Goal: Task Accomplishment & Management: Manage account settings

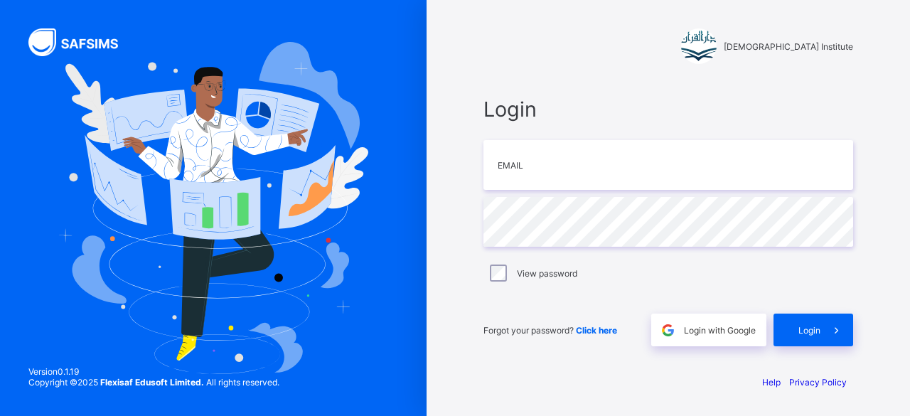
click at [505, 24] on div "[DEMOGRAPHIC_DATA] Institute" at bounding box center [668, 33] width 398 height 66
click at [702, 321] on div "Login with Google" at bounding box center [708, 329] width 115 height 33
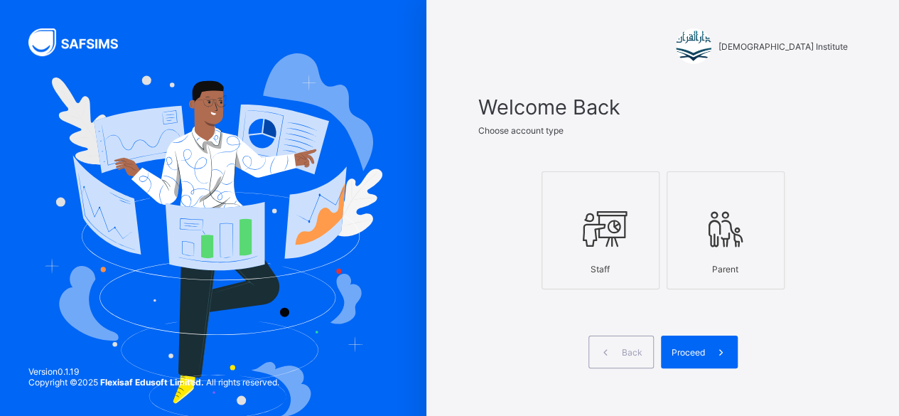
click at [605, 251] on div at bounding box center [600, 228] width 102 height 56
drag, startPoint x: 683, startPoint y: 346, endPoint x: 696, endPoint y: 355, distance: 16.0
click at [696, 355] on div "Proceed" at bounding box center [699, 351] width 77 height 33
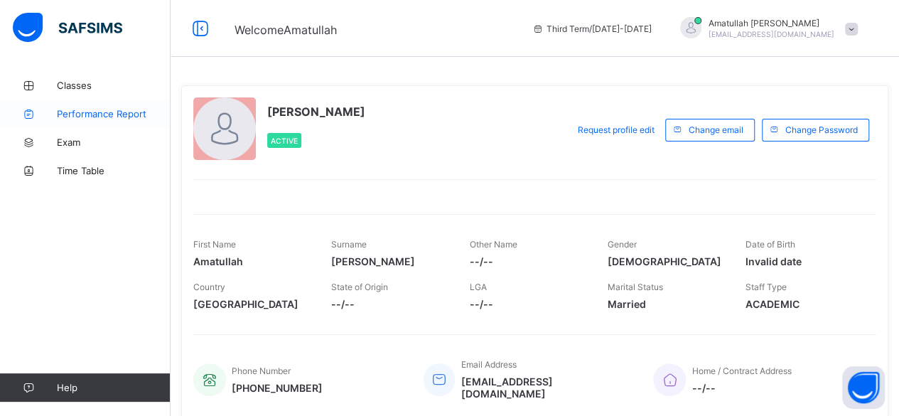
click at [80, 101] on link "Performance Report" at bounding box center [85, 113] width 171 height 28
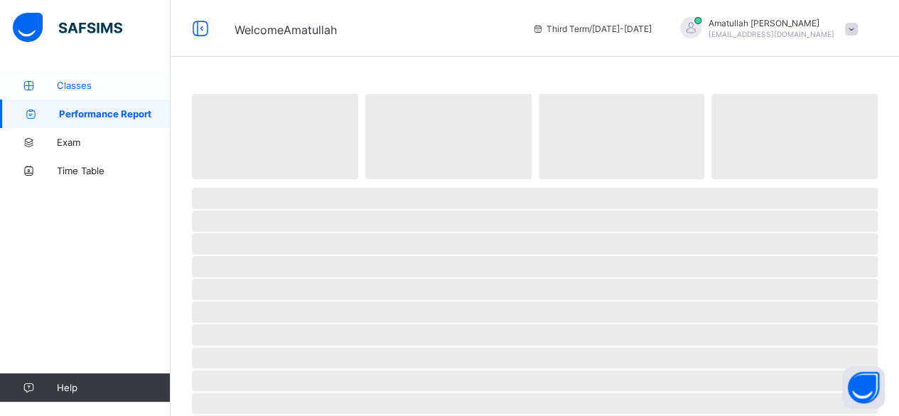
select select "****"
select select "*"
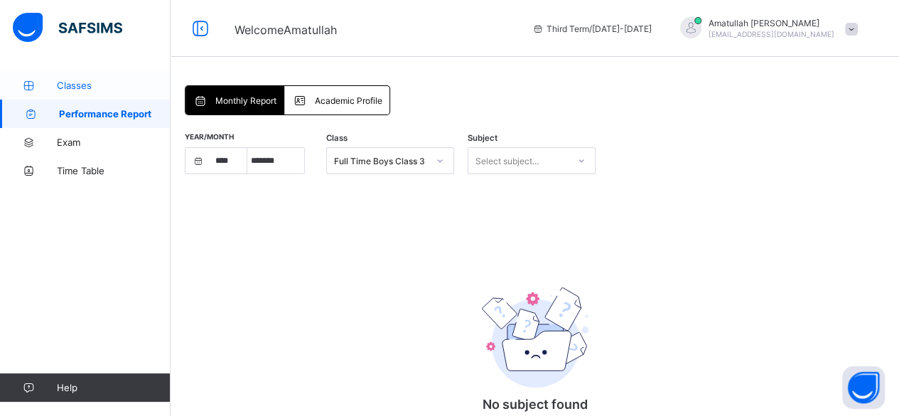
click at [75, 85] on span "Classes" at bounding box center [114, 85] width 114 height 11
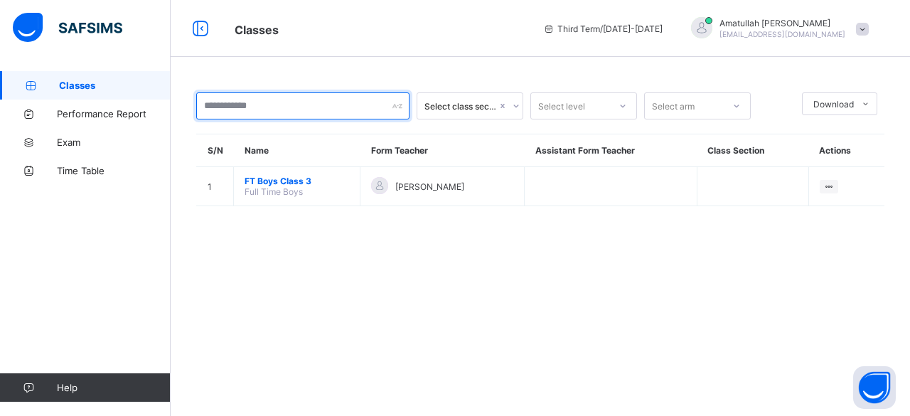
click at [247, 100] on input "text" at bounding box center [302, 105] width 213 height 27
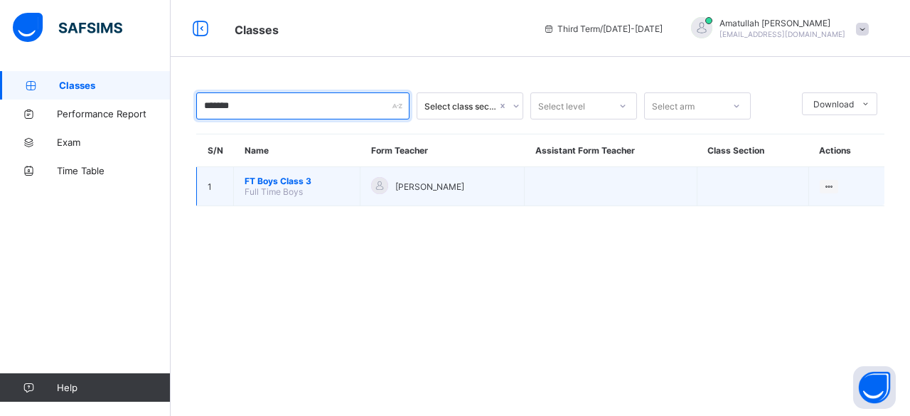
type input "*******"
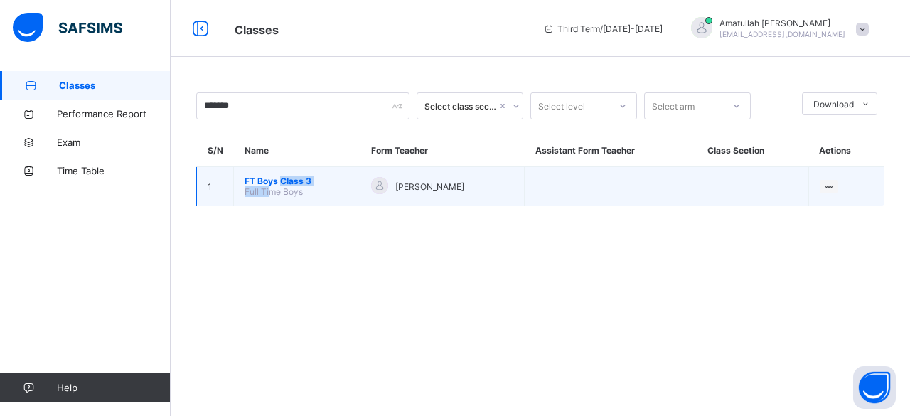
drag, startPoint x: 267, startPoint y: 185, endPoint x: 278, endPoint y: 184, distance: 10.8
click at [278, 186] on span "Full Time Boys" at bounding box center [273, 191] width 58 height 11
click at [281, 178] on span "FT Boys Class 3" at bounding box center [296, 181] width 104 height 11
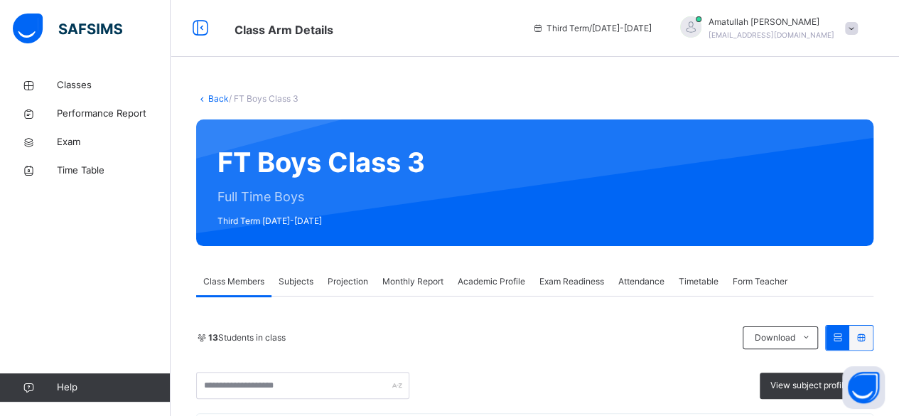
click at [342, 276] on span "Projection" at bounding box center [348, 281] width 41 height 13
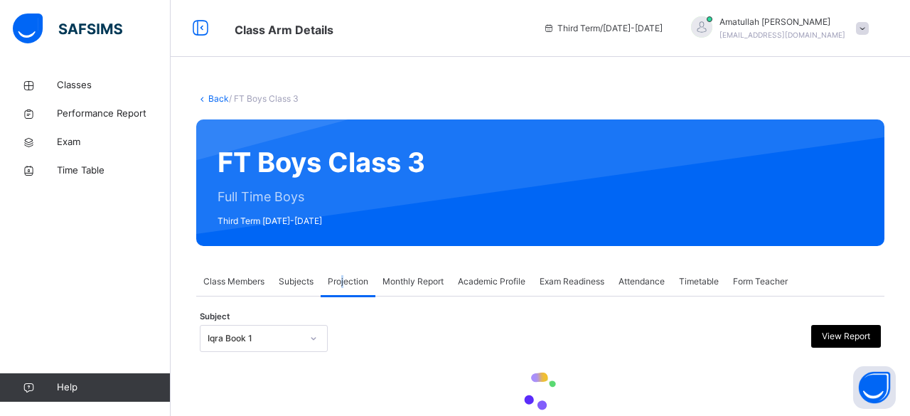
click at [342, 277] on span "Projection" at bounding box center [348, 281] width 41 height 13
drag, startPoint x: 256, startPoint y: 316, endPoint x: 227, endPoint y: 352, distance: 47.1
click at [227, 352] on div "**********" at bounding box center [540, 331] width 688 height 70
drag, startPoint x: 226, startPoint y: 352, endPoint x: 248, endPoint y: 335, distance: 27.9
click at [248, 335] on div "Subject Iqra Book 1 View Report" at bounding box center [540, 338] width 681 height 41
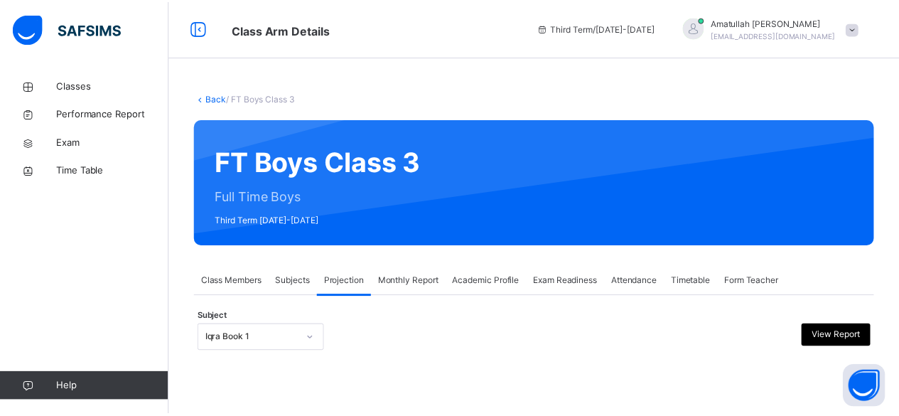
scroll to position [135, 0]
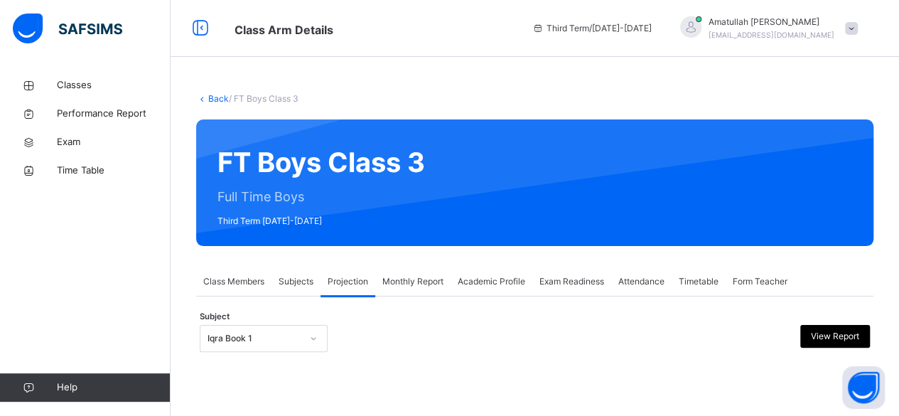
click at [262, 333] on div "Iqra Book 1" at bounding box center [264, 338] width 128 height 27
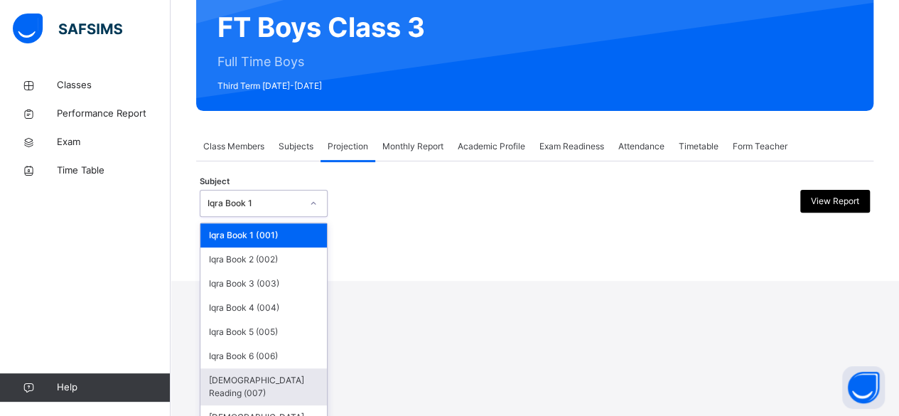
click at [278, 377] on div "Quran Reading (007)" at bounding box center [263, 386] width 126 height 37
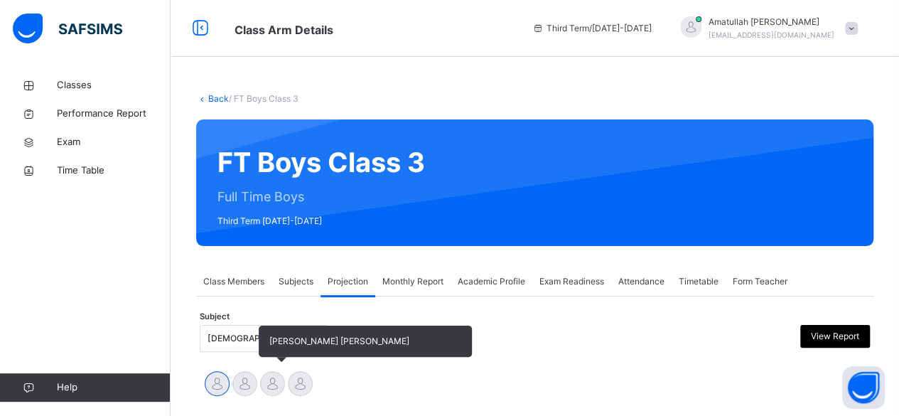
click at [263, 375] on div at bounding box center [272, 383] width 25 height 25
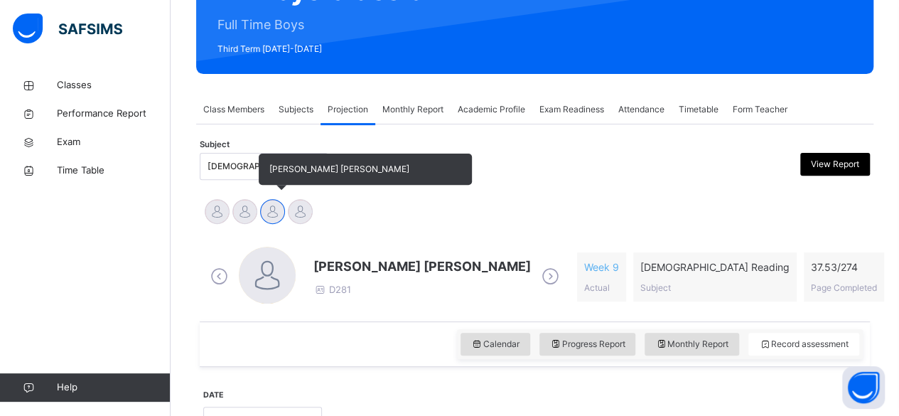
scroll to position [173, 0]
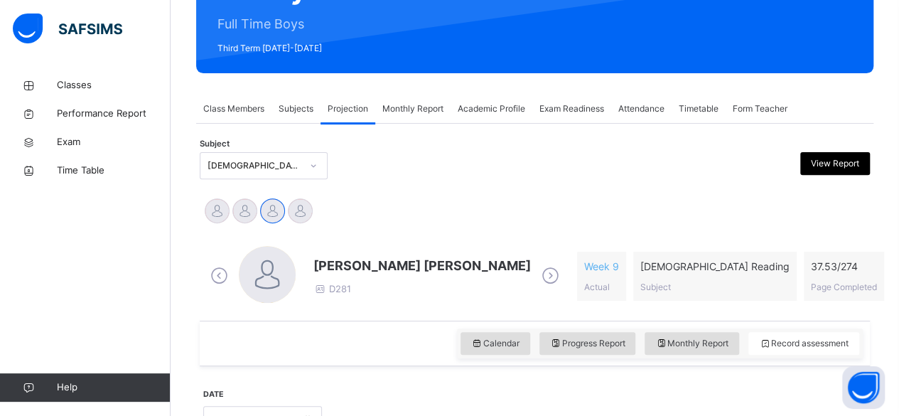
click at [212, 272] on icon at bounding box center [219, 275] width 25 height 21
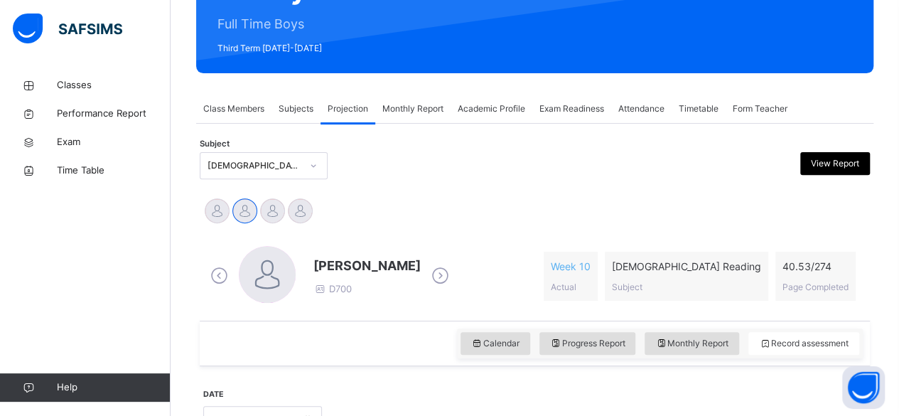
click at [223, 159] on div "[DEMOGRAPHIC_DATA] Reading (007)" at bounding box center [255, 165] width 94 height 13
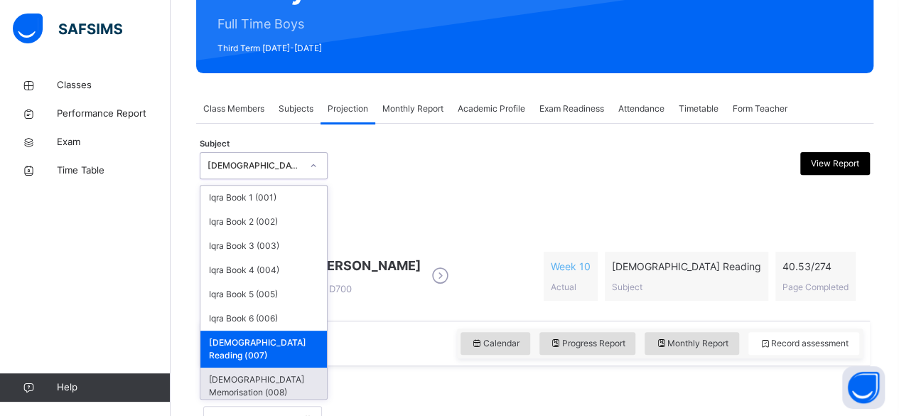
click at [256, 367] on div "[DEMOGRAPHIC_DATA] Memorisation (008)" at bounding box center [263, 385] width 126 height 37
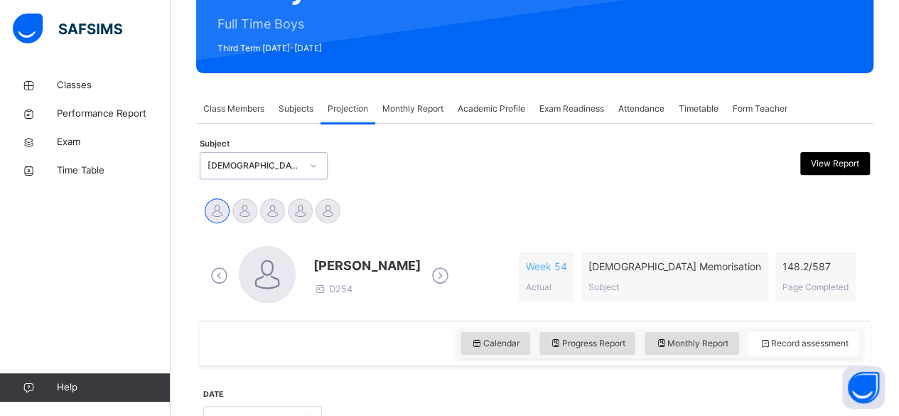
drag, startPoint x: 237, startPoint y: 174, endPoint x: 224, endPoint y: 176, distance: 12.9
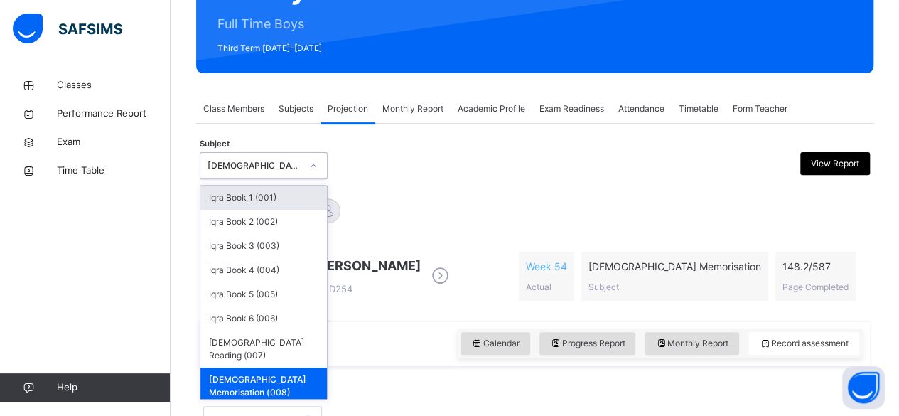
click at [217, 164] on div "[DEMOGRAPHIC_DATA] Memorisation (008)" at bounding box center [255, 165] width 94 height 13
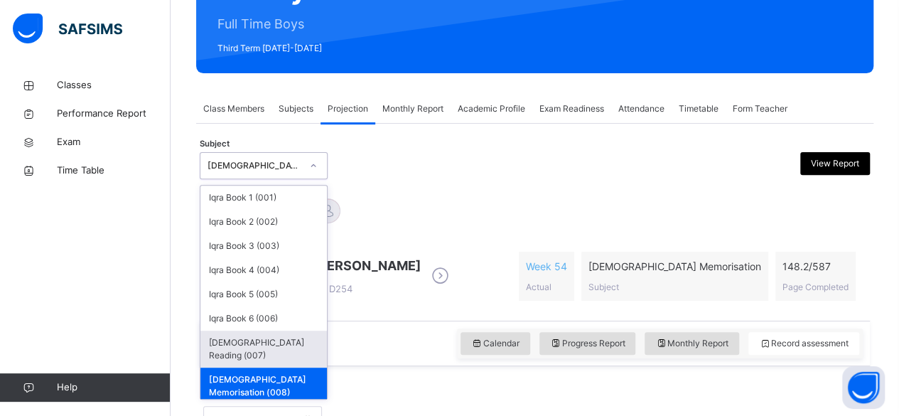
click at [264, 338] on div "[DEMOGRAPHIC_DATA] Reading (007)" at bounding box center [263, 348] width 126 height 37
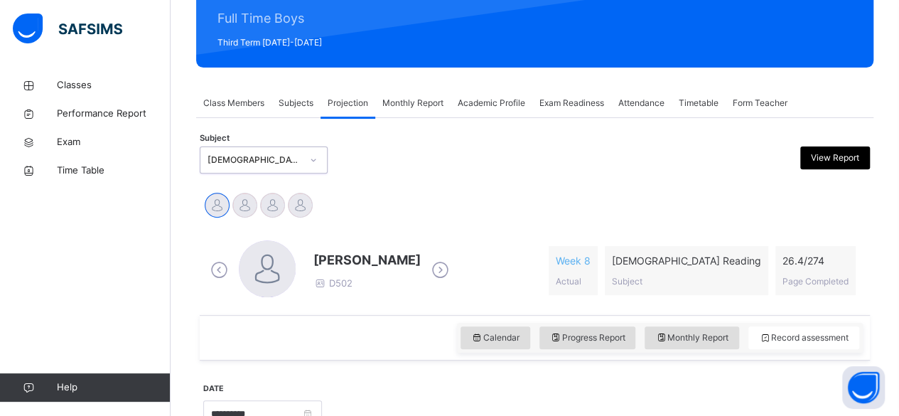
scroll to position [180, 0]
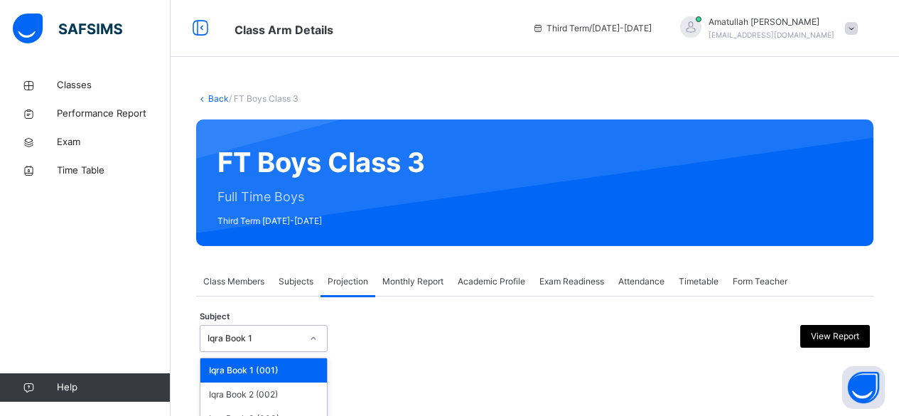
scroll to position [135, 0]
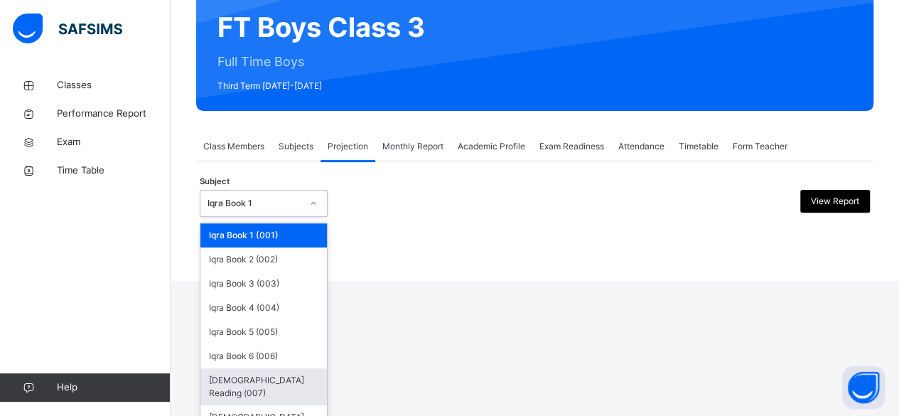
click at [252, 387] on div "Quran Reading (007)" at bounding box center [263, 386] width 126 height 37
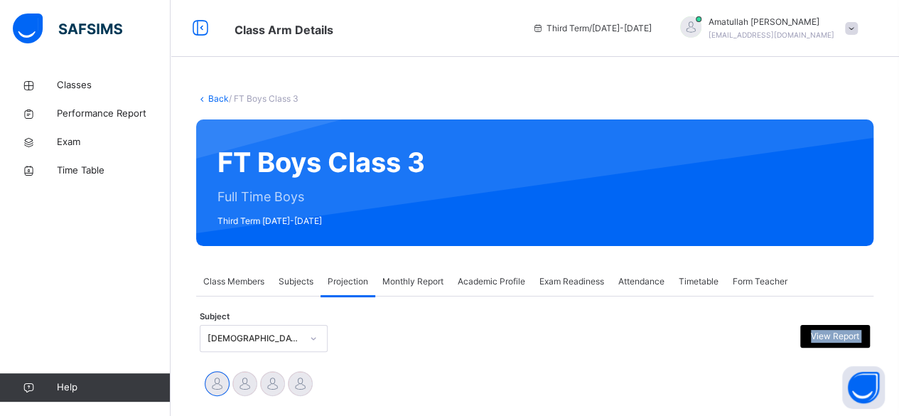
drag, startPoint x: 252, startPoint y: 328, endPoint x: 280, endPoint y: 330, distance: 28.6
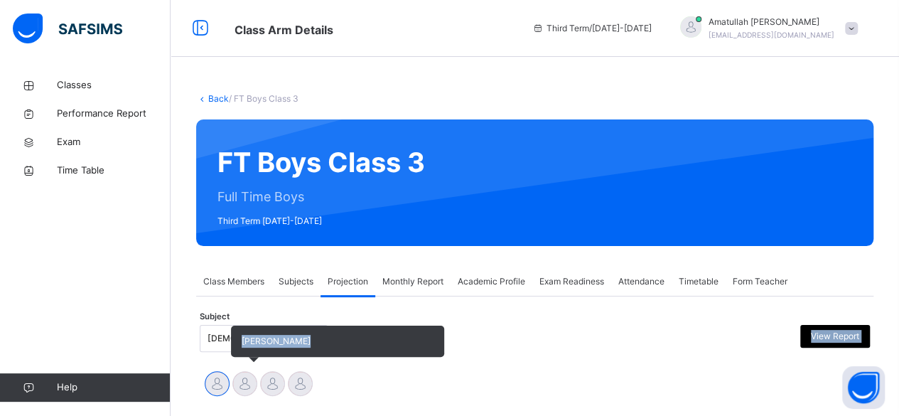
click at [243, 376] on div at bounding box center [244, 383] width 25 height 25
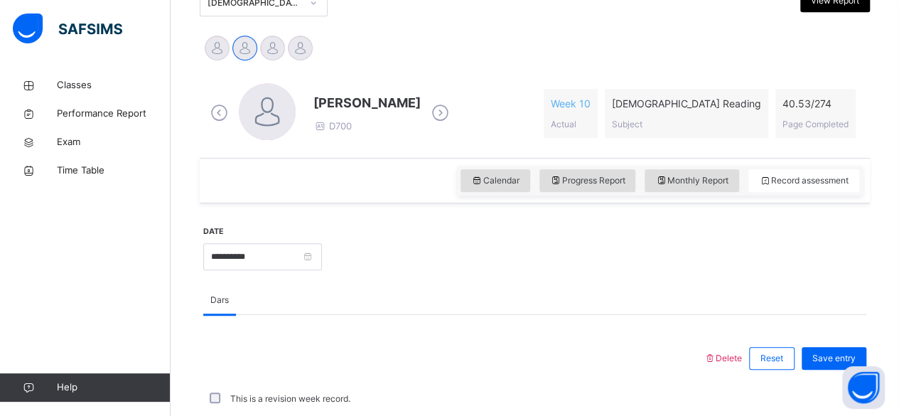
scroll to position [311, 0]
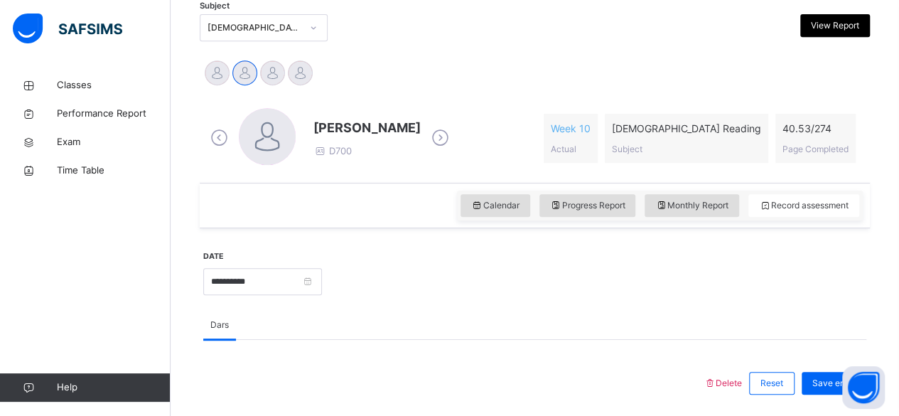
click at [237, 12] on div "Subject Quran Reading (007) View Report" at bounding box center [535, 27] width 670 height 41
drag, startPoint x: 239, startPoint y: 18, endPoint x: 245, endPoint y: 43, distance: 25.5
click at [240, 19] on div "Quran Reading (007)" at bounding box center [249, 28] width 99 height 22
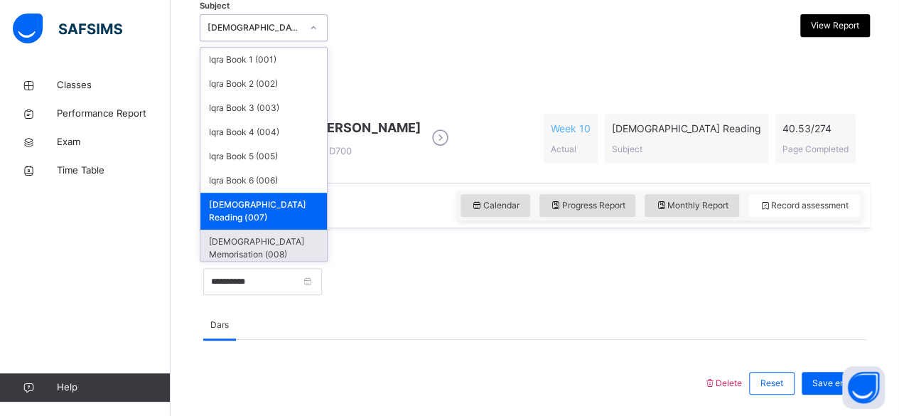
click at [265, 234] on div "Quran Memorisation (008)" at bounding box center [263, 248] width 126 height 37
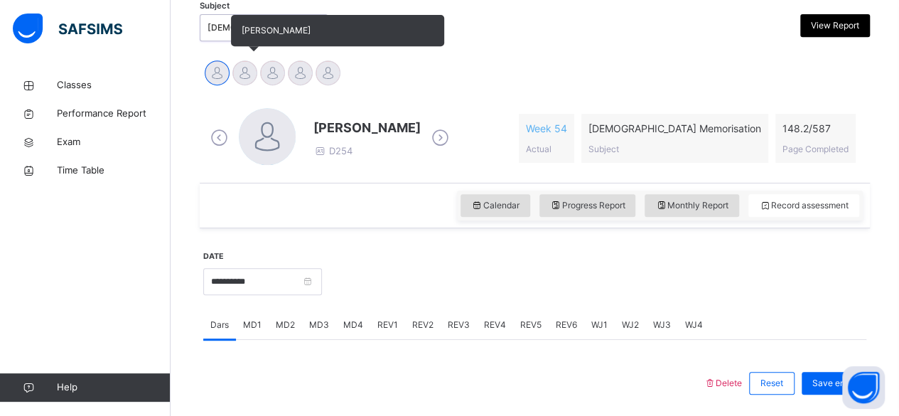
click at [243, 68] on div at bounding box center [244, 72] width 25 height 25
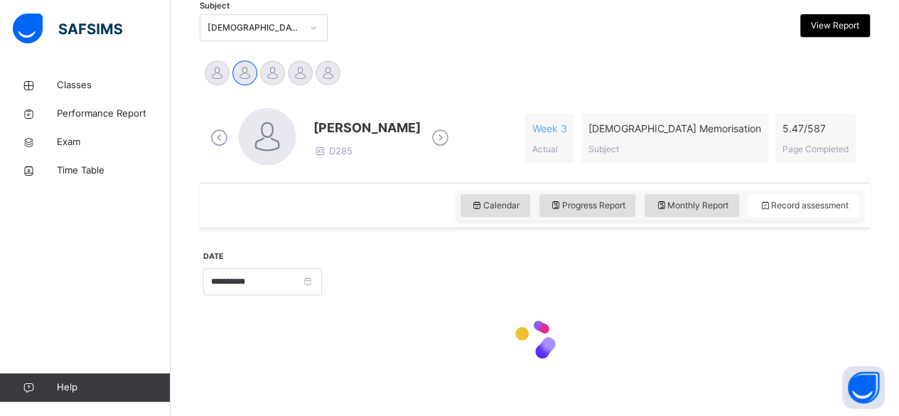
click at [232, 26] on span "[PERSON_NAME]" at bounding box center [337, 30] width 213 height 31
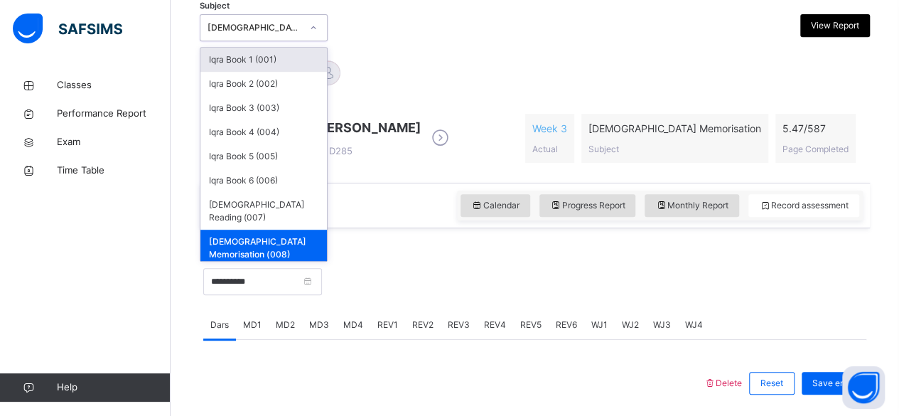
click at [225, 28] on div "[DEMOGRAPHIC_DATA] Memorisation (008)" at bounding box center [255, 27] width 94 height 13
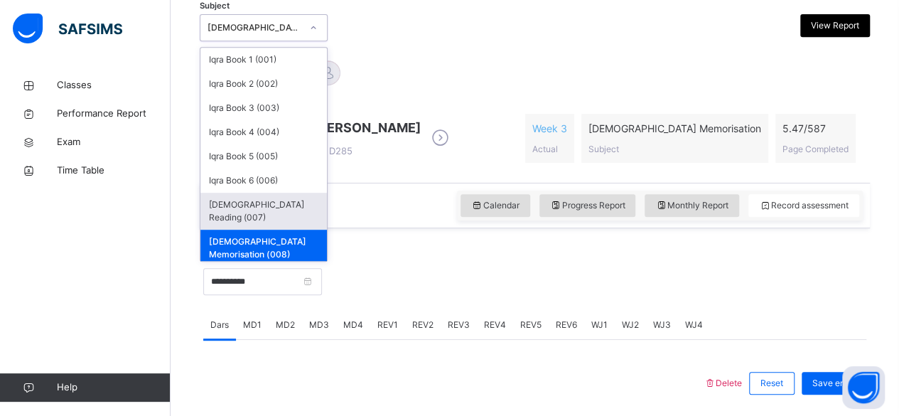
click at [264, 204] on div "[DEMOGRAPHIC_DATA] Reading (007)" at bounding box center [263, 211] width 126 height 37
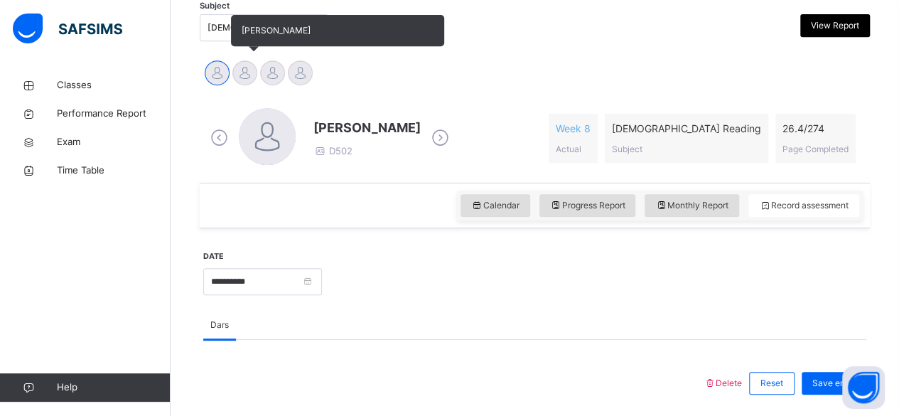
click at [240, 66] on div at bounding box center [244, 72] width 25 height 25
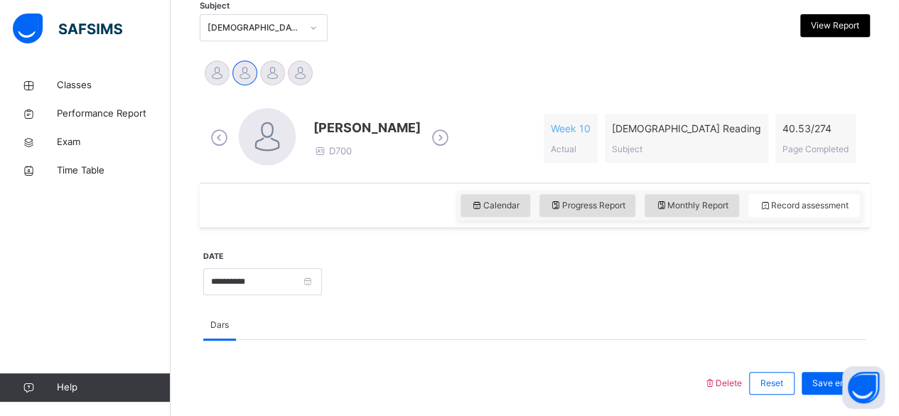
drag, startPoint x: 314, startPoint y: 126, endPoint x: 409, endPoint y: 117, distance: 94.9
click at [409, 118] on span "[PERSON_NAME]" at bounding box center [366, 127] width 107 height 19
click at [428, 139] on icon at bounding box center [440, 137] width 25 height 21
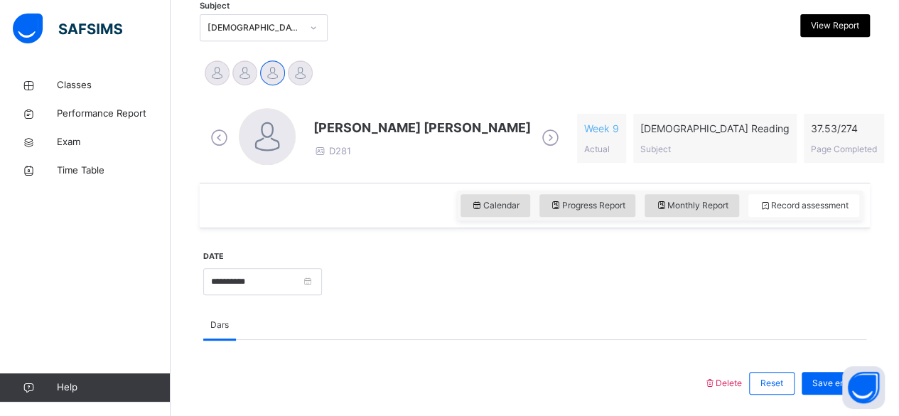
click at [223, 137] on icon at bounding box center [219, 137] width 25 height 21
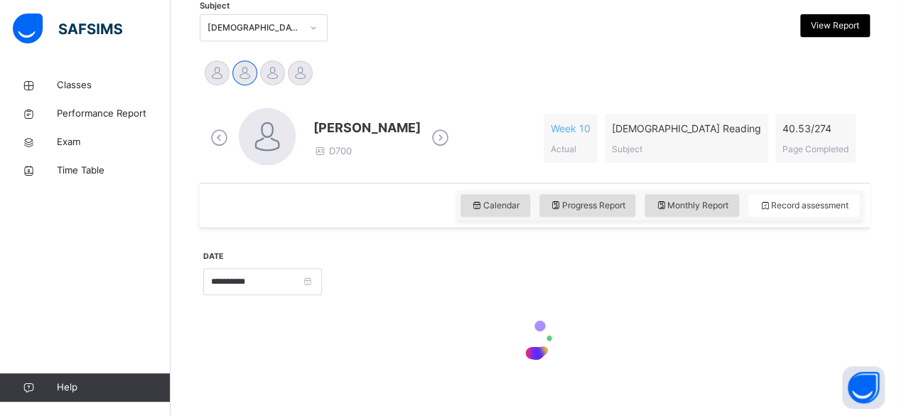
click at [226, 138] on icon at bounding box center [219, 137] width 25 height 21
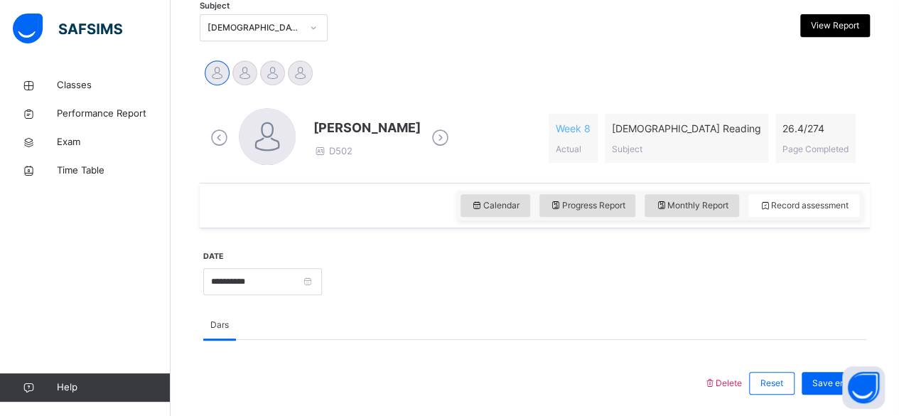
click at [361, 126] on span "[PERSON_NAME]" at bounding box center [366, 127] width 107 height 19
click at [362, 126] on span "[PERSON_NAME]" at bounding box center [366, 127] width 107 height 19
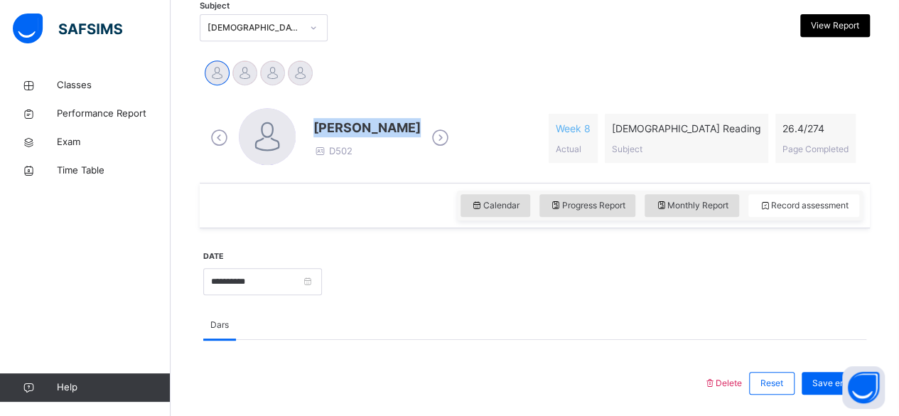
click at [362, 129] on span "[PERSON_NAME]" at bounding box center [366, 127] width 107 height 19
click at [362, 126] on span "[PERSON_NAME]" at bounding box center [366, 127] width 107 height 19
click at [361, 126] on span "[PERSON_NAME]" at bounding box center [366, 127] width 107 height 19
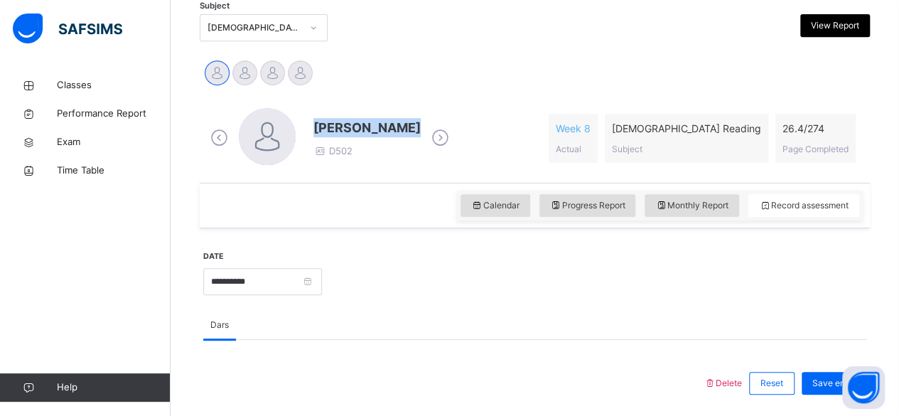
click at [361, 126] on span "[PERSON_NAME]" at bounding box center [366, 127] width 107 height 19
click at [360, 126] on span "[PERSON_NAME]" at bounding box center [366, 127] width 107 height 19
click at [361, 126] on span "[PERSON_NAME]" at bounding box center [366, 127] width 107 height 19
click at [362, 127] on span "[PERSON_NAME]" at bounding box center [366, 127] width 107 height 19
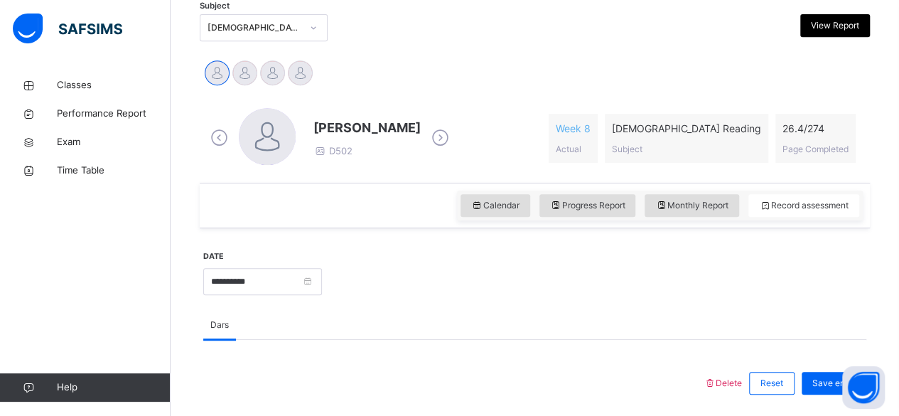
click at [362, 128] on span "[PERSON_NAME]" at bounding box center [366, 127] width 107 height 19
click at [361, 126] on span "[PERSON_NAME]" at bounding box center [366, 127] width 107 height 19
click at [362, 108] on div "Ibrahim Yusuf D502" at bounding box center [330, 138] width 246 height 60
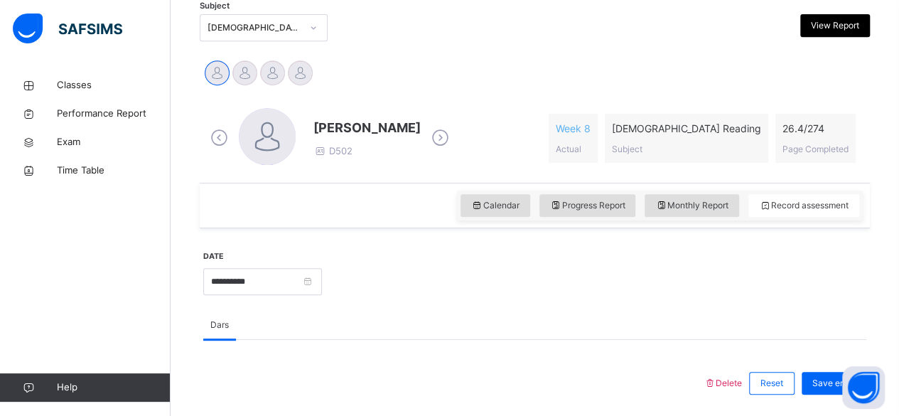
click at [361, 126] on span "[PERSON_NAME]" at bounding box center [366, 127] width 107 height 19
click at [360, 126] on span "[PERSON_NAME]" at bounding box center [366, 127] width 107 height 19
click at [360, 124] on span "[PERSON_NAME]" at bounding box center [366, 127] width 107 height 19
click at [362, 126] on span "[PERSON_NAME]" at bounding box center [366, 127] width 107 height 19
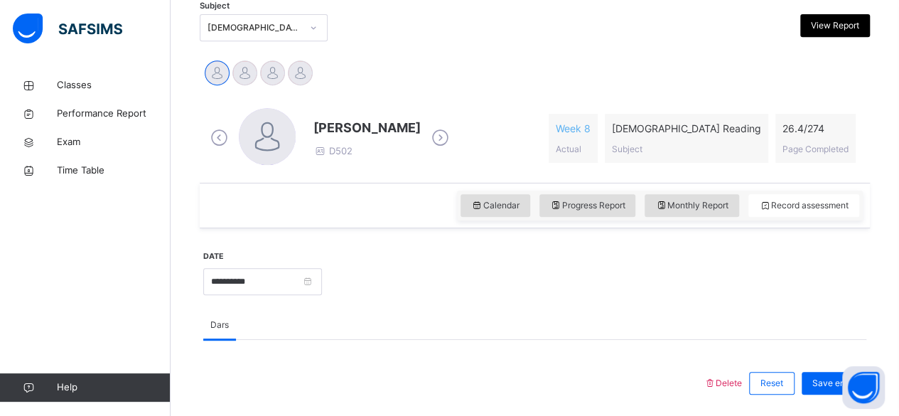
click at [362, 126] on span "[PERSON_NAME]" at bounding box center [366, 127] width 107 height 19
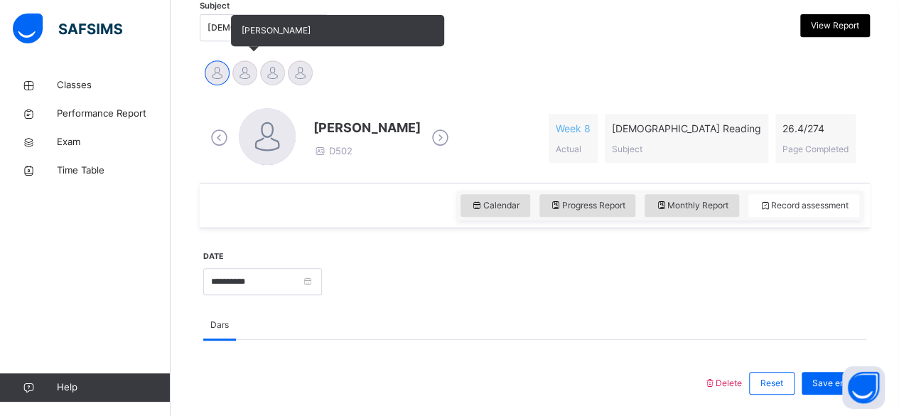
click at [245, 85] on div "[PERSON_NAME]" at bounding box center [245, 74] width 28 height 31
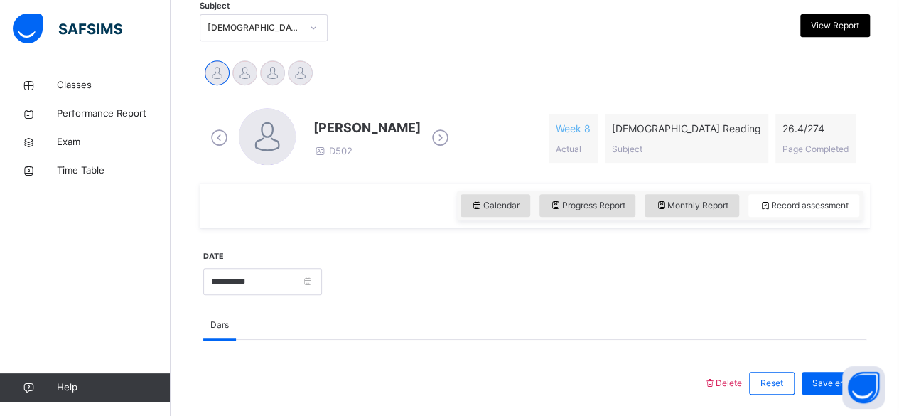
click at [362, 126] on span "[PERSON_NAME]" at bounding box center [366, 127] width 107 height 19
click at [362, 125] on span "[PERSON_NAME]" at bounding box center [366, 127] width 107 height 19
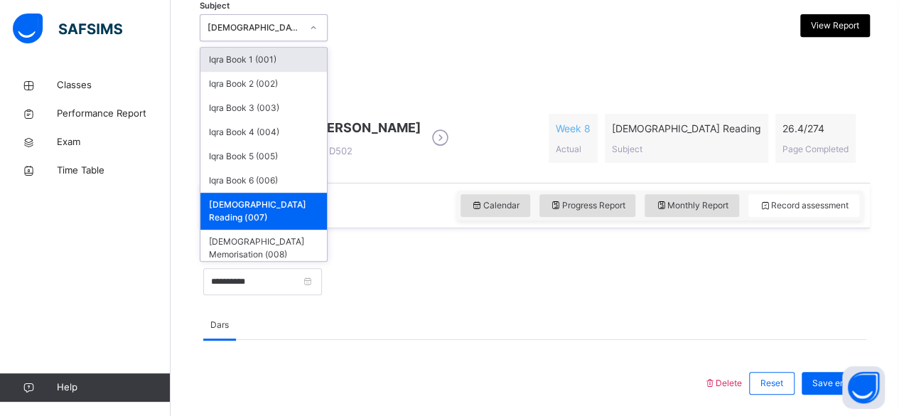
drag, startPoint x: 227, startPoint y: 18, endPoint x: 239, endPoint y: 50, distance: 33.9
click at [227, 19] on div "[DEMOGRAPHIC_DATA] Reading (007)" at bounding box center [249, 28] width 99 height 22
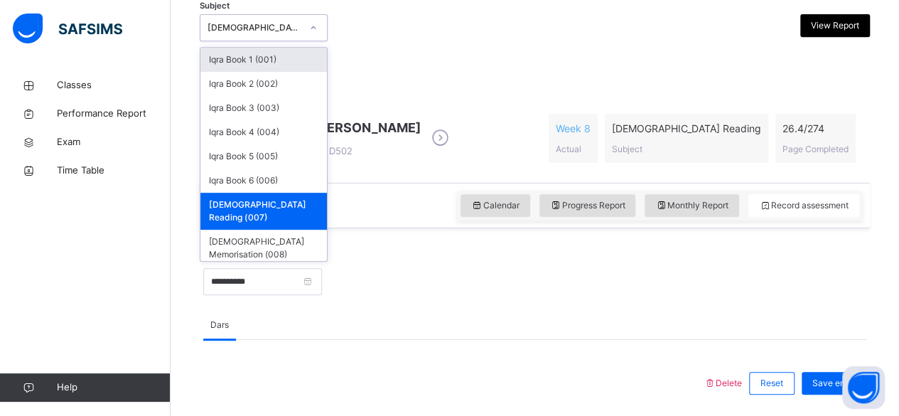
click at [247, 14] on div "[DEMOGRAPHIC_DATA] Reading (007)" at bounding box center [264, 27] width 128 height 27
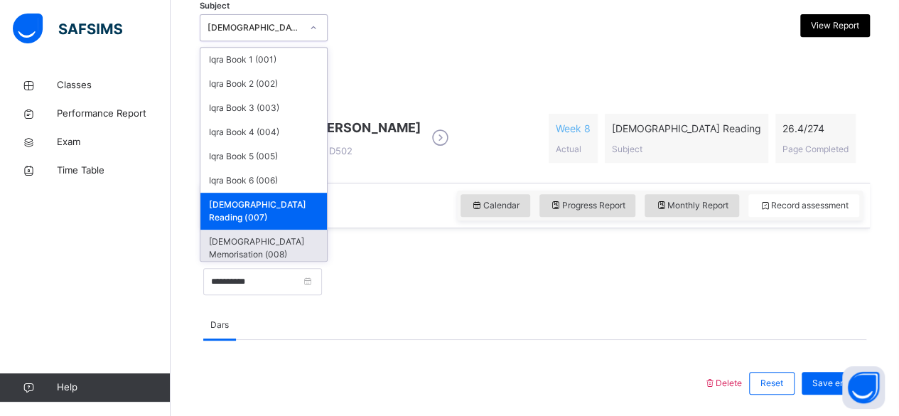
click at [277, 230] on div "[DEMOGRAPHIC_DATA] Memorisation (008)" at bounding box center [263, 248] width 126 height 37
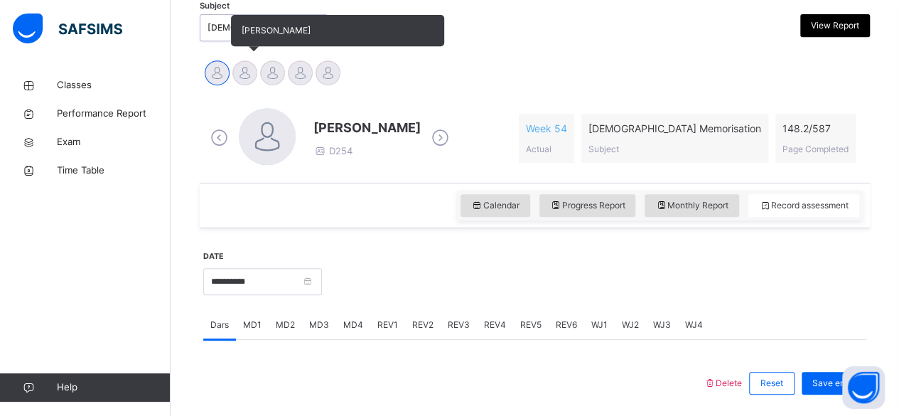
click at [238, 80] on div at bounding box center [244, 72] width 25 height 25
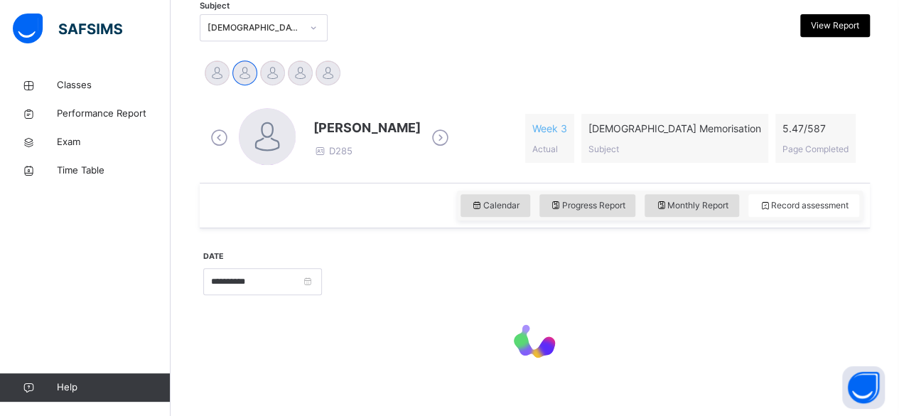
click at [226, 33] on div "[DEMOGRAPHIC_DATA] Memorisation (008)" at bounding box center [255, 27] width 94 height 13
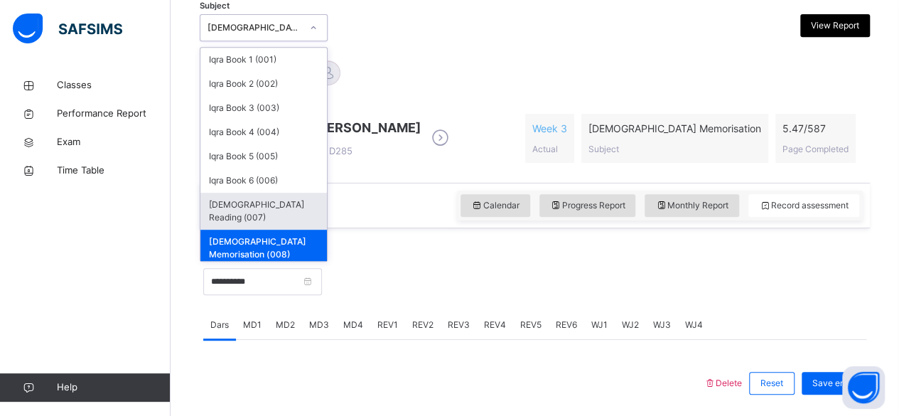
click at [249, 195] on div "[DEMOGRAPHIC_DATA] Reading (007)" at bounding box center [263, 211] width 126 height 37
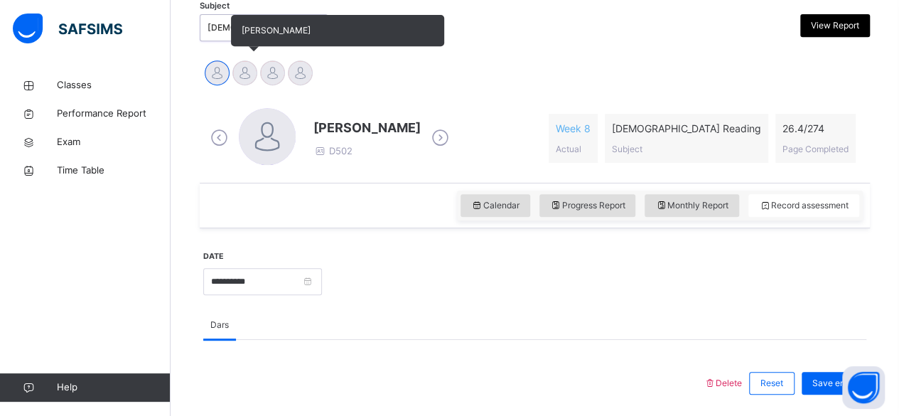
drag, startPoint x: 247, startPoint y: 70, endPoint x: 252, endPoint y: 87, distance: 18.3
click at [249, 77] on div at bounding box center [244, 72] width 25 height 25
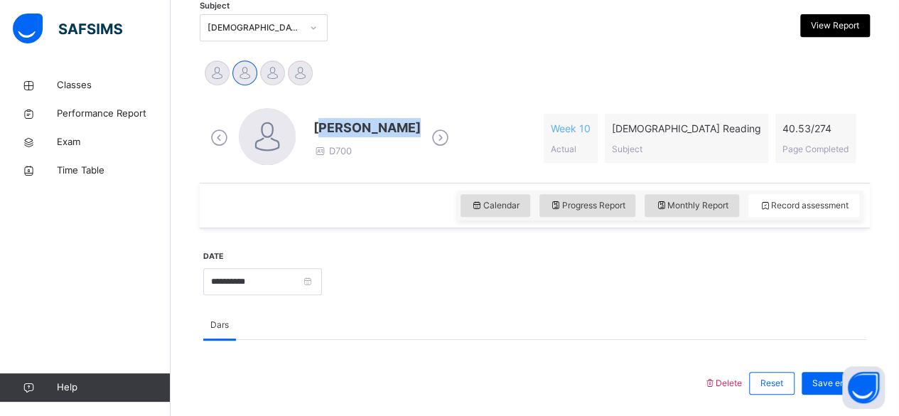
drag, startPoint x: 316, startPoint y: 126, endPoint x: 372, endPoint y: 122, distance: 57.0
click at [385, 122] on span "[PERSON_NAME]" at bounding box center [366, 127] width 107 height 19
drag, startPoint x: 333, startPoint y: 122, endPoint x: 342, endPoint y: 115, distance: 11.2
click at [333, 122] on span "[PERSON_NAME]" at bounding box center [366, 127] width 107 height 19
click at [361, 95] on div "Idris Boquizada D700 Week 10 Actual Quran Reading Subject 40.53 / 274 Page Comp…" at bounding box center [535, 138] width 670 height 89
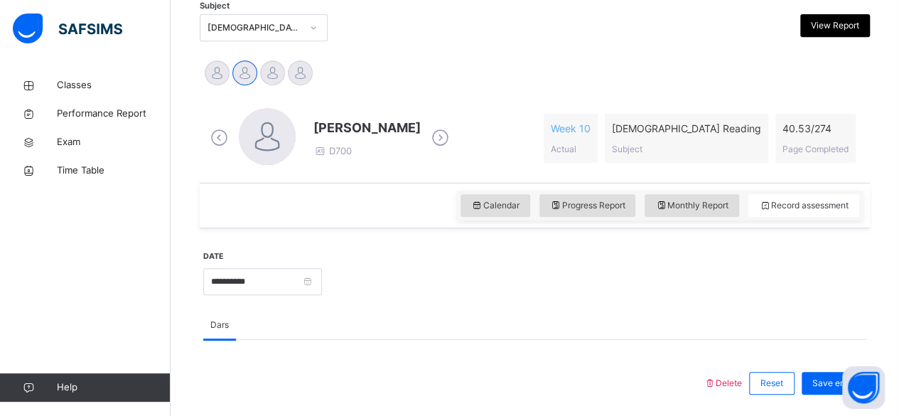
click at [363, 67] on div "Ibrahim Yusuf Idris Boquizada Mohammad Hanzalah Siddiqui Mohammed Abdullah" at bounding box center [534, 74] width 663 height 31
click at [368, 65] on div "Ibrahim Yusuf Idris Boquizada Mohammad Hanzalah Siddiqui Mohammed Abdullah" at bounding box center [534, 74] width 663 height 31
click at [341, 126] on span "[PERSON_NAME]" at bounding box center [366, 127] width 107 height 19
click at [340, 127] on span "[PERSON_NAME]" at bounding box center [366, 127] width 107 height 19
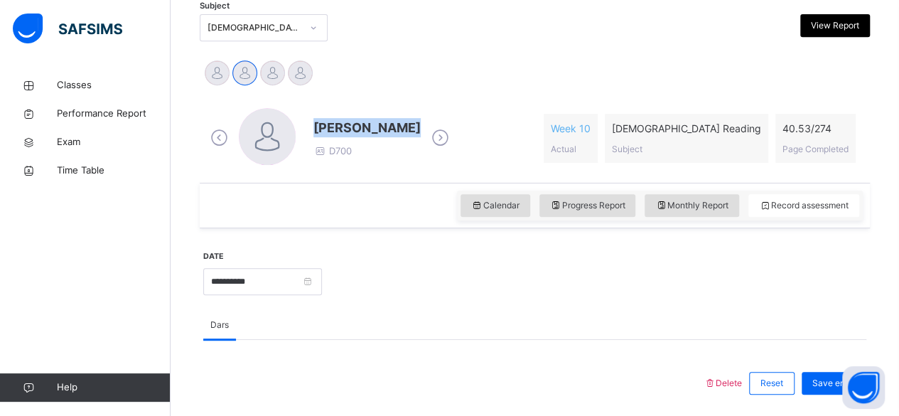
click at [340, 127] on span "[PERSON_NAME]" at bounding box center [366, 127] width 107 height 19
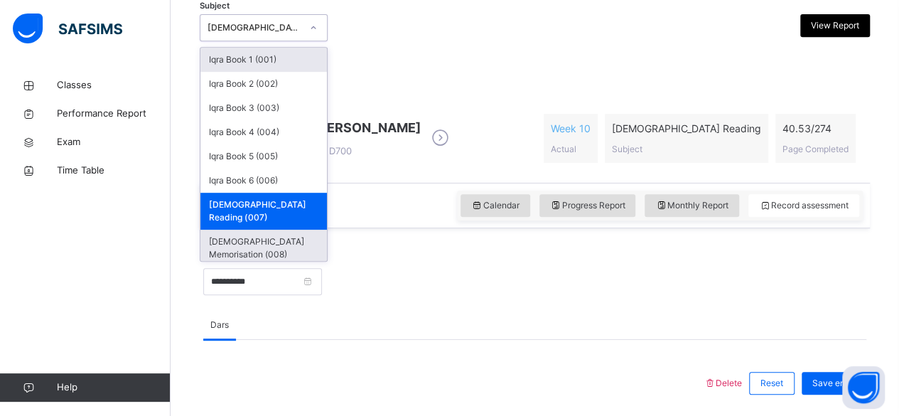
click at [226, 230] on div "[DEMOGRAPHIC_DATA] Memorisation (008)" at bounding box center [263, 248] width 126 height 37
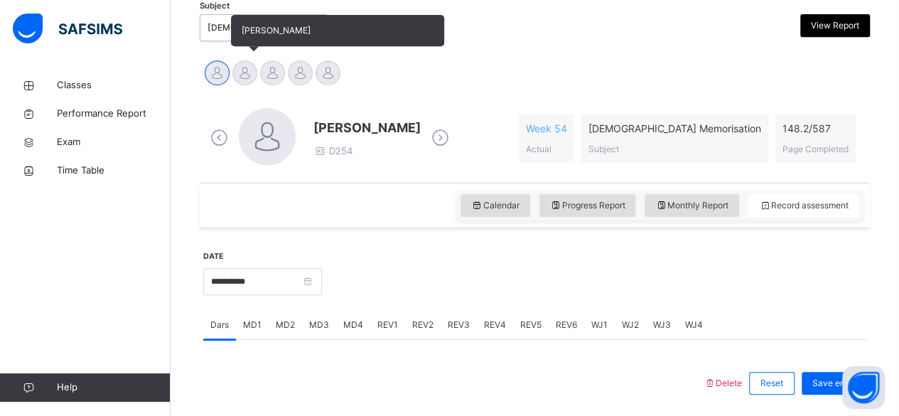
click at [237, 63] on div at bounding box center [244, 72] width 25 height 25
click at [269, 75] on div at bounding box center [272, 72] width 25 height 25
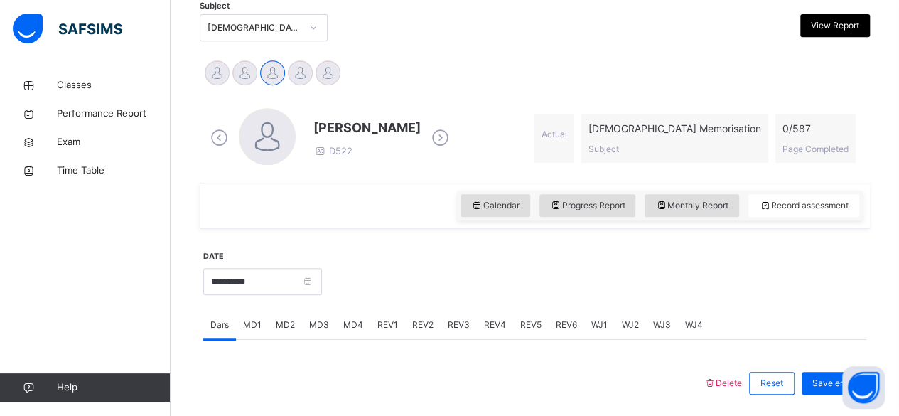
click at [219, 25] on div "[DEMOGRAPHIC_DATA] Memorisation (008)" at bounding box center [255, 27] width 94 height 13
click at [229, 143] on icon at bounding box center [219, 137] width 25 height 21
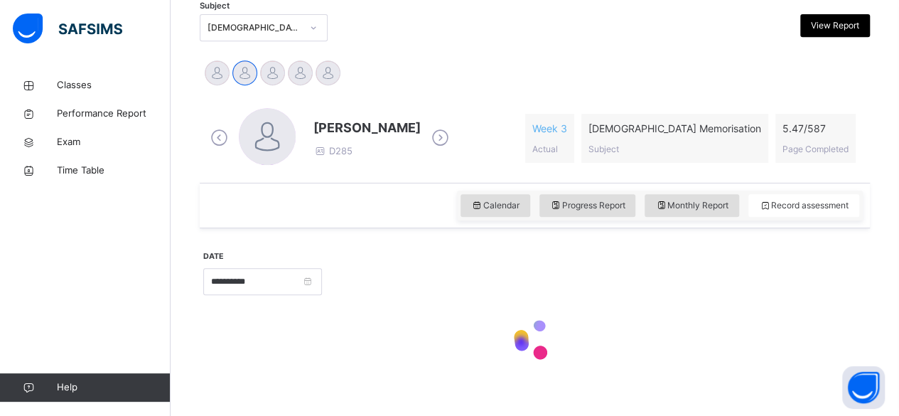
click at [230, 136] on icon at bounding box center [219, 137] width 25 height 21
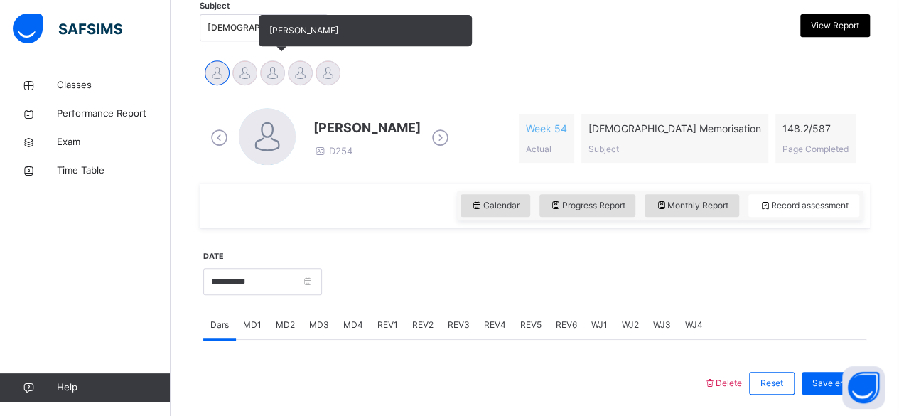
click at [271, 71] on div at bounding box center [272, 72] width 25 height 25
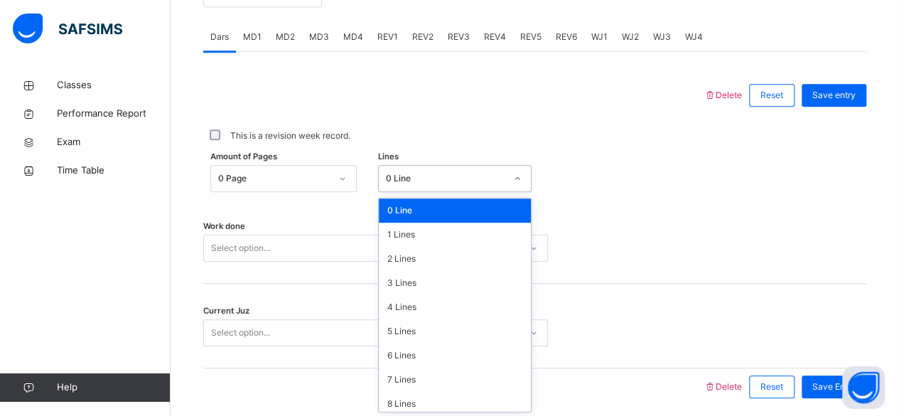
scroll to position [598, 0]
click at [401, 378] on div "7 Lines" at bounding box center [455, 379] width 152 height 24
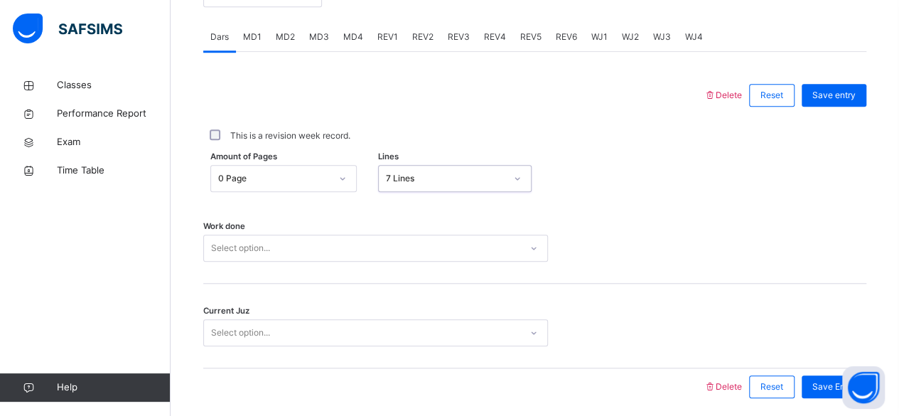
scroll to position [650, 0]
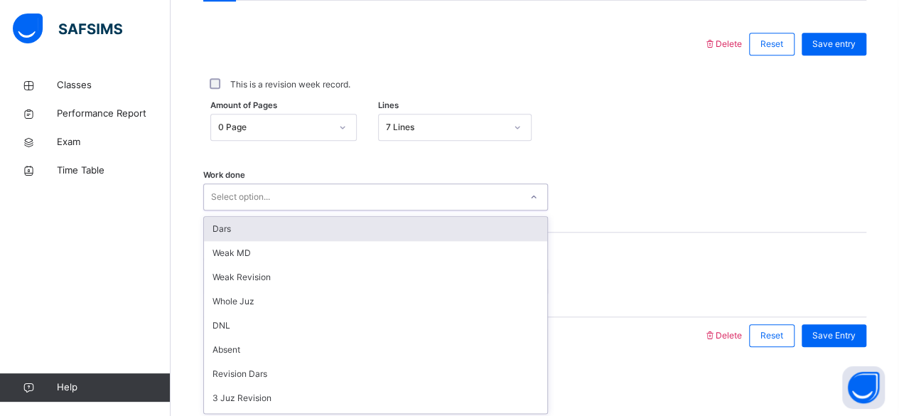
click at [212, 234] on div "Dars" at bounding box center [375, 229] width 343 height 24
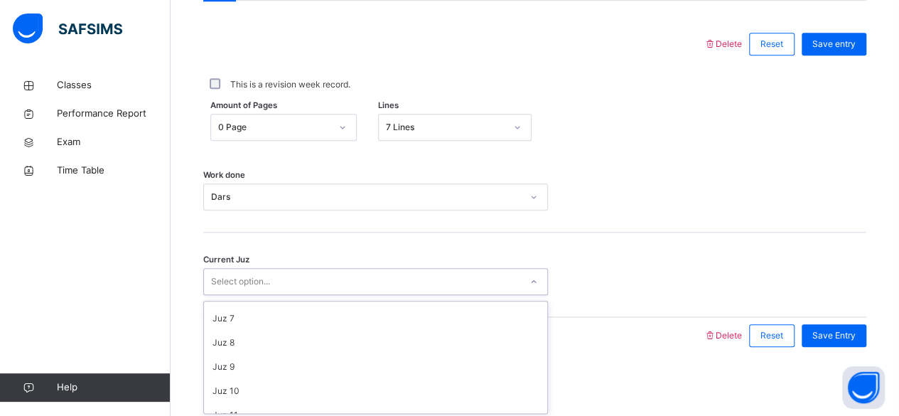
scroll to position [139, 0]
click at [267, 252] on div "Current Juz option Juz 1 focused, 1 of 30. 30 results available. Use Up and Dow…" at bounding box center [534, 274] width 663 height 85
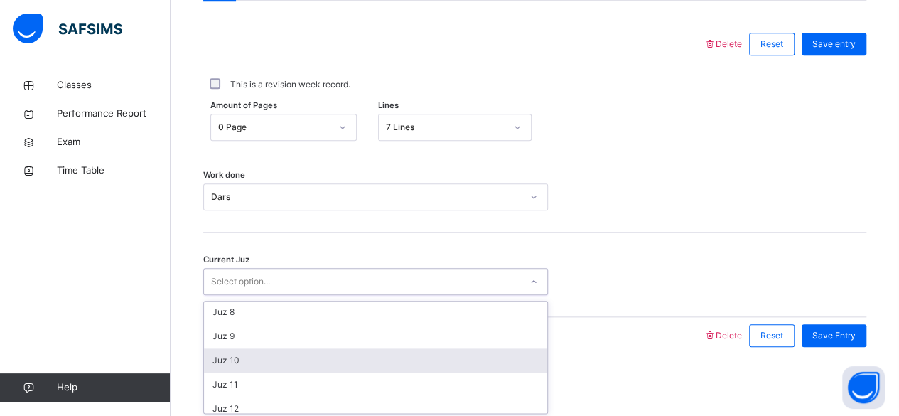
click at [222, 365] on div "Juz 10" at bounding box center [375, 360] width 343 height 24
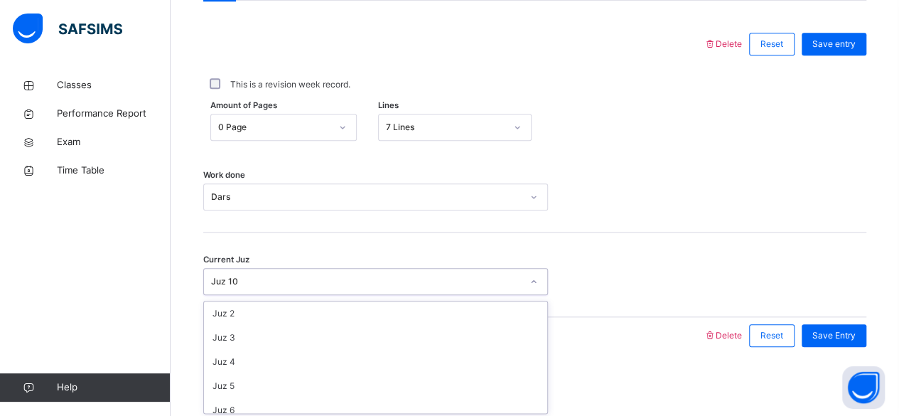
scroll to position [25, 0]
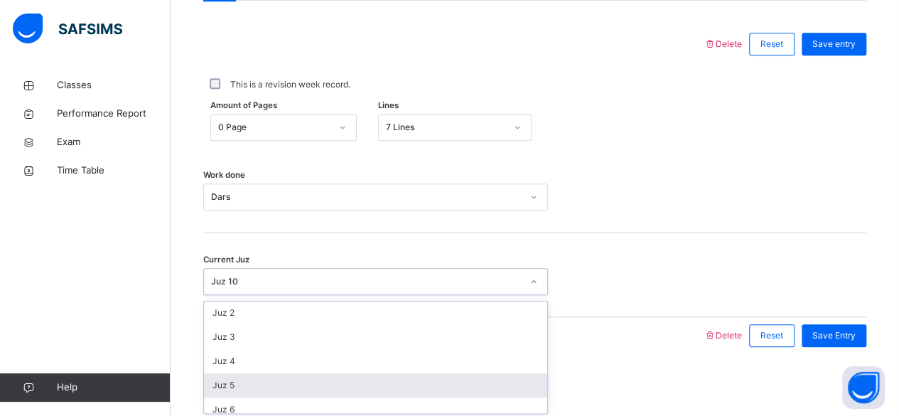
click at [233, 377] on div "Juz 5" at bounding box center [375, 385] width 343 height 24
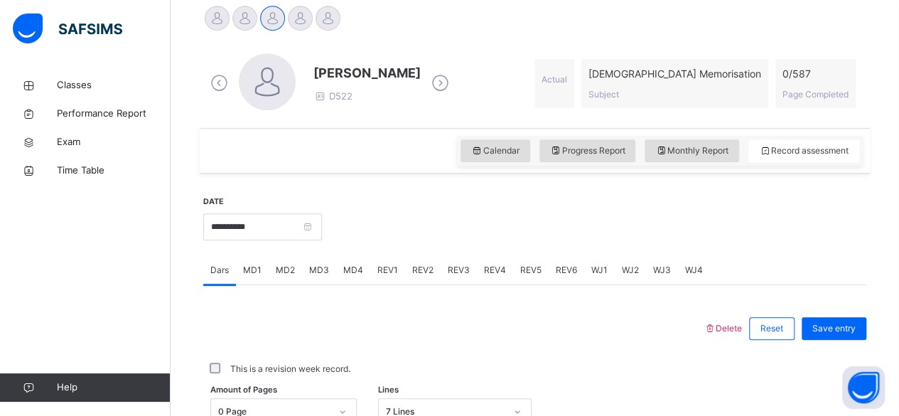
scroll to position [356, 0]
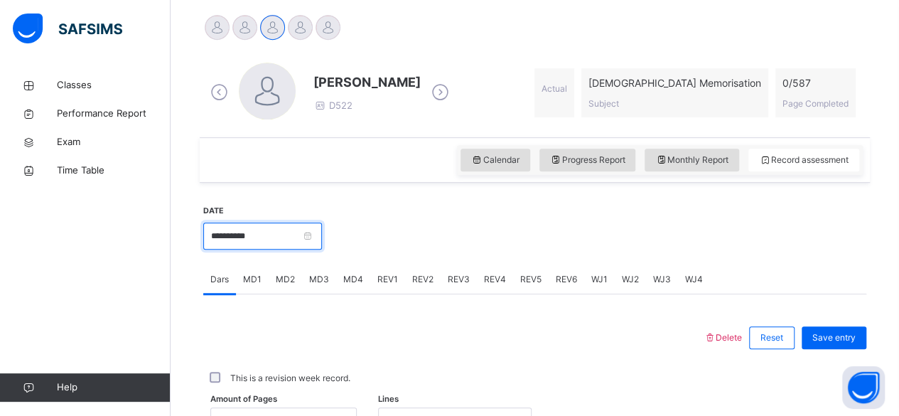
click at [252, 235] on input "**********" at bounding box center [262, 235] width 119 height 27
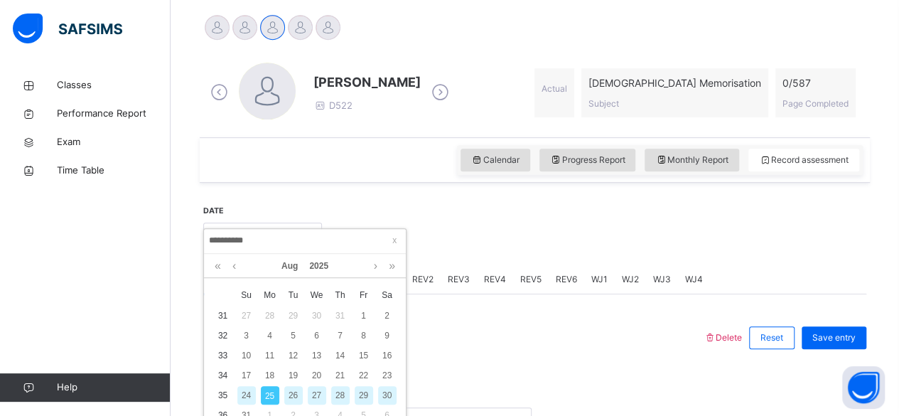
click at [215, 394] on td "35" at bounding box center [222, 395] width 23 height 20
click at [384, 382] on div "23" at bounding box center [387, 375] width 18 height 18
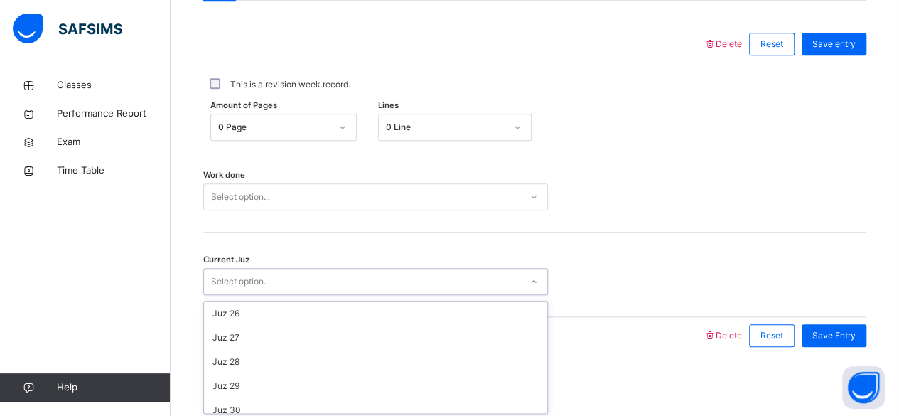
scroll to position [602, 0]
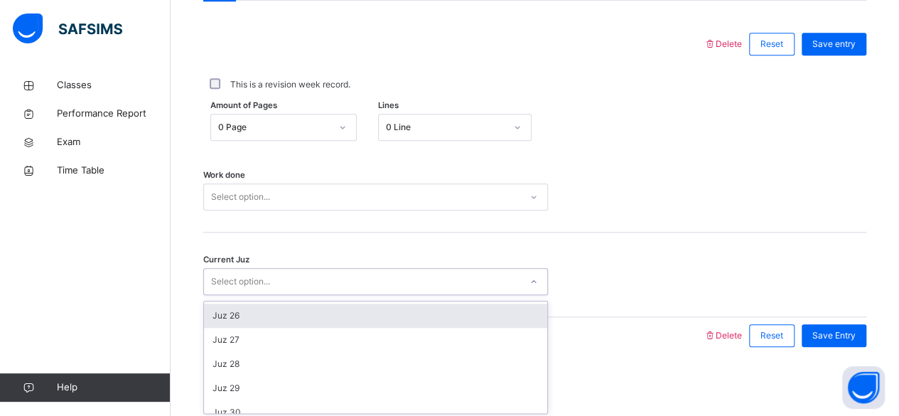
click at [219, 318] on div "Juz 26" at bounding box center [375, 315] width 343 height 24
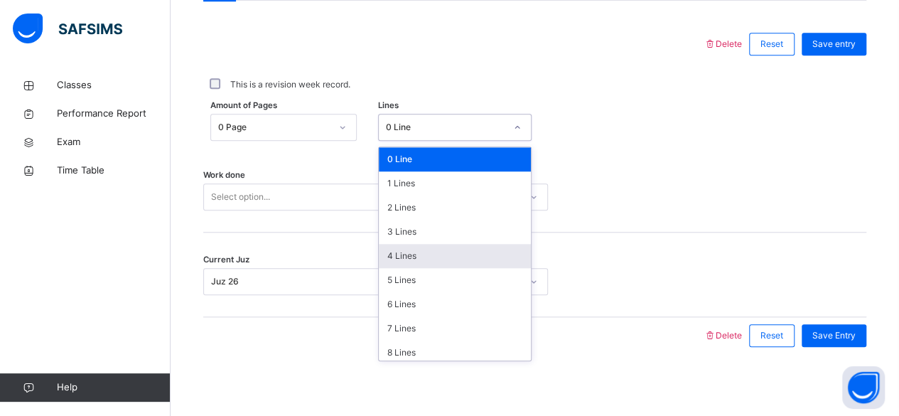
click at [398, 257] on div "4 Lines" at bounding box center [455, 256] width 152 height 24
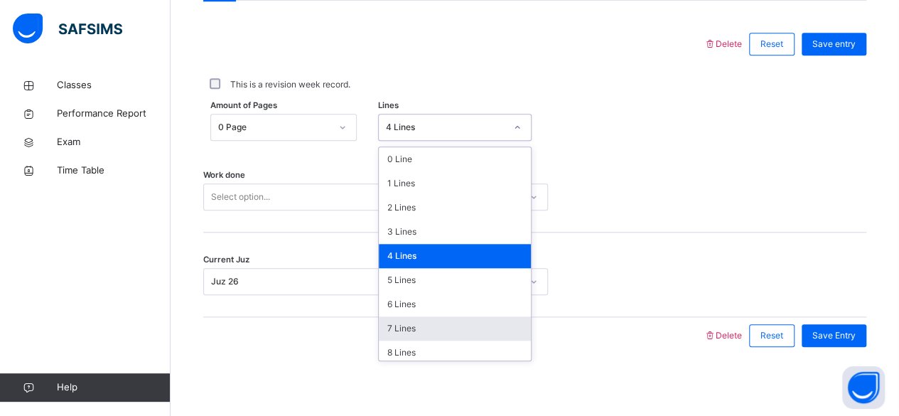
click at [394, 325] on div "7 Lines" at bounding box center [455, 328] width 152 height 24
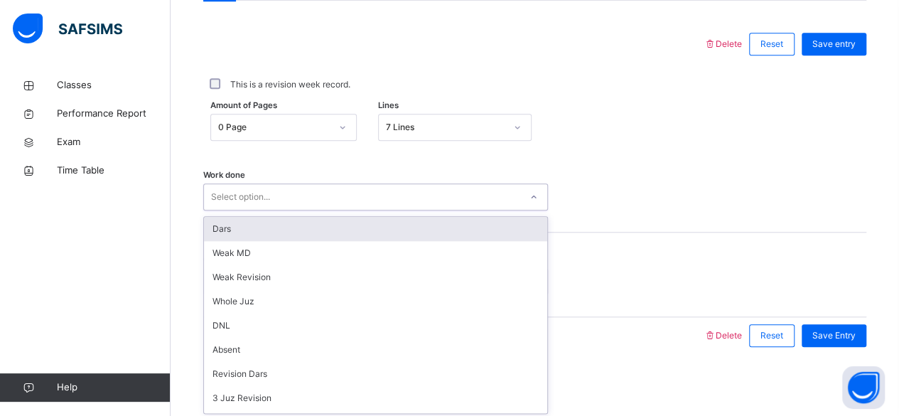
scroll to position [0, 0]
click at [217, 230] on div "Dars" at bounding box center [375, 229] width 343 height 24
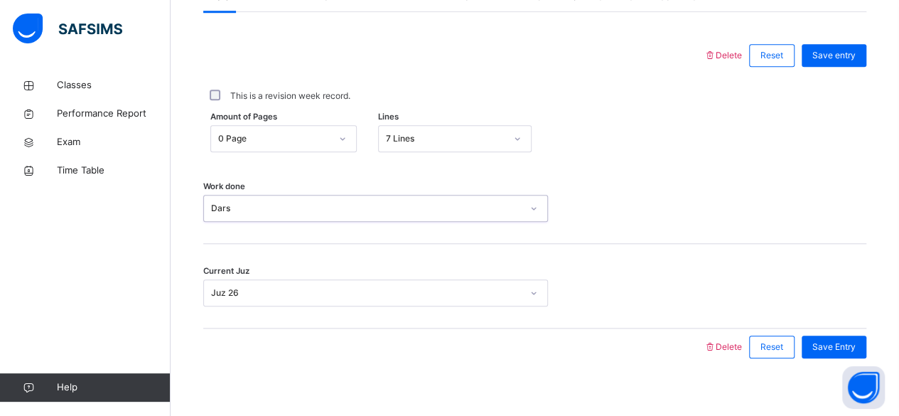
scroll to position [650, 0]
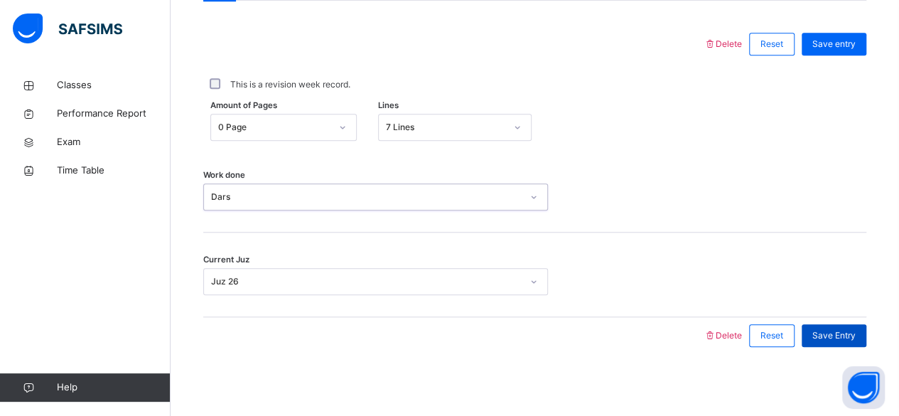
click at [841, 343] on div "Save Entry" at bounding box center [834, 335] width 65 height 23
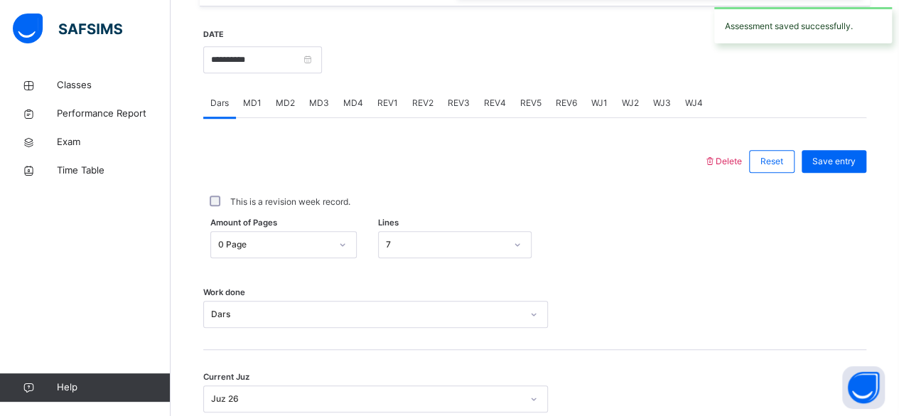
scroll to position [530, 0]
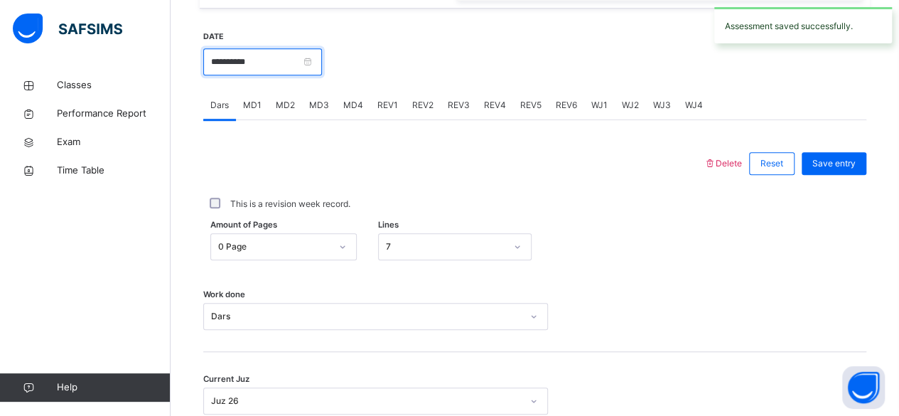
click at [264, 63] on input "**********" at bounding box center [262, 61] width 119 height 27
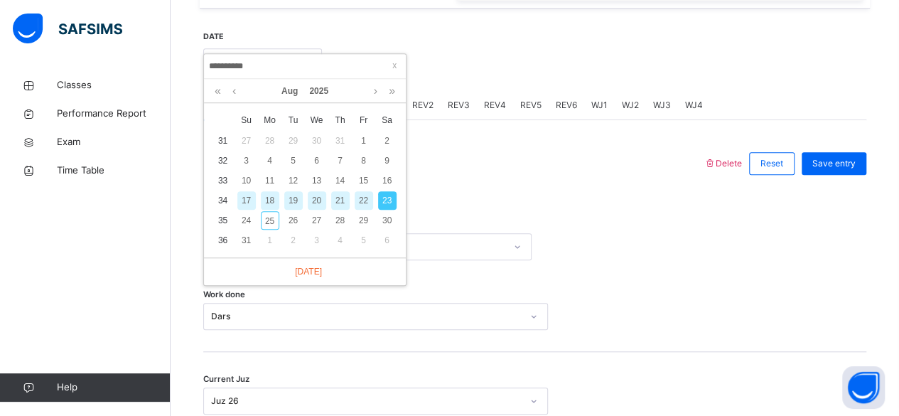
click at [222, 219] on td "35" at bounding box center [222, 220] width 23 height 20
click at [246, 227] on div "24" at bounding box center [246, 220] width 18 height 18
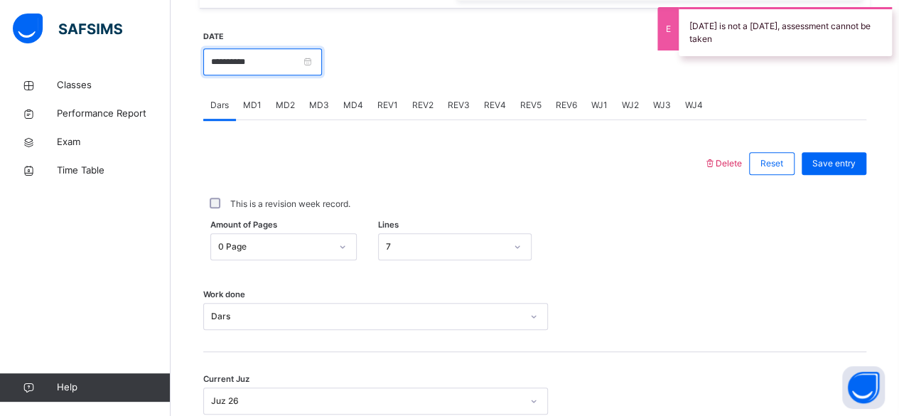
click at [253, 53] on input "**********" at bounding box center [262, 61] width 119 height 27
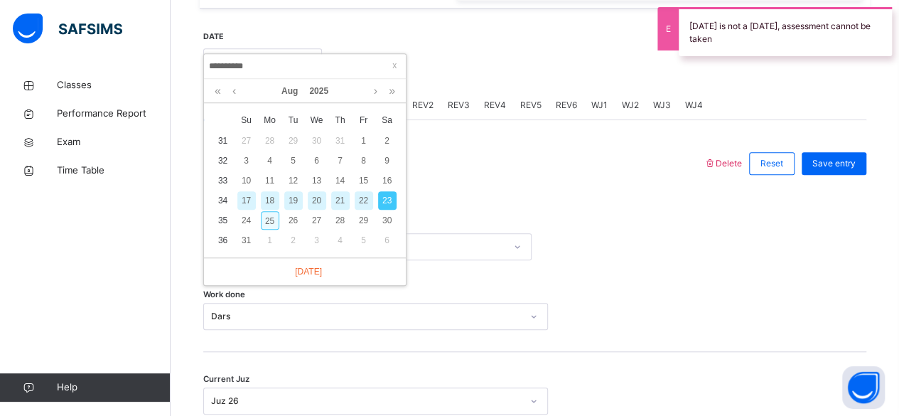
click at [267, 220] on div "25" at bounding box center [270, 220] width 18 height 18
type input "**********"
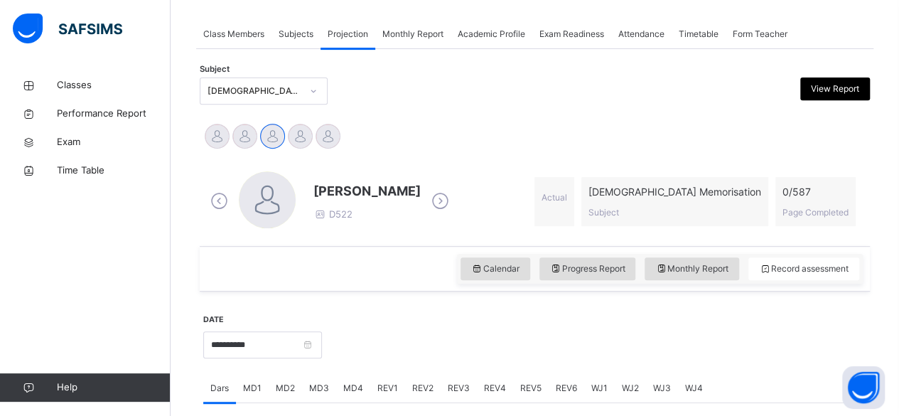
scroll to position [234, 0]
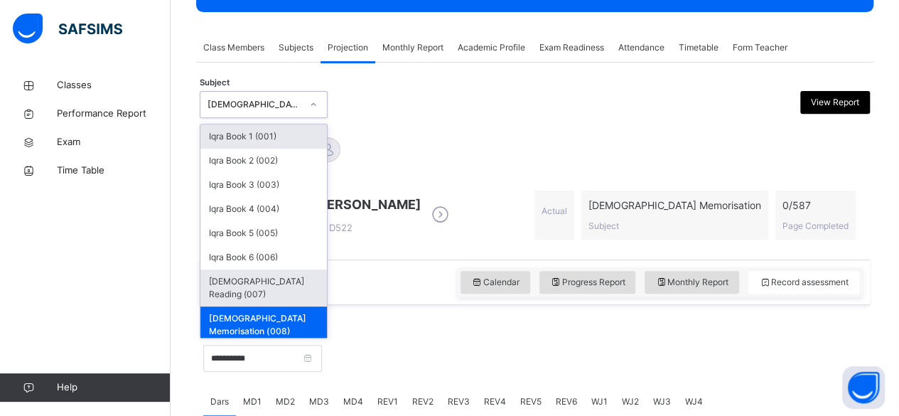
click at [227, 284] on div "[DEMOGRAPHIC_DATA] Reading (007)" at bounding box center [263, 287] width 126 height 37
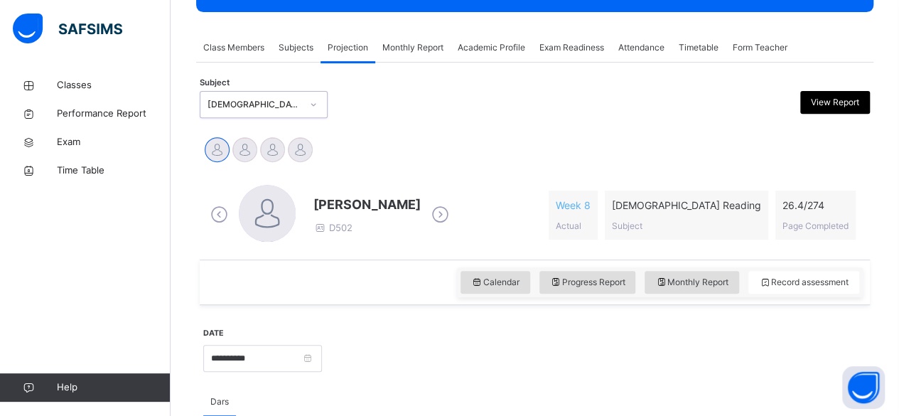
drag, startPoint x: 627, startPoint y: 85, endPoint x: 638, endPoint y: 68, distance: 20.5
click at [644, 50] on span "Attendance" at bounding box center [641, 47] width 46 height 13
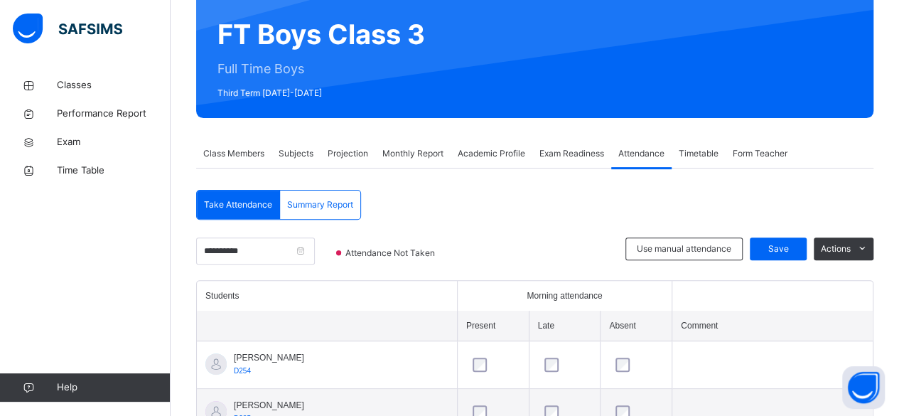
scroll to position [130, 0]
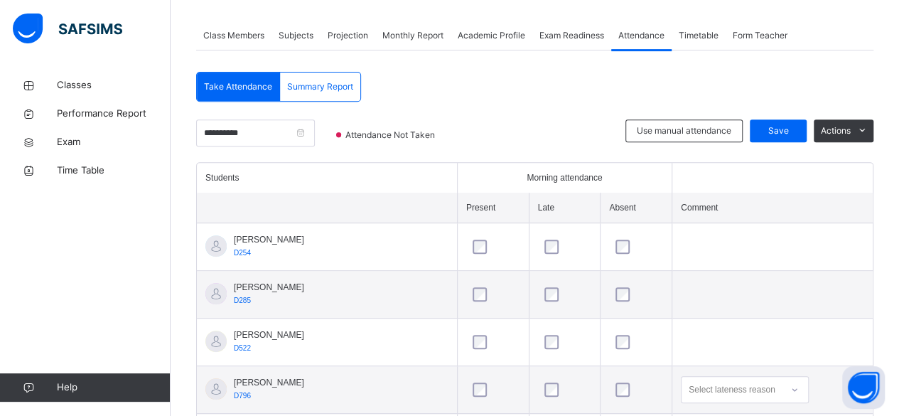
click at [736, 242] on td at bounding box center [772, 247] width 200 height 48
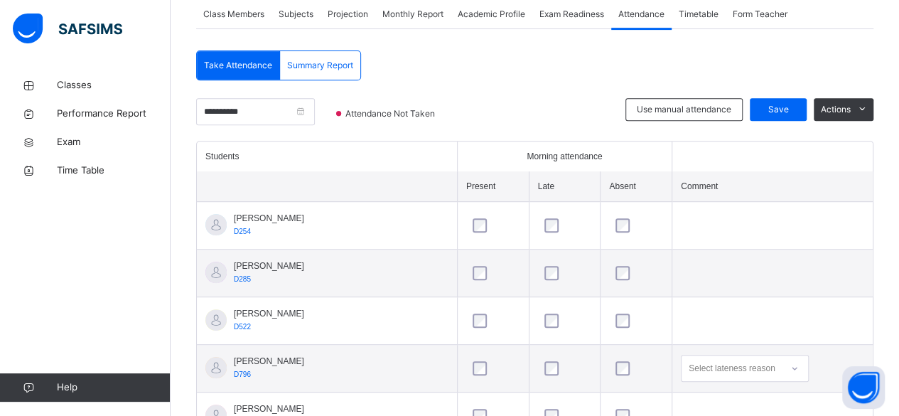
scroll to position [302, 0]
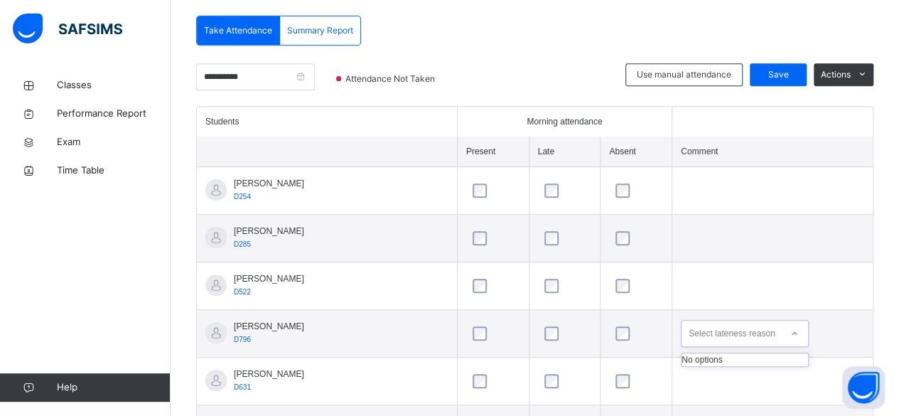
click at [779, 299] on td at bounding box center [772, 286] width 200 height 48
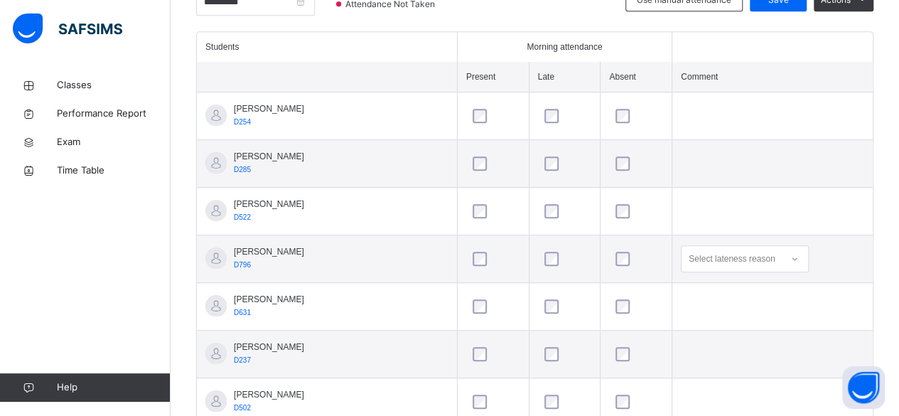
scroll to position [379, 0]
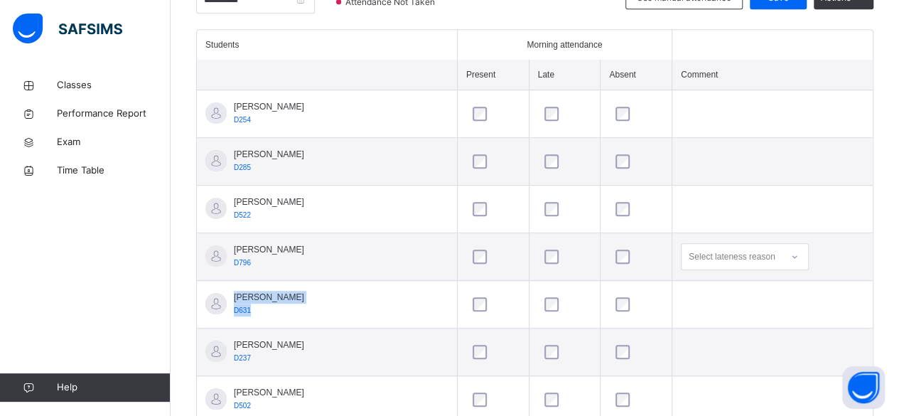
click at [806, 267] on tbody "Abubakr Adem Ali D254 Ahmed Selami D285 Aminah Cruse D522 Ammar Osman D796 Sele…" at bounding box center [535, 399] width 676 height 619
drag, startPoint x: 792, startPoint y: 265, endPoint x: 776, endPoint y: 261, distance: 16.9
click at [776, 262] on div "Select lateness reason" at bounding box center [745, 256] width 128 height 27
drag, startPoint x: 793, startPoint y: 232, endPoint x: 798, endPoint y: 225, distance: 8.7
click at [796, 226] on tbody "Abubakr Adem Ali D254 Ahmed Selami D285 Aminah Cruse D522 Ammar Osman D796 0 re…" at bounding box center [535, 399] width 676 height 619
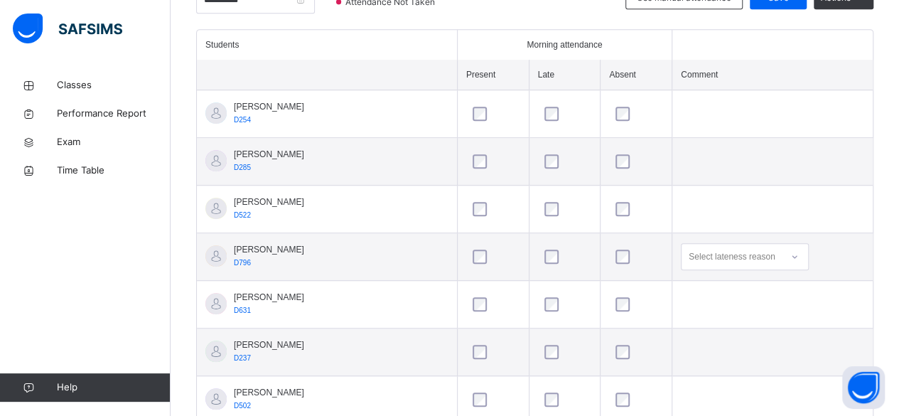
click at [738, 255] on div "Select lateness reason" at bounding box center [732, 256] width 86 height 27
click at [746, 262] on div "Select lateness reason" at bounding box center [732, 256] width 86 height 27
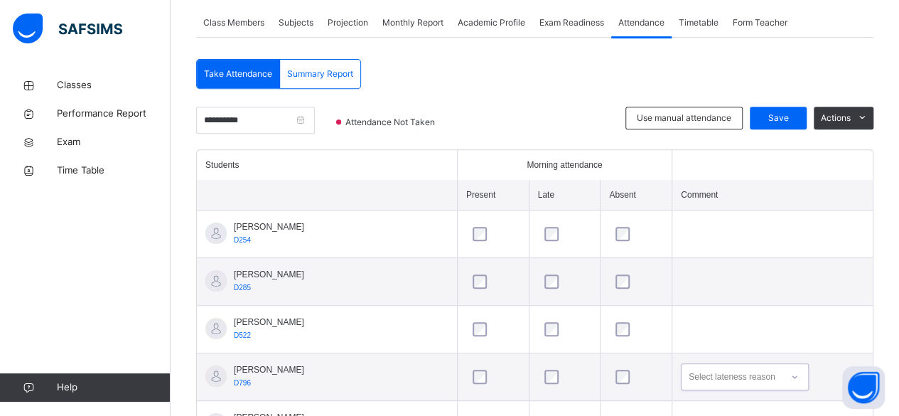
scroll to position [259, 0]
click at [270, 107] on input "**********" at bounding box center [255, 120] width 119 height 27
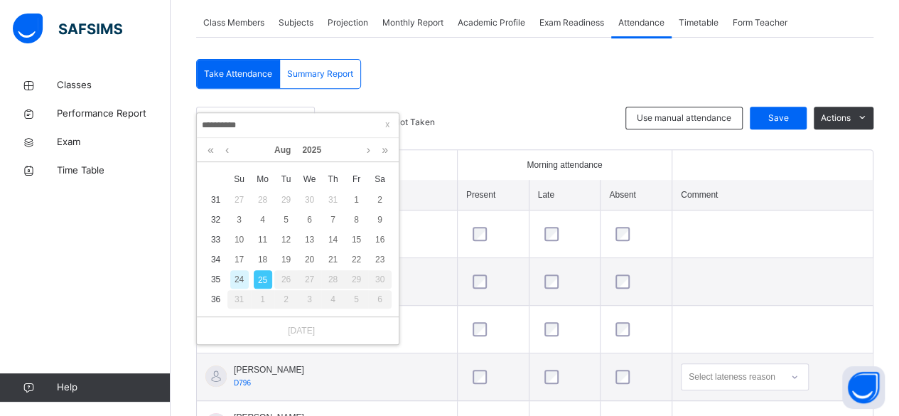
click at [237, 281] on div "24" at bounding box center [239, 279] width 18 height 18
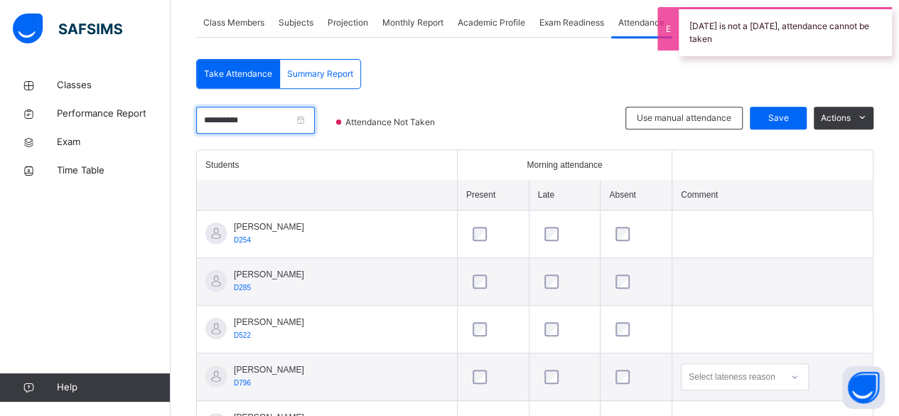
click at [303, 117] on input "**********" at bounding box center [255, 120] width 119 height 27
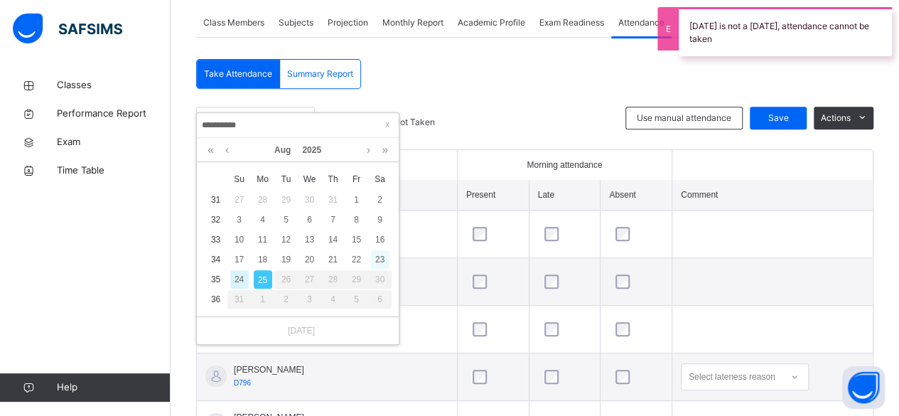
click at [379, 259] on div "23" at bounding box center [380, 259] width 18 height 18
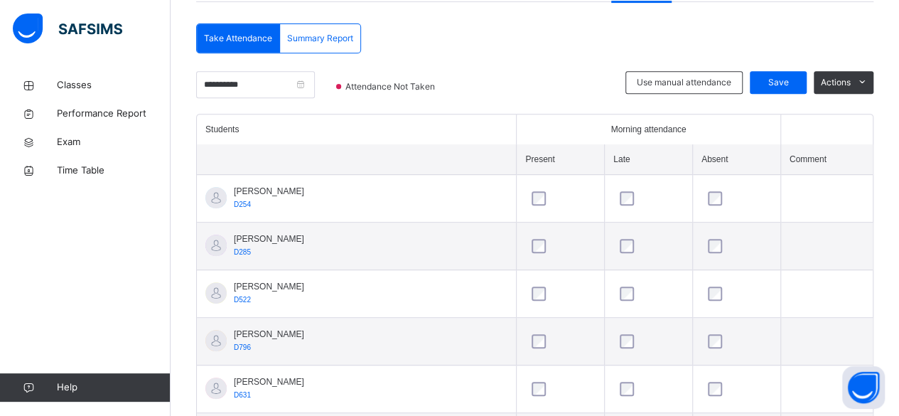
scroll to position [297, 0]
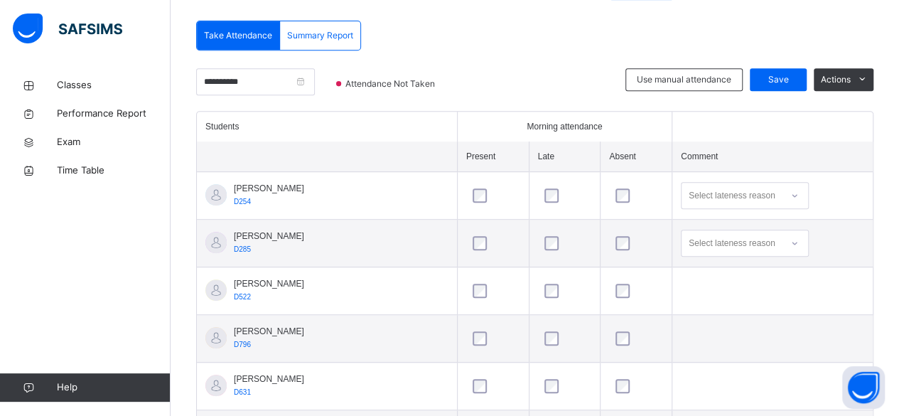
click at [538, 281] on div at bounding box center [565, 291] width 54 height 30
click at [538, 298] on div at bounding box center [565, 291] width 54 height 30
drag, startPoint x: 535, startPoint y: 298, endPoint x: 541, endPoint y: 249, distance: 48.7
click at [868, 267] on td "Select lateness reason" at bounding box center [772, 291] width 200 height 48
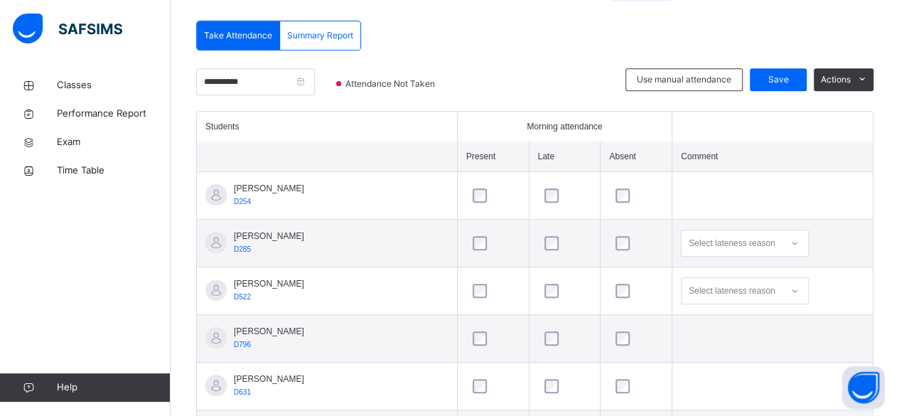
click at [601, 335] on td at bounding box center [637, 339] width 72 height 48
click at [529, 330] on td at bounding box center [565, 339] width 72 height 48
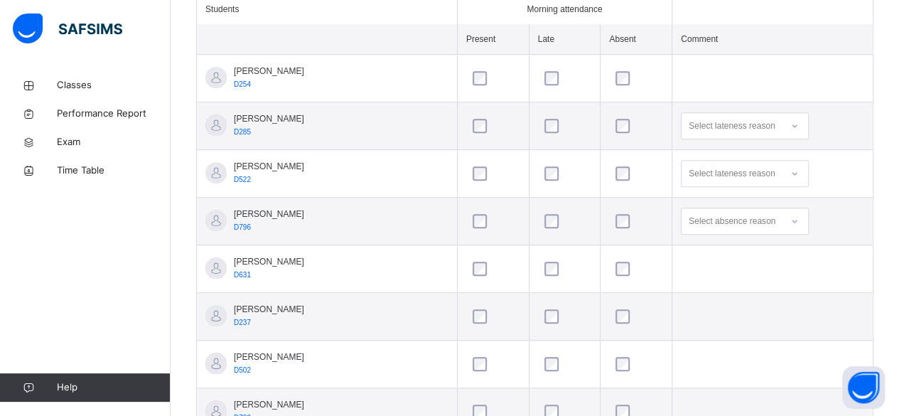
scroll to position [417, 0]
click at [539, 349] on div at bounding box center [565, 361] width 54 height 30
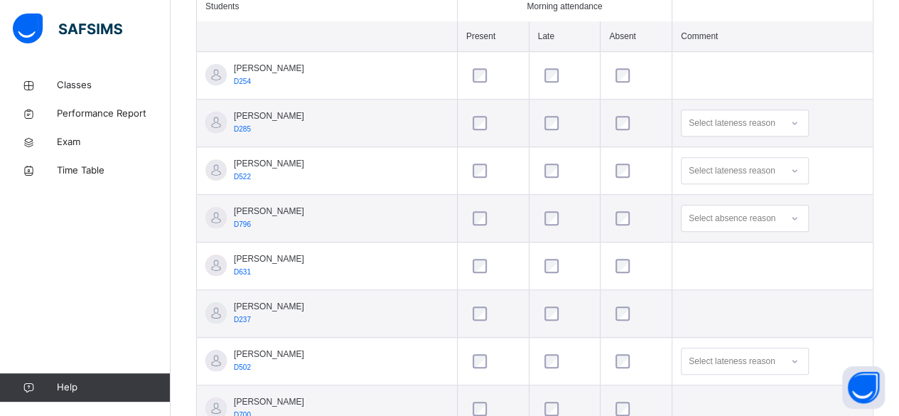
click at [610, 301] on div at bounding box center [636, 313] width 54 height 30
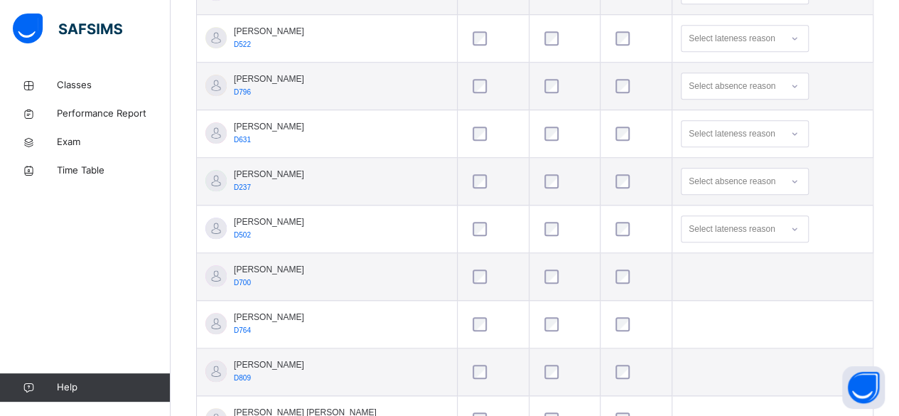
scroll to position [551, 0]
click at [615, 328] on div at bounding box center [636, 323] width 54 height 30
click at [613, 316] on div at bounding box center [636, 323] width 47 height 14
click at [609, 311] on div at bounding box center [636, 323] width 54 height 30
click at [619, 326] on div at bounding box center [636, 323] width 54 height 30
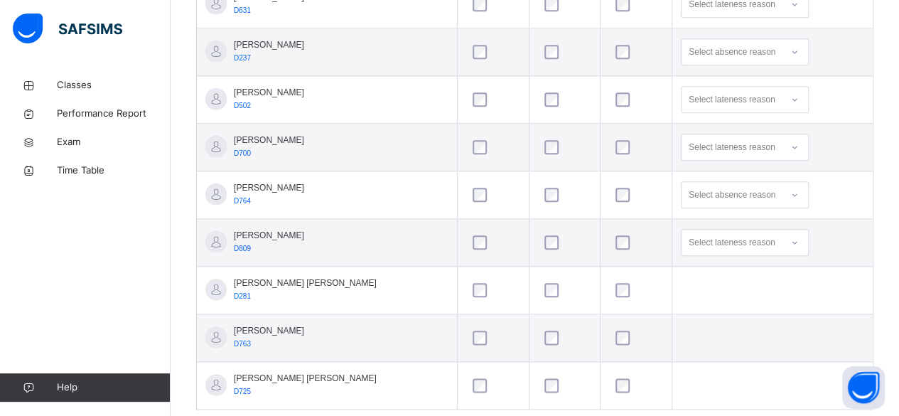
scroll to position [706, 0]
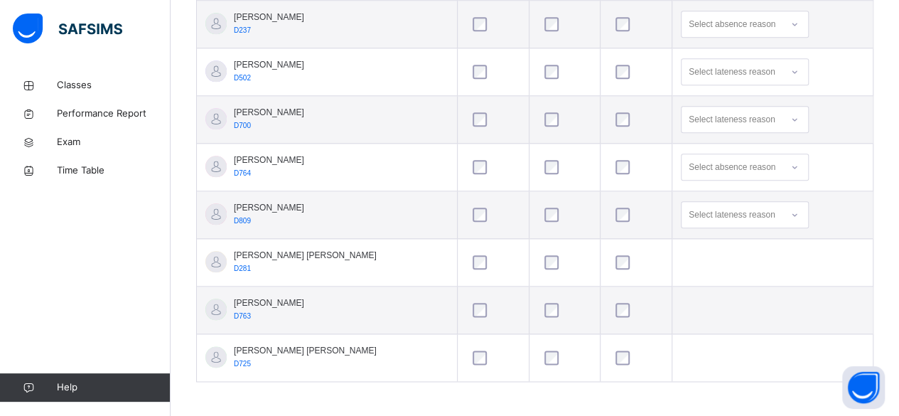
click at [540, 266] on div at bounding box center [565, 262] width 54 height 30
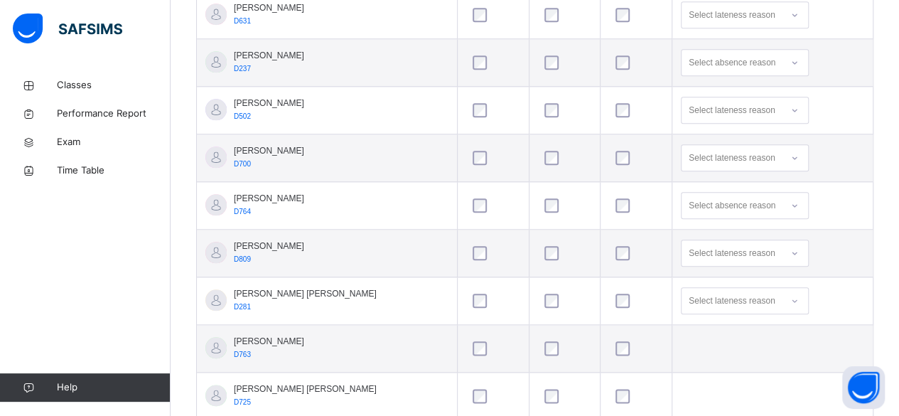
click at [529, 278] on td at bounding box center [565, 301] width 72 height 48
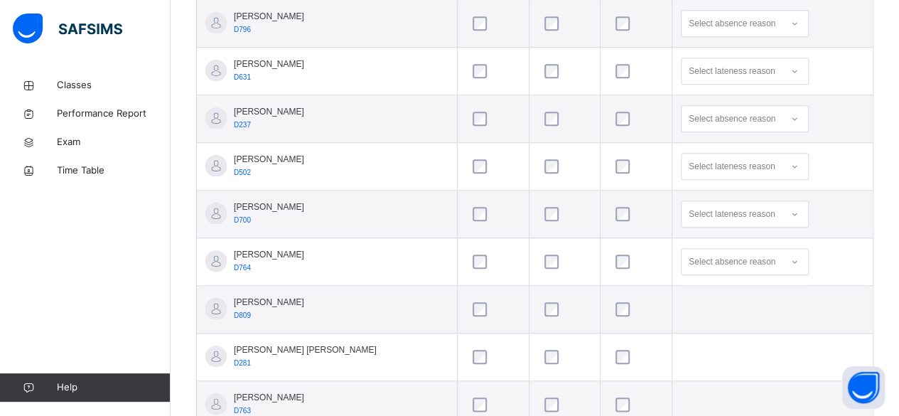
scroll to position [579, 0]
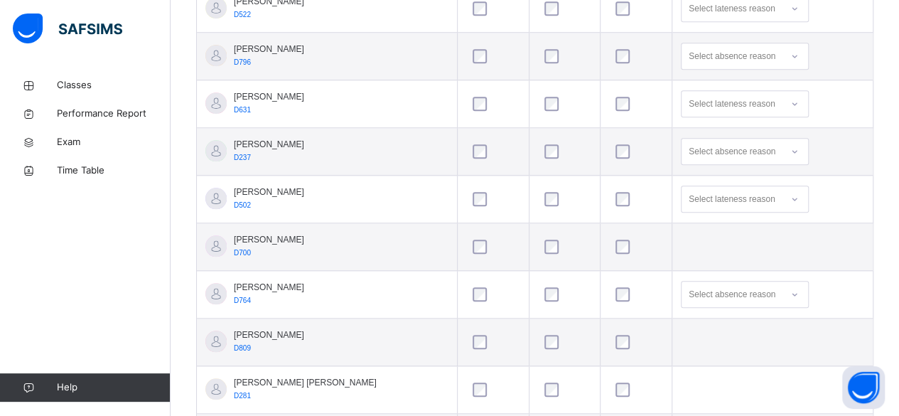
click at [538, 203] on div at bounding box center [565, 199] width 54 height 30
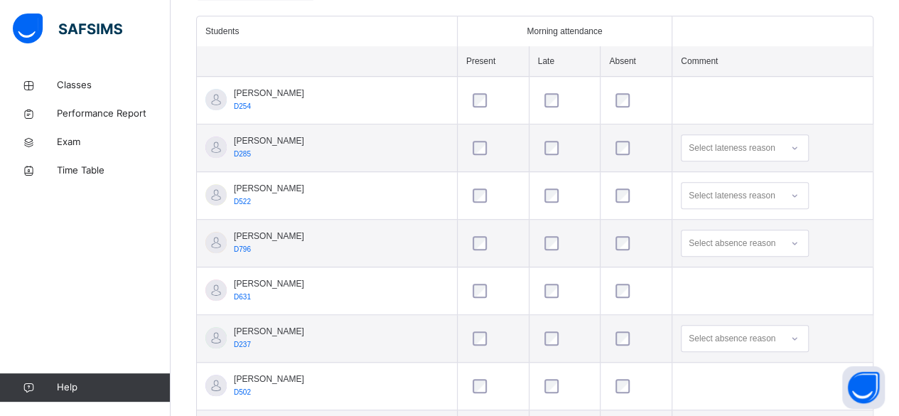
scroll to position [388, 0]
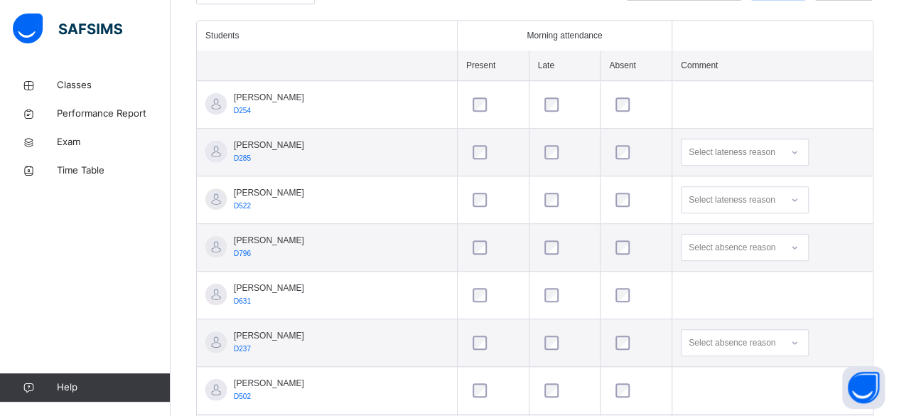
drag, startPoint x: 534, startPoint y: 204, endPoint x: 547, endPoint y: 201, distance: 13.1
click at [547, 200] on div at bounding box center [565, 200] width 47 height 14
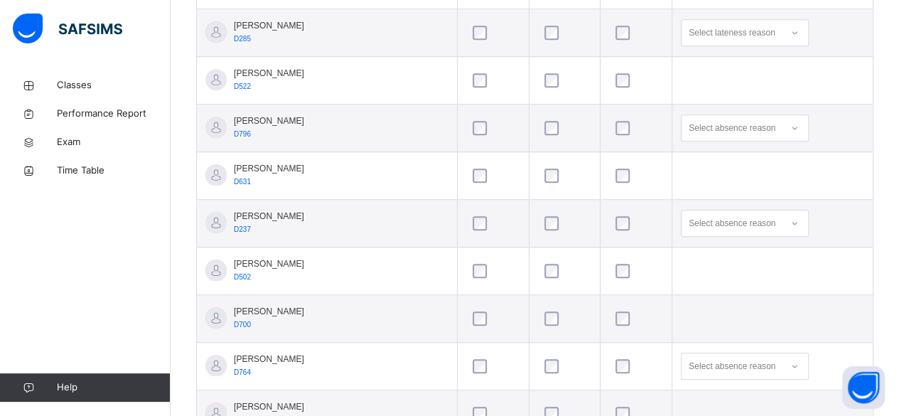
scroll to position [510, 0]
click at [792, 321] on td at bounding box center [772, 317] width 200 height 48
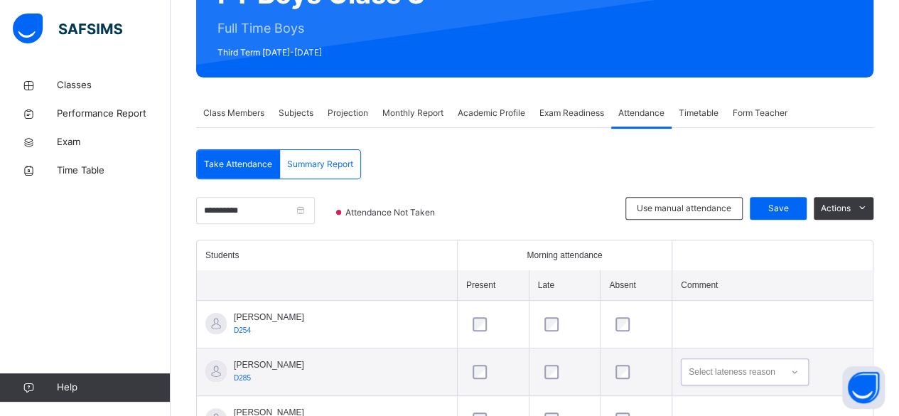
scroll to position [167, 0]
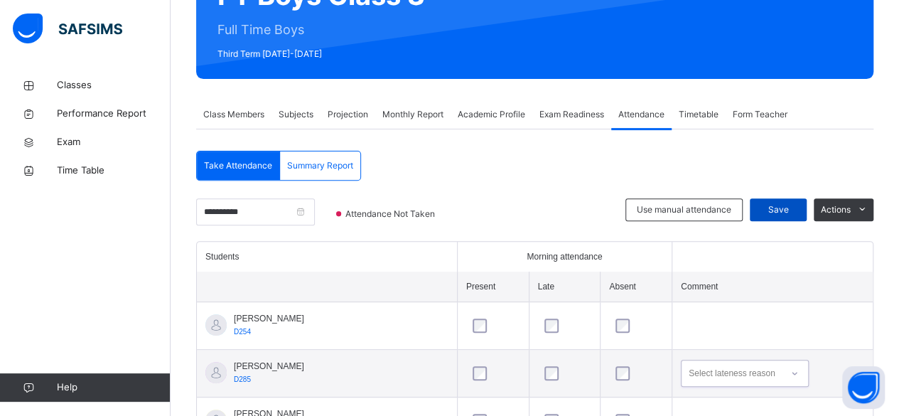
click at [795, 209] on span "Save" at bounding box center [778, 209] width 36 height 13
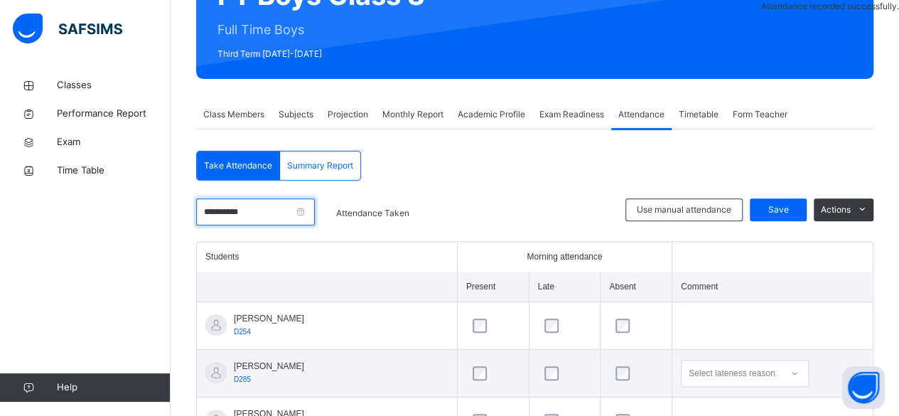
click at [217, 200] on input "**********" at bounding box center [255, 211] width 119 height 27
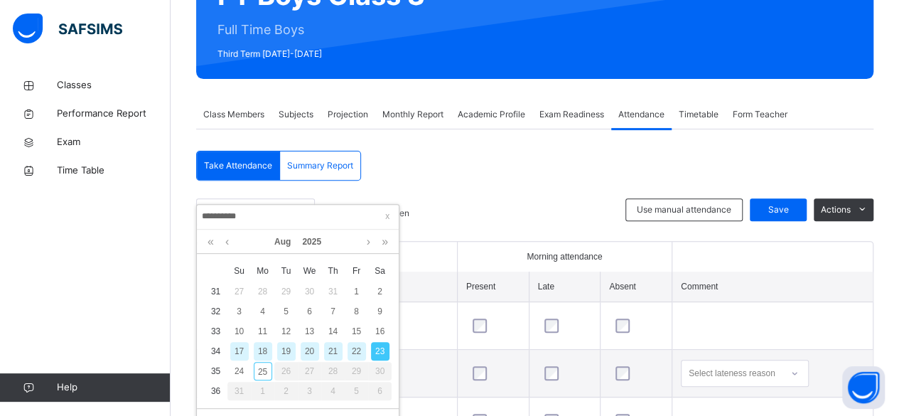
click at [356, 350] on div "22" at bounding box center [357, 351] width 18 height 18
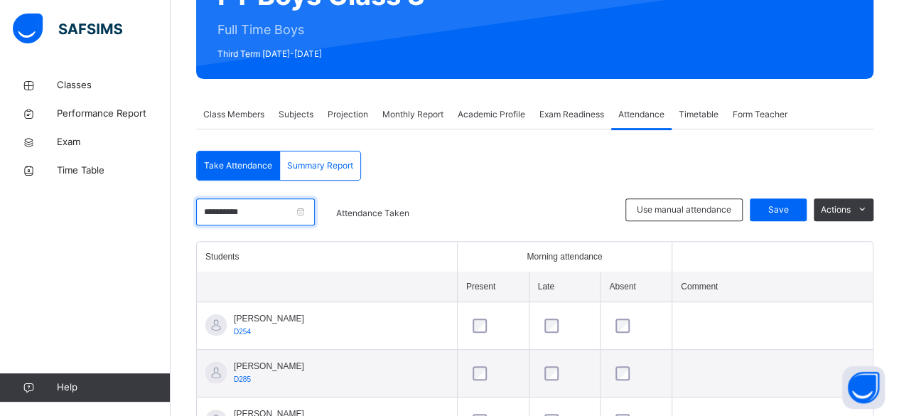
click at [290, 199] on input "**********" at bounding box center [255, 211] width 119 height 27
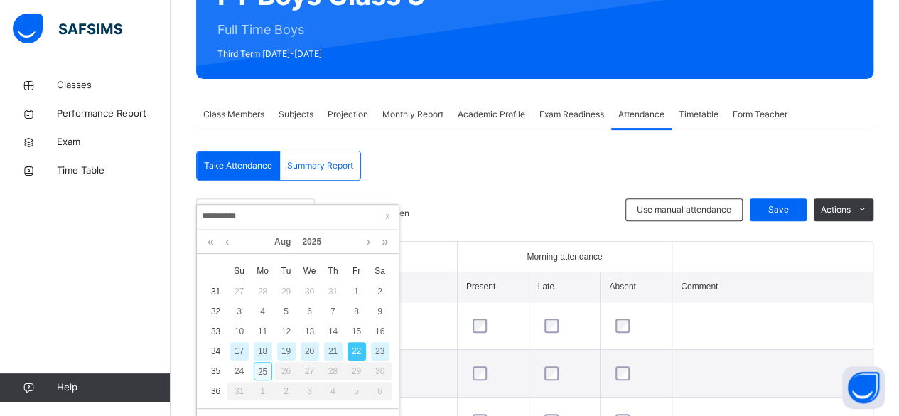
click at [262, 370] on div "25" at bounding box center [263, 371] width 18 height 18
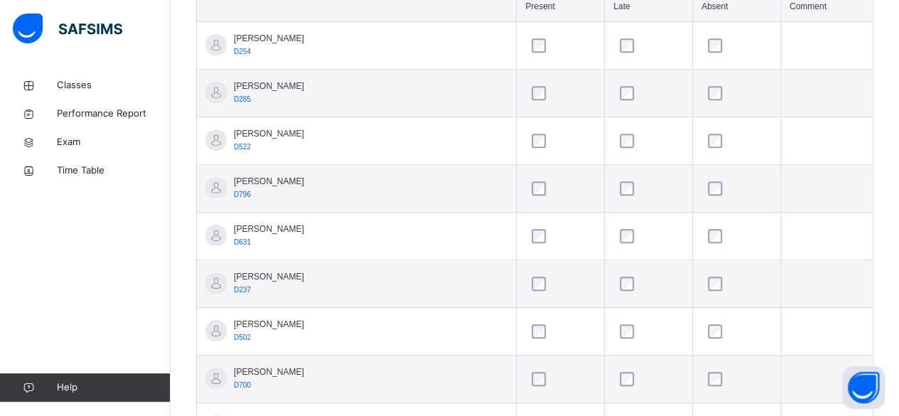
scroll to position [444, 0]
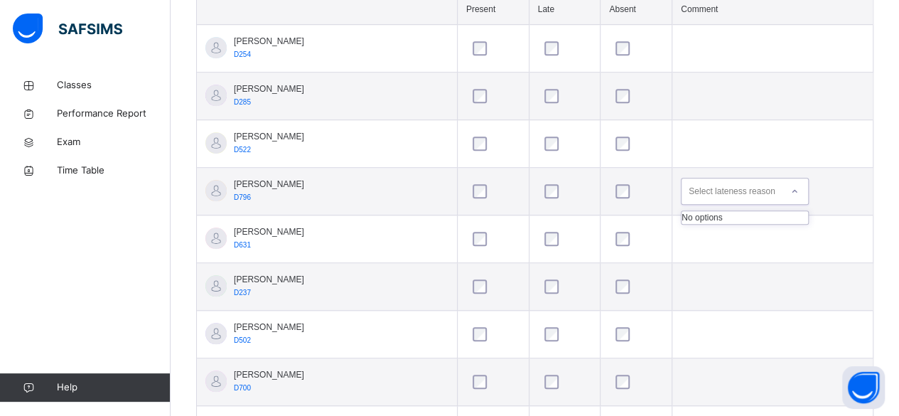
drag, startPoint x: 723, startPoint y: 180, endPoint x: 729, endPoint y: 184, distance: 7.7
click at [728, 183] on div "Select lateness reason" at bounding box center [732, 191] width 86 height 27
click at [729, 186] on div "Select lateness reason" at bounding box center [732, 191] width 86 height 27
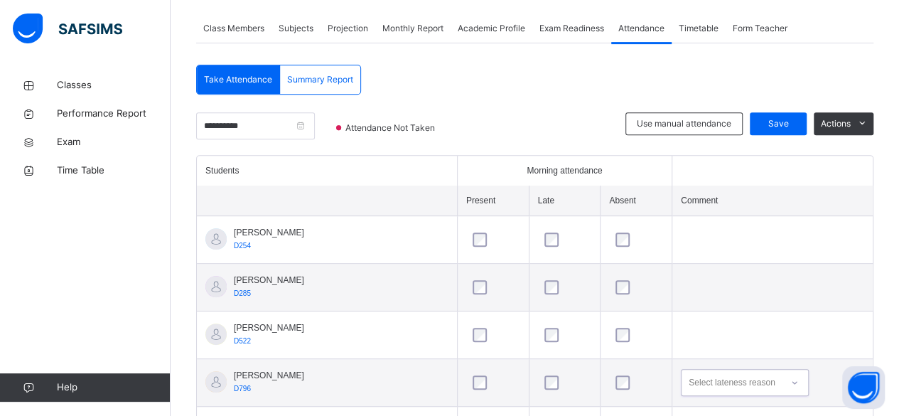
scroll to position [254, 0]
click at [789, 122] on span "Save" at bounding box center [778, 123] width 36 height 13
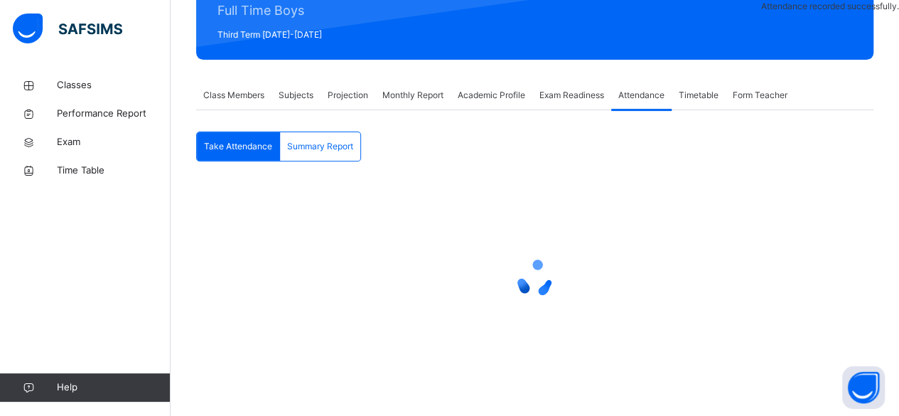
scroll to position [221, 0]
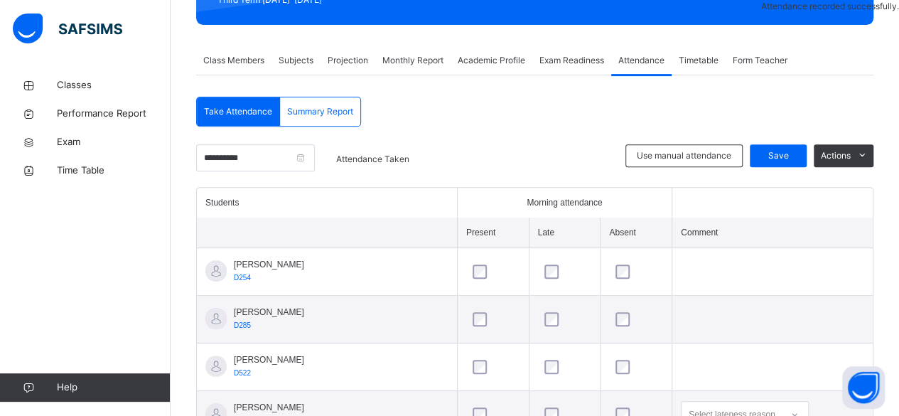
click at [352, 115] on span "Summary Report" at bounding box center [320, 111] width 66 height 13
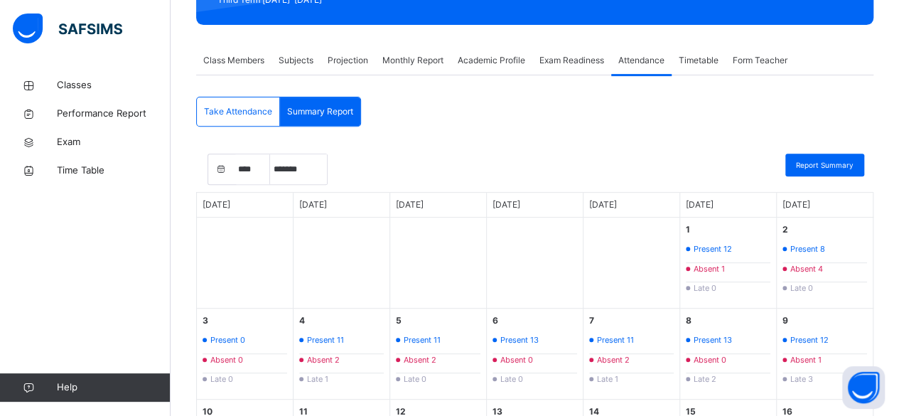
click at [259, 105] on span "Take Attendance" at bounding box center [238, 111] width 68 height 13
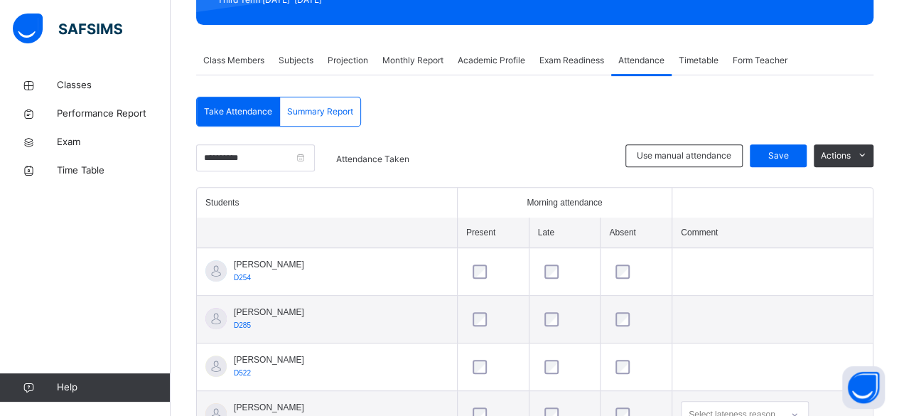
drag, startPoint x: 374, startPoint y: 19, endPoint x: 336, endPoint y: 52, distance: 49.9
click at [370, 32] on div "Back / FT Boys Class 3 FT Boys Class 3 Full Time Boys Third Term 2024-2025 Clas…" at bounding box center [535, 378] width 728 height 1056
click at [421, 49] on div "Monthly Report" at bounding box center [412, 60] width 75 height 28
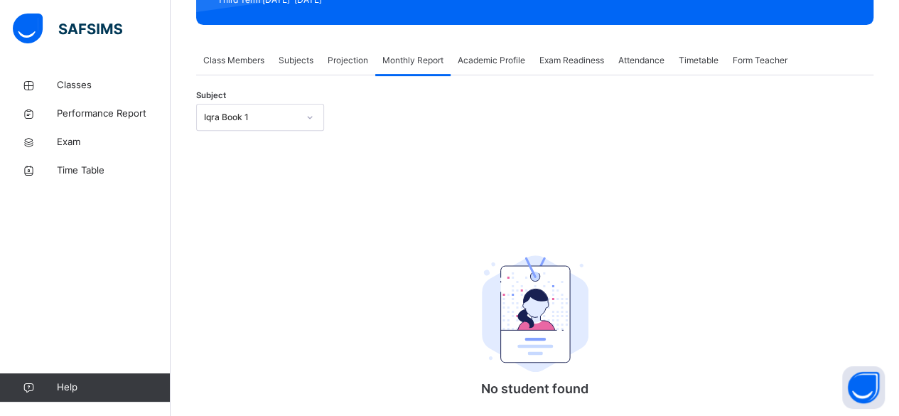
click at [285, 107] on div "Iqra Book 1" at bounding box center [246, 118] width 99 height 22
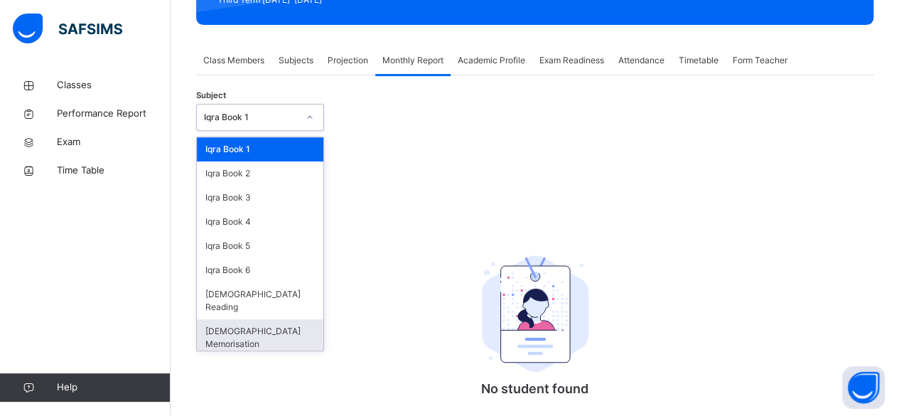
click at [244, 319] on div "[DEMOGRAPHIC_DATA] Memorisation" at bounding box center [260, 337] width 126 height 37
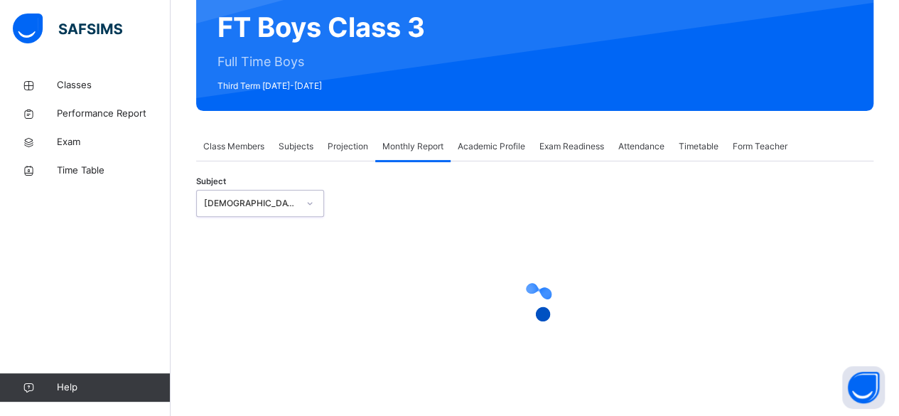
select select "****"
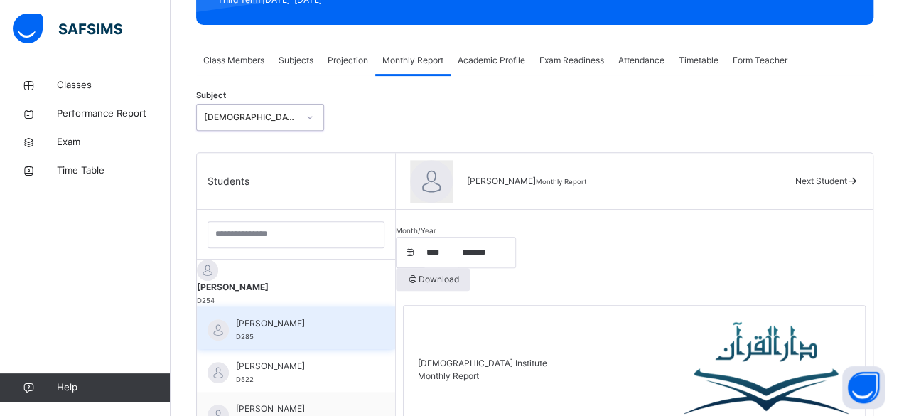
click at [270, 349] on div "Aminah Cruse D522" at bounding box center [296, 370] width 198 height 43
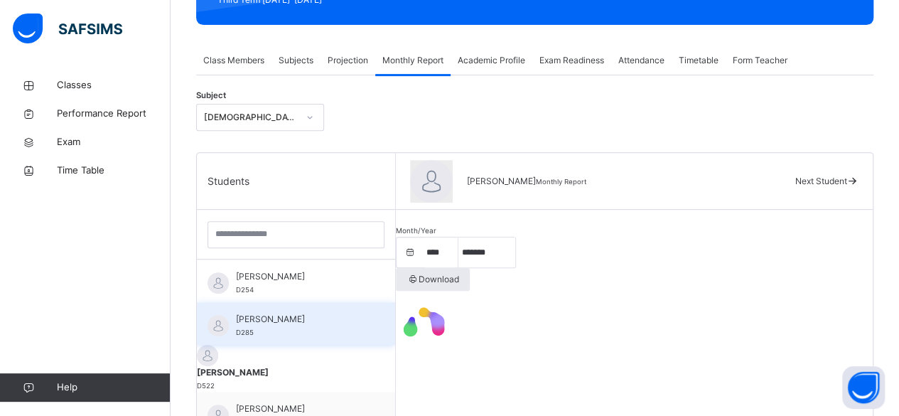
click at [270, 332] on div "Ahmed Selami D285" at bounding box center [299, 326] width 127 height 26
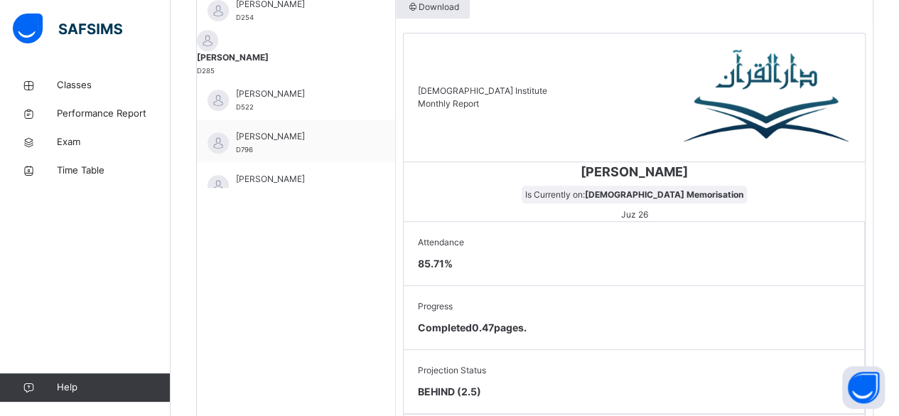
scroll to position [494, 0]
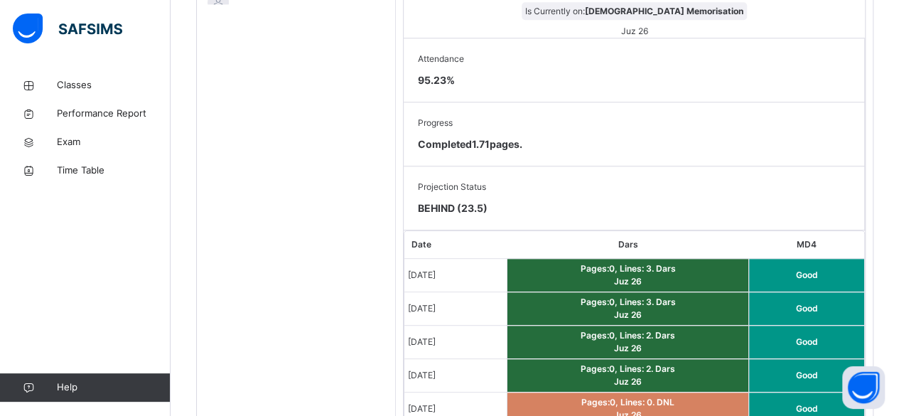
click at [852, 392] on td "Good" at bounding box center [806, 408] width 115 height 33
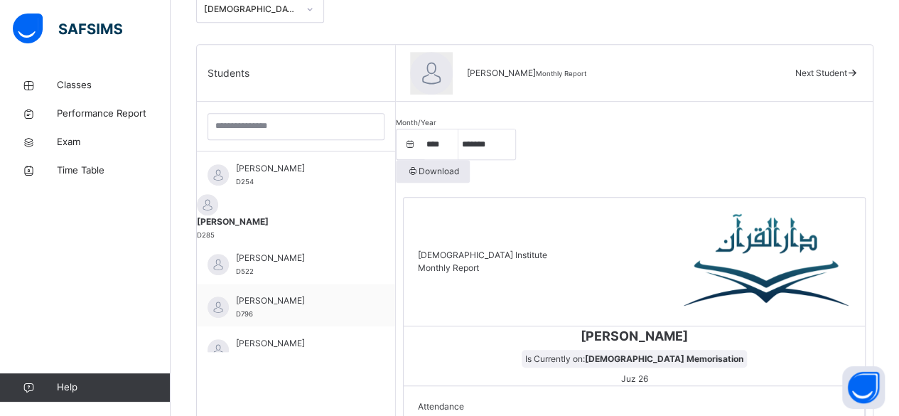
scroll to position [328, 0]
click at [475, 143] on select "***** ******* ******** ***** ***** *** **** **** ****** ********* ******* *****…" at bounding box center [486, 145] width 57 height 30
click at [465, 130] on select "***** ******* ******** ***** ***** *** **** **** ****** ********* ******* *****…" at bounding box center [486, 145] width 57 height 30
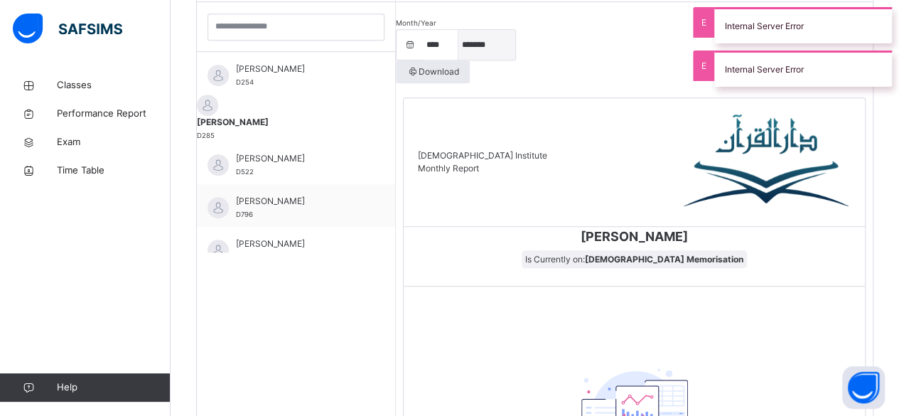
scroll to position [398, 0]
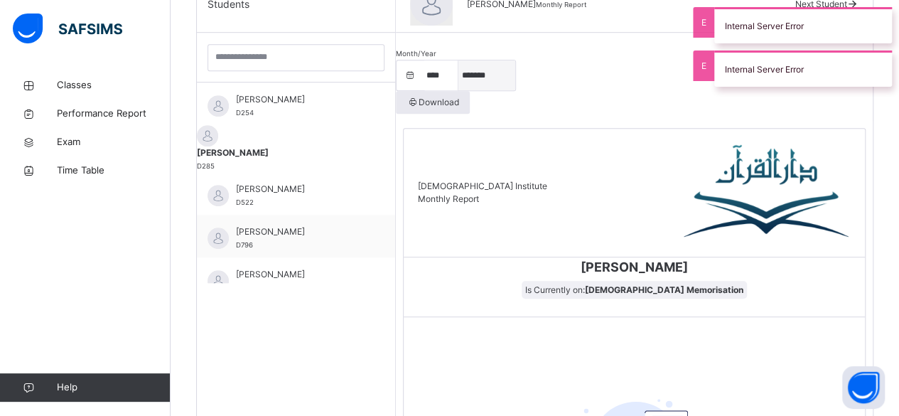
click at [510, 78] on select "***** ******* ******** ***** ***** *** **** **** ****** ********* ******* *****…" at bounding box center [486, 75] width 57 height 30
click at [465, 60] on select "***** ******* ******** ***** ***** *** **** **** ****** ********* ******* *****…" at bounding box center [486, 75] width 57 height 30
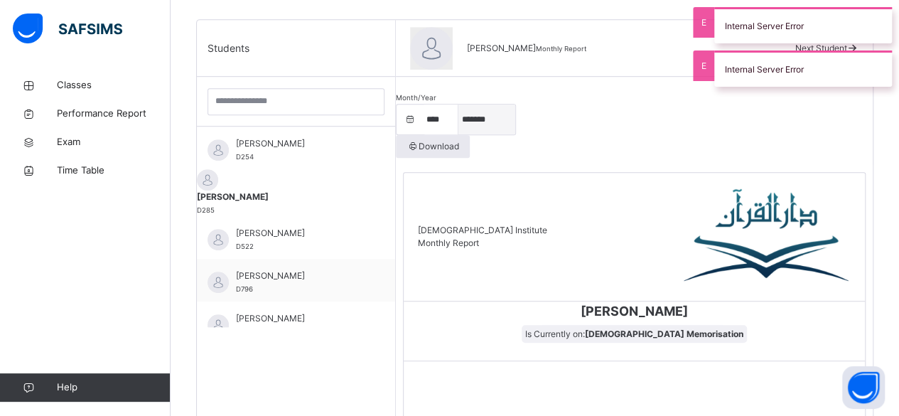
scroll to position [353, 0]
click at [488, 123] on select "***** ******* ******** ***** ***** *** **** **** ****** ********* ******* *****…" at bounding box center [486, 120] width 57 height 30
click at [465, 105] on select "***** ******* ******** ***** ***** *** **** **** ****** ********* ******* *****…" at bounding box center [486, 120] width 57 height 30
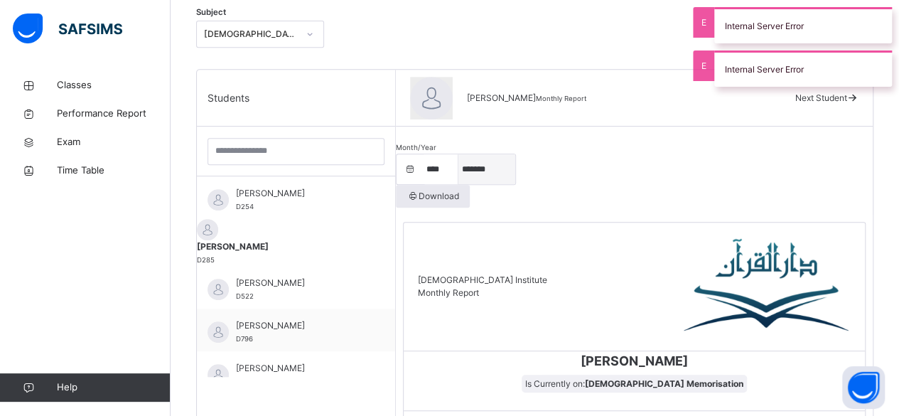
scroll to position [303, 0]
click at [494, 155] on select "***** ******* ******** ***** ***** *** **** **** ****** ********* ******* *****…" at bounding box center [486, 170] width 57 height 30
click at [465, 155] on select "***** ******* ******** ***** ***** *** **** **** ****** ********* ******* *****…" at bounding box center [486, 170] width 57 height 30
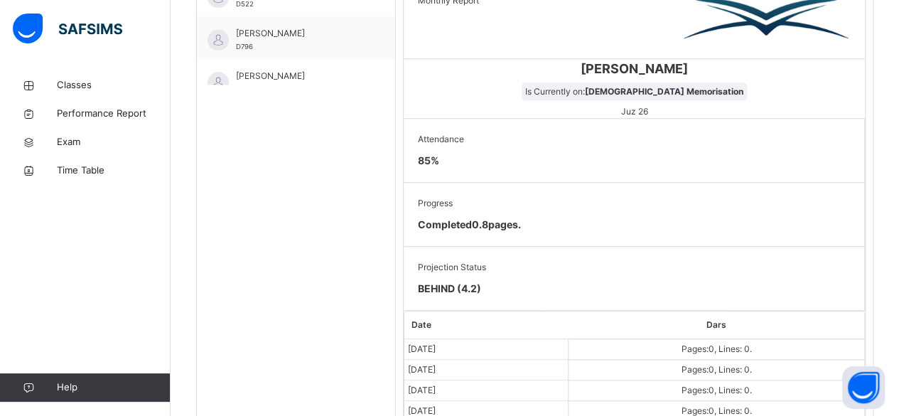
scroll to position [596, 0]
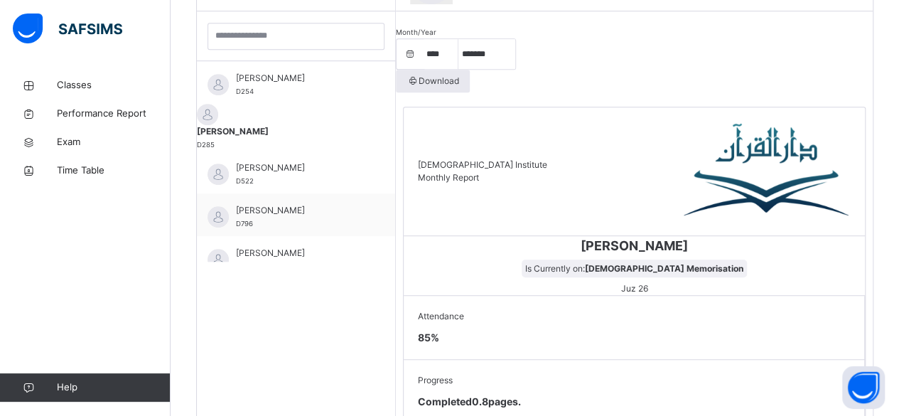
scroll to position [307, 0]
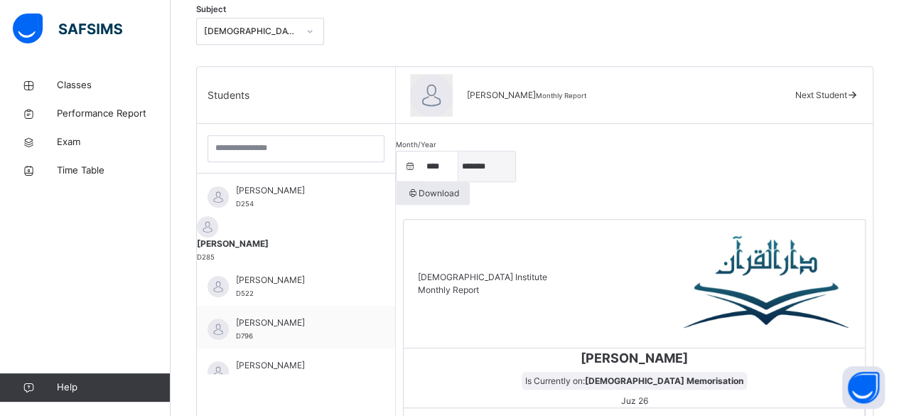
click at [480, 164] on select "***** ******* ******** ***** ***** *** **** **** ****** ********* ******* *****…" at bounding box center [486, 166] width 57 height 30
click at [465, 151] on select "***** ******* ******** ***** ***** *** **** **** ****** ********* ******* *****…" at bounding box center [486, 166] width 57 height 30
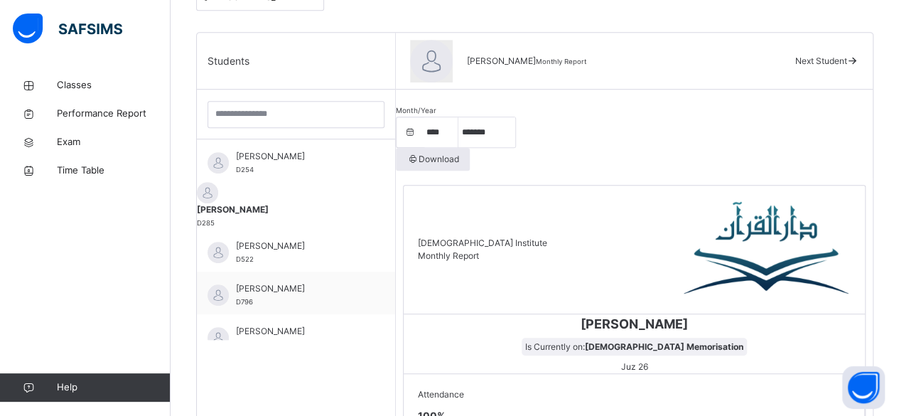
scroll to position [330, 0]
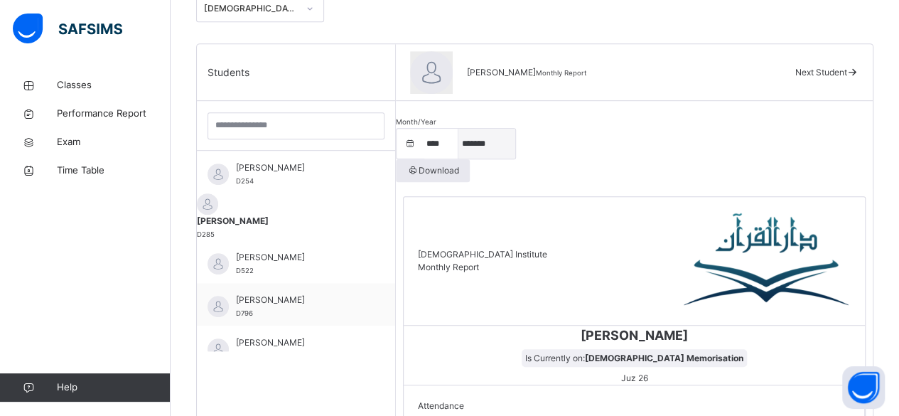
click at [512, 134] on select "***** ******* ******** ***** ***** *** **** **** ****** ********* ******* *****…" at bounding box center [486, 144] width 57 height 30
click at [465, 129] on select "***** ******* ******** ***** ***** *** **** **** ****** ********* ******* *****…" at bounding box center [486, 144] width 57 height 30
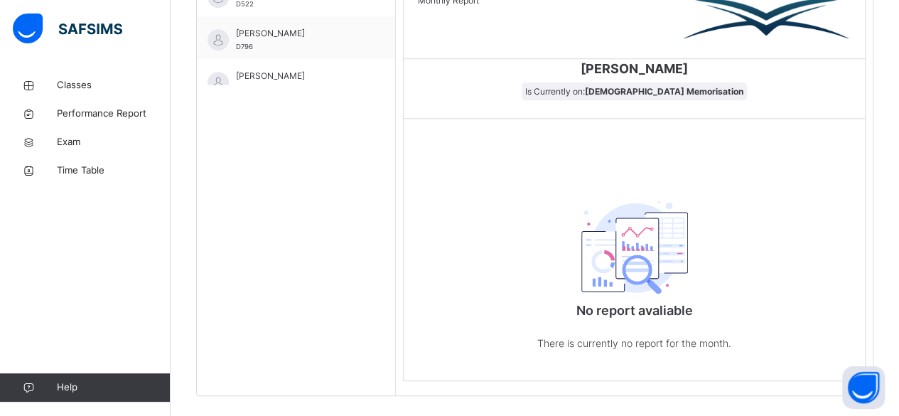
scroll to position [598, 0]
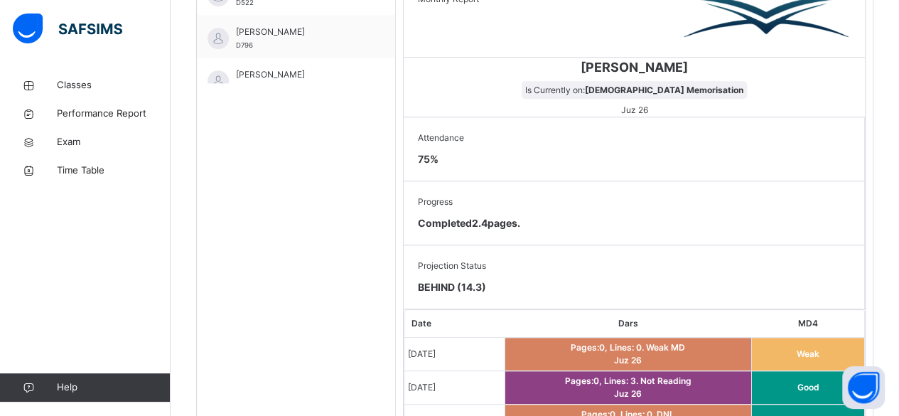
click at [574, 371] on td "Pages: 0 , Lines: 3 . Not Reading Juz 26" at bounding box center [628, 387] width 247 height 33
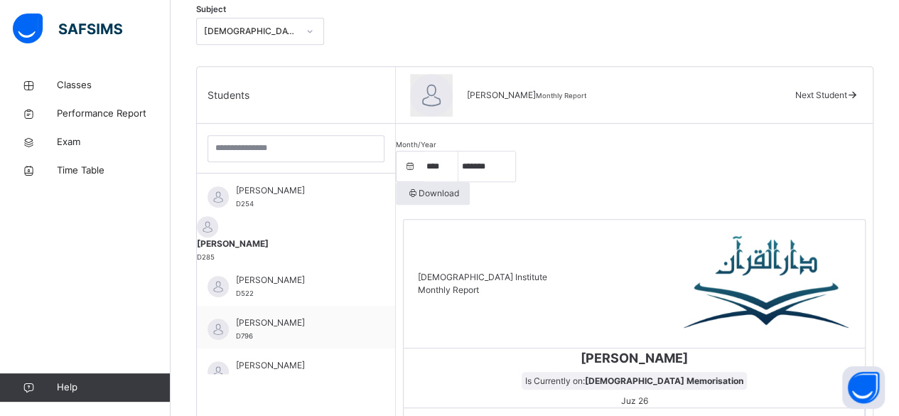
scroll to position [304, 0]
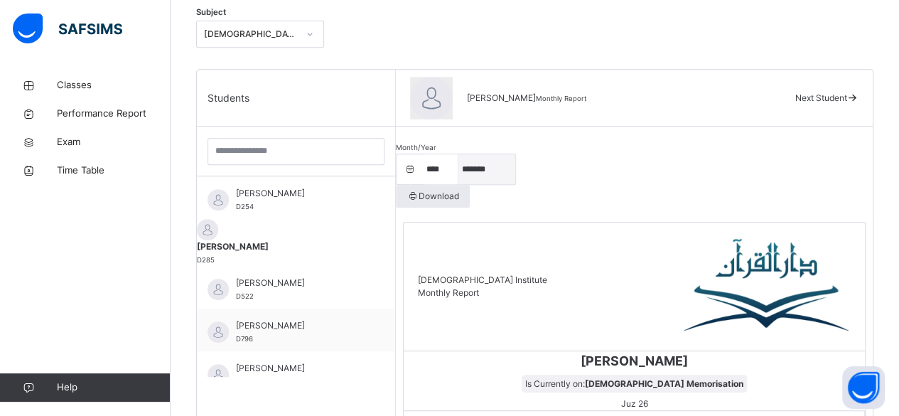
click at [509, 166] on select "***** ******* ******** ***** ***** *** **** **** ****** ********* ******* *****…" at bounding box center [486, 169] width 57 height 30
select select "*"
click at [465, 154] on select "***** ******* ******** ***** ***** *** **** **** ****** ********* ******* *****…" at bounding box center [486, 169] width 57 height 30
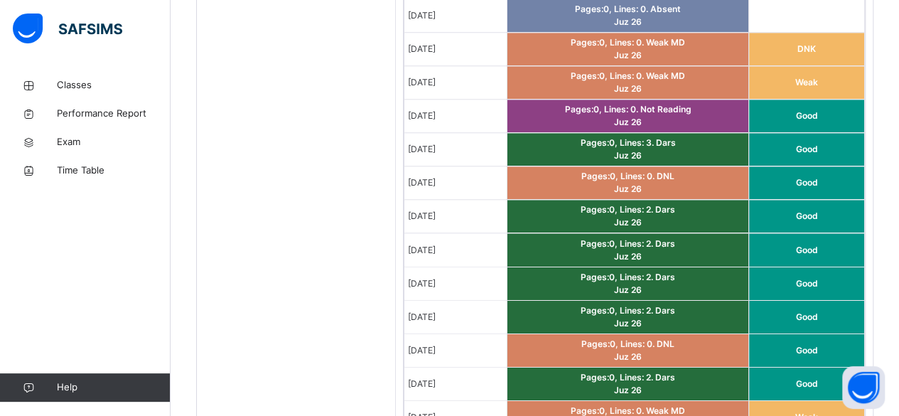
click at [860, 367] on td "Good" at bounding box center [806, 383] width 115 height 33
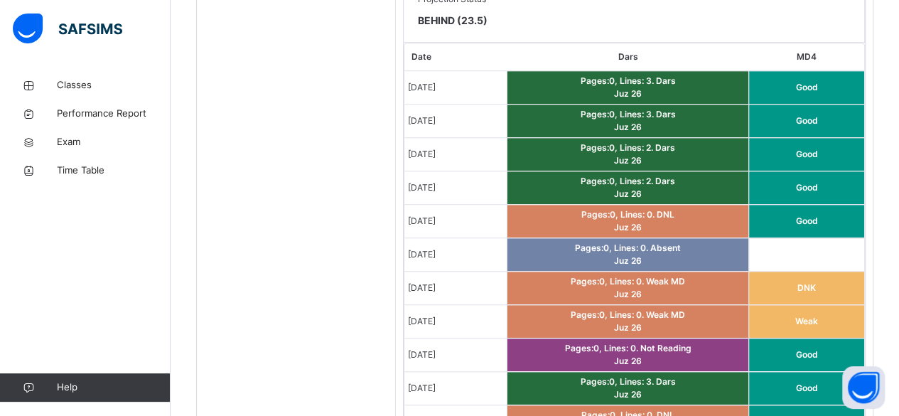
click at [853, 405] on td "Good" at bounding box center [806, 421] width 115 height 33
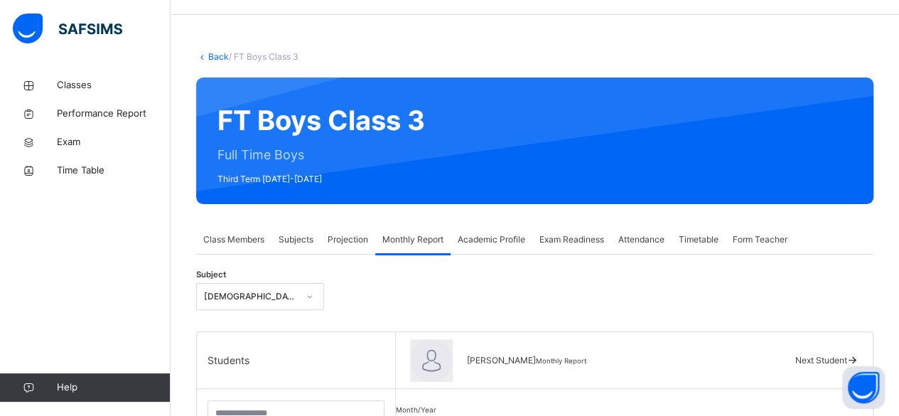
click at [341, 235] on span "Projection" at bounding box center [348, 239] width 41 height 13
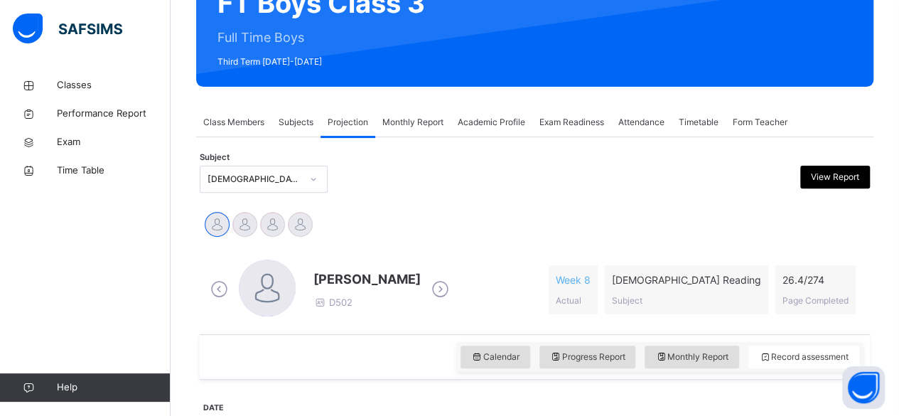
scroll to position [155, 0]
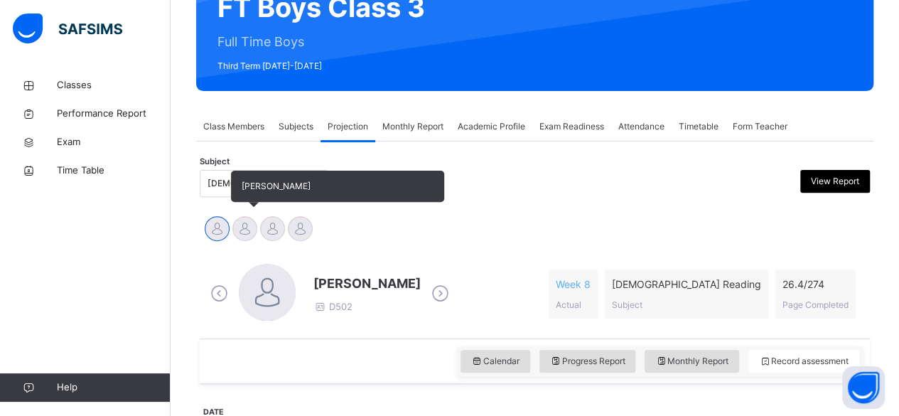
click at [244, 231] on div at bounding box center [244, 228] width 25 height 25
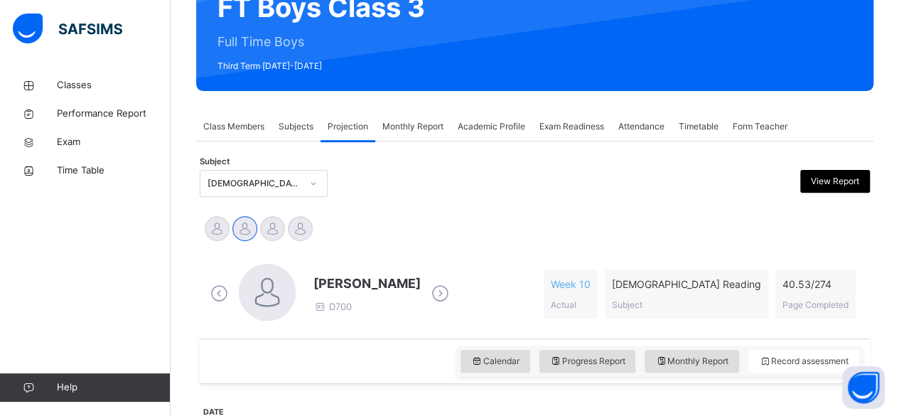
click at [340, 283] on span "[PERSON_NAME]" at bounding box center [366, 283] width 107 height 19
click at [340, 282] on span "[PERSON_NAME]" at bounding box center [366, 283] width 107 height 19
click at [341, 282] on span "[PERSON_NAME]" at bounding box center [366, 283] width 107 height 19
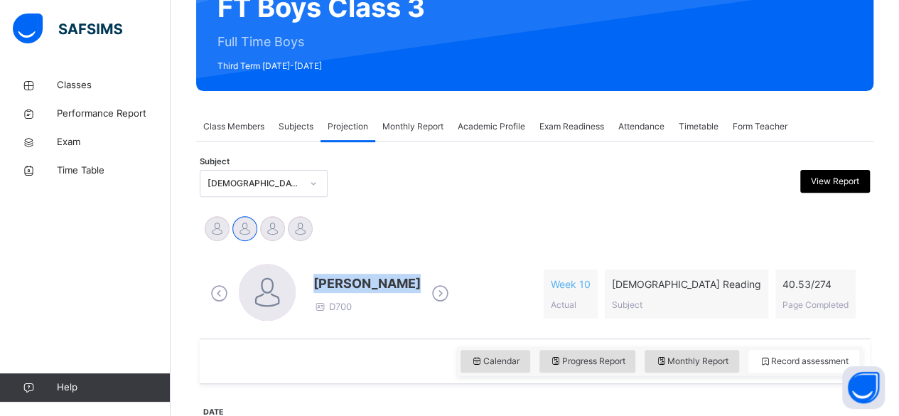
click at [665, 112] on div "Attendance" at bounding box center [641, 126] width 60 height 28
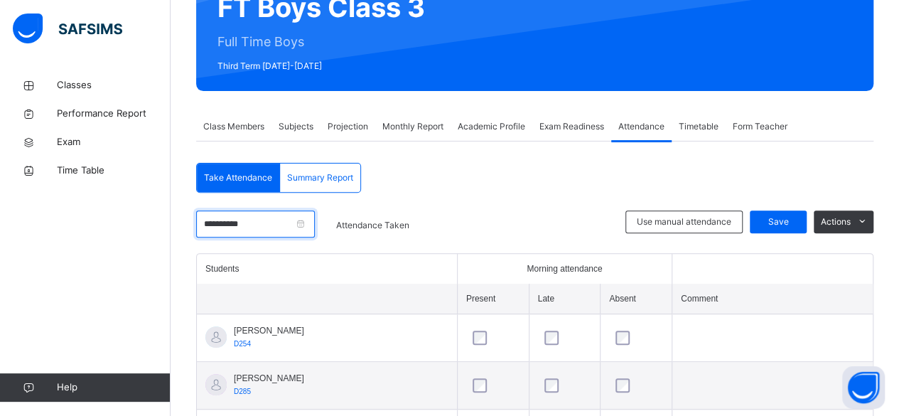
click at [267, 223] on input "**********" at bounding box center [255, 223] width 119 height 27
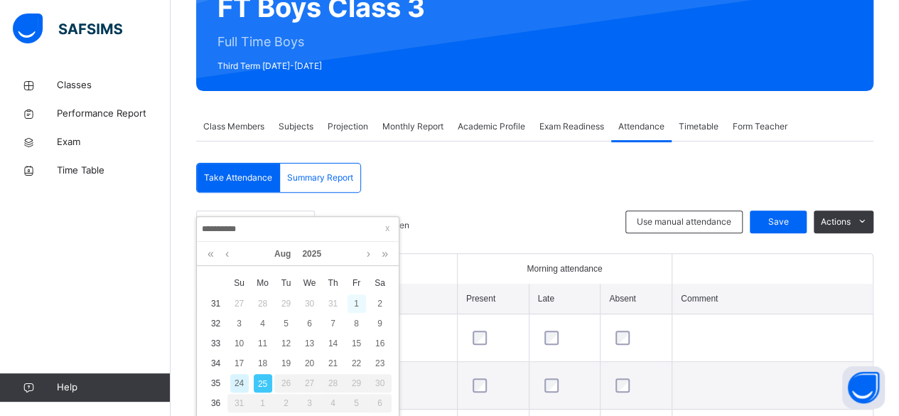
click at [356, 307] on div "1" at bounding box center [357, 303] width 18 height 18
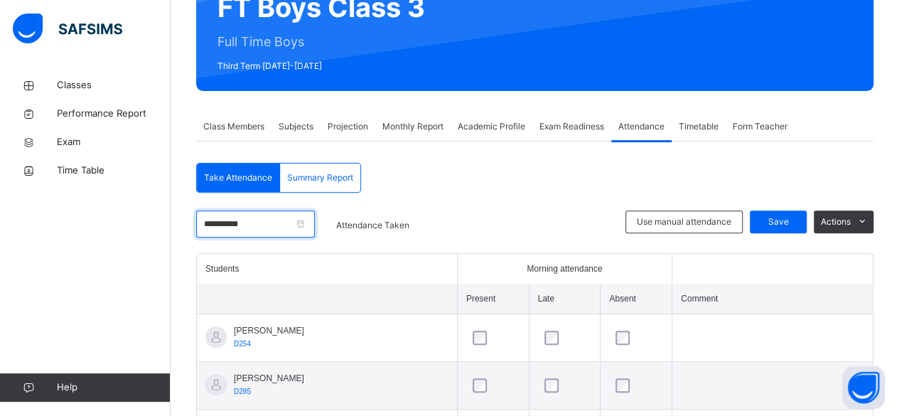
click at [278, 212] on input "**********" at bounding box center [255, 223] width 119 height 27
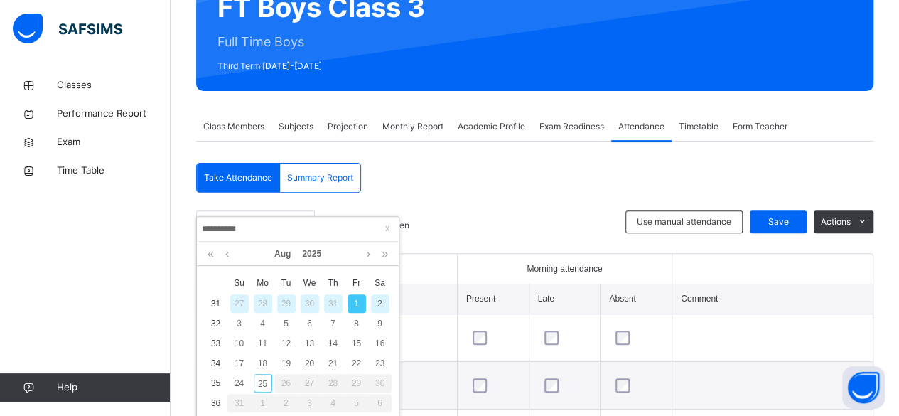
click at [379, 303] on div "2" at bounding box center [380, 303] width 18 height 18
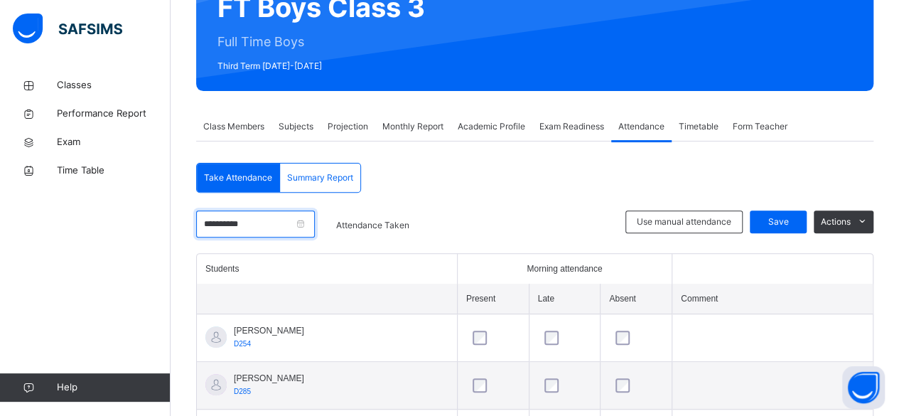
click at [259, 219] on input "**********" at bounding box center [255, 223] width 119 height 27
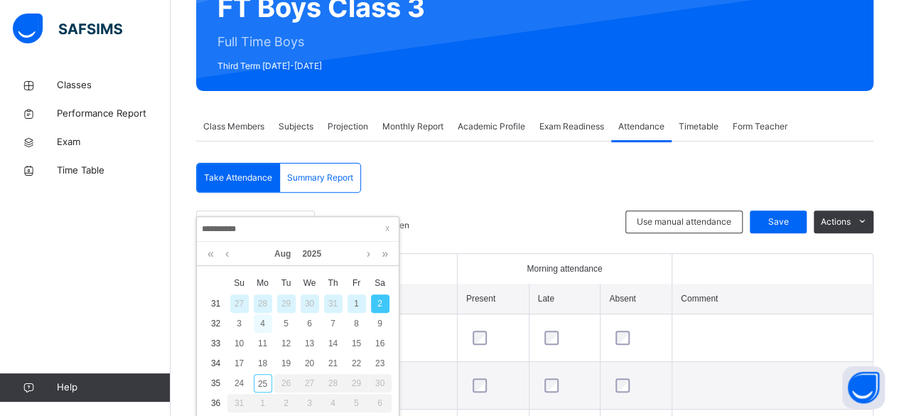
click at [262, 323] on div "4" at bounding box center [263, 323] width 18 height 18
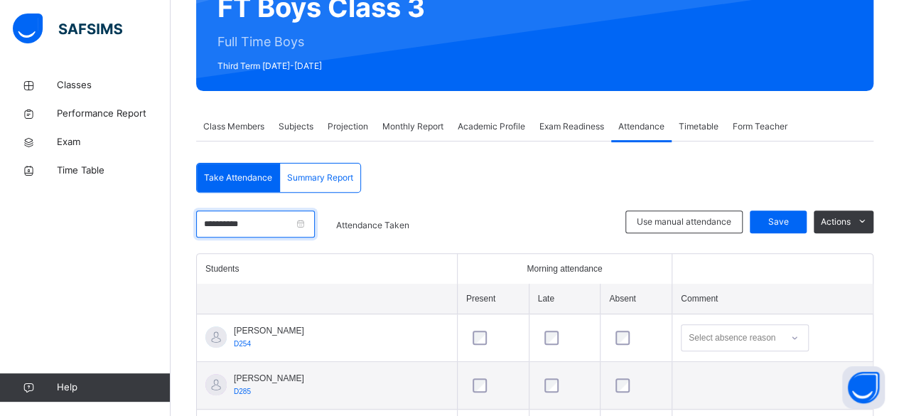
click at [286, 220] on input "**********" at bounding box center [255, 223] width 119 height 27
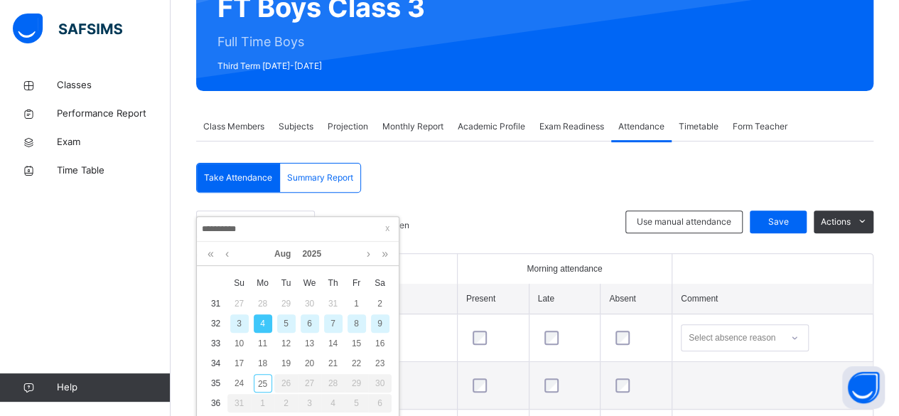
click at [286, 323] on div "5" at bounding box center [286, 323] width 18 height 18
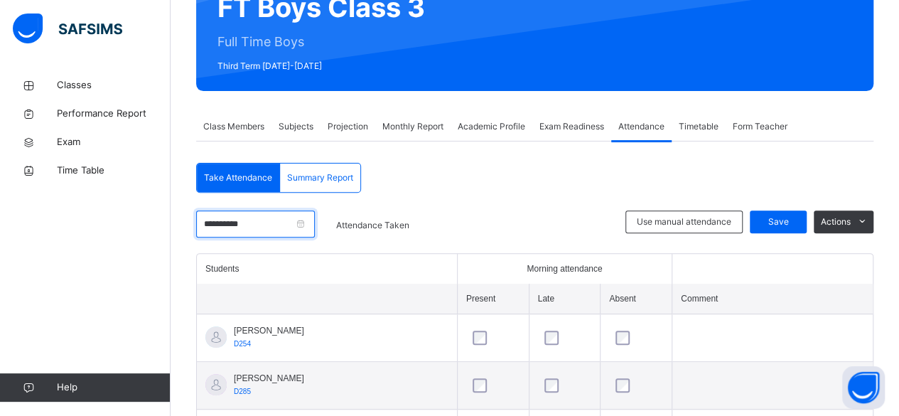
click at [307, 222] on input "**********" at bounding box center [255, 223] width 119 height 27
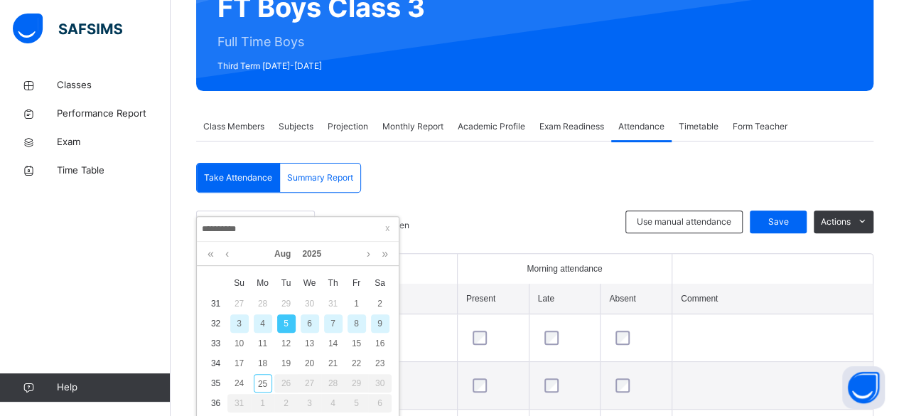
click at [309, 323] on div "6" at bounding box center [310, 323] width 18 height 18
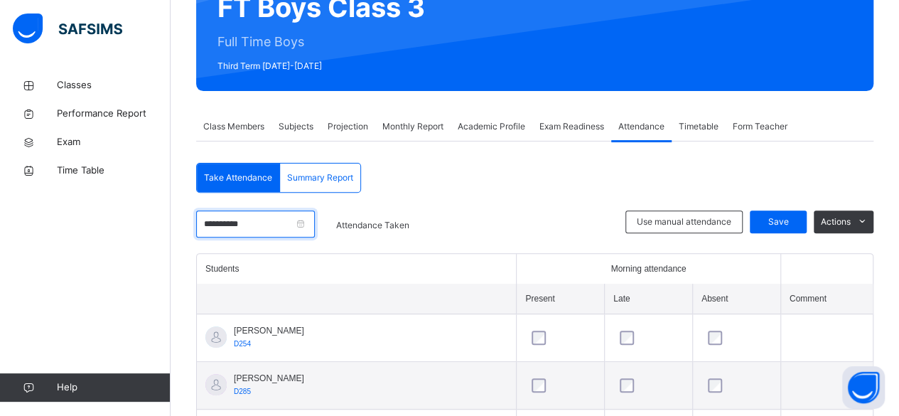
click at [306, 214] on input "**********" at bounding box center [255, 223] width 119 height 27
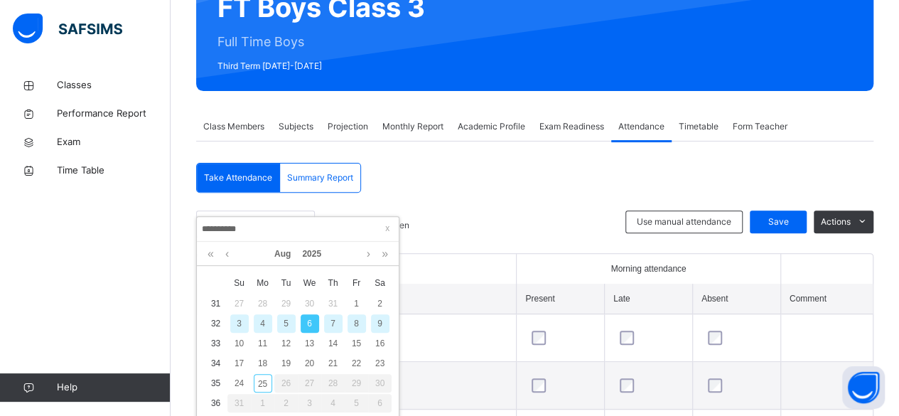
click at [333, 323] on div "7" at bounding box center [333, 323] width 18 height 18
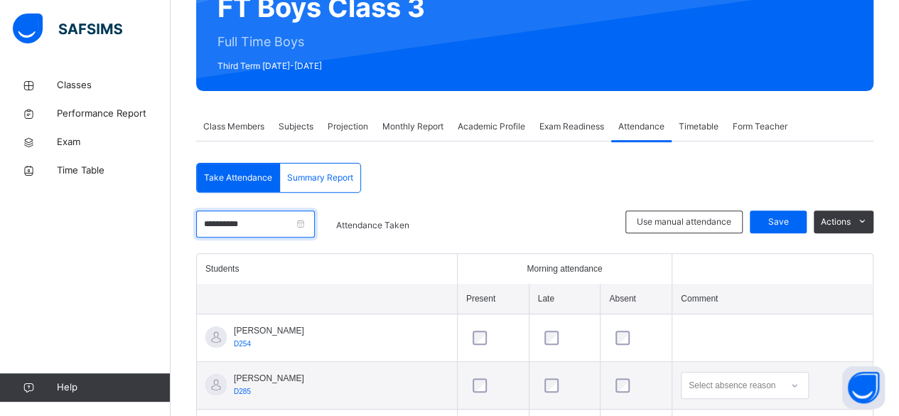
click at [291, 222] on input "**********" at bounding box center [255, 223] width 119 height 27
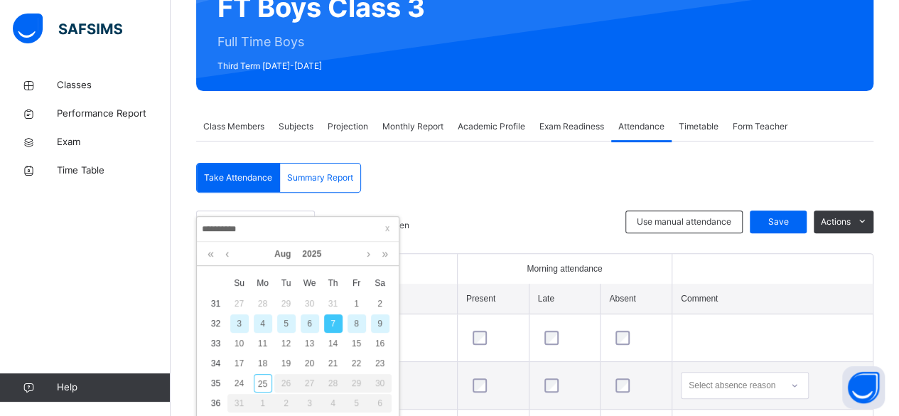
click at [303, 219] on div "**********" at bounding box center [298, 229] width 202 height 25
click at [356, 323] on div "8" at bounding box center [357, 323] width 18 height 18
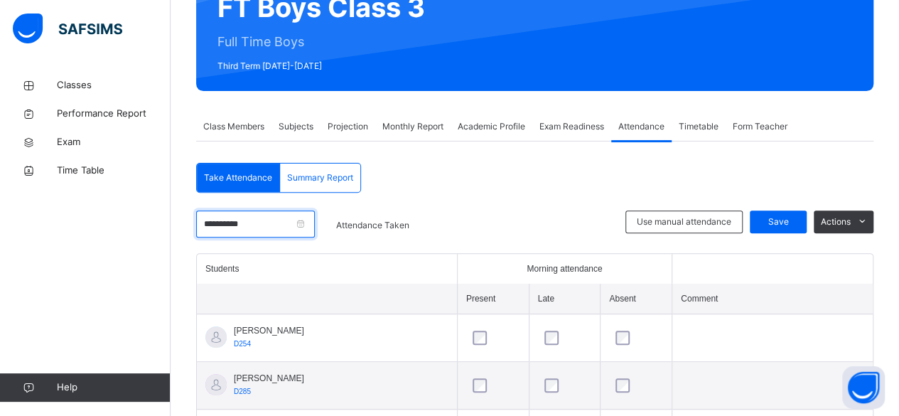
click at [278, 226] on input "**********" at bounding box center [255, 223] width 119 height 27
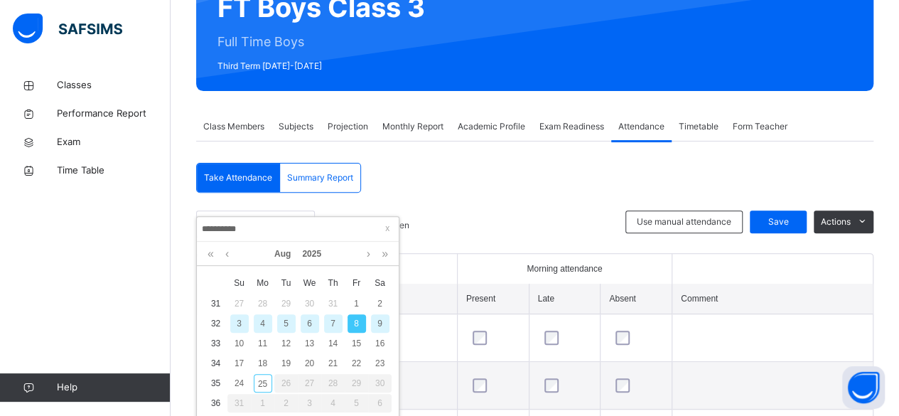
click at [379, 323] on div "9" at bounding box center [380, 323] width 18 height 18
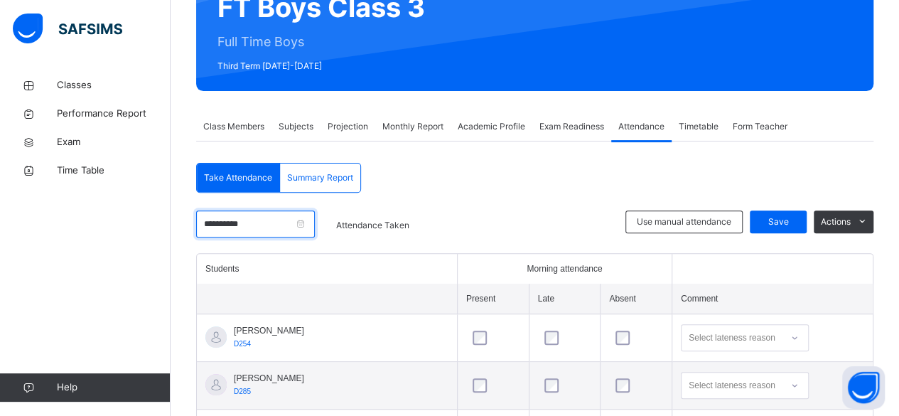
click at [303, 221] on input "**********" at bounding box center [255, 223] width 119 height 27
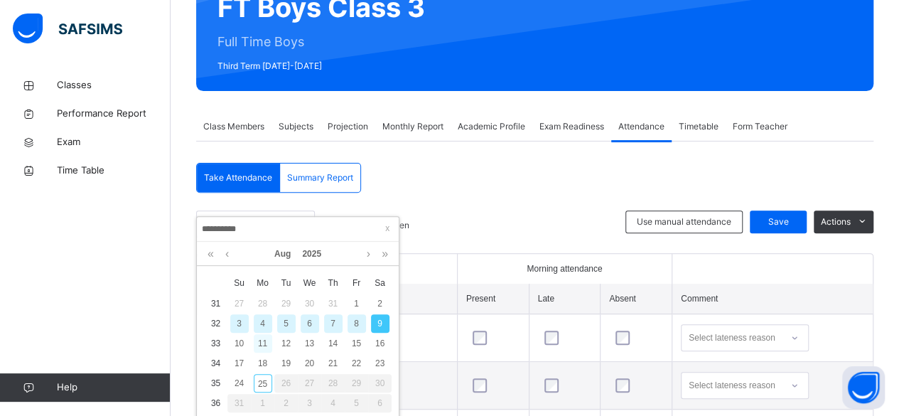
click at [262, 343] on div "11" at bounding box center [263, 343] width 18 height 18
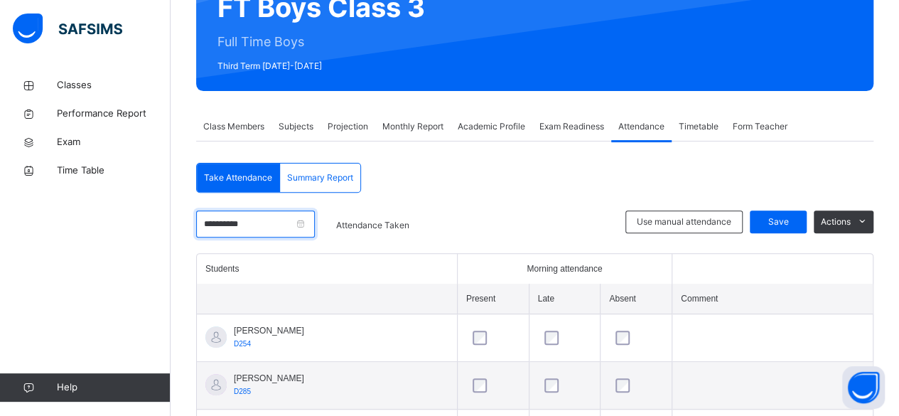
click at [296, 226] on input "**********" at bounding box center [255, 223] width 119 height 27
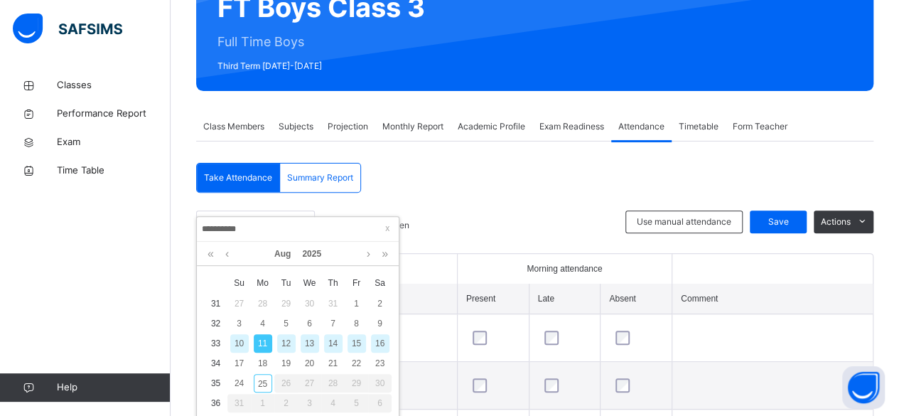
click at [284, 343] on div "12" at bounding box center [286, 343] width 18 height 18
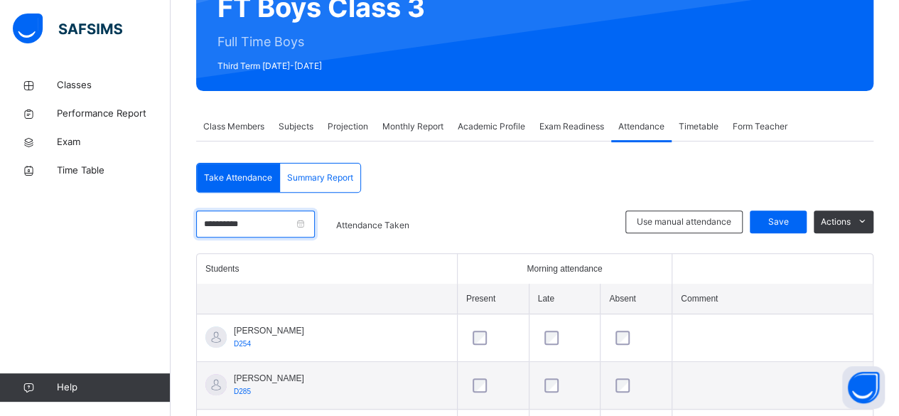
click at [298, 222] on input "**********" at bounding box center [255, 223] width 119 height 27
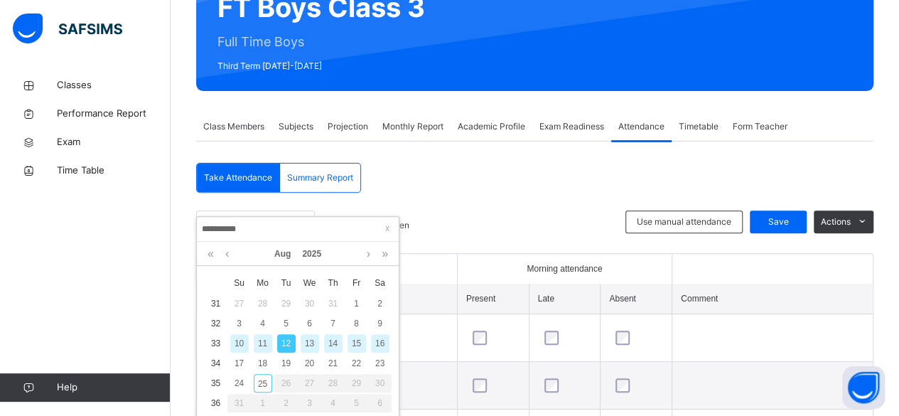
click at [308, 344] on div "13" at bounding box center [310, 343] width 18 height 18
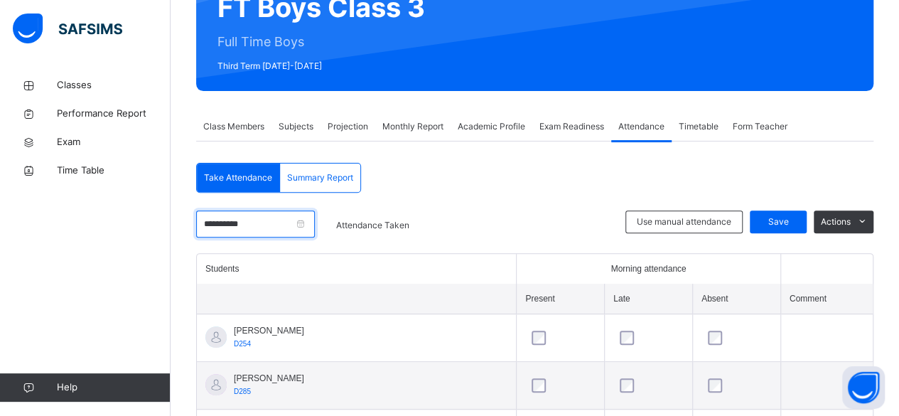
click at [297, 222] on input "**********" at bounding box center [255, 223] width 119 height 27
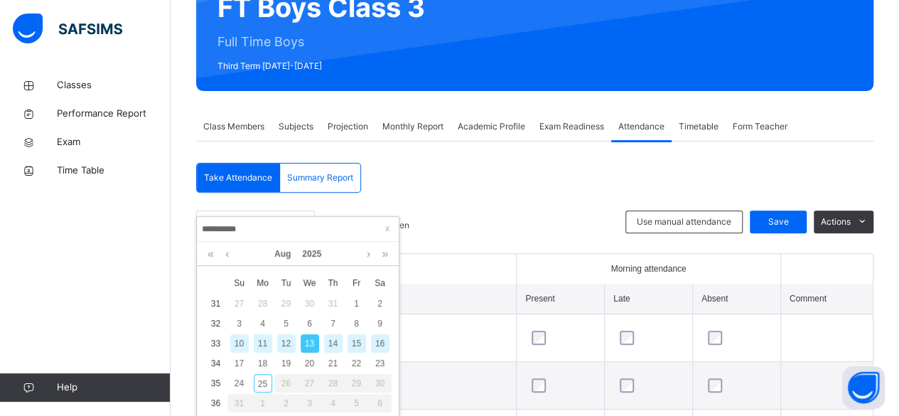
click at [294, 219] on div "**********" at bounding box center [298, 229] width 202 height 25
click at [332, 341] on div "14" at bounding box center [333, 343] width 18 height 18
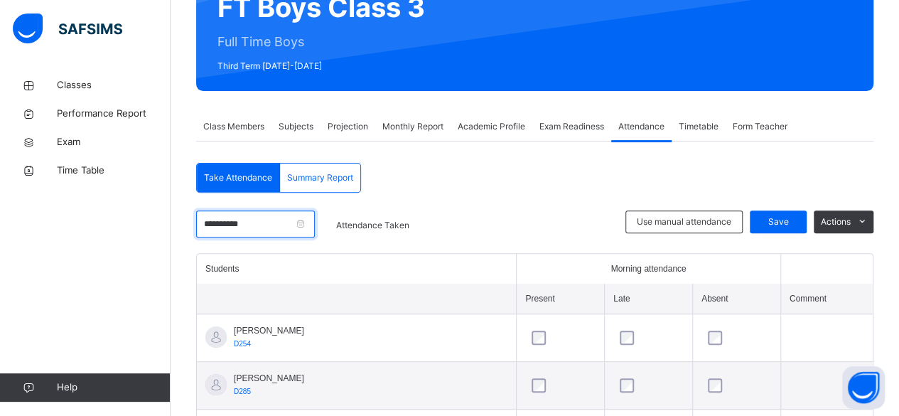
click at [293, 220] on input "**********" at bounding box center [255, 223] width 119 height 27
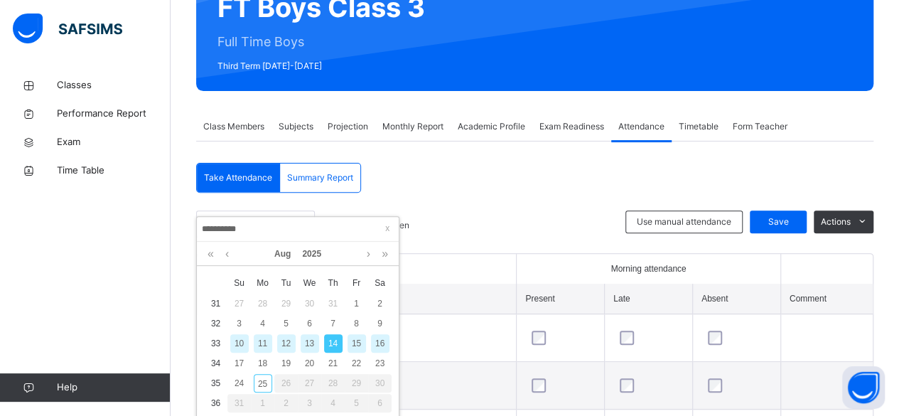
click at [351, 350] on div "15" at bounding box center [357, 343] width 18 height 18
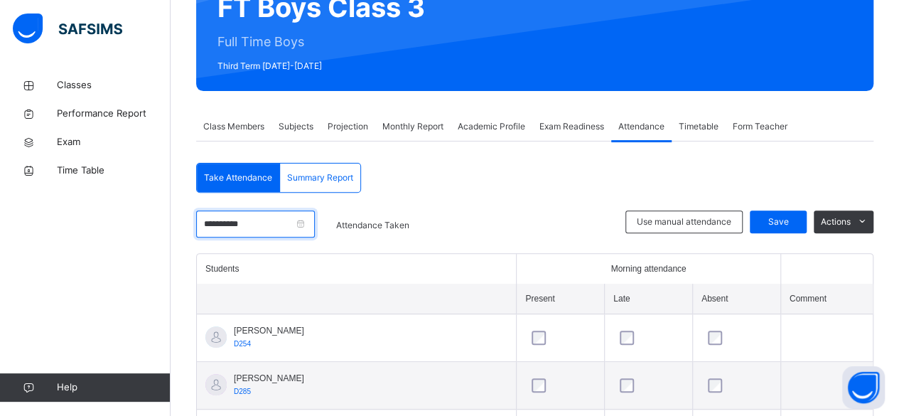
click at [280, 233] on input "**********" at bounding box center [255, 223] width 119 height 27
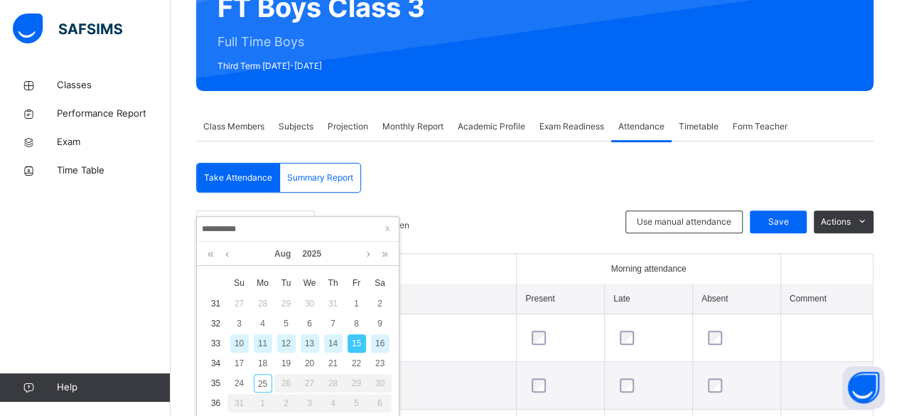
click at [381, 345] on div "16" at bounding box center [380, 343] width 18 height 18
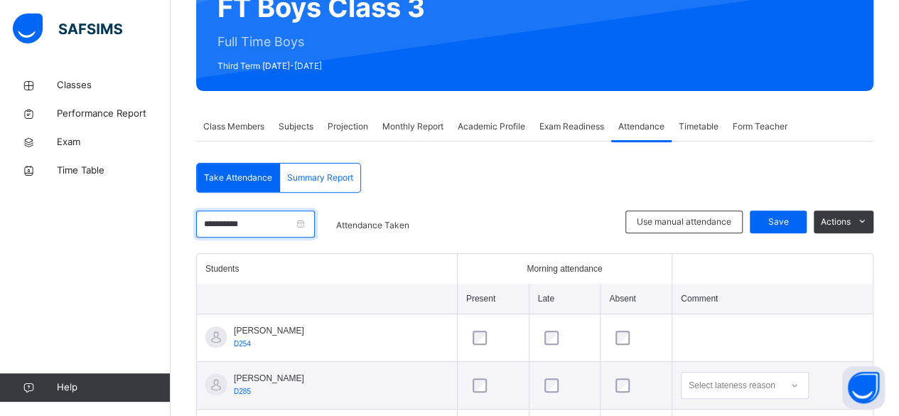
click at [303, 214] on input "**********" at bounding box center [255, 223] width 119 height 27
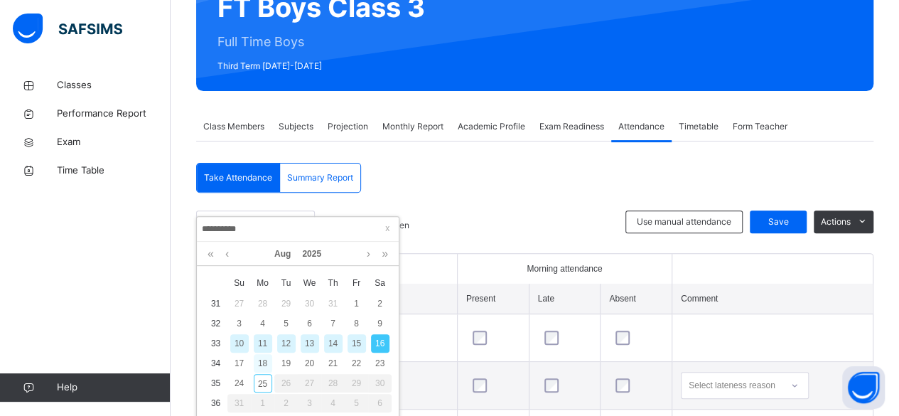
click at [262, 365] on div "18" at bounding box center [263, 363] width 18 height 18
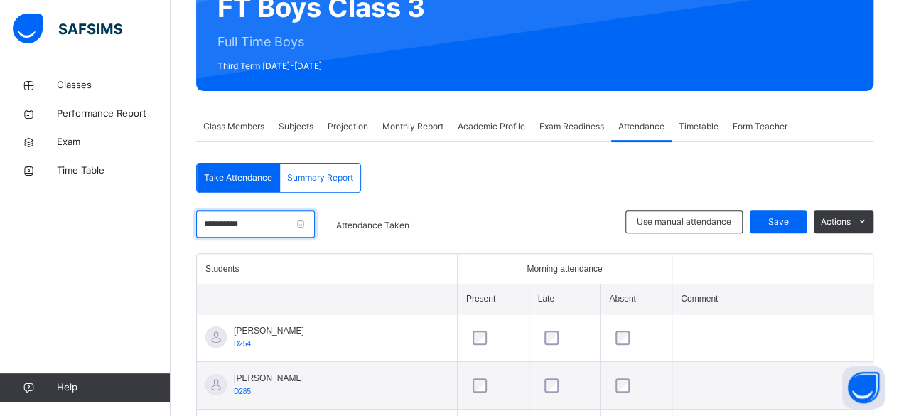
click at [294, 213] on input "**********" at bounding box center [255, 223] width 119 height 27
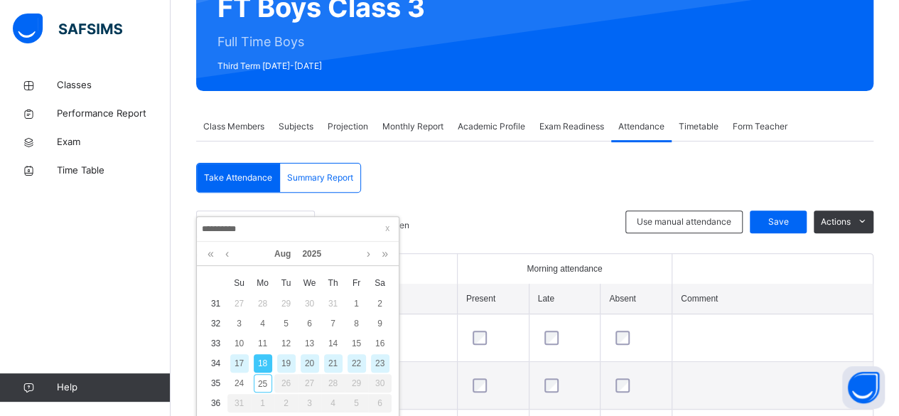
click at [288, 358] on div "19" at bounding box center [286, 363] width 18 height 18
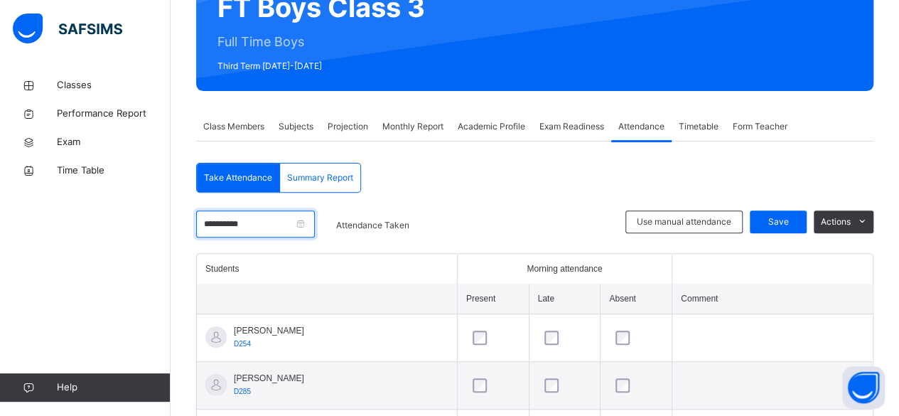
click at [286, 235] on input "**********" at bounding box center [255, 223] width 119 height 27
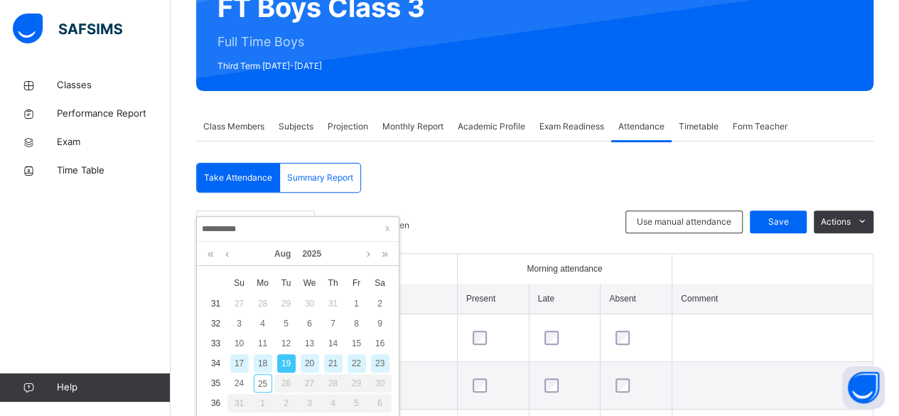
click at [308, 365] on div "20" at bounding box center [310, 363] width 18 height 18
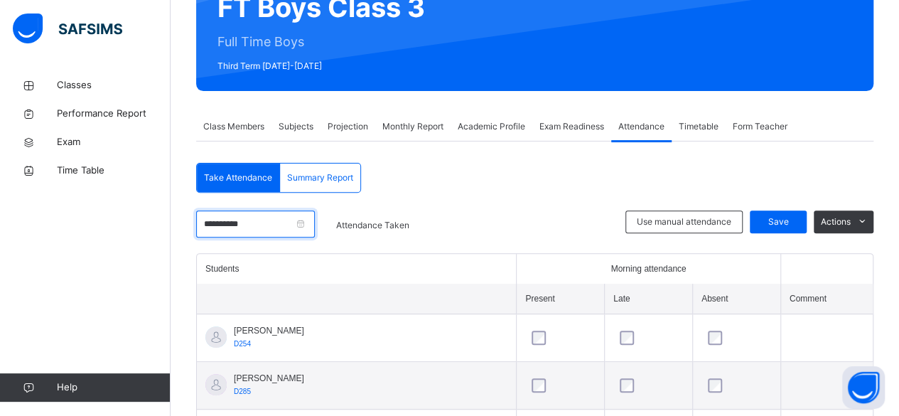
click at [298, 223] on input "**********" at bounding box center [255, 223] width 119 height 27
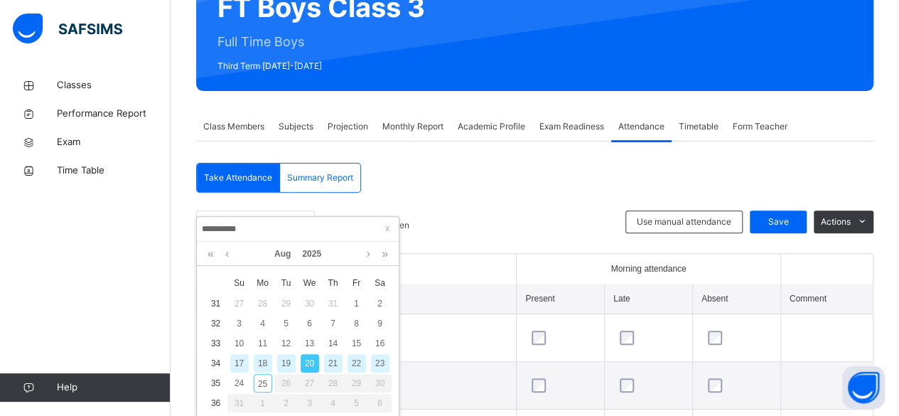
click at [333, 362] on div "21" at bounding box center [333, 363] width 18 height 18
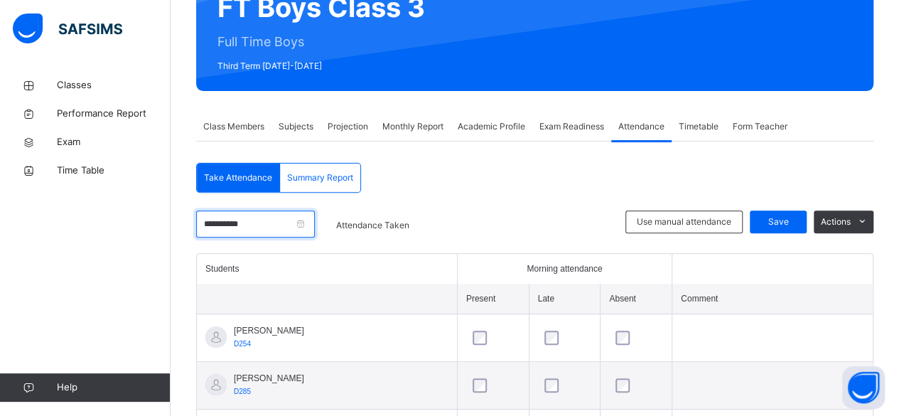
click at [293, 220] on input "**********" at bounding box center [255, 223] width 119 height 27
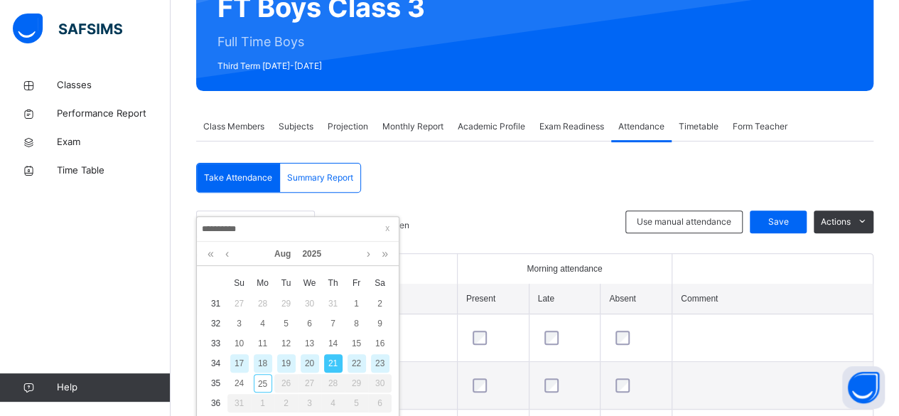
click at [356, 362] on div "22" at bounding box center [357, 363] width 18 height 18
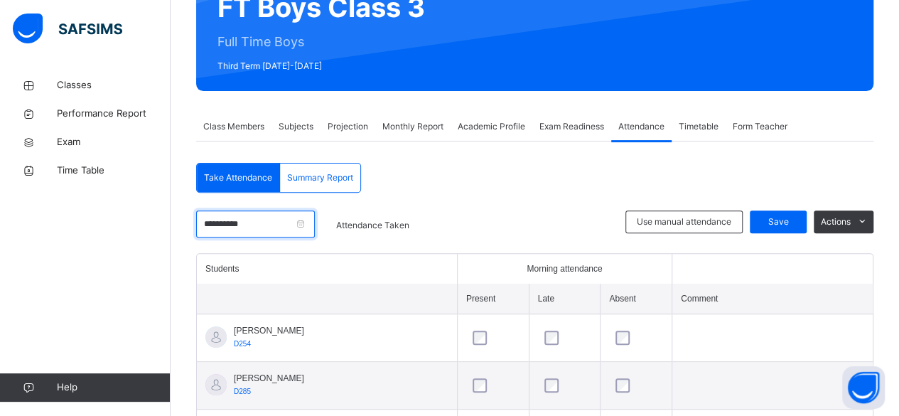
click at [297, 219] on input "**********" at bounding box center [255, 223] width 119 height 27
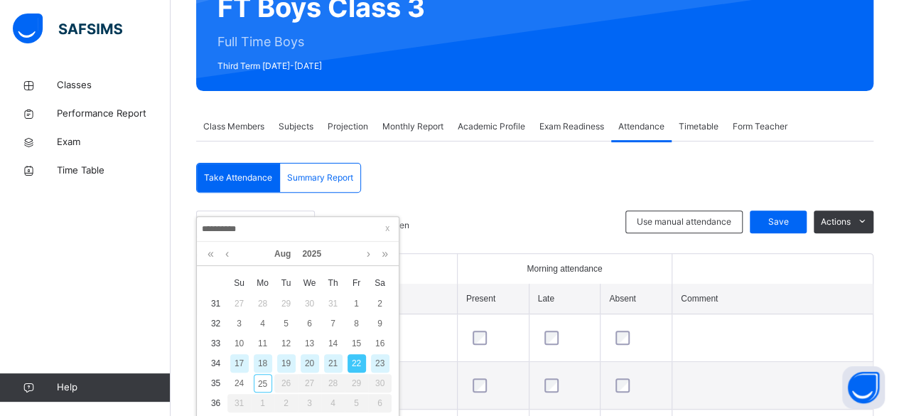
click at [378, 362] on div "23" at bounding box center [380, 363] width 18 height 18
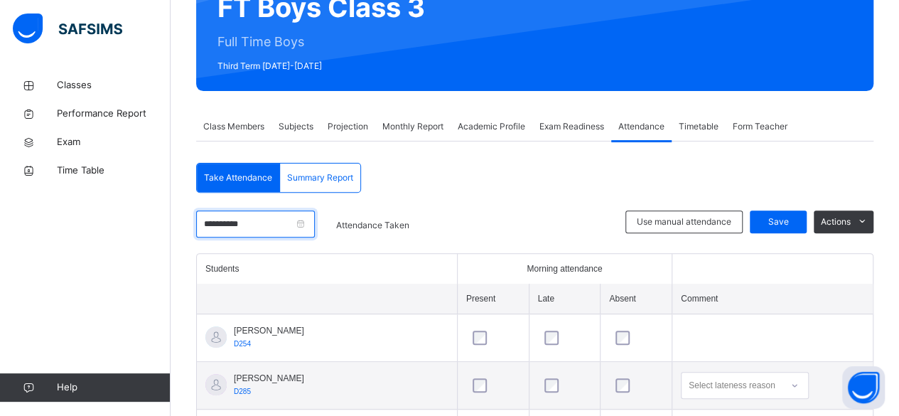
click at [305, 219] on input "**********" at bounding box center [255, 223] width 119 height 27
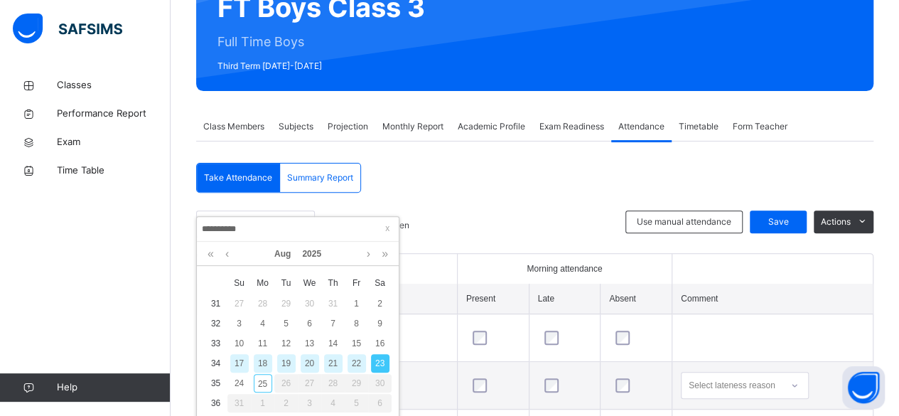
click at [289, 383] on div "26" at bounding box center [285, 383] width 23 height 18
click at [266, 385] on div "25" at bounding box center [263, 383] width 18 height 18
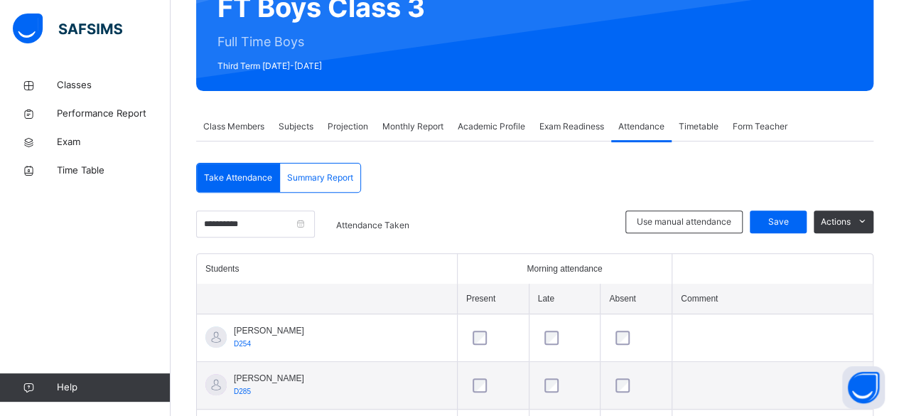
click at [338, 115] on div "Projection" at bounding box center [348, 126] width 55 height 28
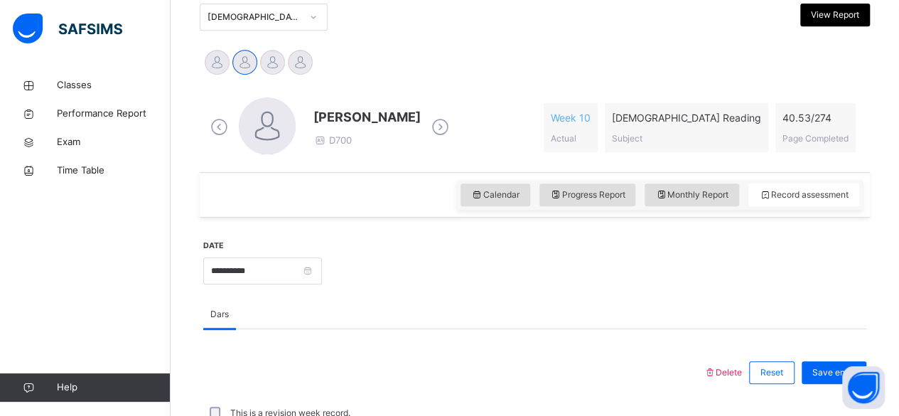
scroll to position [332, 0]
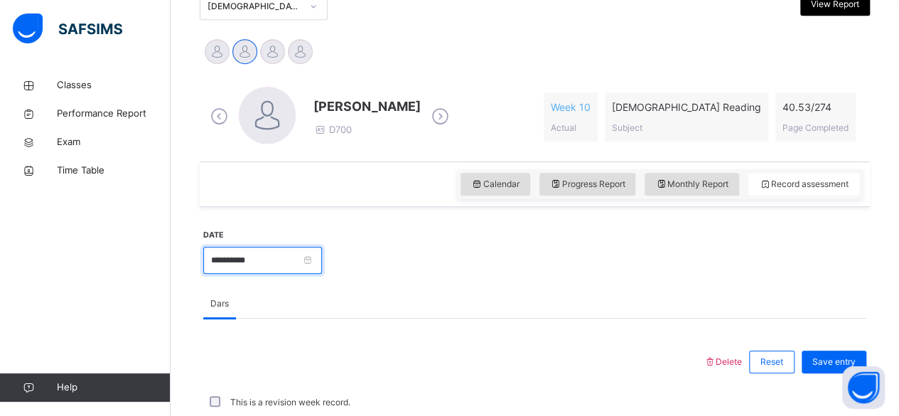
click at [283, 257] on input "**********" at bounding box center [262, 260] width 119 height 27
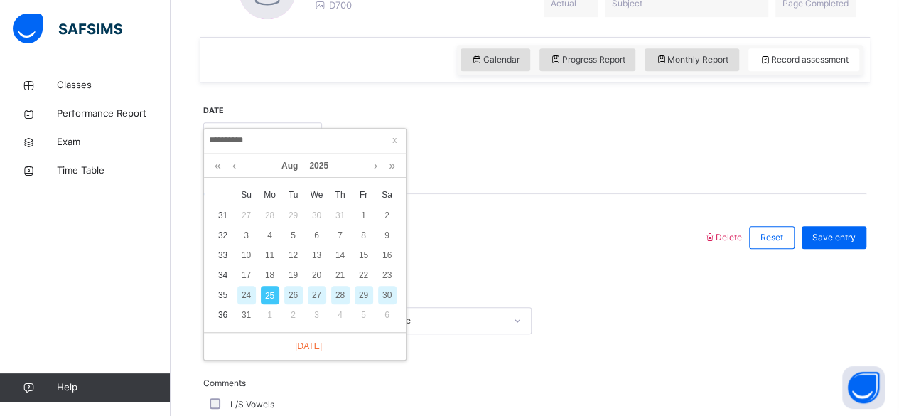
scroll to position [456, 0]
click at [293, 316] on div "2" at bounding box center [293, 315] width 18 height 18
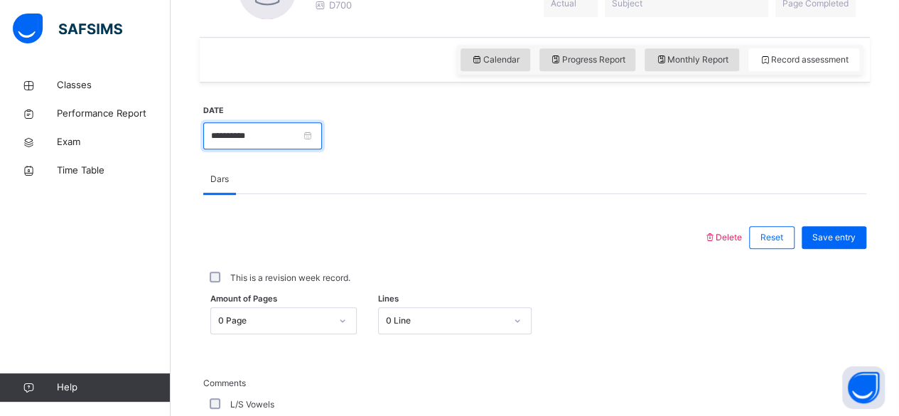
click at [297, 129] on input "**********" at bounding box center [262, 135] width 119 height 27
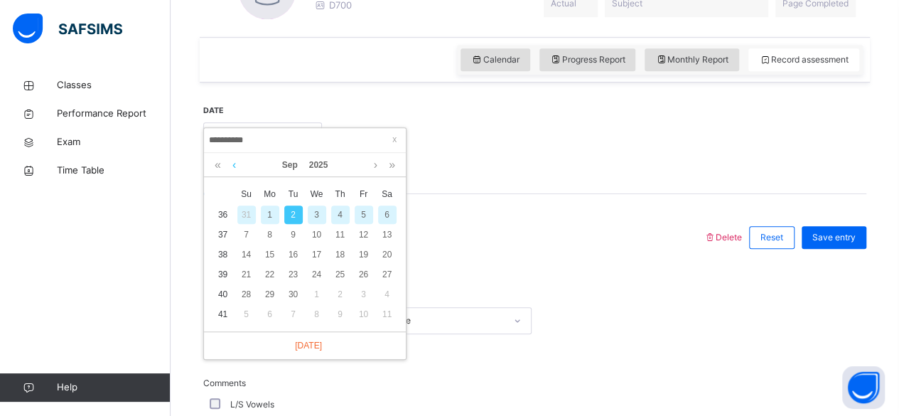
click at [234, 165] on link at bounding box center [234, 165] width 11 height 24
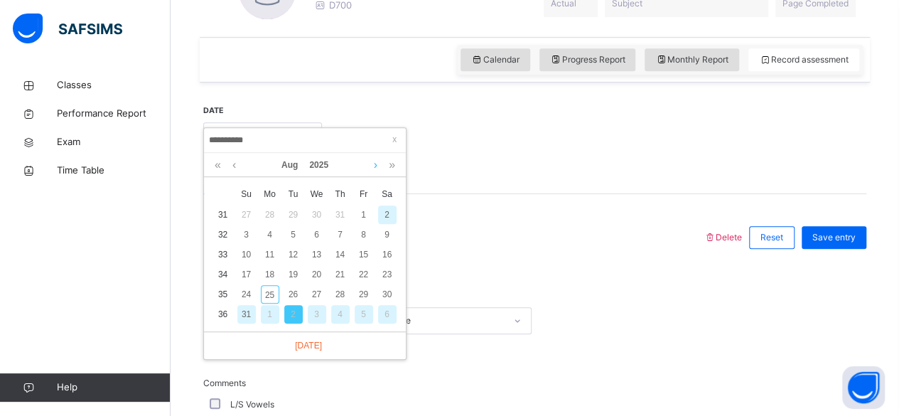
click at [375, 163] on link at bounding box center [375, 165] width 11 height 24
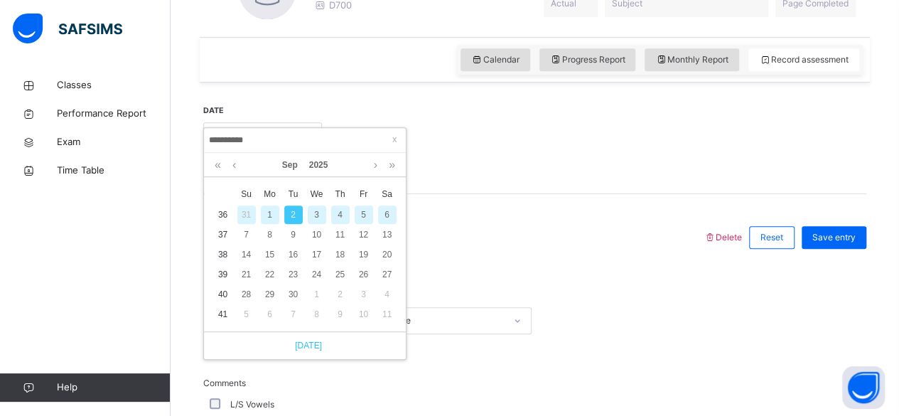
click at [313, 341] on link "Today" at bounding box center [305, 345] width 34 height 13
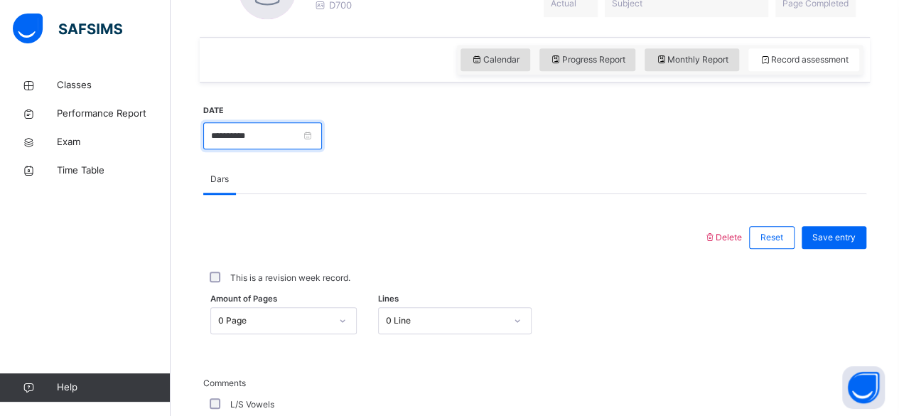
click at [249, 126] on input "**********" at bounding box center [262, 135] width 119 height 27
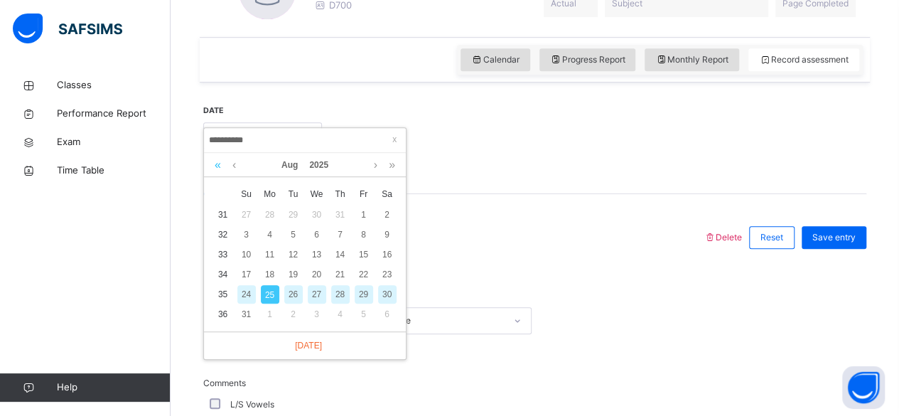
click at [214, 168] on link at bounding box center [218, 165] width 14 height 24
click at [215, 166] on link at bounding box center [218, 165] width 14 height 24
click at [217, 161] on link at bounding box center [218, 165] width 14 height 24
click at [220, 164] on link at bounding box center [218, 165] width 14 height 24
click at [234, 163] on link at bounding box center [234, 165] width 11 height 24
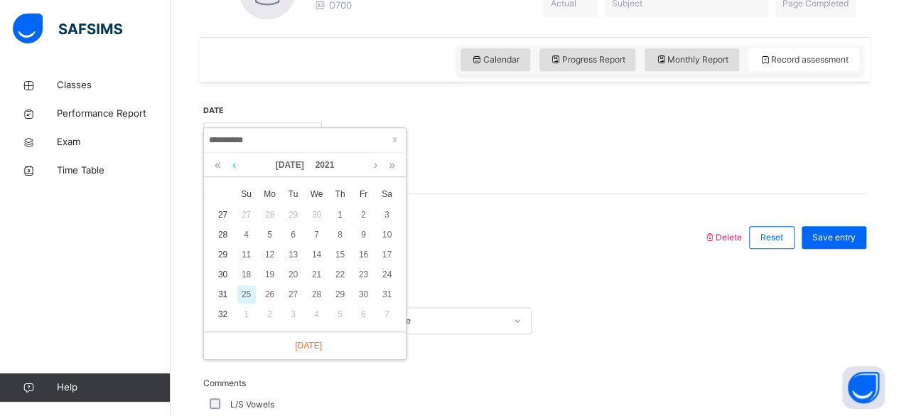
click at [234, 163] on link at bounding box center [234, 165] width 11 height 24
click at [237, 165] on link at bounding box center [234, 165] width 11 height 24
click at [234, 163] on link at bounding box center [234, 165] width 11 height 24
click at [235, 166] on link at bounding box center [234, 165] width 11 height 24
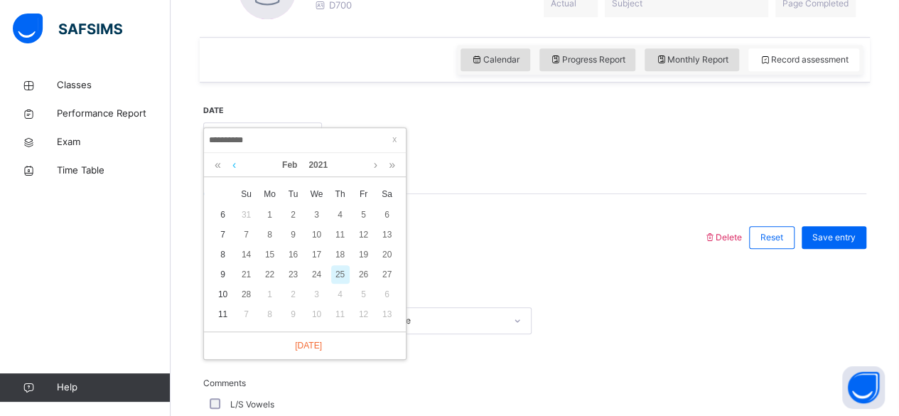
click at [235, 160] on link at bounding box center [234, 165] width 11 height 24
click at [230, 164] on link at bounding box center [234, 165] width 11 height 24
click at [205, 165] on div "Dec 2020" at bounding box center [305, 165] width 202 height 24
click at [217, 163] on link at bounding box center [218, 165] width 14 height 24
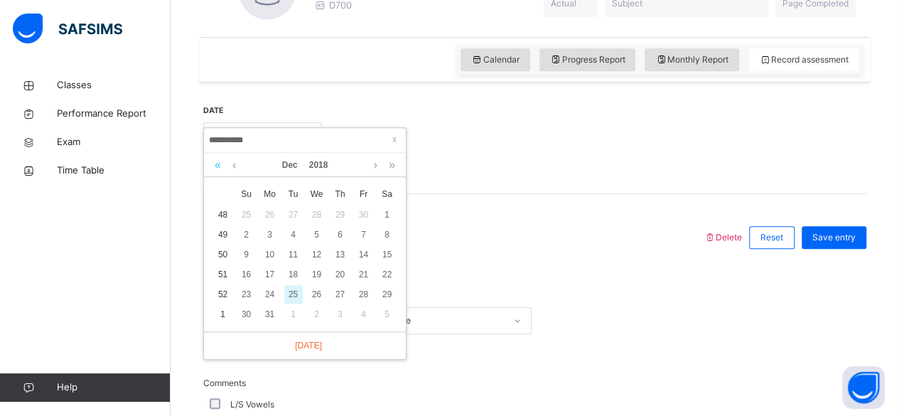
click at [224, 166] on link at bounding box center [218, 165] width 14 height 24
click at [217, 163] on link at bounding box center [218, 165] width 14 height 24
click at [223, 166] on link at bounding box center [218, 165] width 14 height 24
click at [217, 163] on link at bounding box center [218, 165] width 14 height 24
click at [220, 166] on link at bounding box center [218, 165] width 14 height 24
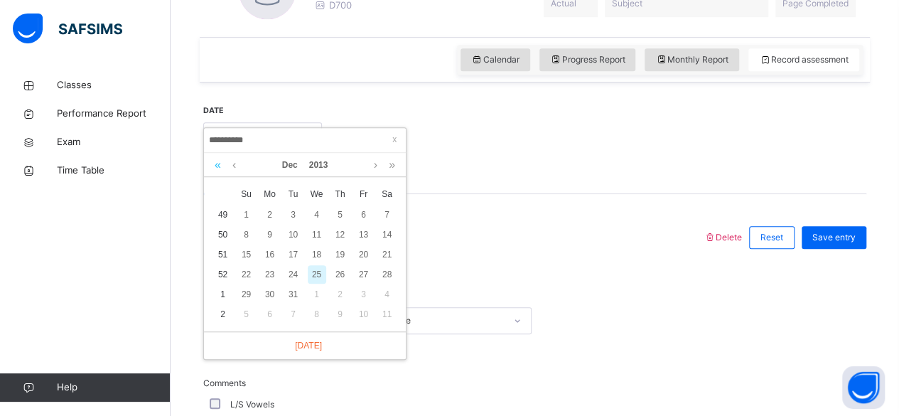
click at [217, 162] on link at bounding box center [218, 165] width 14 height 24
click at [216, 160] on link at bounding box center [218, 165] width 14 height 24
click at [217, 162] on link at bounding box center [218, 165] width 14 height 24
click at [217, 166] on link at bounding box center [218, 165] width 14 height 24
click at [217, 163] on link at bounding box center [218, 165] width 14 height 24
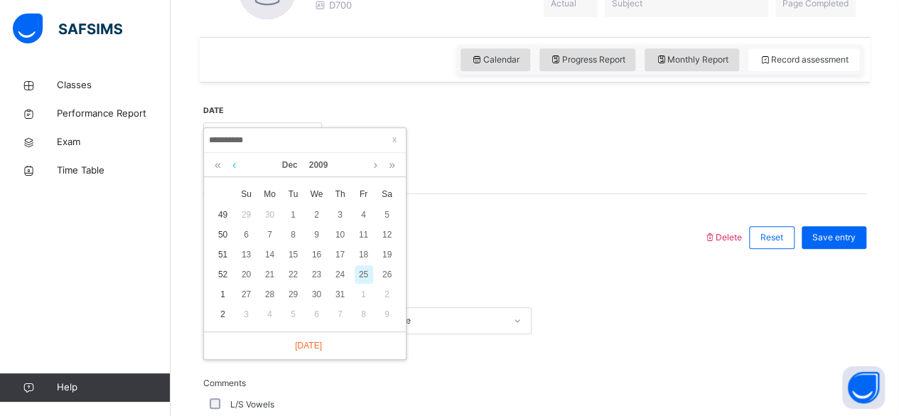
click at [234, 163] on link at bounding box center [234, 165] width 11 height 24
click at [217, 163] on link at bounding box center [218, 165] width 14 height 24
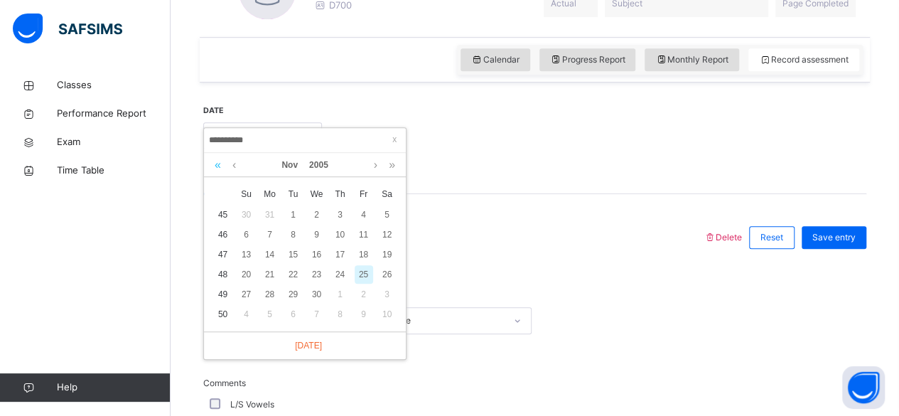
click at [217, 163] on link at bounding box center [218, 165] width 14 height 24
click at [215, 158] on link at bounding box center [218, 165] width 14 height 24
click at [220, 169] on link at bounding box center [218, 165] width 14 height 24
click at [223, 171] on link at bounding box center [218, 165] width 14 height 24
click at [217, 163] on link at bounding box center [218, 165] width 14 height 24
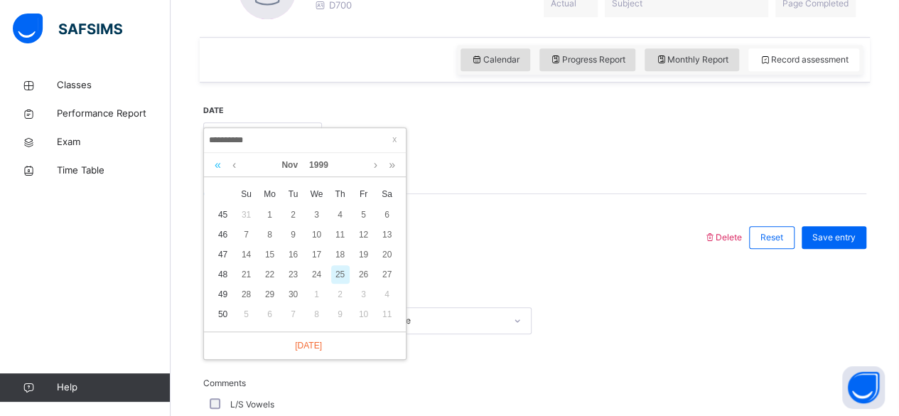
click at [219, 168] on link at bounding box center [218, 165] width 14 height 24
click at [222, 154] on link at bounding box center [218, 165] width 14 height 24
click at [216, 163] on link at bounding box center [218, 165] width 14 height 24
click at [217, 165] on link at bounding box center [218, 165] width 14 height 24
click at [217, 163] on link at bounding box center [218, 165] width 14 height 24
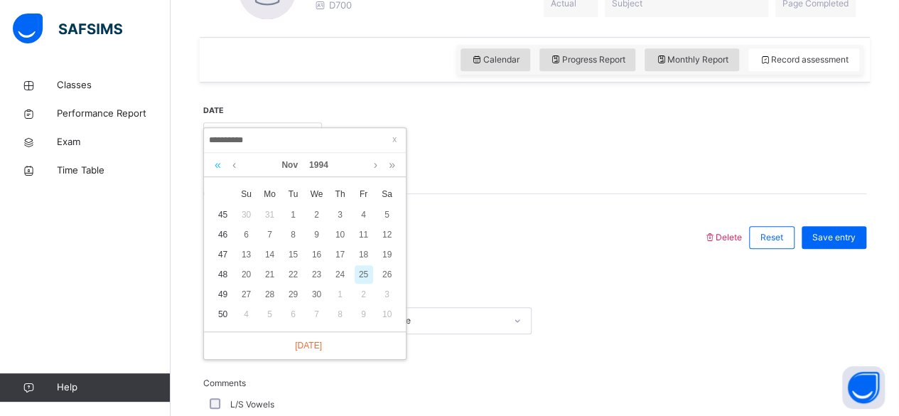
click at [217, 163] on link at bounding box center [218, 165] width 14 height 24
click at [217, 164] on link at bounding box center [218, 165] width 14 height 24
click at [217, 163] on link at bounding box center [218, 165] width 14 height 24
click at [223, 173] on link at bounding box center [218, 165] width 14 height 24
click at [217, 167] on link at bounding box center [218, 165] width 14 height 24
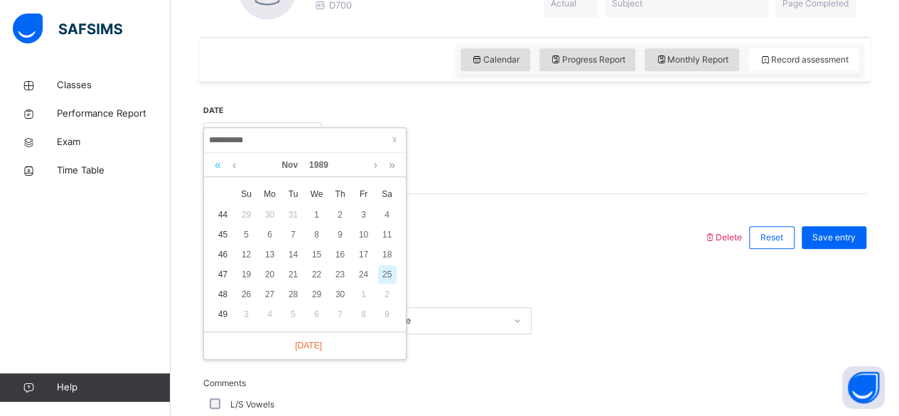
click at [217, 163] on link at bounding box center [218, 165] width 14 height 24
click at [217, 166] on link at bounding box center [218, 165] width 14 height 24
click at [212, 177] on div "x Su Mo Tu We Th Fr Sa 45 1 2 3 4 5 6 7 46 8 9 10 11 12 13 14 47 15 16 17 18 19…" at bounding box center [305, 254] width 202 height 154
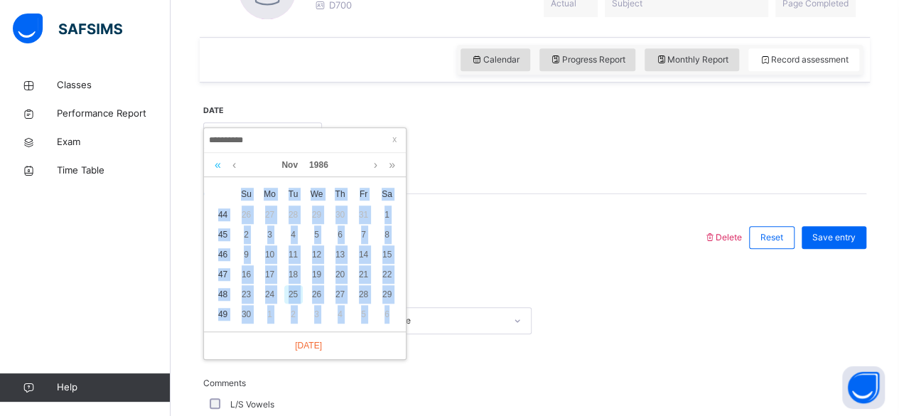
click at [217, 163] on link at bounding box center [218, 165] width 14 height 24
click at [216, 166] on link at bounding box center [218, 165] width 14 height 24
click at [217, 175] on link at bounding box center [218, 165] width 14 height 24
click at [219, 171] on link at bounding box center [218, 165] width 14 height 24
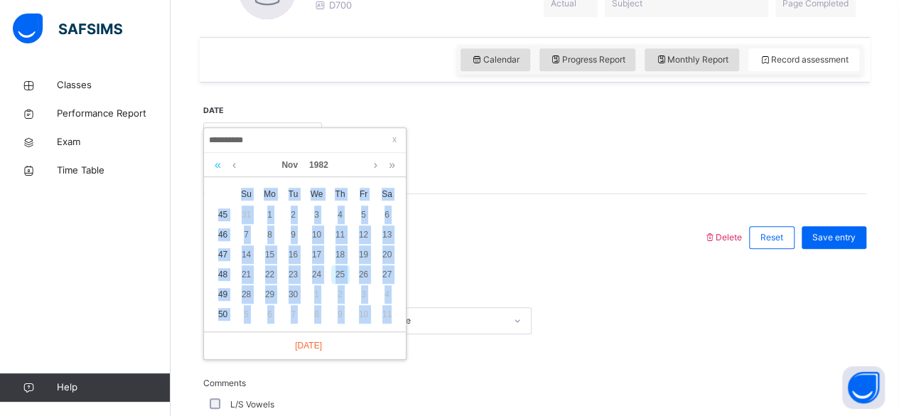
click at [217, 173] on link at bounding box center [218, 165] width 14 height 24
click at [218, 169] on link at bounding box center [218, 165] width 14 height 24
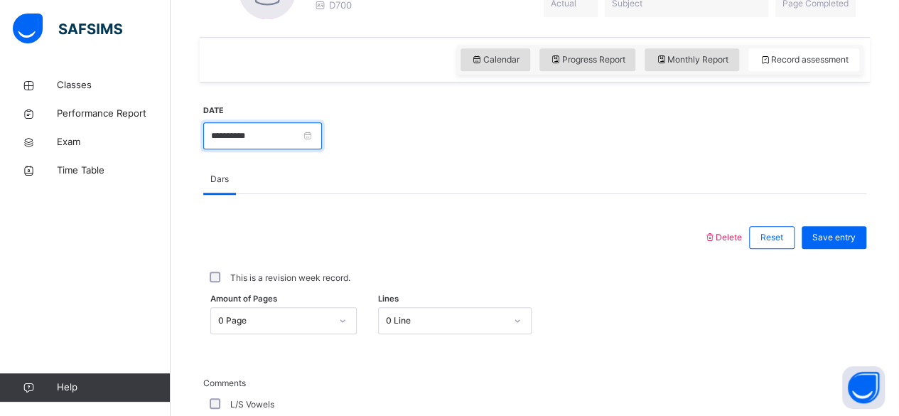
click at [213, 146] on input "**********" at bounding box center [262, 135] width 119 height 27
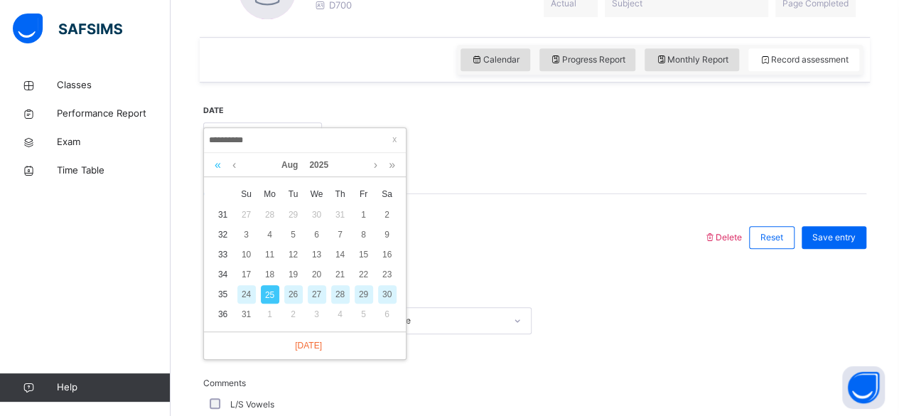
click at [213, 164] on link at bounding box center [218, 165] width 14 height 24
click at [217, 163] on link at bounding box center [218, 165] width 14 height 24
click at [216, 162] on link at bounding box center [218, 165] width 14 height 24
click at [216, 164] on link at bounding box center [218, 165] width 14 height 24
click at [217, 163] on link at bounding box center [218, 165] width 14 height 24
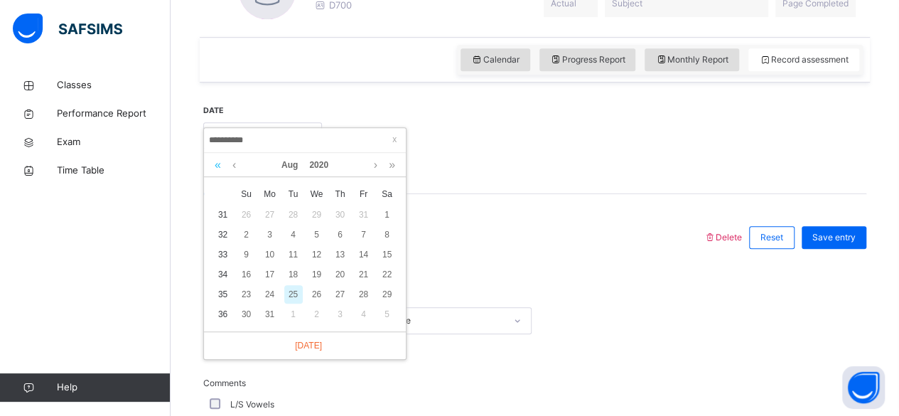
click at [217, 163] on link at bounding box center [218, 165] width 14 height 24
click at [212, 171] on link at bounding box center [218, 165] width 14 height 24
click at [217, 163] on link at bounding box center [218, 165] width 14 height 24
click at [394, 163] on link at bounding box center [392, 165] width 14 height 24
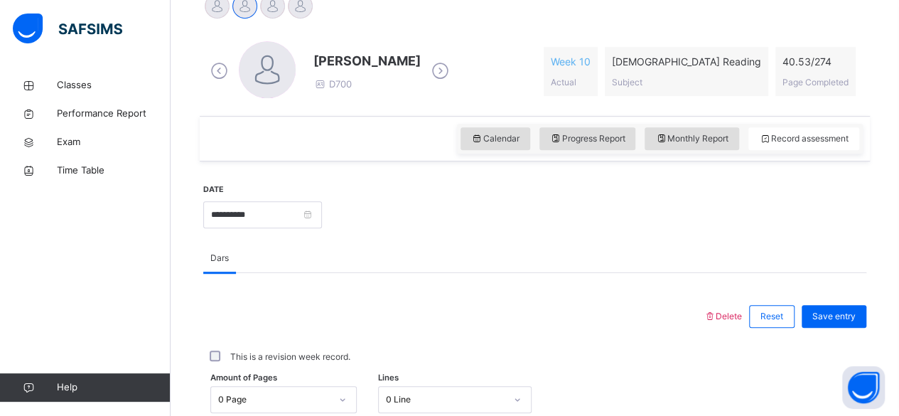
scroll to position [388, 0]
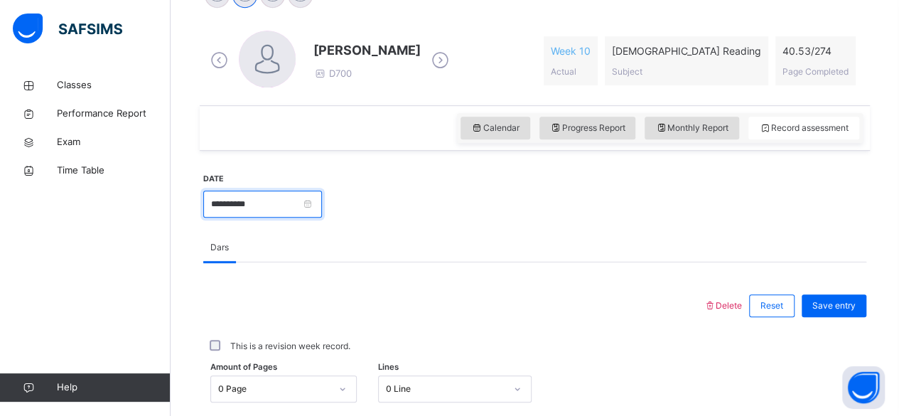
click at [263, 203] on input "**********" at bounding box center [262, 203] width 119 height 27
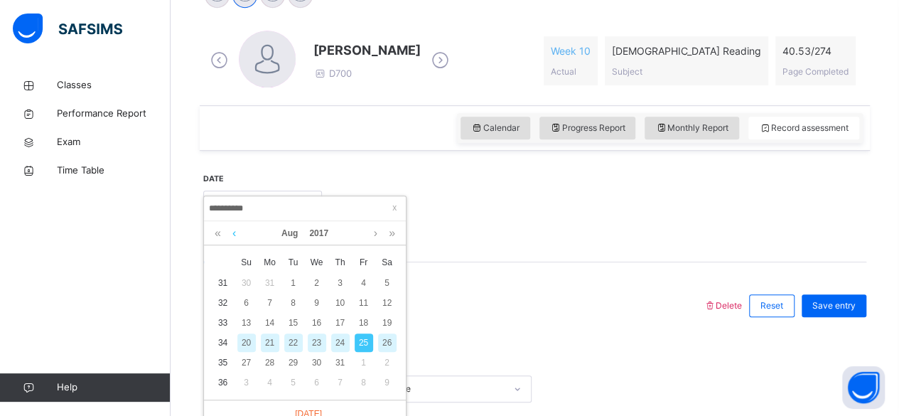
click at [234, 232] on link at bounding box center [234, 233] width 11 height 24
click at [217, 232] on link at bounding box center [218, 233] width 14 height 24
click at [213, 233] on link at bounding box center [218, 233] width 14 height 24
click at [233, 233] on link at bounding box center [234, 233] width 11 height 24
click at [340, 303] on div "11" at bounding box center [340, 303] width 18 height 18
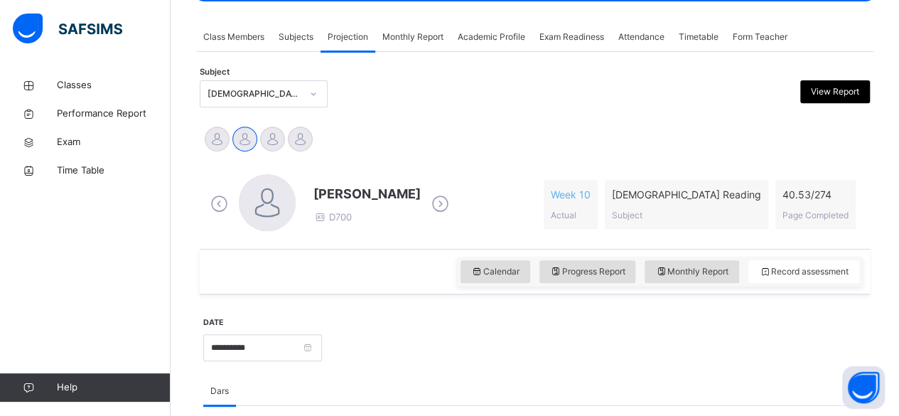
scroll to position [245, 0]
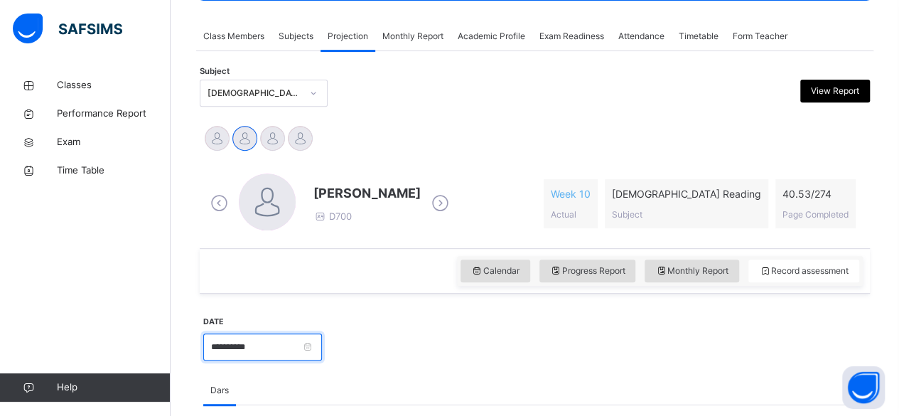
click at [241, 355] on input "**********" at bounding box center [262, 346] width 119 height 27
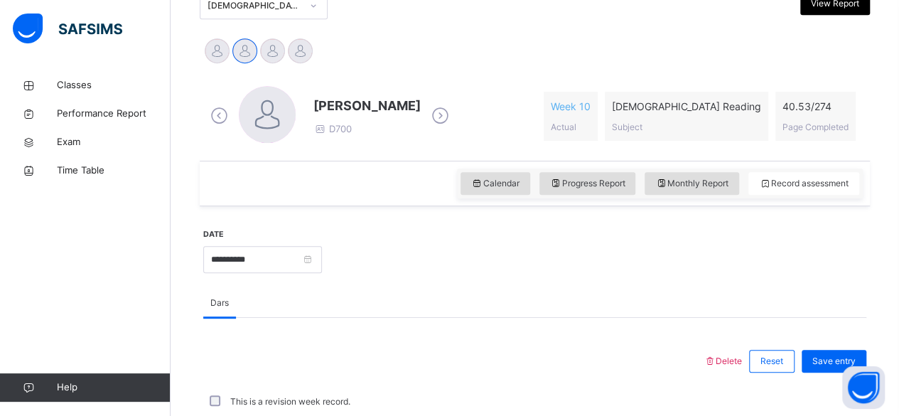
scroll to position [343, 0]
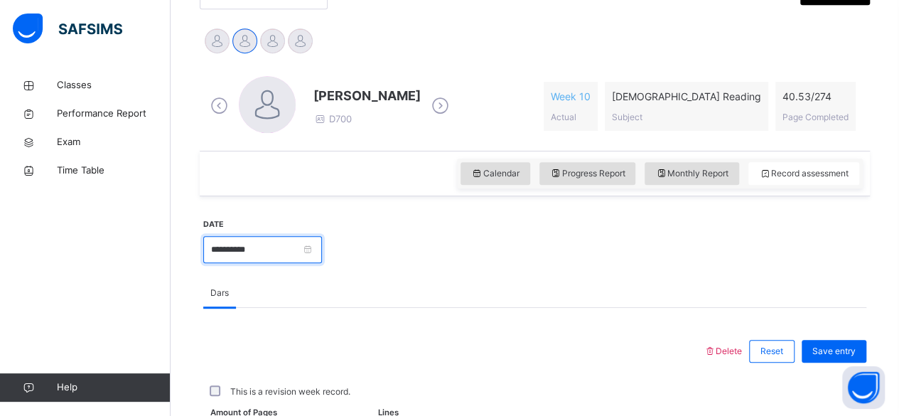
click at [293, 244] on input "**********" at bounding box center [262, 249] width 119 height 27
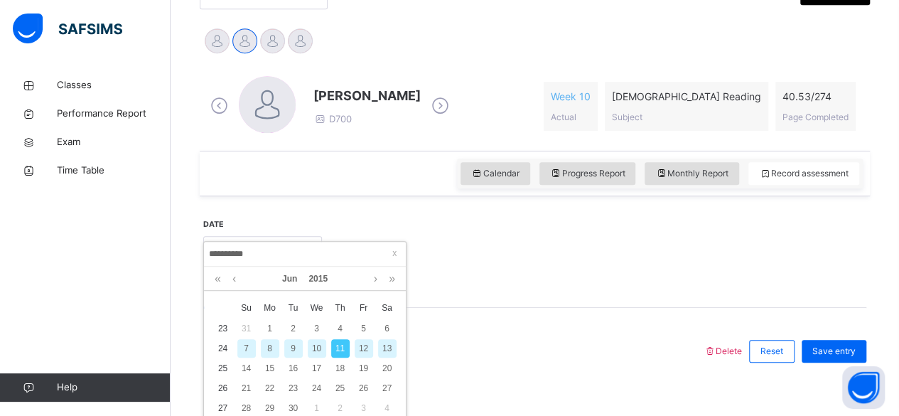
scroll to position [345, 0]
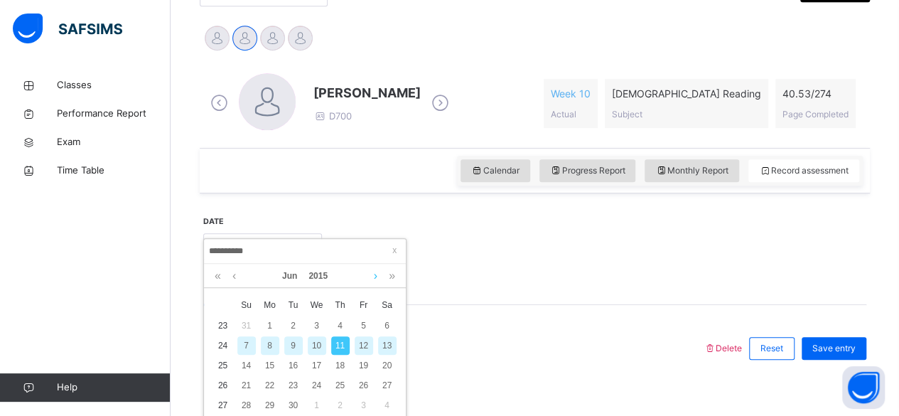
click at [376, 275] on link at bounding box center [375, 276] width 11 height 24
click at [375, 277] on link at bounding box center [375, 276] width 11 height 24
click at [375, 278] on link at bounding box center [375, 276] width 11 height 24
click at [374, 276] on link at bounding box center [375, 276] width 11 height 24
click at [374, 275] on link at bounding box center [375, 276] width 11 height 24
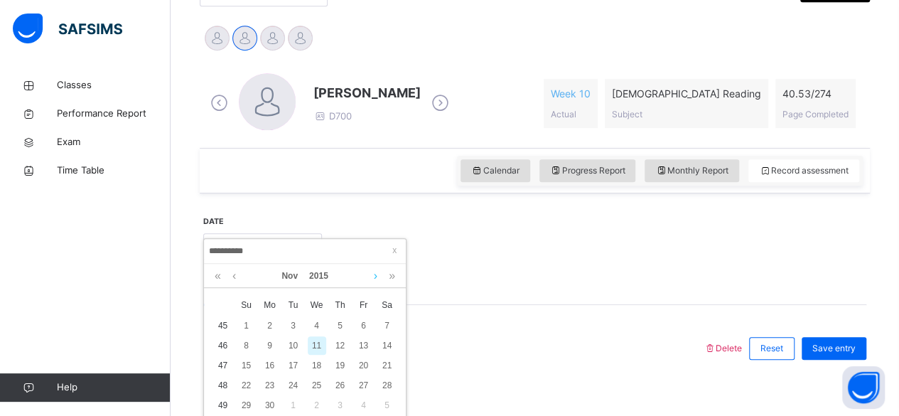
click at [374, 275] on link at bounding box center [375, 276] width 11 height 24
click at [239, 279] on link at bounding box center [234, 276] width 11 height 24
click at [312, 340] on div "11" at bounding box center [317, 345] width 18 height 18
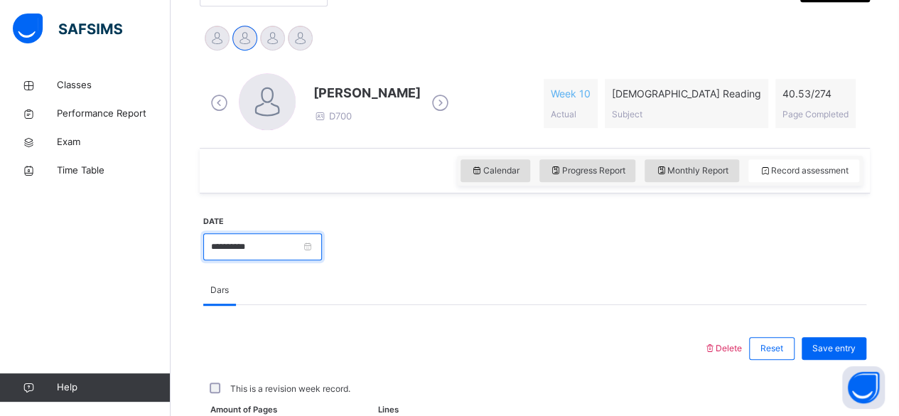
click at [217, 234] on input "**********" at bounding box center [262, 246] width 119 height 27
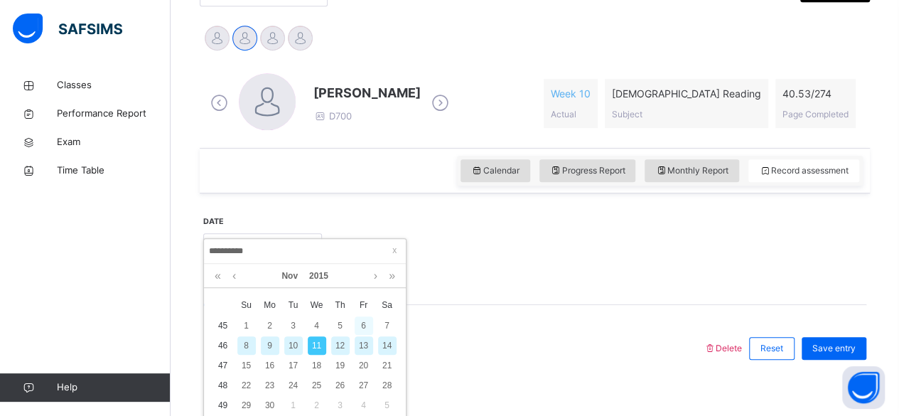
click at [361, 328] on div "6" at bounding box center [364, 325] width 18 height 18
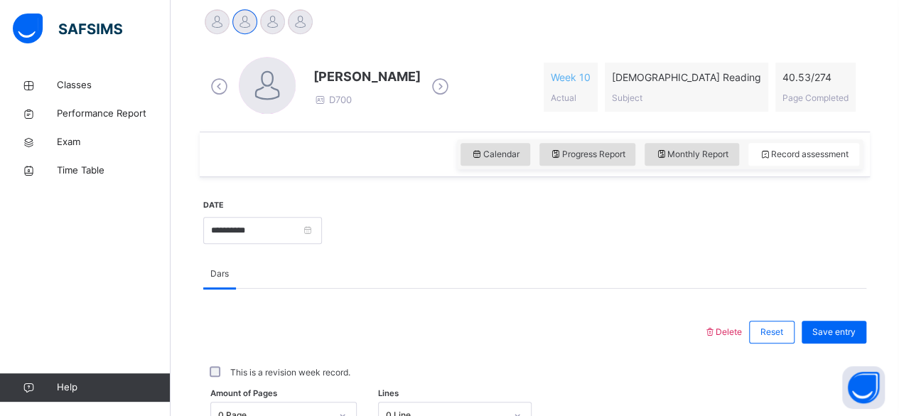
scroll to position [362, 0]
click at [222, 212] on div "**********" at bounding box center [262, 228] width 119 height 61
click at [222, 217] on input "**********" at bounding box center [262, 229] width 119 height 27
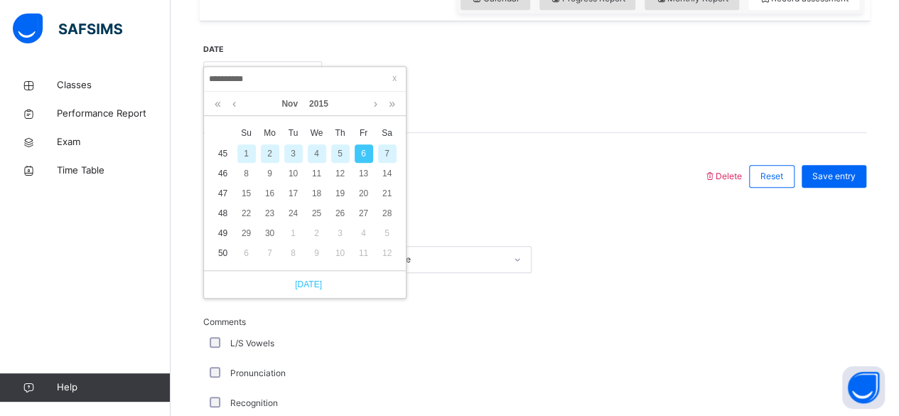
click at [310, 286] on link "Today" at bounding box center [305, 284] width 34 height 13
type input "**********"
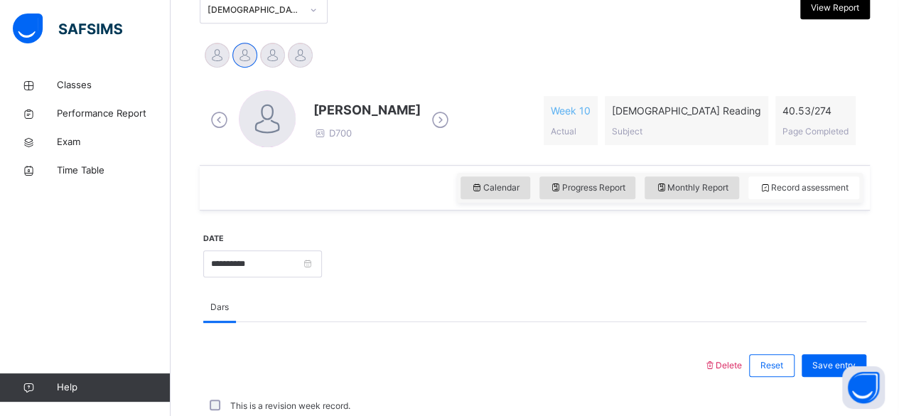
scroll to position [517, 0]
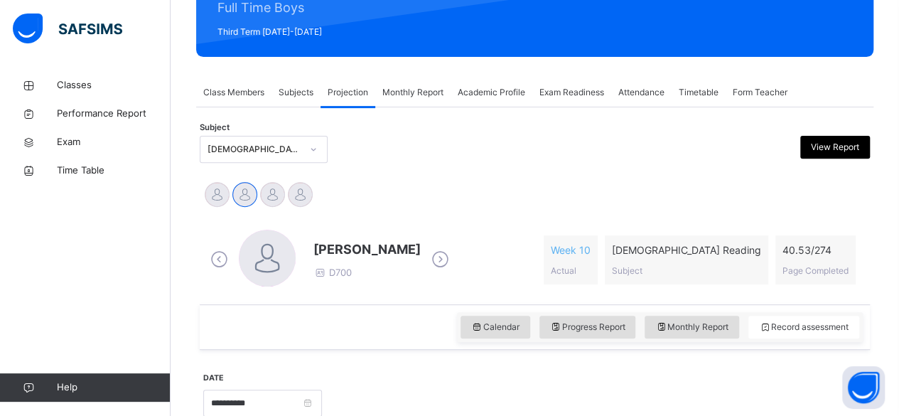
scroll to position [188, 0]
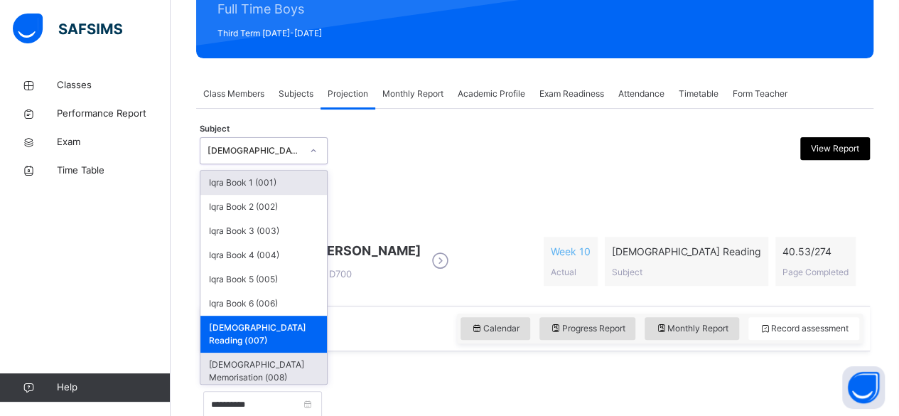
click at [227, 352] on div "[DEMOGRAPHIC_DATA] Memorisation (008)" at bounding box center [263, 370] width 126 height 37
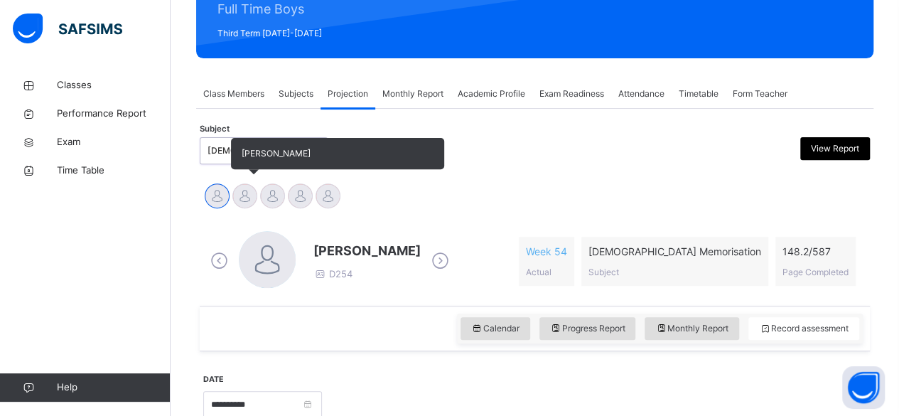
click at [242, 203] on div at bounding box center [244, 195] width 25 height 25
click at [279, 203] on div at bounding box center [272, 195] width 25 height 25
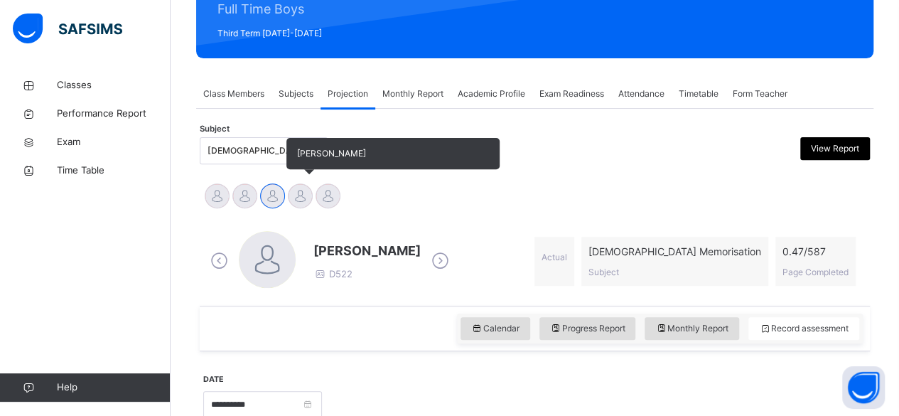
click at [306, 205] on div at bounding box center [300, 195] width 25 height 25
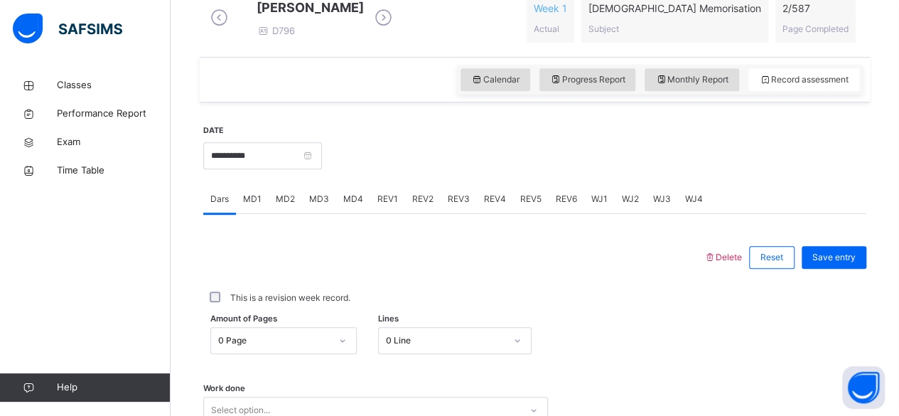
scroll to position [427, 0]
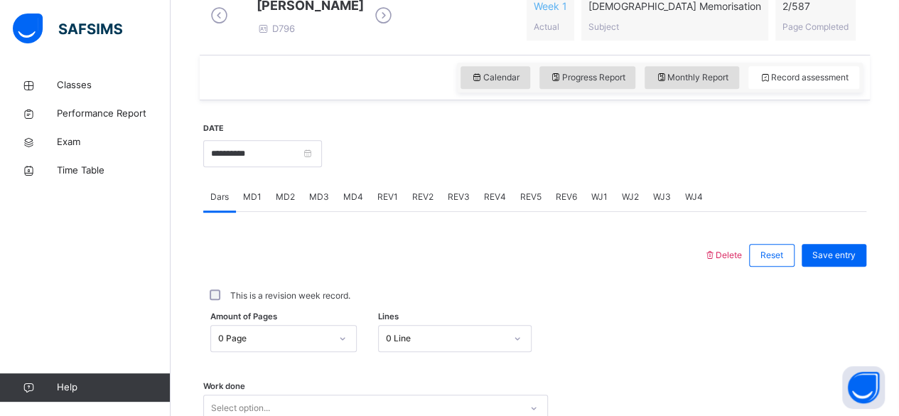
click at [347, 203] on span "MD4" at bounding box center [353, 196] width 20 height 13
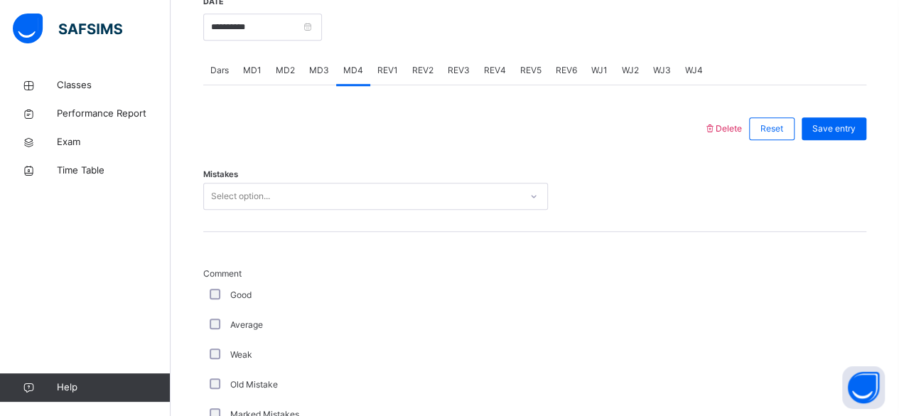
scroll to position [554, 0]
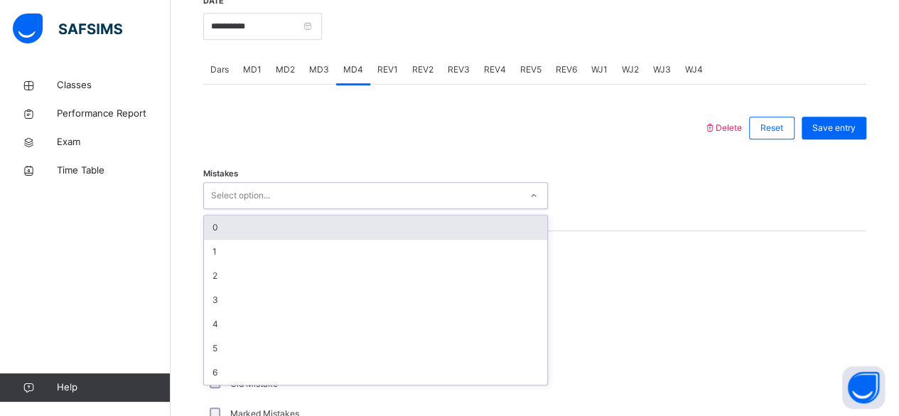
click at [215, 236] on div "0" at bounding box center [375, 227] width 343 height 24
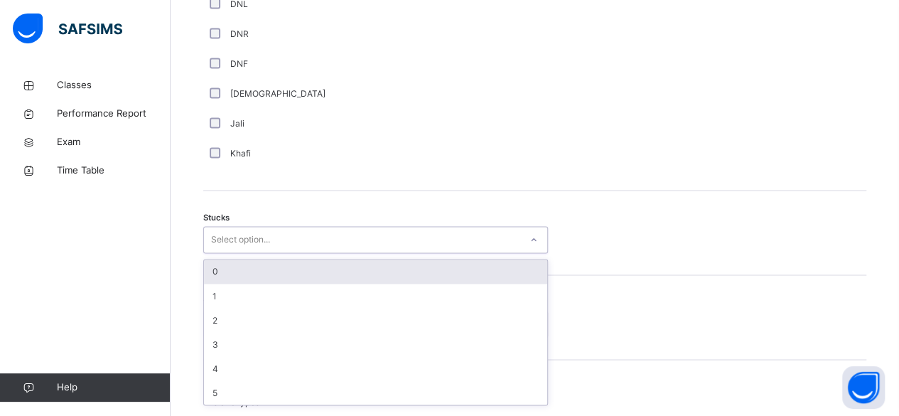
scroll to position [1057, 0]
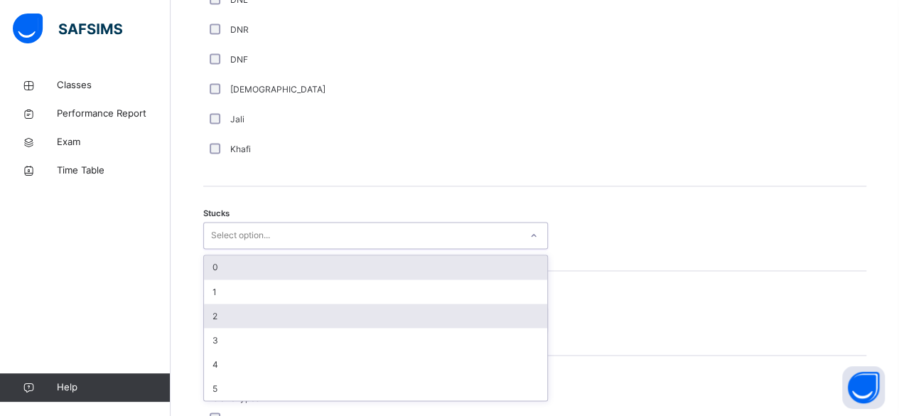
click at [215, 324] on div "2" at bounding box center [375, 315] width 343 height 24
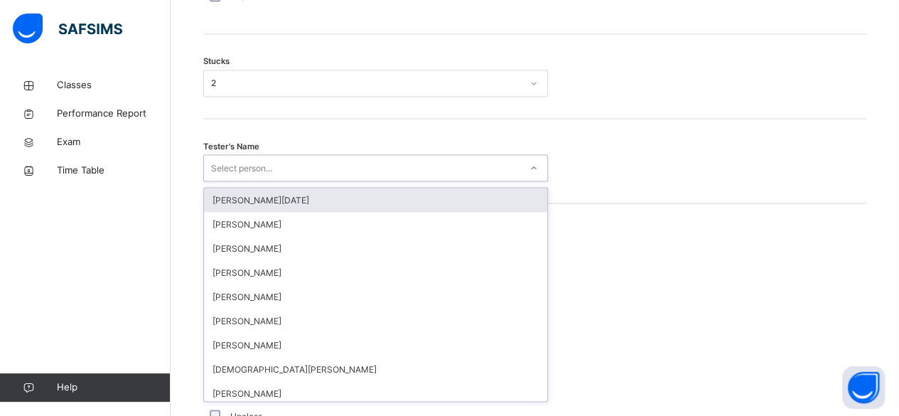
scroll to position [1210, 0]
type input "**"
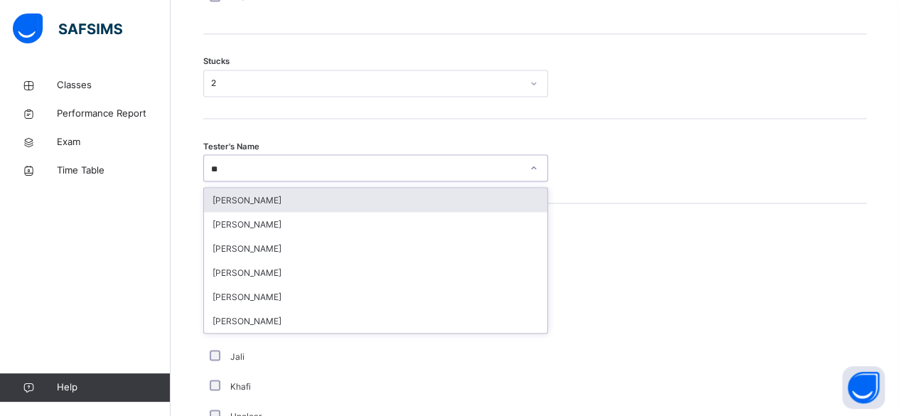
click at [217, 212] on div "[PERSON_NAME]" at bounding box center [375, 200] width 343 height 24
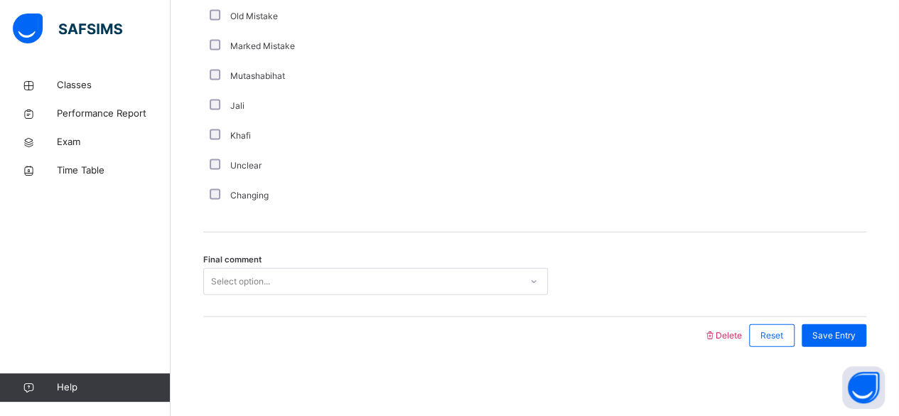
scroll to position [1470, 0]
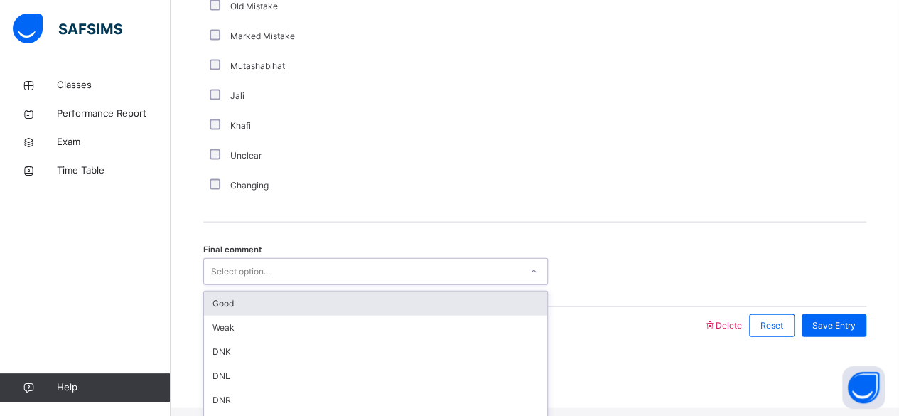
click at [212, 312] on div "Good" at bounding box center [375, 303] width 343 height 24
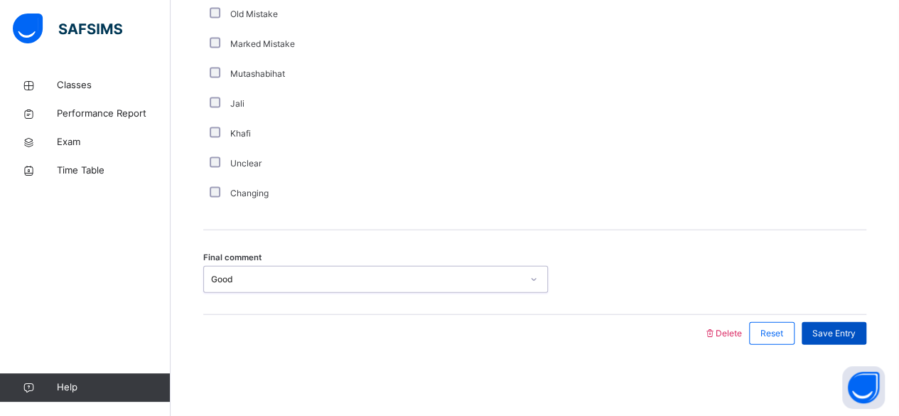
click at [856, 334] on span "Save Entry" at bounding box center [833, 333] width 43 height 13
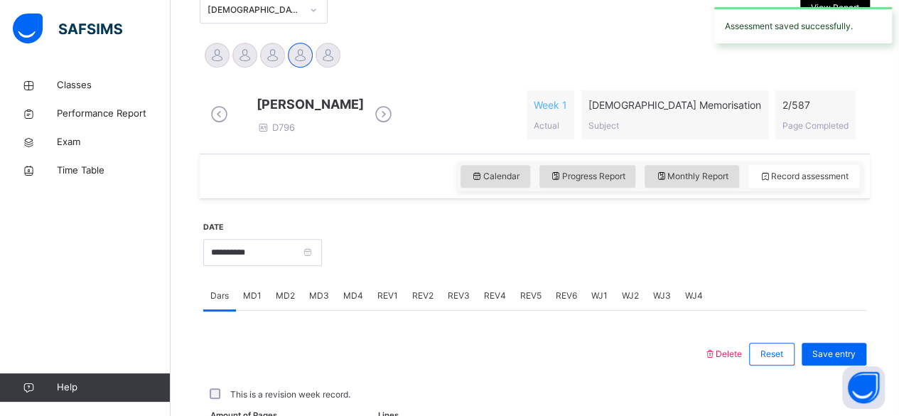
scroll to position [650, 0]
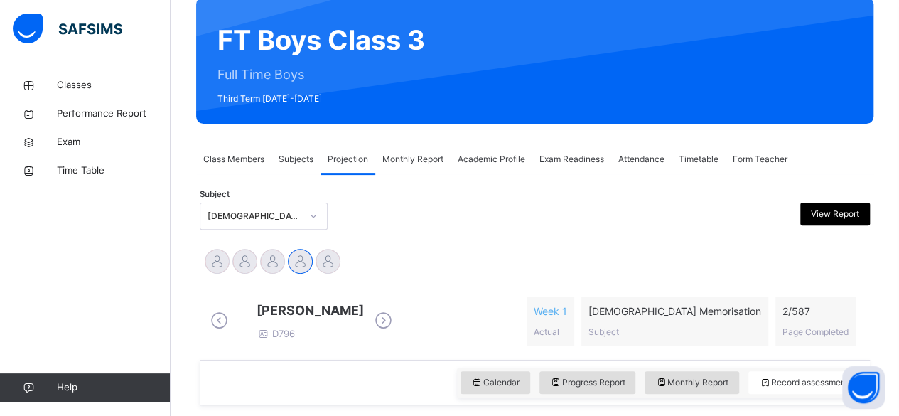
scroll to position [122, 0]
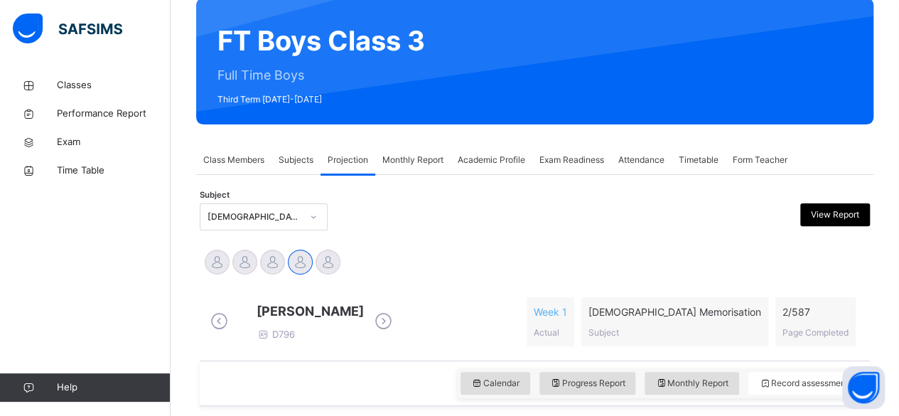
click at [396, 330] on icon at bounding box center [383, 321] width 25 height 21
click at [396, 332] on icon at bounding box center [383, 321] width 25 height 21
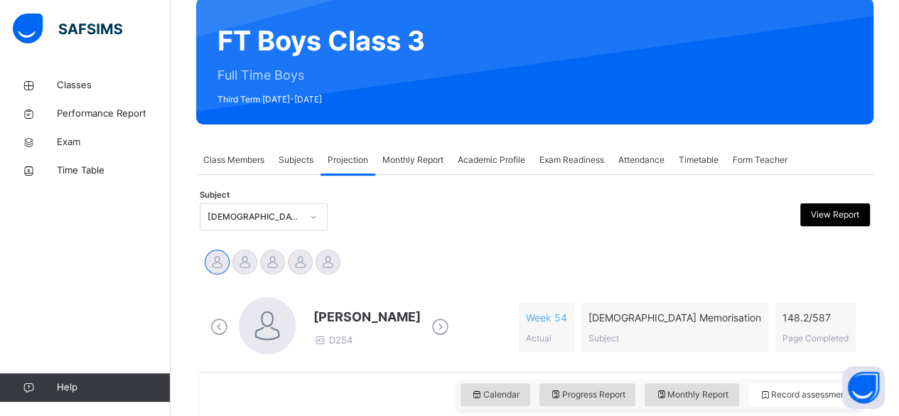
click at [212, 330] on icon at bounding box center [219, 326] width 25 height 21
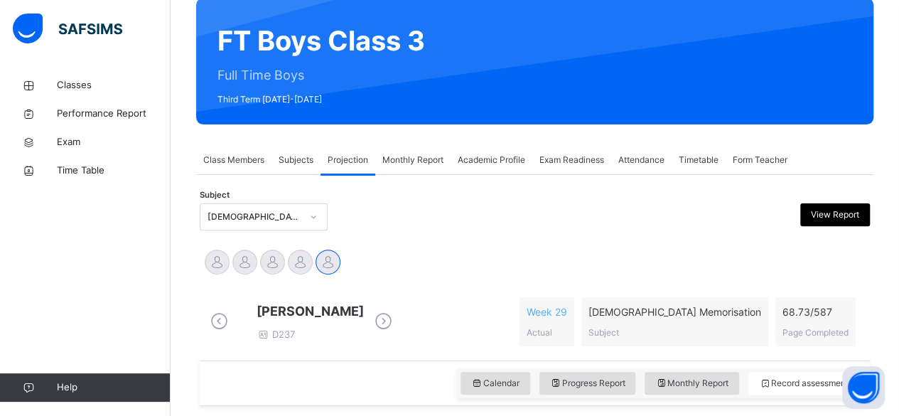
click at [207, 328] on span at bounding box center [219, 321] width 25 height 27
click at [212, 326] on icon at bounding box center [219, 321] width 25 height 21
click at [212, 325] on icon at bounding box center [219, 321] width 25 height 21
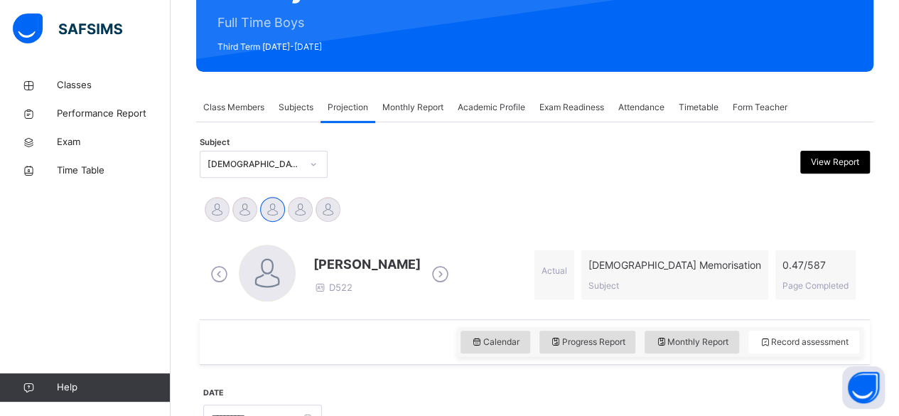
scroll to position [176, 0]
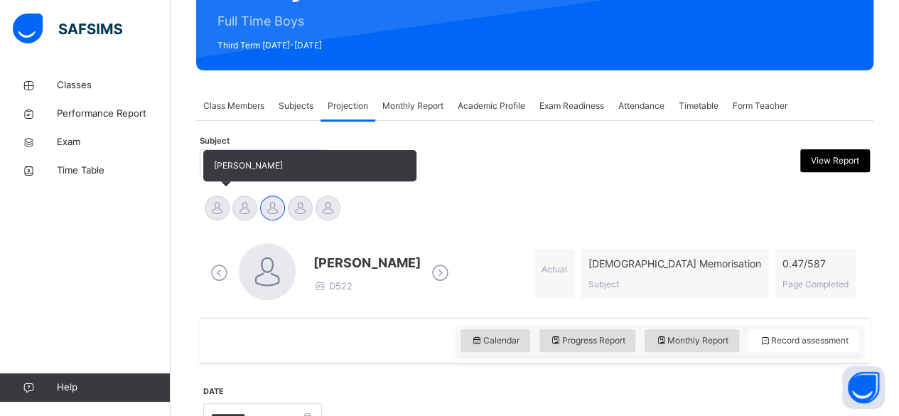
click at [206, 203] on div at bounding box center [217, 207] width 25 height 25
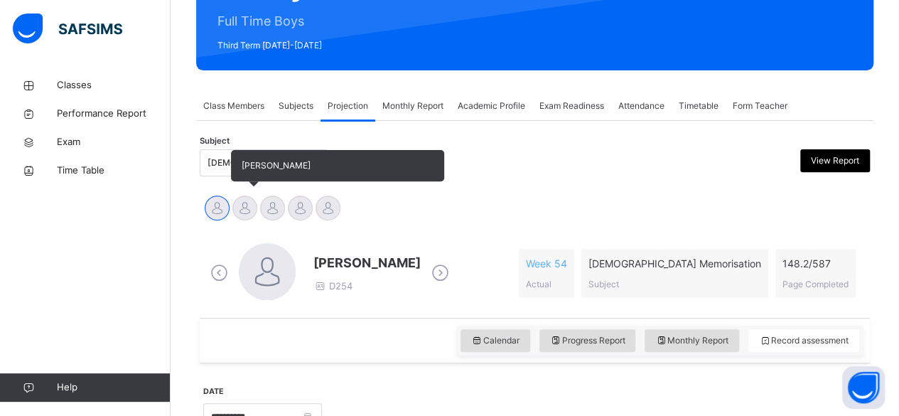
click at [239, 205] on div at bounding box center [244, 207] width 25 height 25
click at [265, 212] on div at bounding box center [272, 207] width 25 height 25
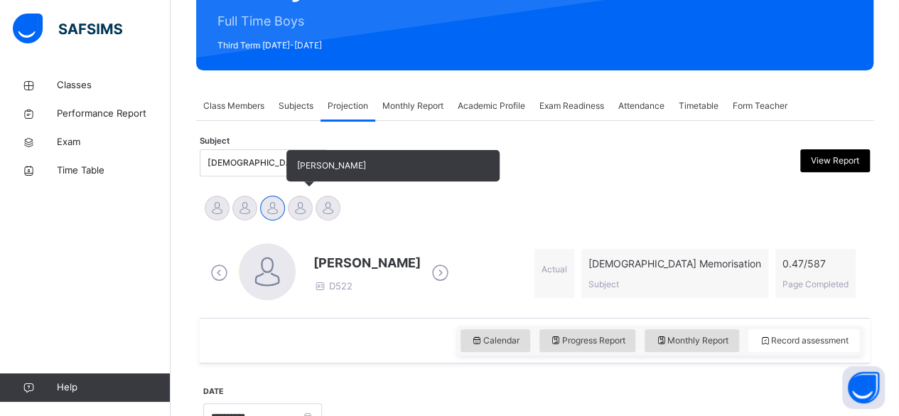
click at [296, 209] on div at bounding box center [300, 207] width 25 height 25
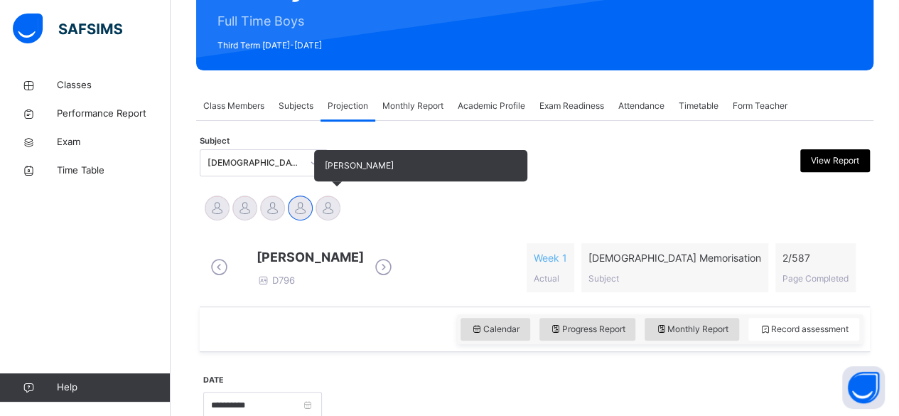
click at [323, 212] on div at bounding box center [328, 207] width 25 height 25
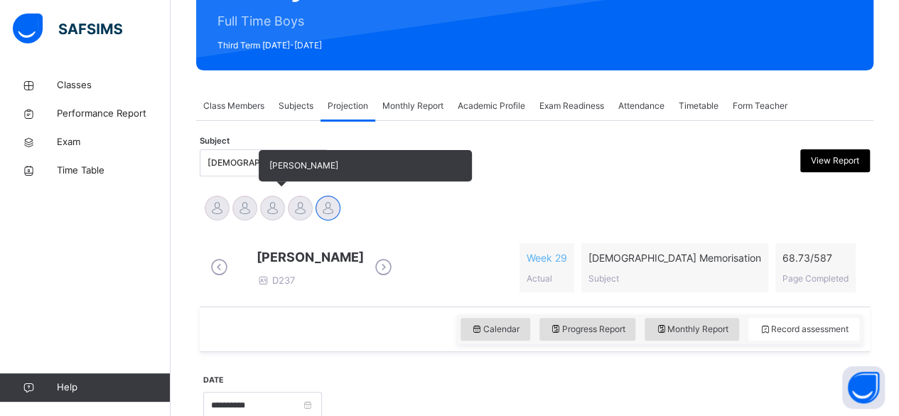
click at [273, 208] on div at bounding box center [272, 207] width 25 height 25
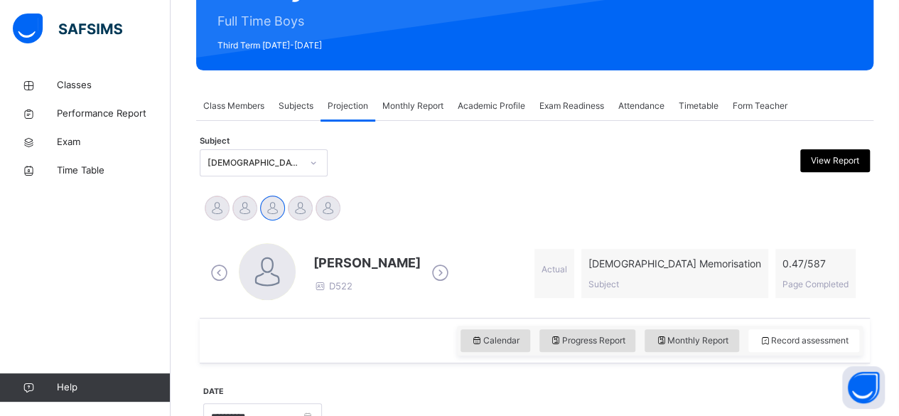
click at [559, 194] on div "Abubakr Adem Ali Ahmed Selami Aminah Cruse Ammar Osman Ibrahim Haydar" at bounding box center [534, 209] width 663 height 31
click at [587, 205] on div "Abubakr Adem Ali Ahmed Selami Aminah Cruse Ammar Osman Ibrahim Haydar" at bounding box center [534, 209] width 663 height 31
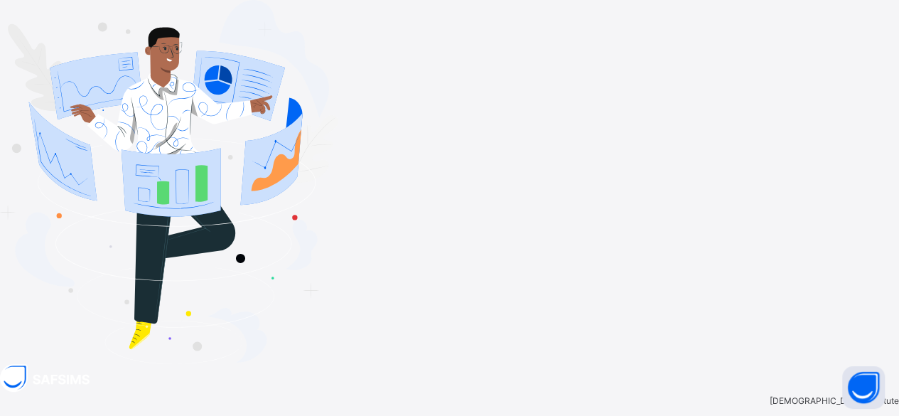
drag, startPoint x: 408, startPoint y: 18, endPoint x: 476, endPoint y: 19, distance: 68.2
click at [458, 18] on div "Darul Quran Institute Login Email Password View password Forgot your password? …" at bounding box center [449, 332] width 899 height 664
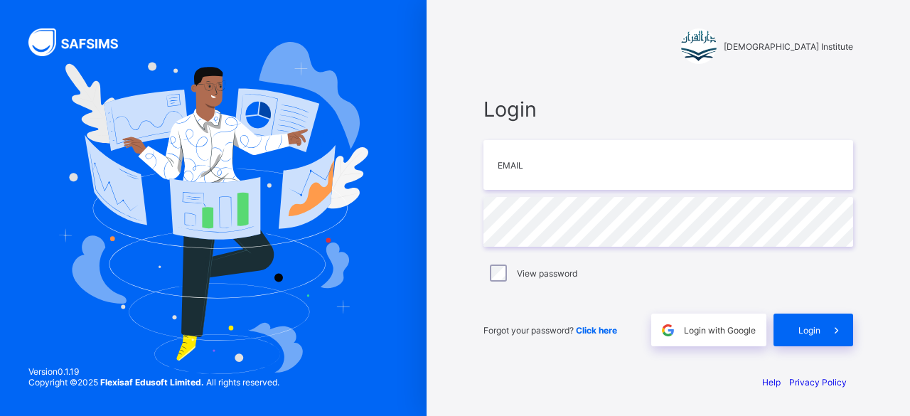
click at [409, 165] on div "Darul Quran Institute Login Email Password View password Forgot your password? …" at bounding box center [455, 208] width 910 height 416
click at [439, 286] on div "Darul Quran Institute Login Email Password View password Forgot your password? …" at bounding box center [667, 208] width 483 height 416
click at [704, 318] on div "Login with Google" at bounding box center [708, 329] width 115 height 33
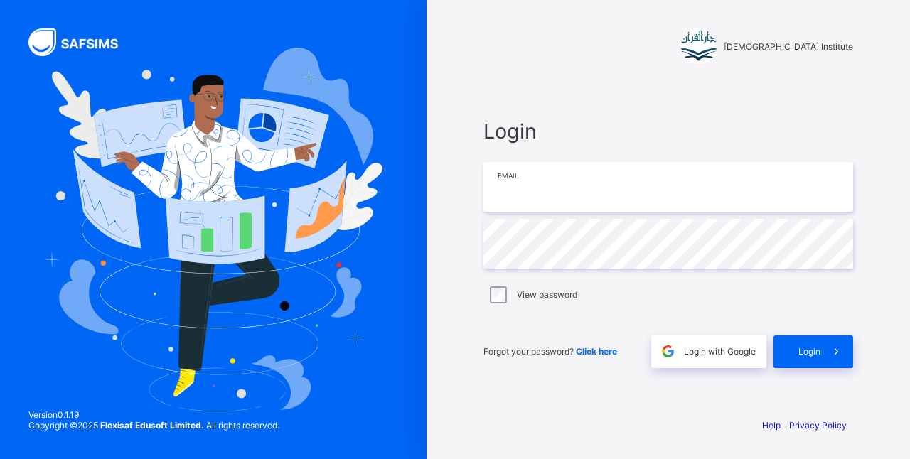
click at [546, 191] on input "email" at bounding box center [668, 187] width 370 height 50
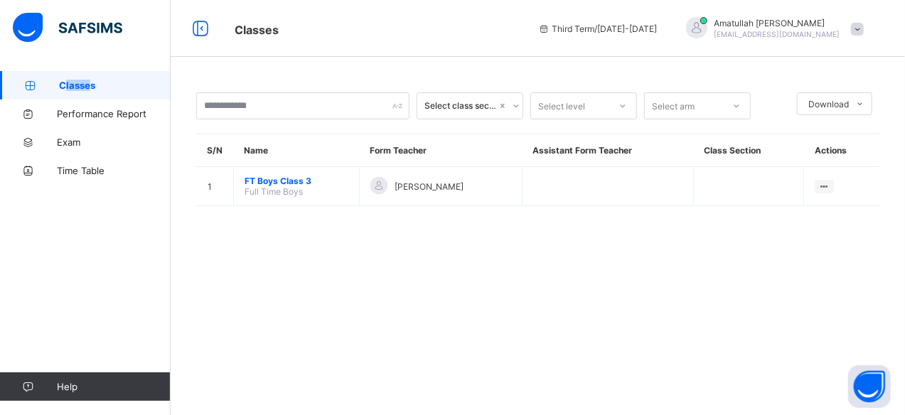
click at [63, 72] on div "Classes Performance Report Exam Time Table Help" at bounding box center [85, 236] width 171 height 358
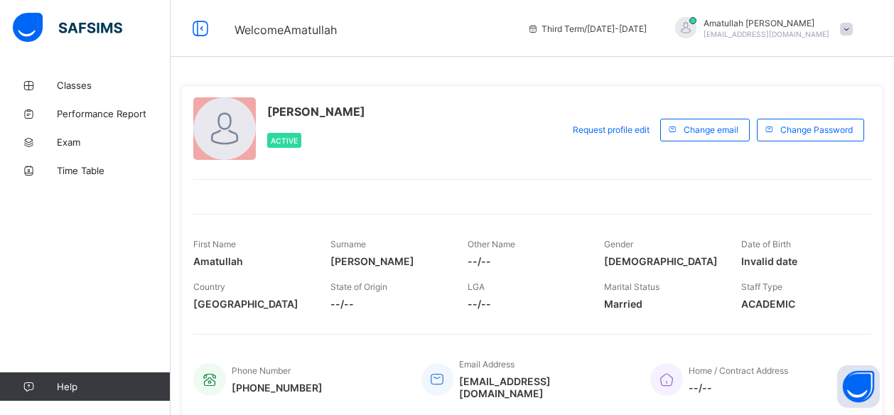
drag, startPoint x: 304, startPoint y: 28, endPoint x: 313, endPoint y: 1, distance: 27.6
click at [304, 23] on span "Welcome Amatullah" at bounding box center [286, 30] width 102 height 14
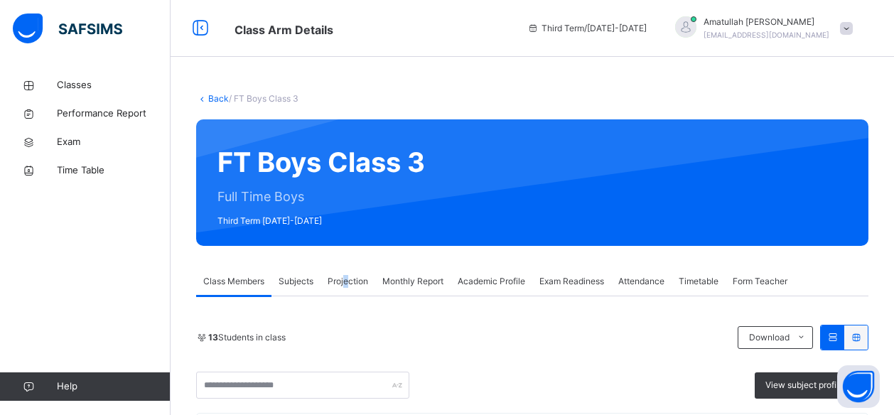
click at [338, 281] on span "Projection" at bounding box center [348, 281] width 41 height 13
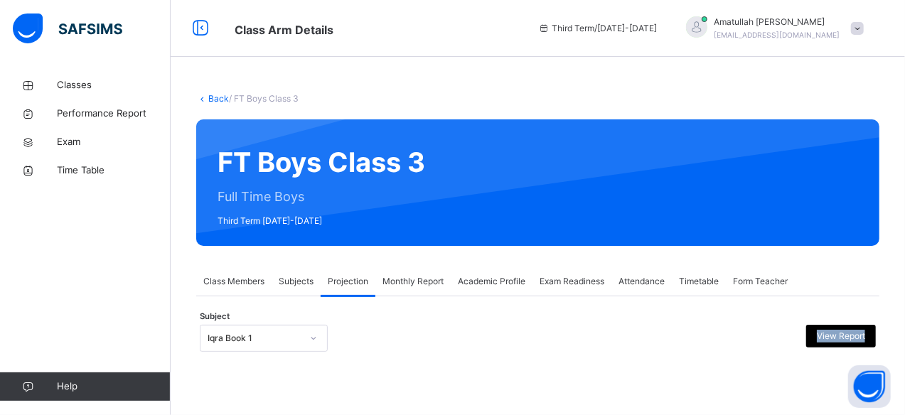
drag, startPoint x: 234, startPoint y: 360, endPoint x: 276, endPoint y: 336, distance: 49.0
click at [241, 356] on div "**********" at bounding box center [537, 342] width 683 height 48
click at [266, 346] on div "Iqra Book 1" at bounding box center [264, 338] width 128 height 27
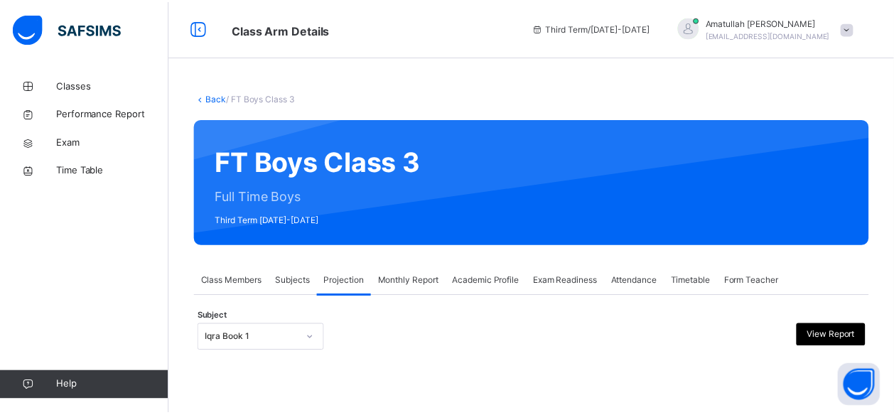
scroll to position [136, 0]
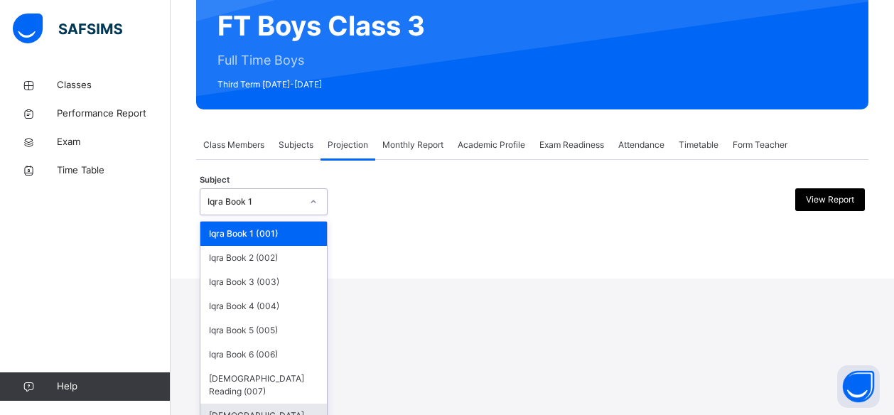
drag, startPoint x: 257, startPoint y: 409, endPoint x: 301, endPoint y: 396, distance: 46.1
click at [302, 404] on div "[DEMOGRAPHIC_DATA] Memorisation (008)" at bounding box center [263, 422] width 126 height 37
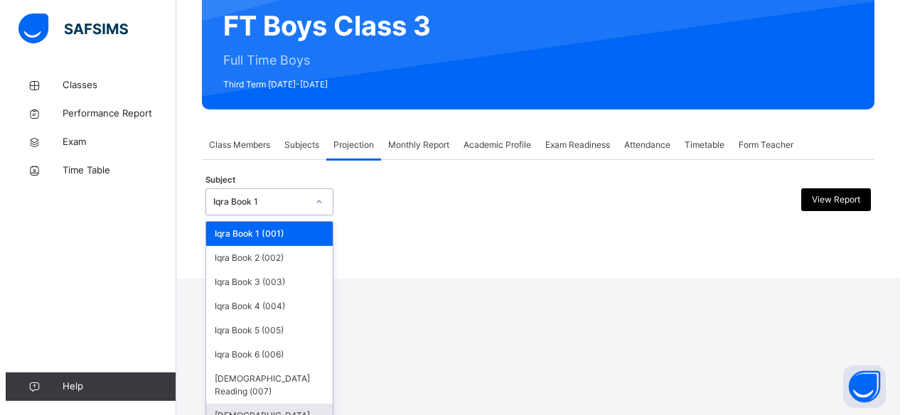
scroll to position [0, 0]
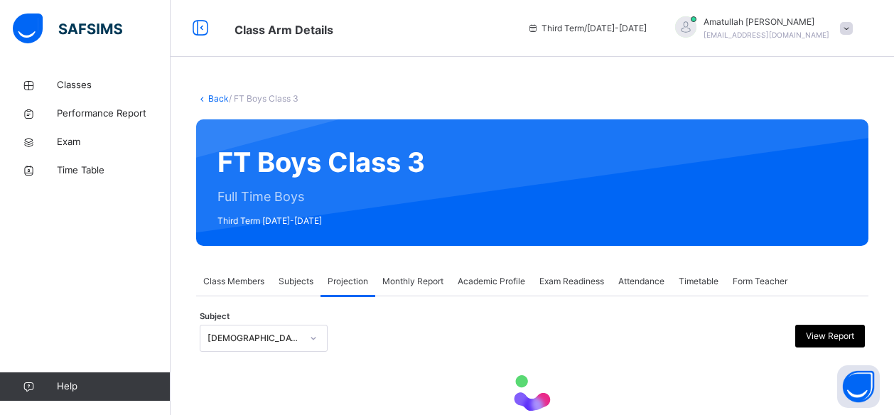
click at [301, 394] on div at bounding box center [532, 392] width 665 height 60
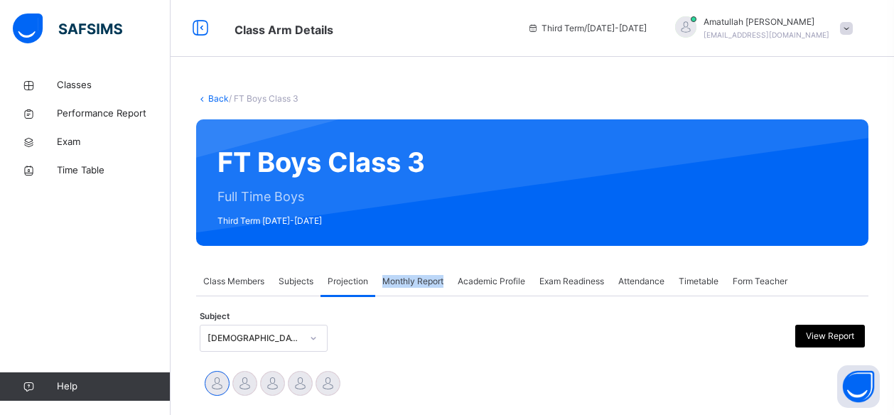
drag, startPoint x: 384, startPoint y: 278, endPoint x: 449, endPoint y: 280, distance: 65.4
click at [449, 280] on div "Monthly Report" at bounding box center [412, 281] width 75 height 28
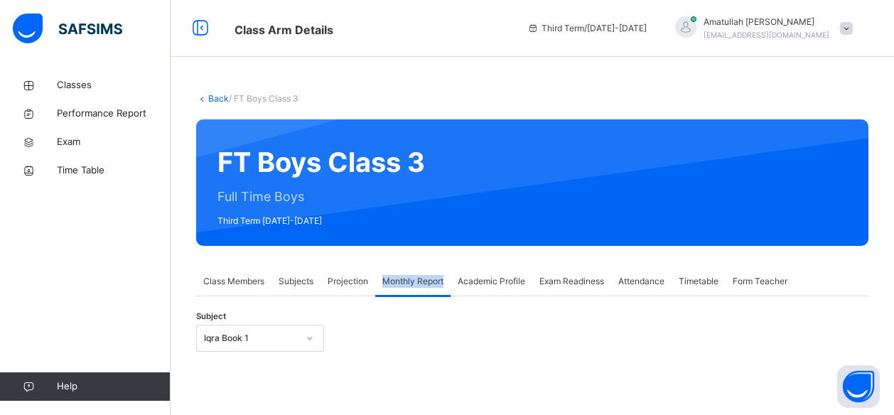
click at [488, 114] on div "Back / FT Boys Class 3 FT Boys Class 3 Full Time Boys Third Term 2024-2025 Clas…" at bounding box center [532, 399] width 723 height 657
click at [345, 285] on span "Projection" at bounding box center [348, 281] width 41 height 13
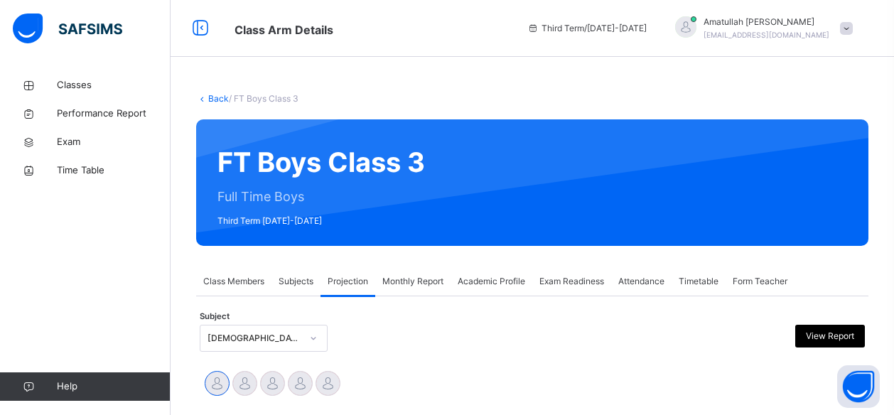
click at [546, 340] on div at bounding box center [616, 338] width 161 height 27
click at [280, 291] on div "Subjects" at bounding box center [295, 281] width 49 height 28
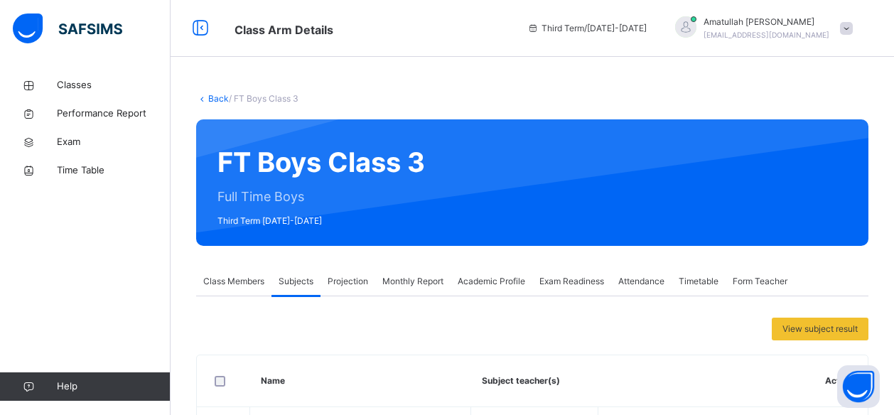
click at [235, 281] on span "Class Members" at bounding box center [233, 281] width 61 height 13
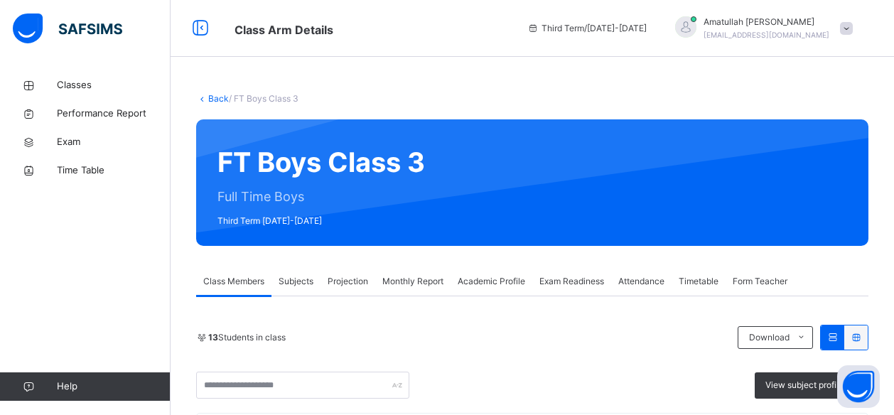
click at [346, 270] on div "Projection" at bounding box center [348, 281] width 55 height 28
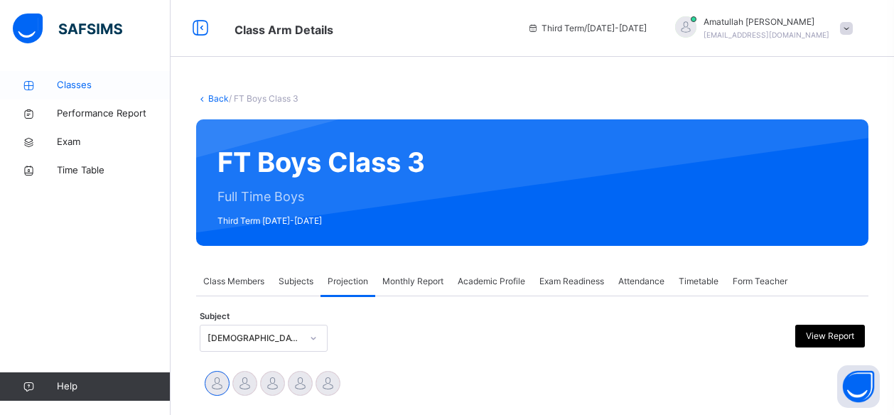
click at [74, 87] on span "Classes" at bounding box center [114, 85] width 114 height 14
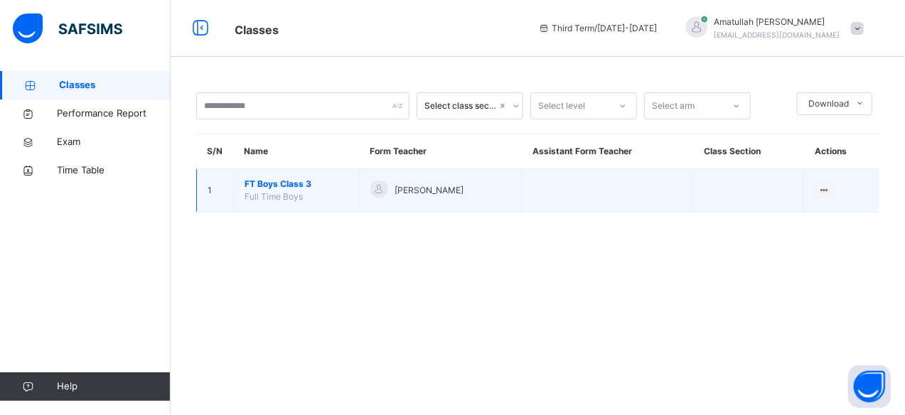
click at [291, 183] on span "FT Boys Class 3" at bounding box center [296, 184] width 104 height 13
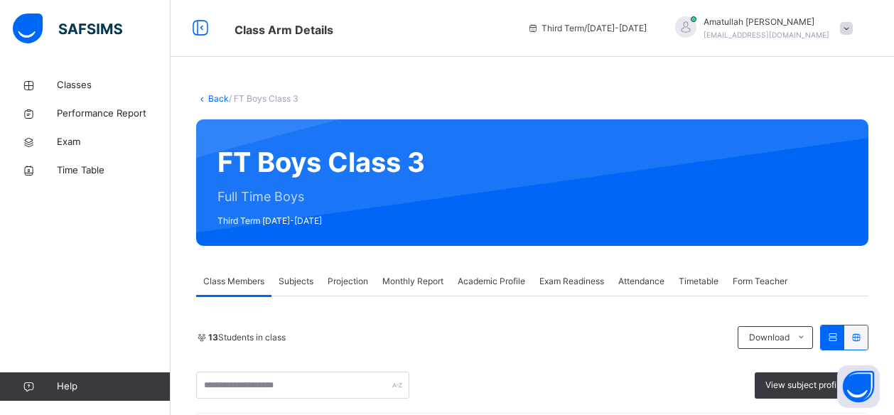
click at [334, 286] on span "Projection" at bounding box center [348, 281] width 41 height 13
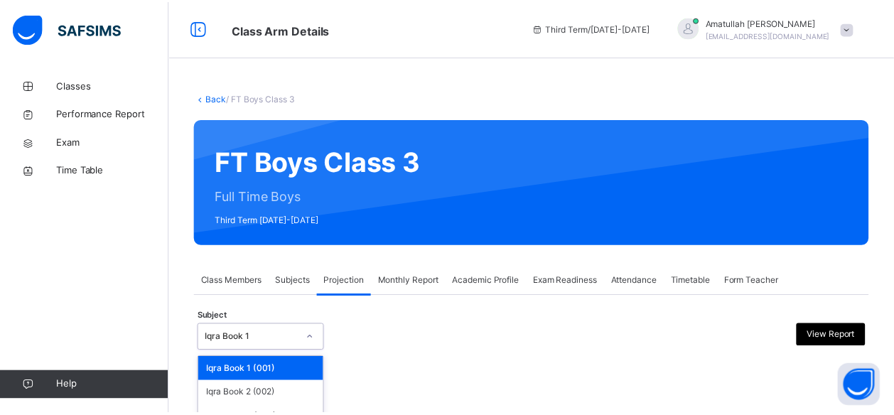
scroll to position [136, 0]
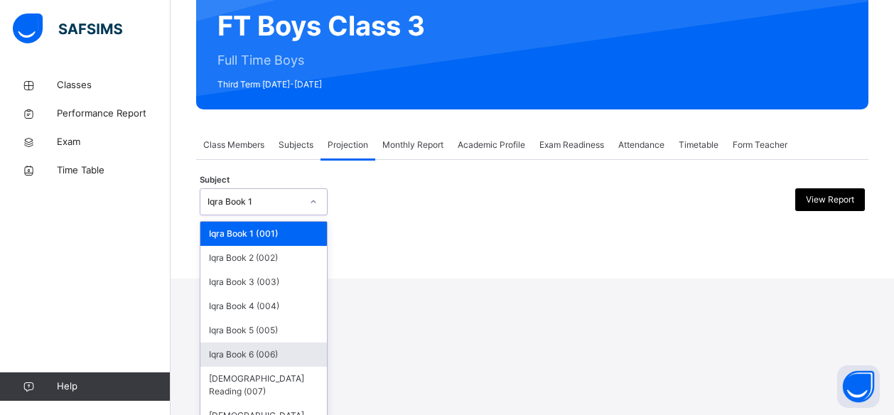
click at [272, 215] on div "option Iqra Book 6 (006) focused, 6 of 8. 8 results available. Use Up and Down …" at bounding box center [264, 201] width 128 height 27
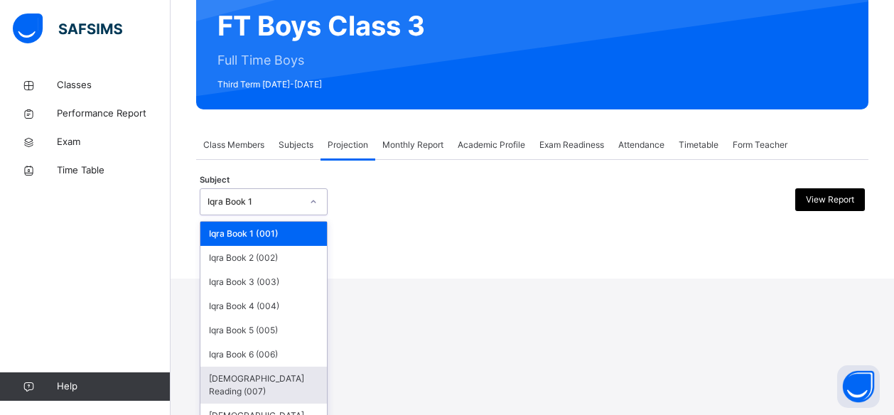
click at [282, 378] on div "[DEMOGRAPHIC_DATA] Reading (007)" at bounding box center [263, 385] width 126 height 37
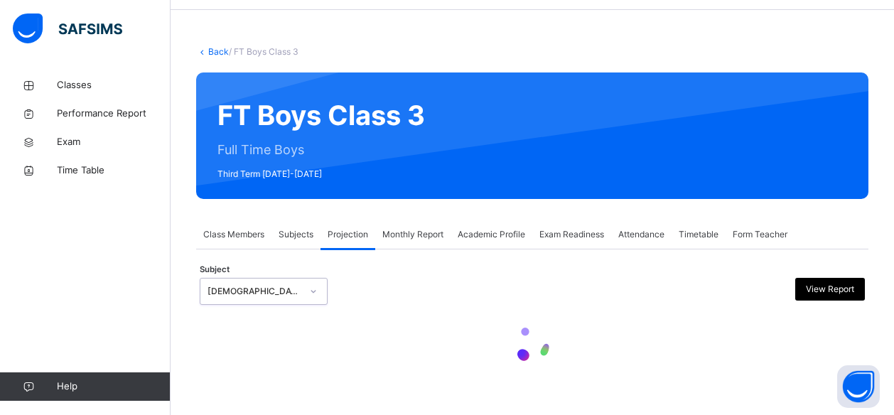
scroll to position [0, 0]
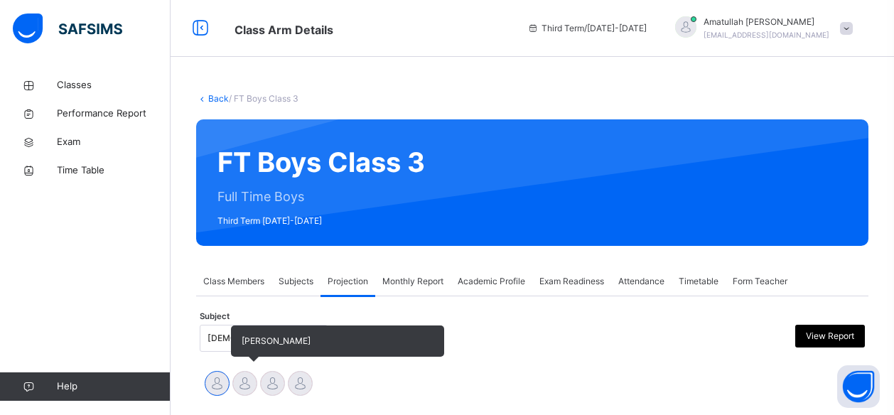
click at [250, 384] on div at bounding box center [244, 383] width 25 height 25
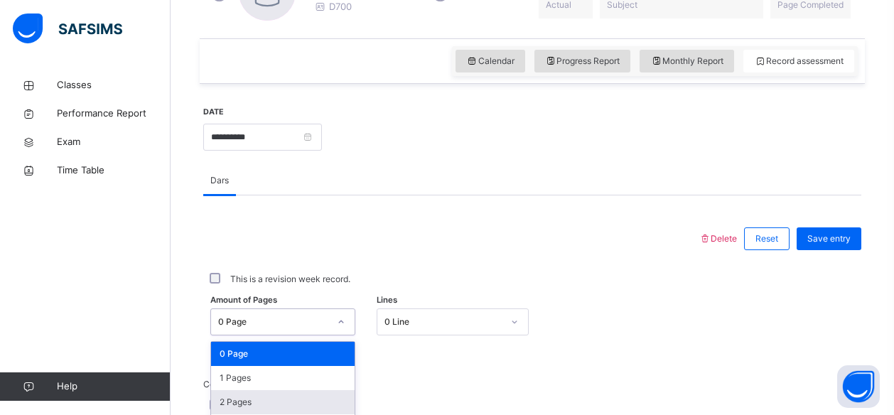
scroll to position [599, 0]
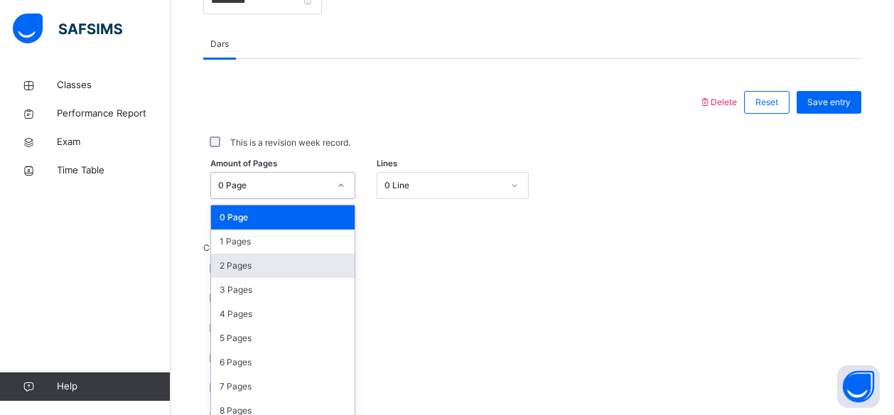
click at [307, 199] on div "option 2 Pages focused, 3 of 275. 275 results available. Use Up and Down to cho…" at bounding box center [282, 185] width 145 height 27
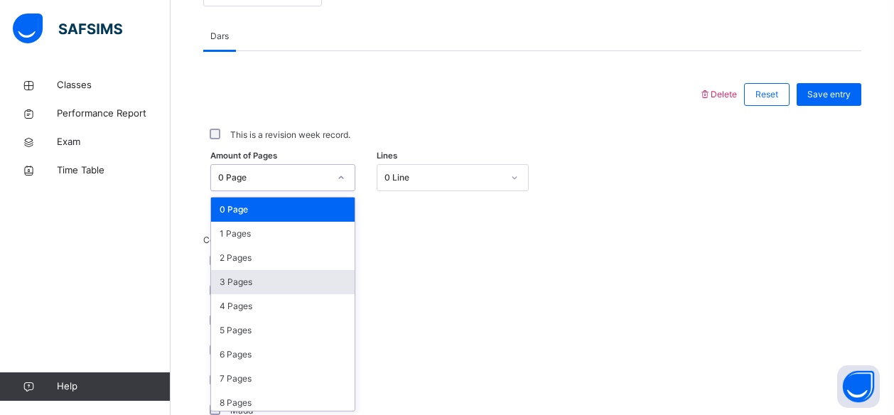
click at [311, 287] on div "3 Pages" at bounding box center [283, 282] width 144 height 24
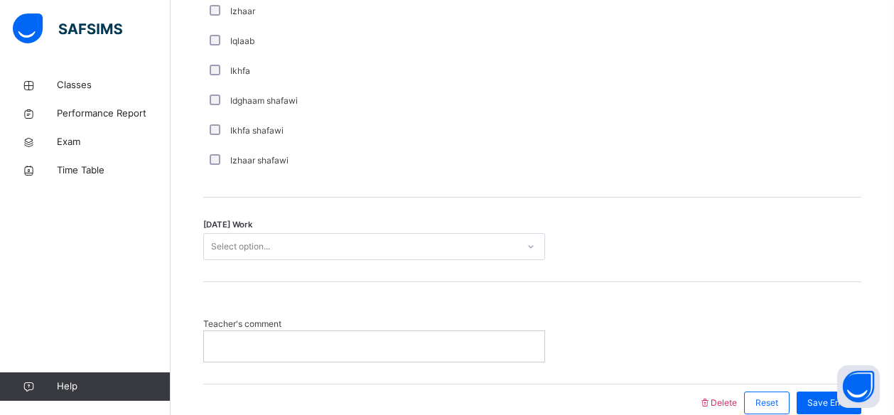
scroll to position [1185, 0]
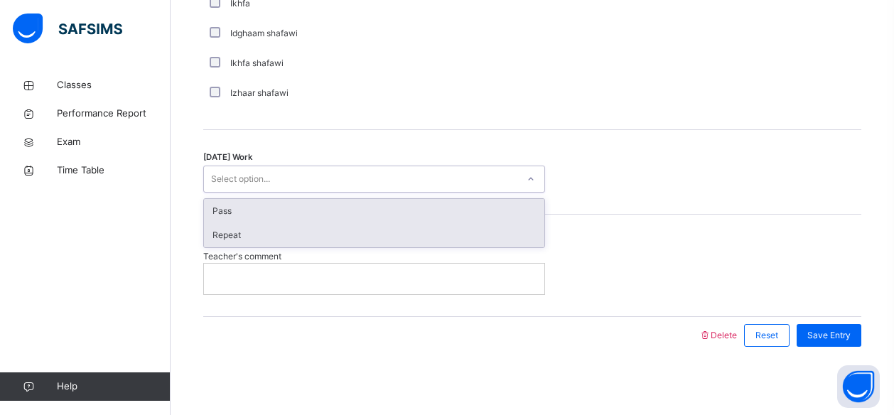
click at [303, 241] on div "Repeat" at bounding box center [374, 235] width 340 height 24
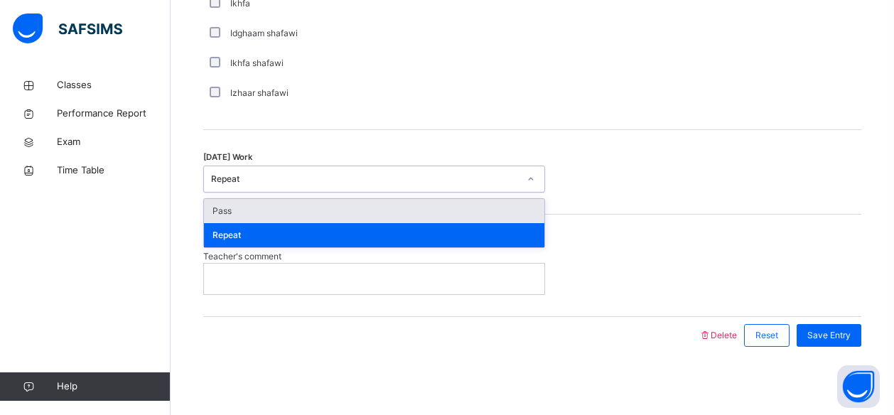
click at [316, 213] on div "Pass" at bounding box center [374, 211] width 340 height 24
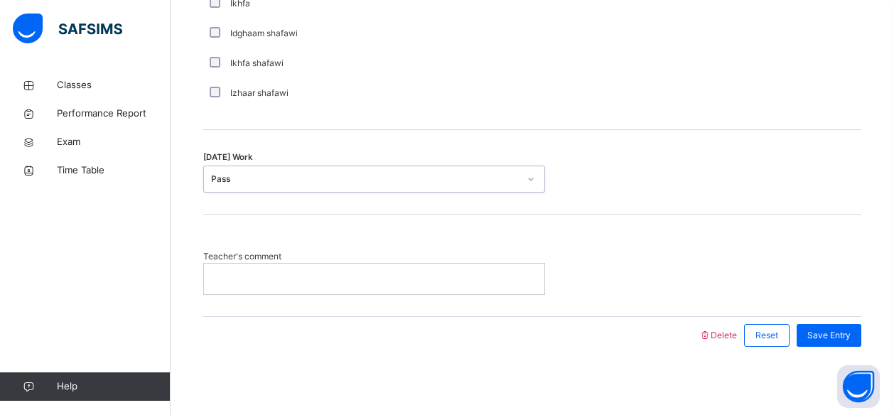
click at [297, 269] on div at bounding box center [374, 279] width 340 height 30
click at [835, 333] on span "Save Entry" at bounding box center [828, 335] width 43 height 13
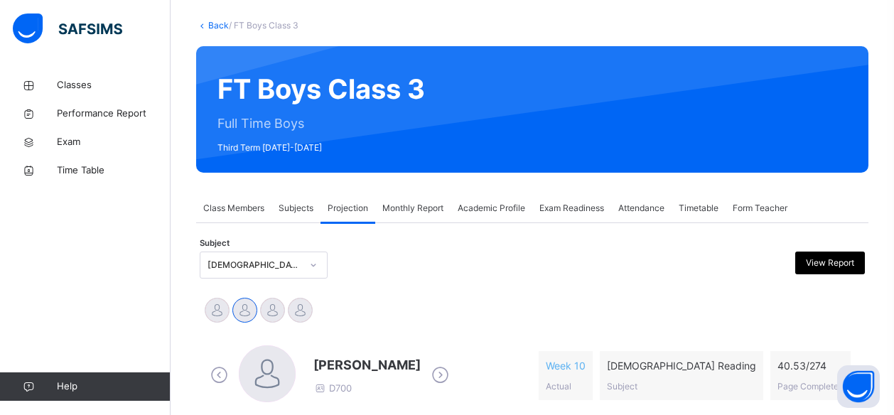
scroll to position [74, 0]
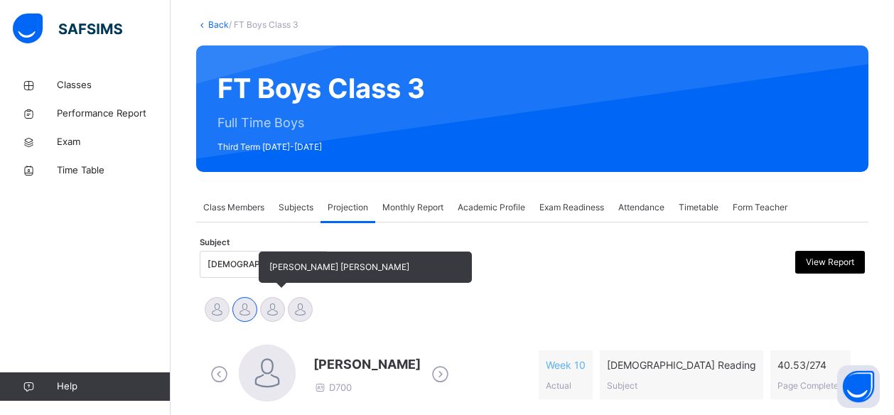
click at [264, 316] on div at bounding box center [272, 309] width 25 height 25
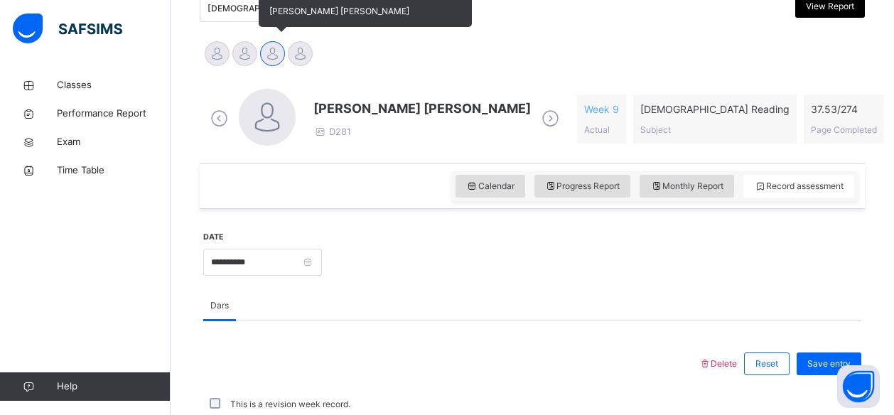
scroll to position [337, 0]
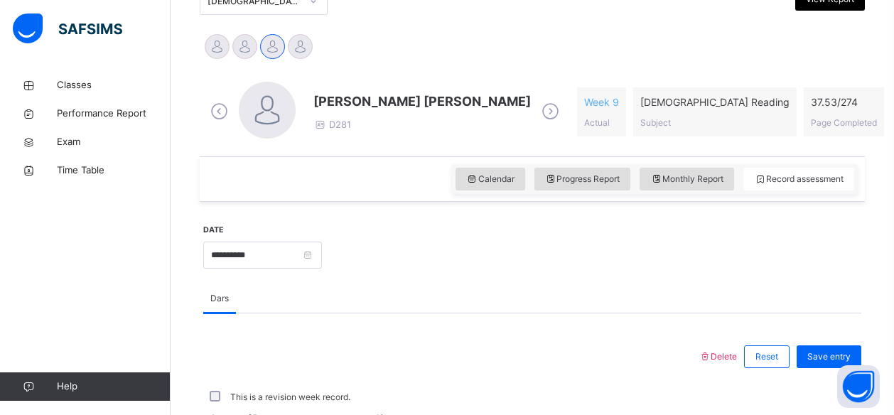
click at [580, 72] on div "Mohammad Hanzalah Siddiqui D281 Week 9 Actual Quran Reading Subject 37.53 / 274…" at bounding box center [532, 112] width 658 height 82
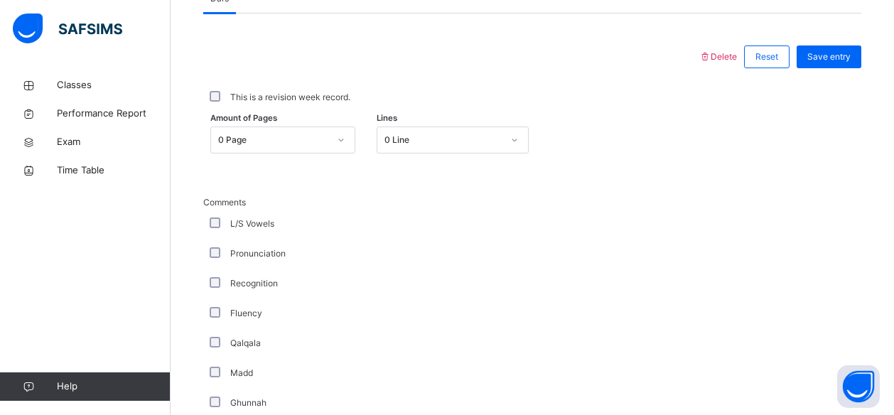
scroll to position [637, 0]
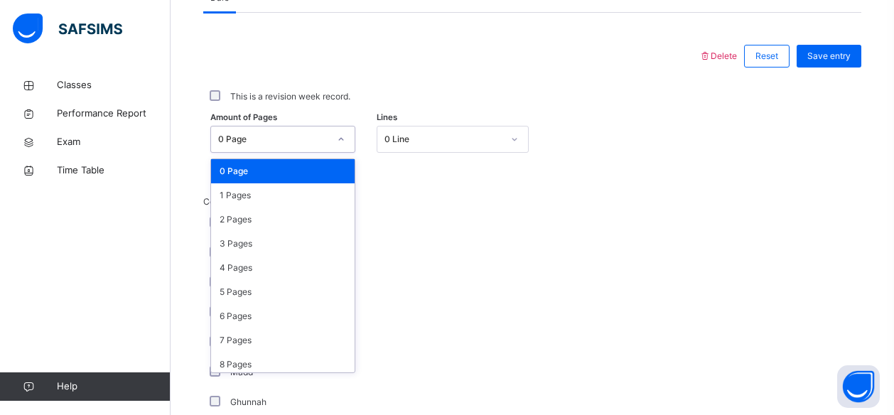
click at [288, 140] on div "0 Page" at bounding box center [273, 139] width 111 height 13
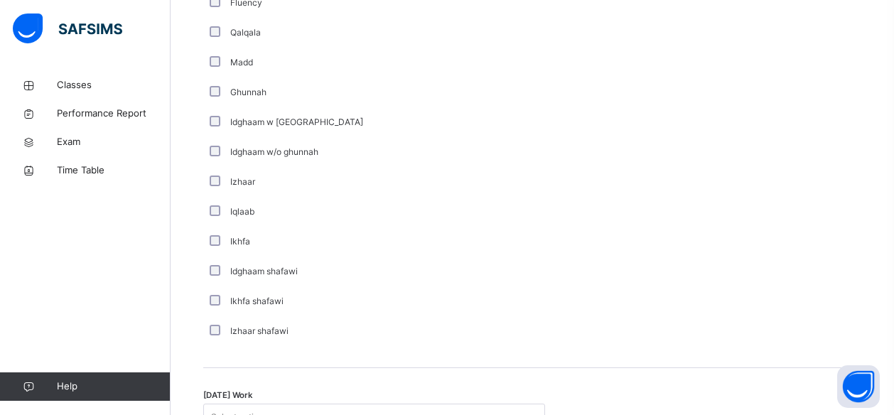
scroll to position [1185, 0]
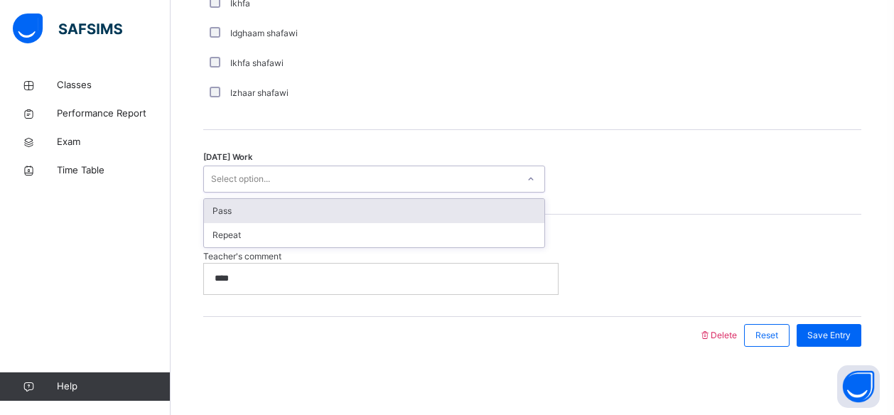
click at [382, 180] on div "Select option..." at bounding box center [360, 179] width 313 height 22
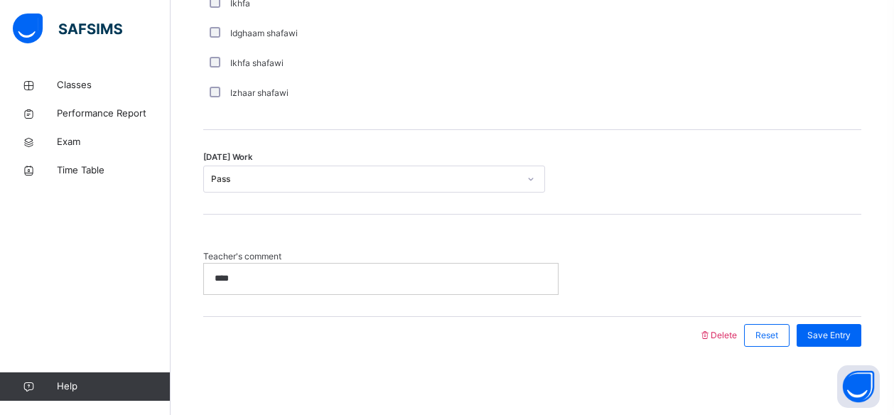
click at [391, 278] on p "****" at bounding box center [378, 278] width 326 height 13
click at [833, 333] on span "Save Entry" at bounding box center [828, 335] width 43 height 13
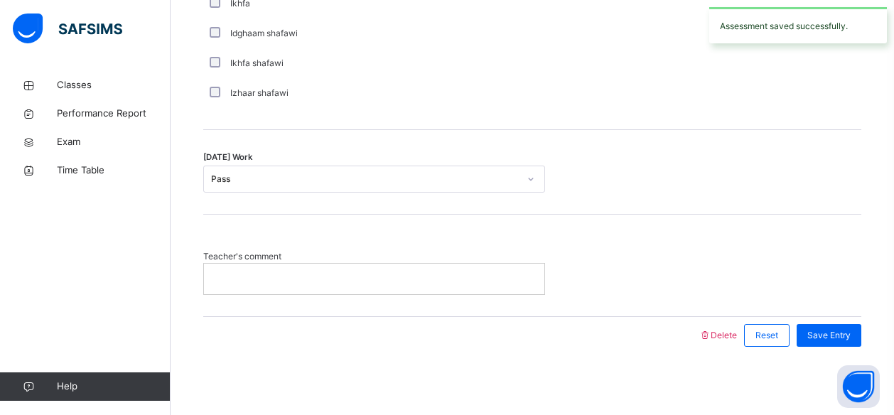
click at [321, 272] on p at bounding box center [374, 278] width 319 height 13
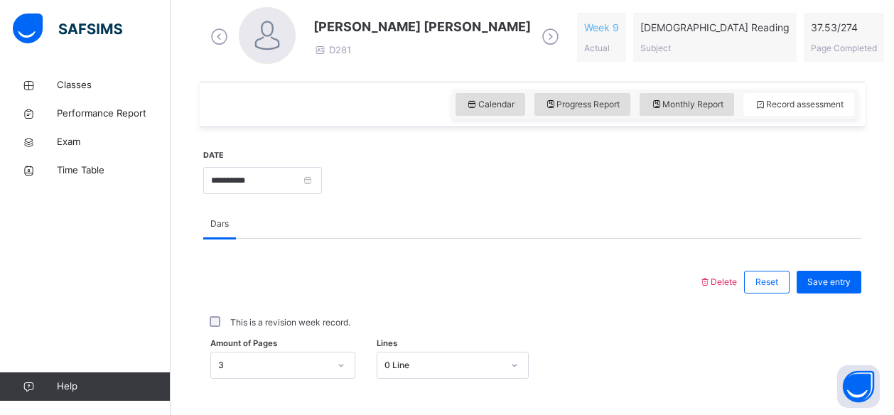
scroll to position [413, 0]
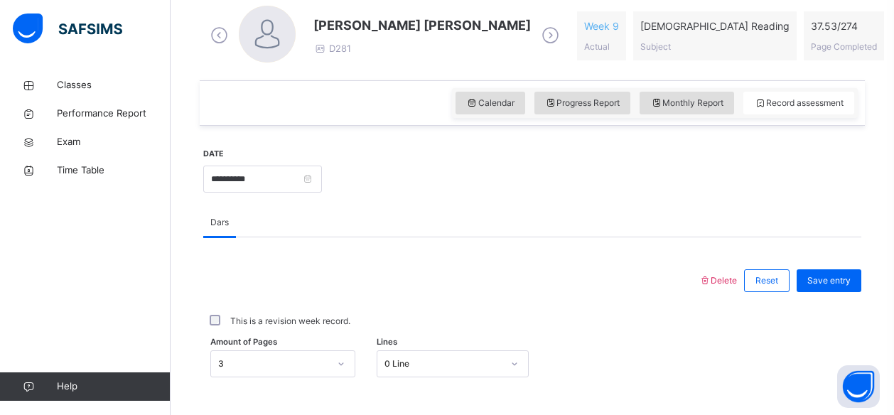
click at [827, 278] on span "Save entry" at bounding box center [828, 280] width 43 height 13
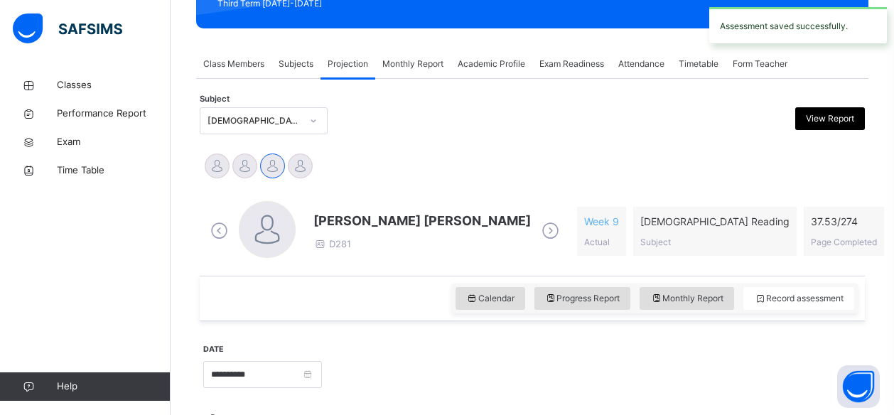
scroll to position [220, 0]
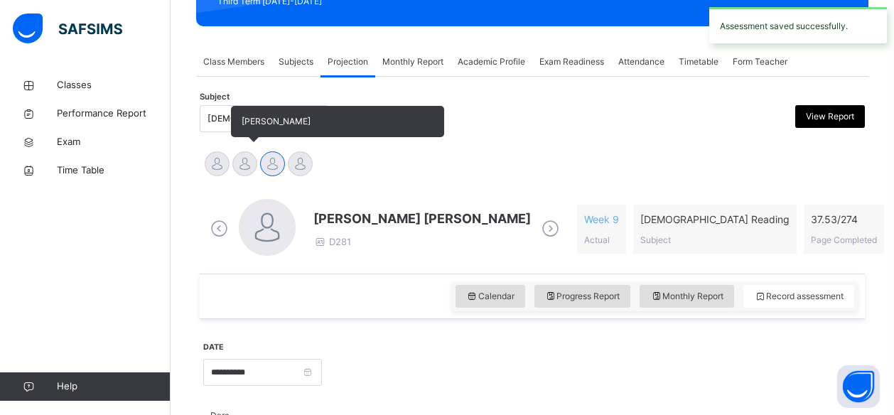
click at [247, 167] on div at bounding box center [244, 163] width 25 height 25
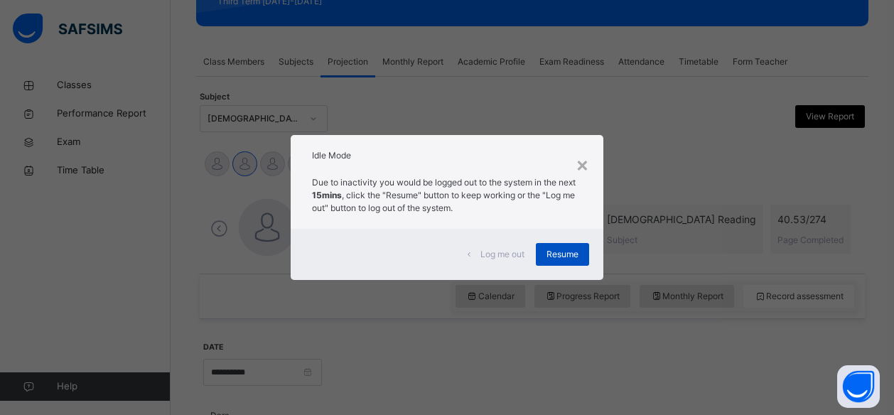
click at [552, 252] on span "Resume" at bounding box center [563, 254] width 32 height 13
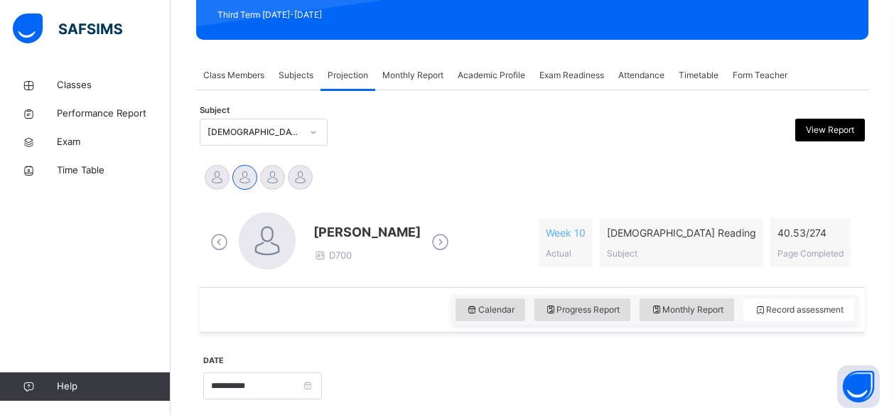
scroll to position [205, 0]
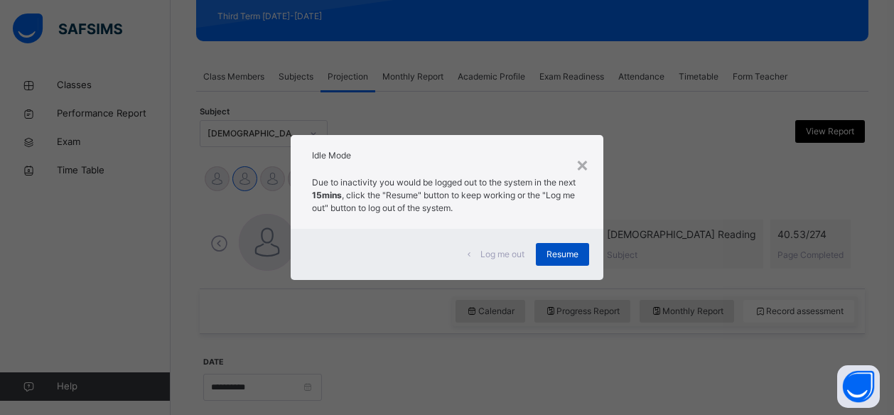
click at [568, 248] on span "Resume" at bounding box center [563, 254] width 32 height 13
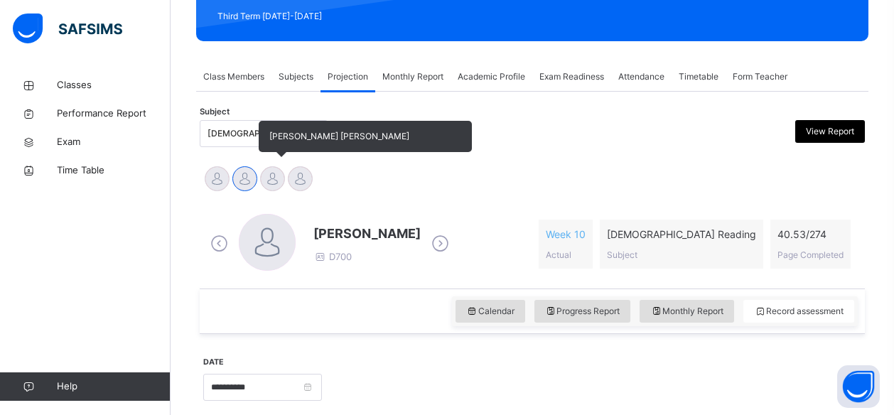
click at [271, 173] on div at bounding box center [272, 178] width 25 height 25
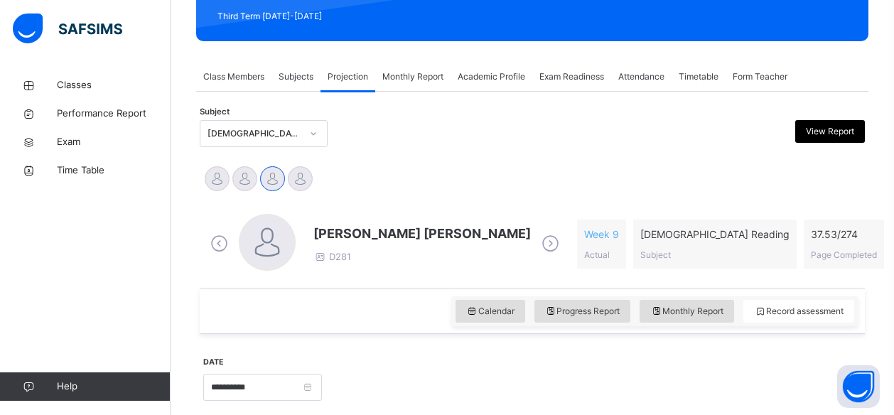
click at [582, 68] on div "Exam Readiness" at bounding box center [571, 77] width 79 height 28
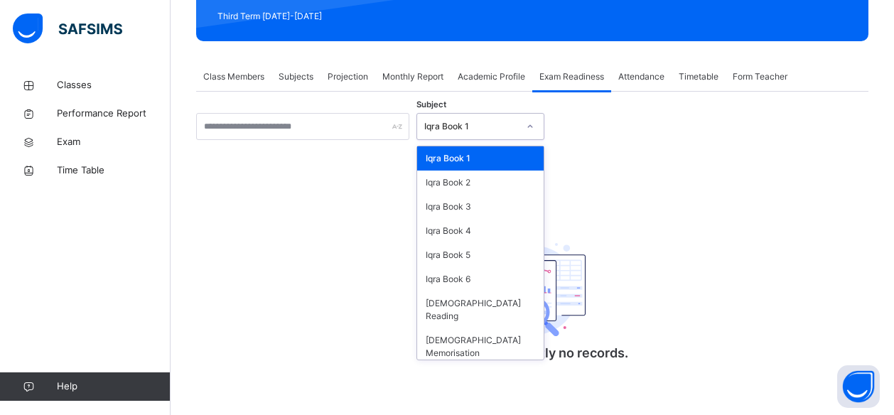
click at [530, 126] on icon at bounding box center [530, 126] width 9 height 14
click at [500, 328] on div "[DEMOGRAPHIC_DATA] Memorisation" at bounding box center [480, 346] width 126 height 37
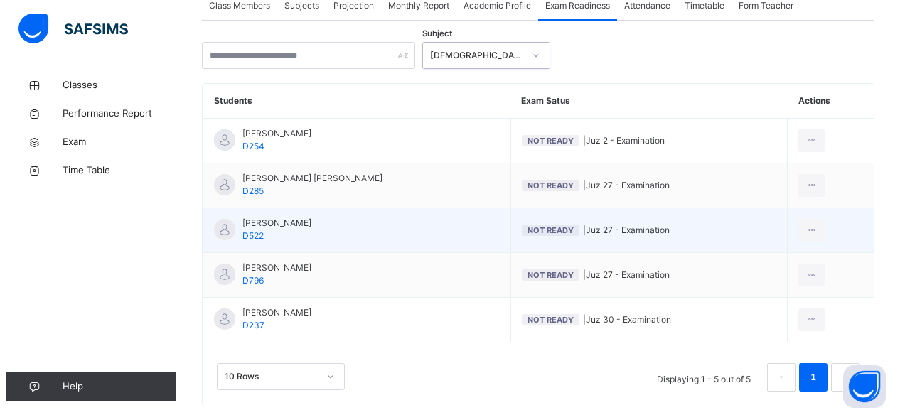
scroll to position [278, 0]
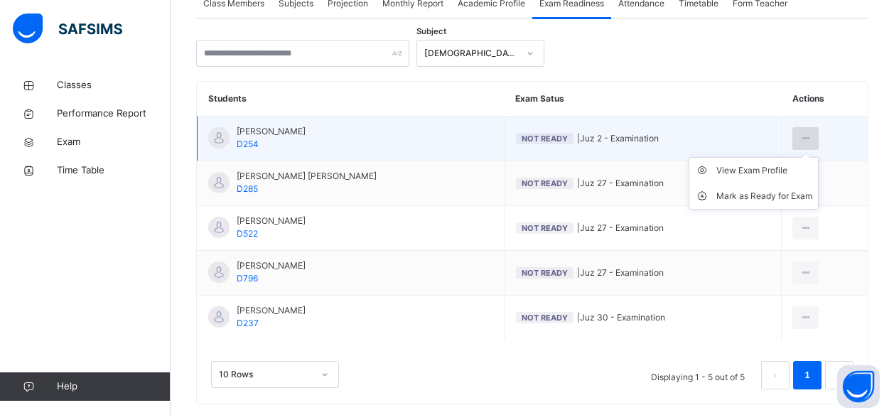
click at [806, 132] on icon at bounding box center [806, 138] width 12 height 13
click at [786, 189] on div "Mark as Ready for Exam" at bounding box center [764, 196] width 96 height 14
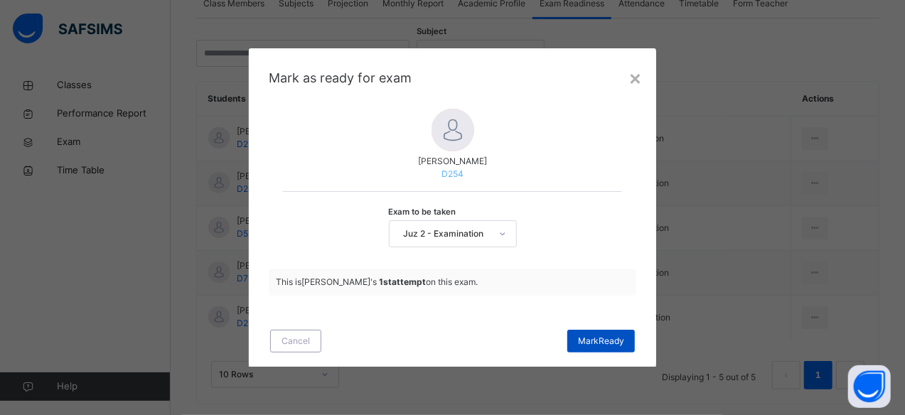
click at [616, 345] on span "Mark Ready" at bounding box center [601, 341] width 46 height 13
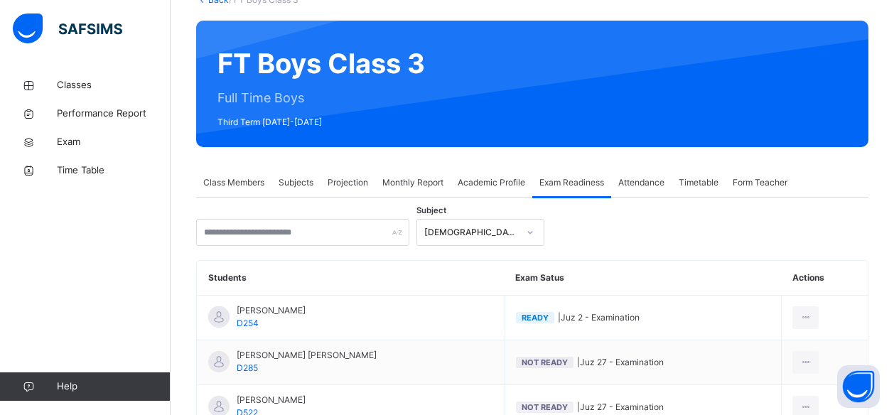
scroll to position [99, 0]
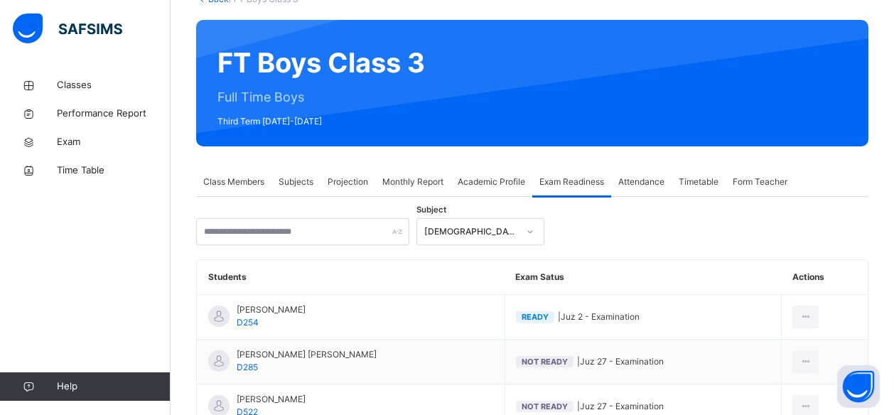
click at [343, 185] on span "Projection" at bounding box center [348, 182] width 41 height 13
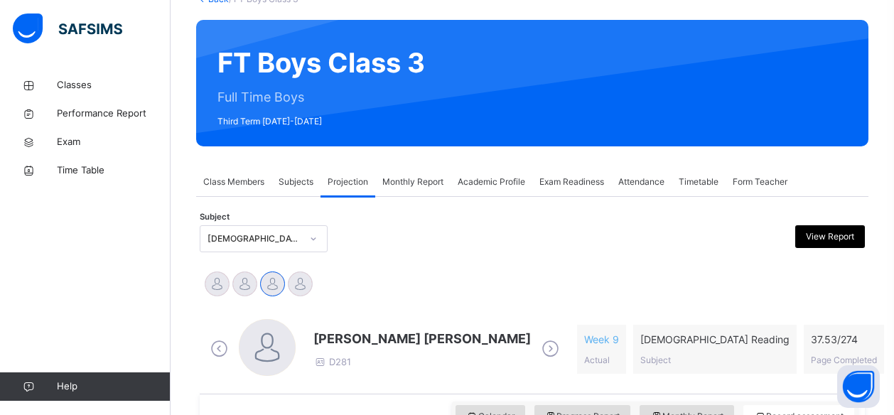
click at [569, 183] on span "Exam Readiness" at bounding box center [571, 182] width 65 height 13
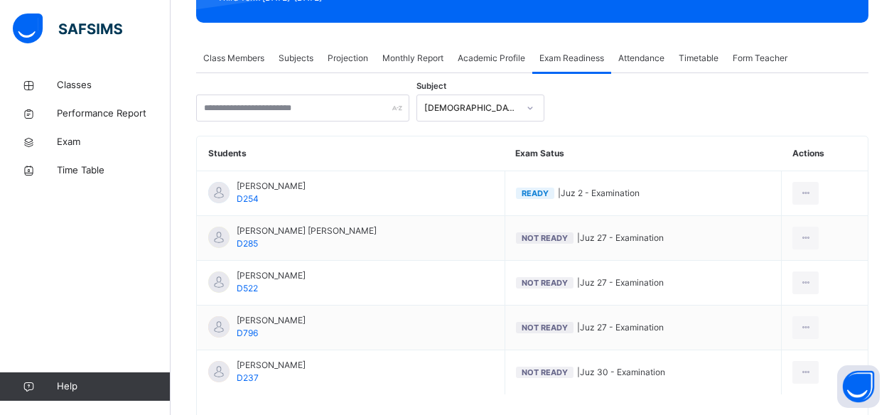
scroll to position [222, 0]
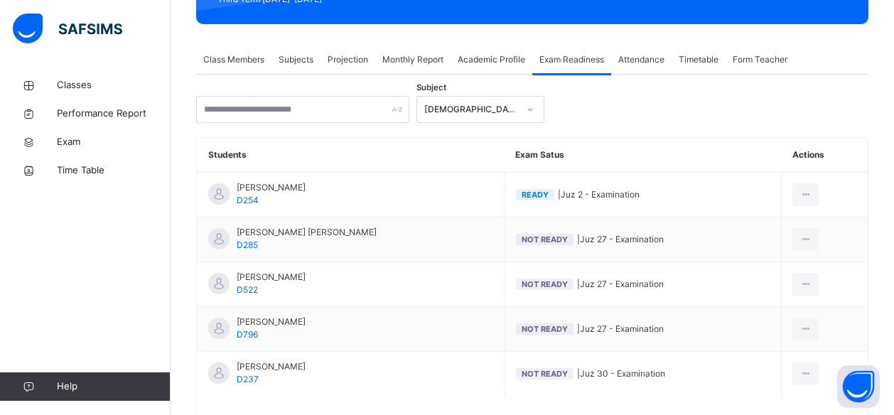
click at [340, 55] on span "Projection" at bounding box center [348, 59] width 41 height 13
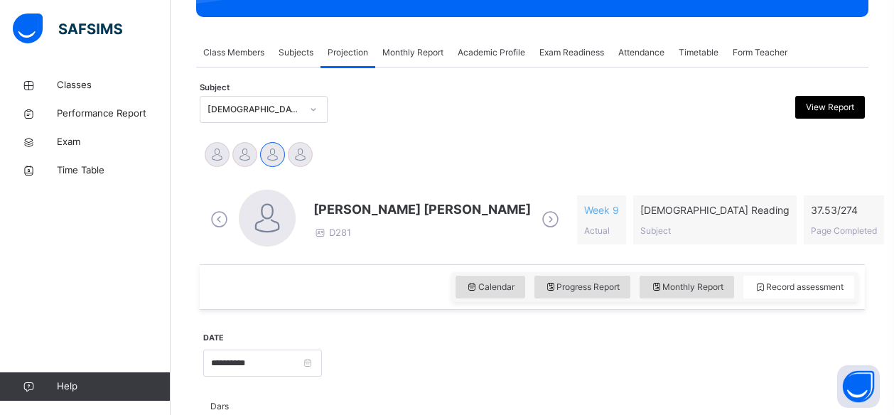
scroll to position [193, 0]
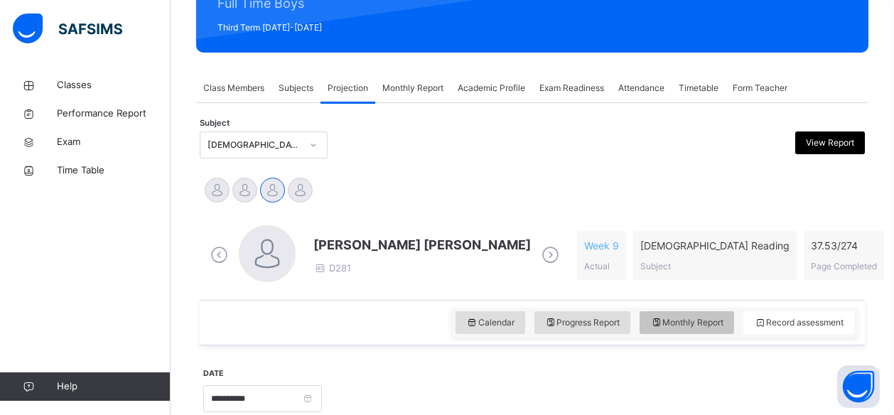
click at [718, 321] on span "Monthly Report" at bounding box center [686, 322] width 73 height 13
select select "****"
select select "*"
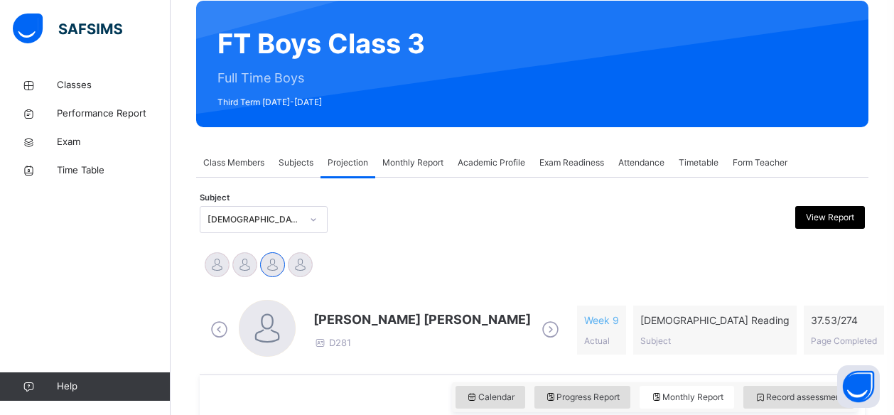
scroll to position [119, 0]
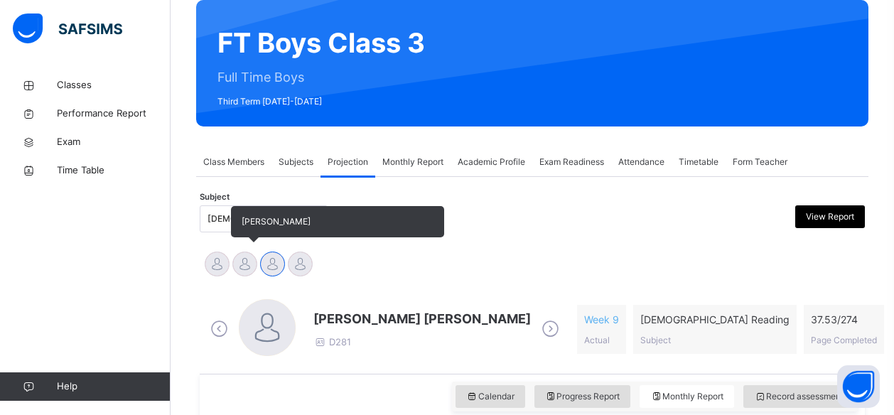
click at [244, 272] on div at bounding box center [244, 264] width 25 height 25
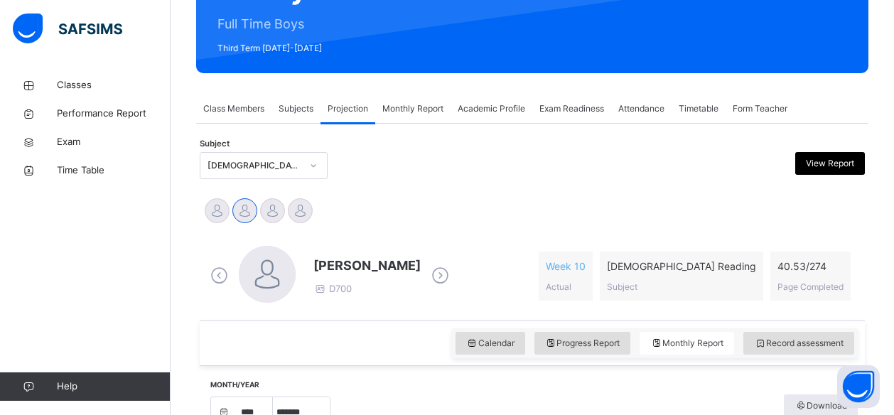
scroll to position [172, 0]
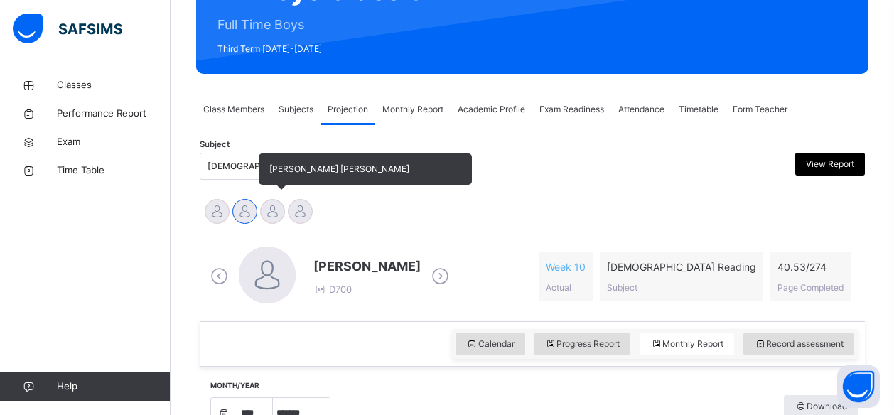
click at [273, 203] on div at bounding box center [272, 211] width 25 height 25
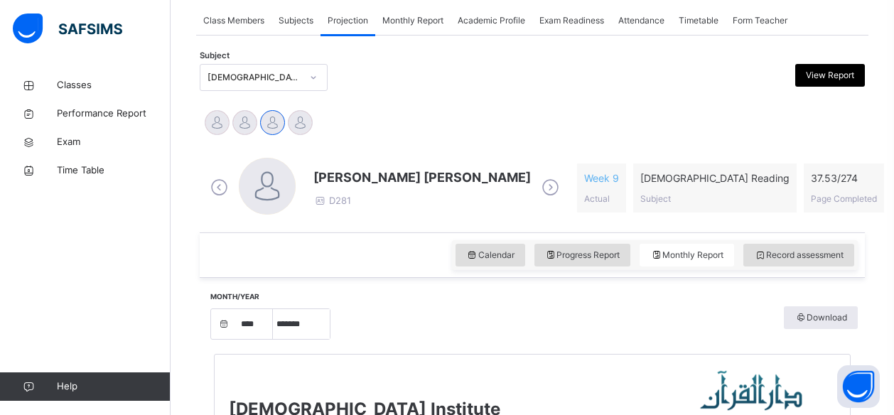
scroll to position [257, 0]
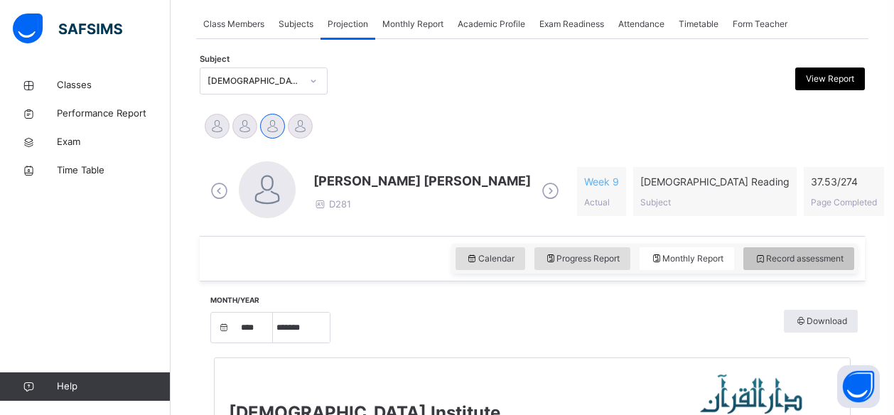
click at [811, 249] on div "Record assessment" at bounding box center [798, 258] width 111 height 23
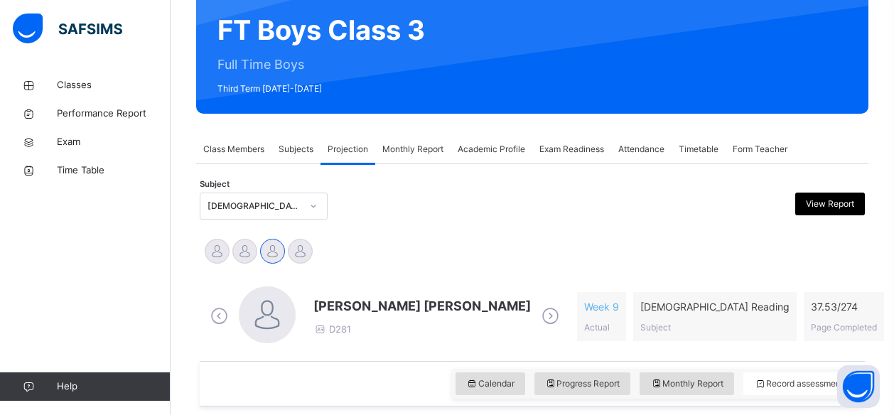
scroll to position [127, 0]
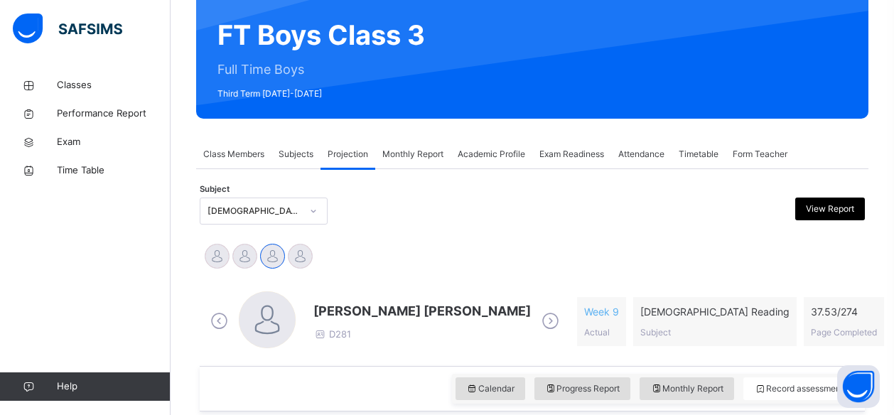
click at [496, 314] on span "[PERSON_NAME] [PERSON_NAME]" at bounding box center [421, 310] width 217 height 19
click at [463, 307] on span "[PERSON_NAME] [PERSON_NAME]" at bounding box center [421, 310] width 217 height 19
click at [416, 308] on span "[PERSON_NAME] [PERSON_NAME]" at bounding box center [421, 310] width 217 height 19
click at [368, 310] on span "[PERSON_NAME] [PERSON_NAME]" at bounding box center [421, 310] width 217 height 19
click at [358, 309] on span "[PERSON_NAME] [PERSON_NAME]" at bounding box center [421, 310] width 217 height 19
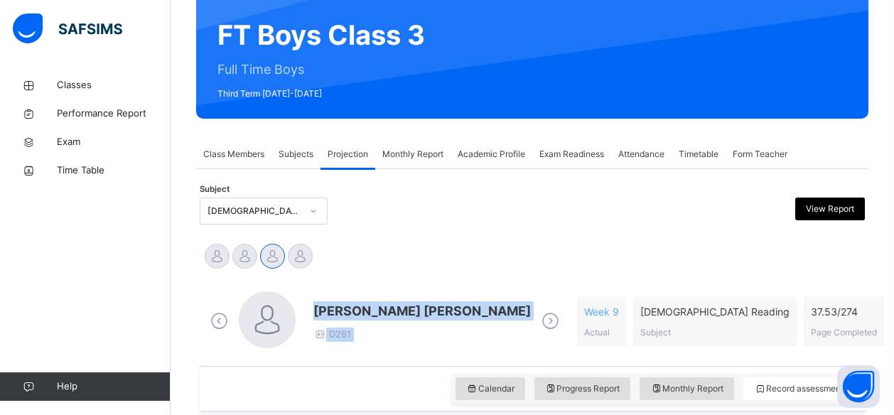
drag, startPoint x: 358, startPoint y: 309, endPoint x: 571, endPoint y: 275, distance: 215.9
click at [571, 275] on div "Ibrahim Yusuf Idris Boquizada Mohammad Hanzalah Siddiqui Mohammed Abdullah" at bounding box center [532, 258] width 665 height 38
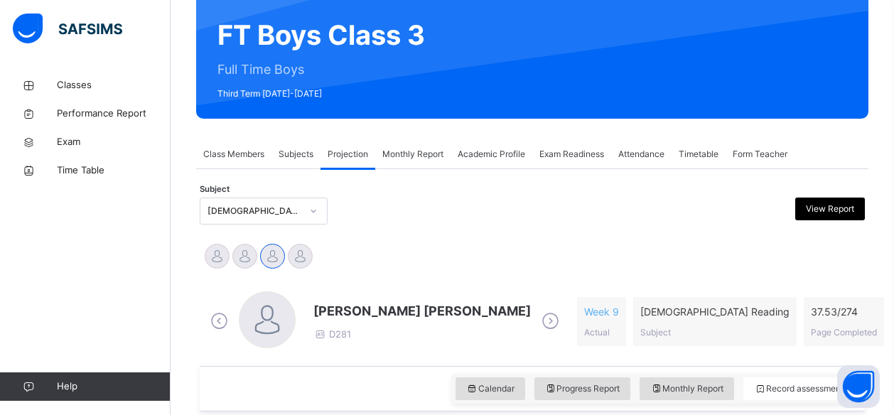
click at [375, 313] on span "[PERSON_NAME] [PERSON_NAME]" at bounding box center [421, 310] width 217 height 19
click at [409, 315] on span "[PERSON_NAME] [PERSON_NAME]" at bounding box center [421, 310] width 217 height 19
drag, startPoint x: 409, startPoint y: 315, endPoint x: 335, endPoint y: 315, distance: 73.9
click at [335, 315] on span "[PERSON_NAME] [PERSON_NAME]" at bounding box center [421, 310] width 217 height 19
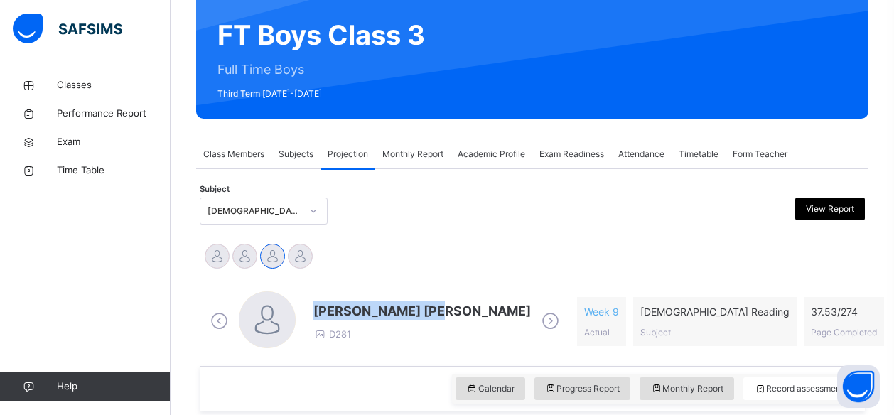
click at [335, 315] on span "[PERSON_NAME] [PERSON_NAME]" at bounding box center [421, 310] width 217 height 19
click at [366, 316] on span "[PERSON_NAME] [PERSON_NAME]" at bounding box center [421, 310] width 217 height 19
drag, startPoint x: 366, startPoint y: 316, endPoint x: 466, endPoint y: 316, distance: 100.2
click at [466, 316] on span "[PERSON_NAME] [PERSON_NAME]" at bounding box center [421, 310] width 217 height 19
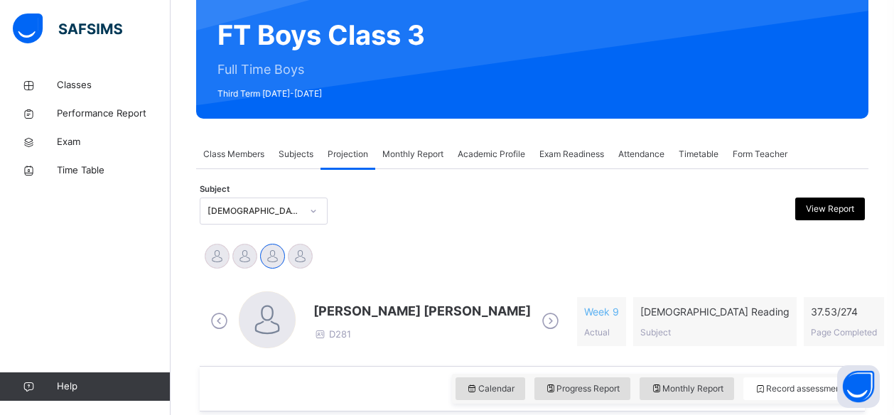
click at [609, 323] on div "Mohammad Hanzalah Siddiqui D281 Week 9 Actual Quran Reading Subject 37.53 / 274…" at bounding box center [532, 321] width 651 height 60
click at [344, 311] on span "[PERSON_NAME] [PERSON_NAME]" at bounding box center [421, 310] width 217 height 19
click at [415, 312] on span "[PERSON_NAME] [PERSON_NAME]" at bounding box center [421, 310] width 217 height 19
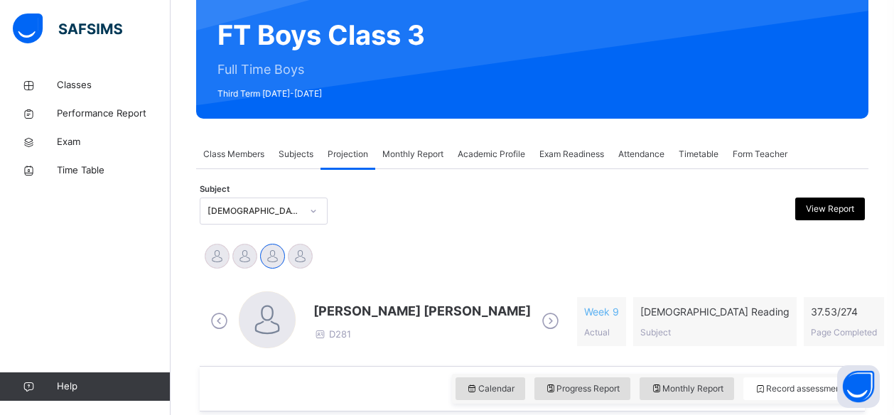
click at [362, 311] on span "[PERSON_NAME] [PERSON_NAME]" at bounding box center [421, 310] width 217 height 19
click at [404, 311] on span "[PERSON_NAME] [PERSON_NAME]" at bounding box center [421, 310] width 217 height 19
click at [368, 312] on span "[PERSON_NAME] [PERSON_NAME]" at bounding box center [421, 310] width 217 height 19
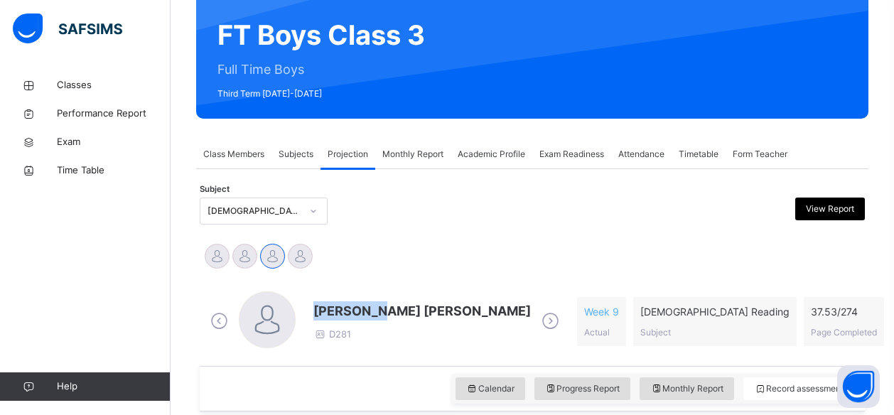
click at [368, 312] on span "[PERSON_NAME] [PERSON_NAME]" at bounding box center [421, 310] width 217 height 19
click at [362, 313] on span "[PERSON_NAME] [PERSON_NAME]" at bounding box center [421, 310] width 217 height 19
click at [364, 311] on span "[PERSON_NAME] [PERSON_NAME]" at bounding box center [421, 310] width 217 height 19
click at [368, 311] on span "[PERSON_NAME] [PERSON_NAME]" at bounding box center [421, 310] width 217 height 19
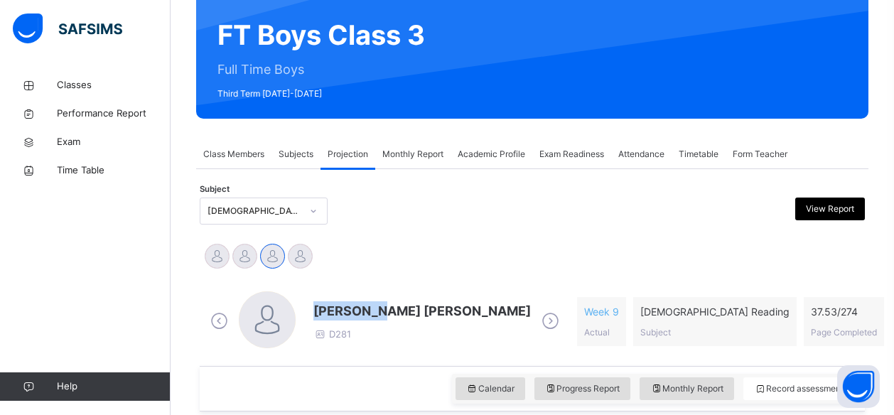
click at [368, 311] on span "[PERSON_NAME] [PERSON_NAME]" at bounding box center [421, 310] width 217 height 19
click at [406, 312] on span "[PERSON_NAME] [PERSON_NAME]" at bounding box center [421, 310] width 217 height 19
click at [370, 308] on span "[PERSON_NAME] [PERSON_NAME]" at bounding box center [421, 310] width 217 height 19
drag, startPoint x: 368, startPoint y: 309, endPoint x: 297, endPoint y: 323, distance: 72.3
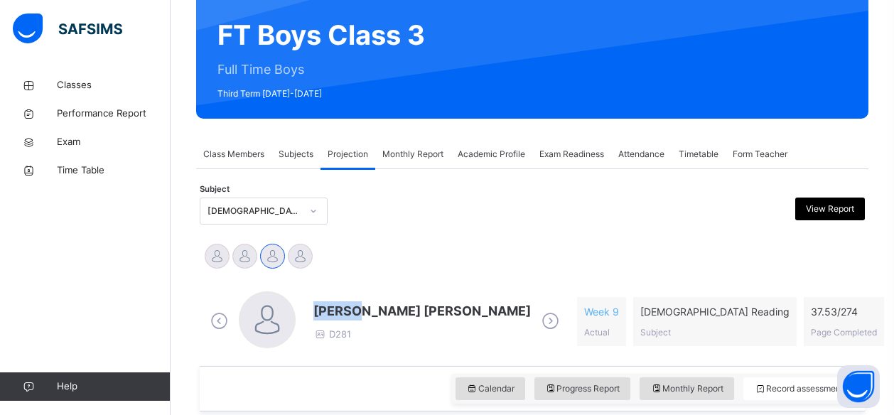
click at [297, 323] on div "Mohammad Hanzalah Siddiqui D281" at bounding box center [385, 321] width 356 height 60
click at [308, 309] on div "Mohammad Hanzalah Siddiqui D281" at bounding box center [385, 321] width 356 height 60
click at [344, 313] on span "[PERSON_NAME] [PERSON_NAME]" at bounding box center [421, 310] width 217 height 19
drag, startPoint x: 434, startPoint y: 298, endPoint x: 449, endPoint y: 268, distance: 33.7
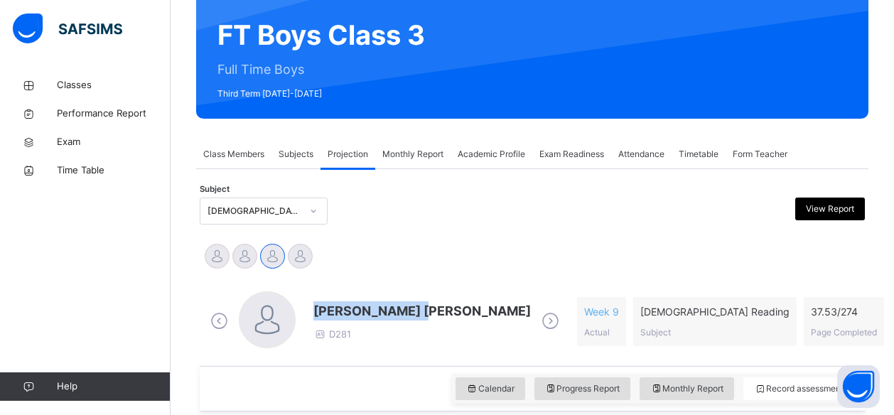
click at [472, 241] on div "Ibrahim Yusuf Idris Boquizada Mohammad Hanzalah Siddiqui Mohammed Abdullah" at bounding box center [532, 258] width 665 height 38
click at [338, 313] on span "[PERSON_NAME] [PERSON_NAME]" at bounding box center [421, 310] width 217 height 19
drag, startPoint x: 338, startPoint y: 313, endPoint x: 411, endPoint y: 325, distance: 74.1
click at [411, 325] on div "Mohammad Hanzalah Siddiqui D281" at bounding box center [421, 321] width 217 height 41
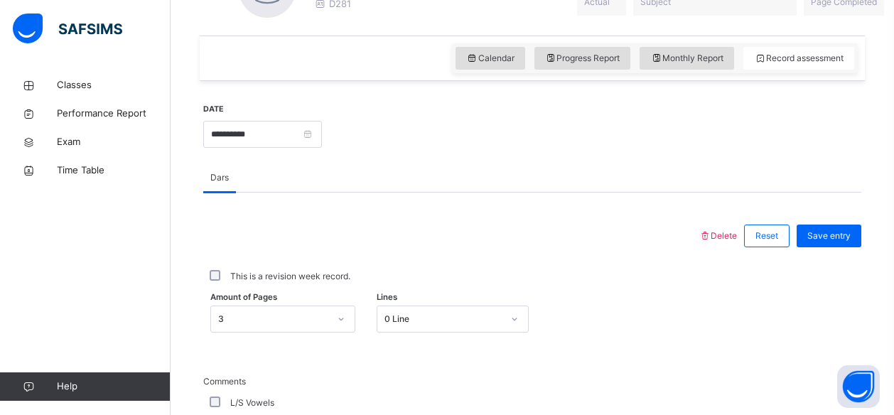
scroll to position [457, 0]
click at [549, 245] on div at bounding box center [450, 236] width 481 height 37
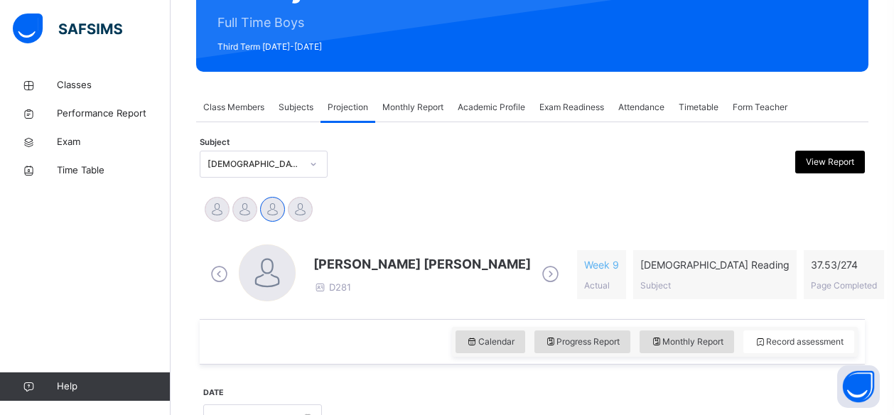
scroll to position [178, 0]
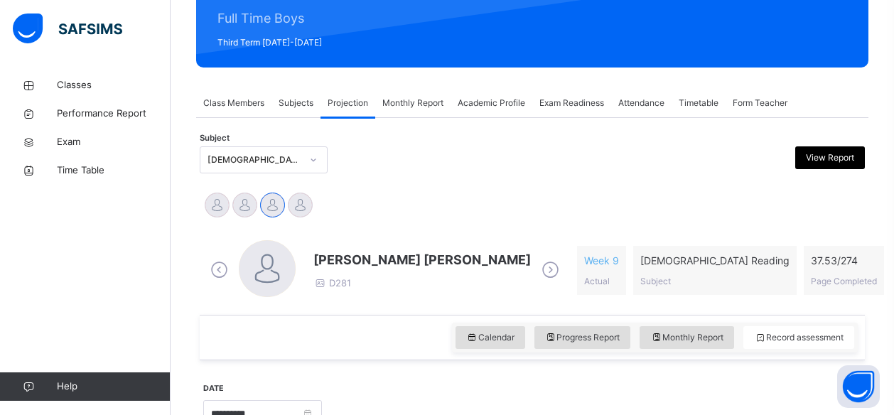
click at [323, 260] on span "[PERSON_NAME] [PERSON_NAME]" at bounding box center [421, 259] width 217 height 19
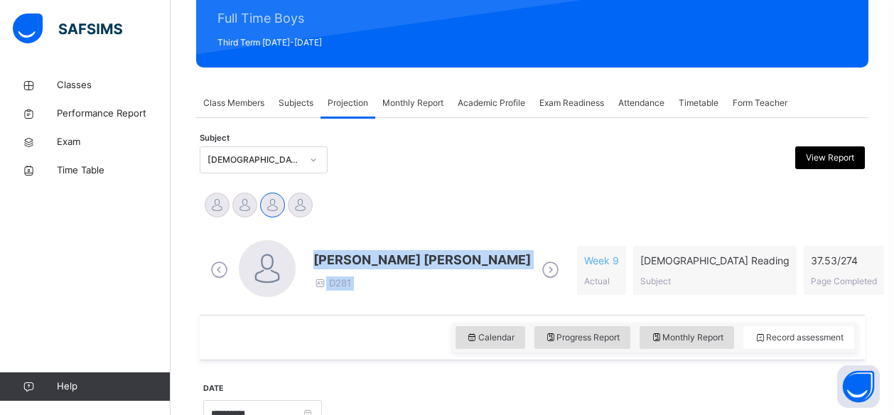
drag, startPoint x: 323, startPoint y: 260, endPoint x: 546, endPoint y: 225, distance: 225.1
click at [546, 226] on div "Mohammad Hanzalah Siddiqui D281 Week 9 Actual Quran Reading Subject 37.53 / 274…" at bounding box center [532, 270] width 665 height 89
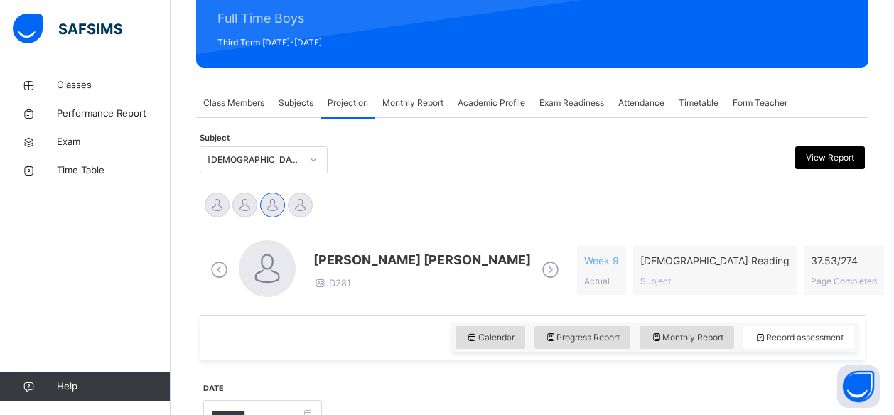
click at [328, 254] on span "[PERSON_NAME] [PERSON_NAME]" at bounding box center [421, 259] width 217 height 19
click at [355, 299] on div "Mohammad Hanzalah Siddiqui D281 Week 9 Actual Quran Reading Subject 37.53 / 274…" at bounding box center [532, 271] width 658 height 82
click at [352, 257] on span "[PERSON_NAME] [PERSON_NAME]" at bounding box center [421, 259] width 217 height 19
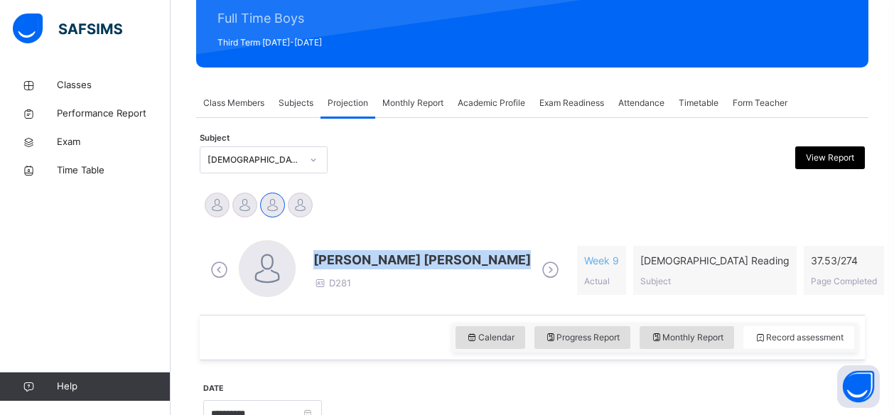
click at [352, 257] on span "[PERSON_NAME] [PERSON_NAME]" at bounding box center [421, 259] width 217 height 19
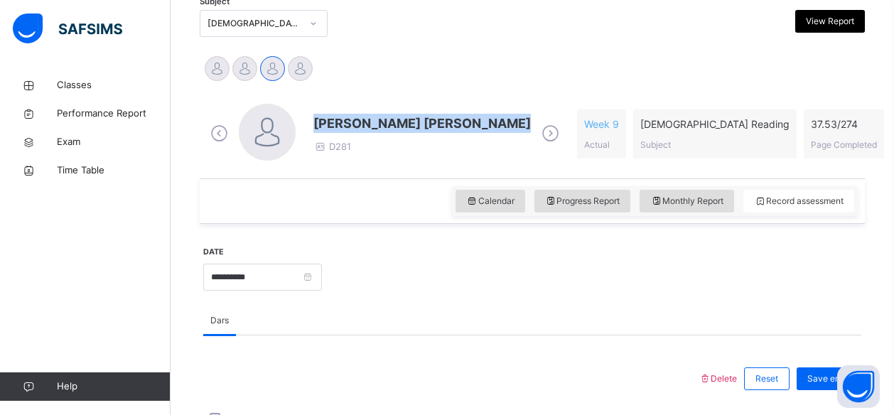
scroll to position [313, 0]
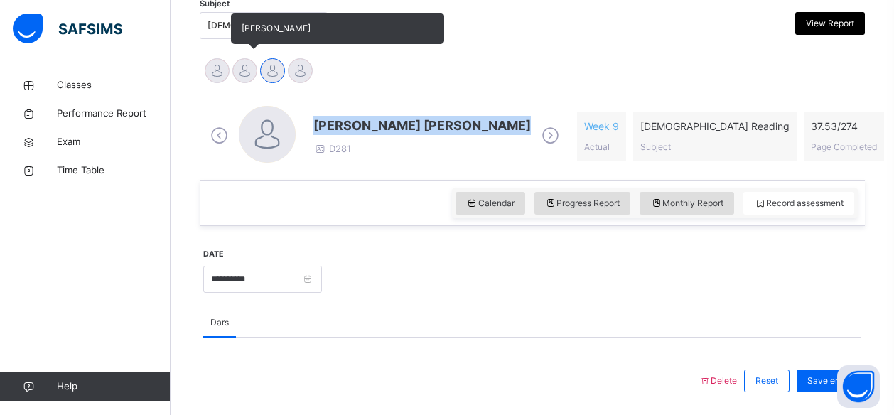
click at [235, 68] on div at bounding box center [244, 70] width 25 height 25
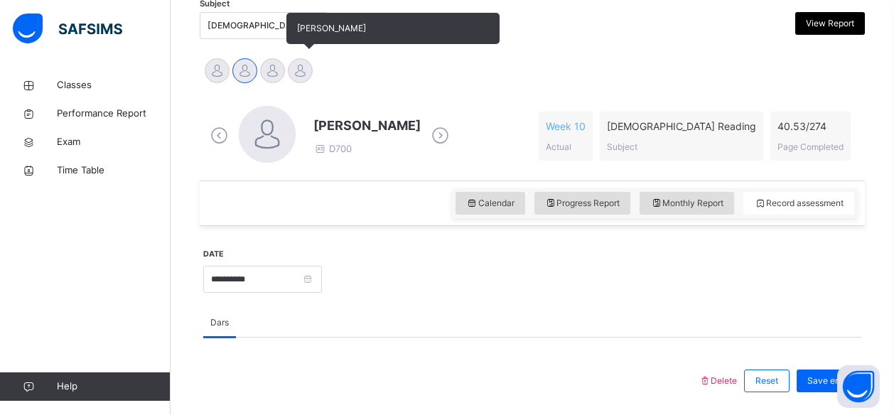
click at [301, 67] on div at bounding box center [300, 70] width 25 height 25
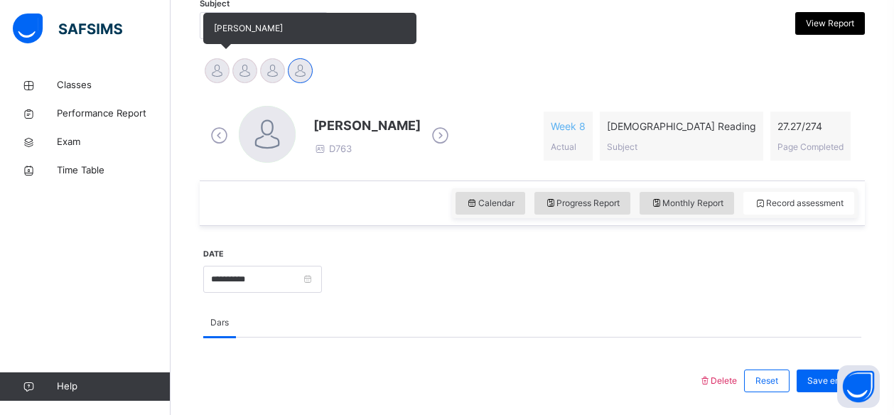
click at [217, 68] on div at bounding box center [217, 70] width 25 height 25
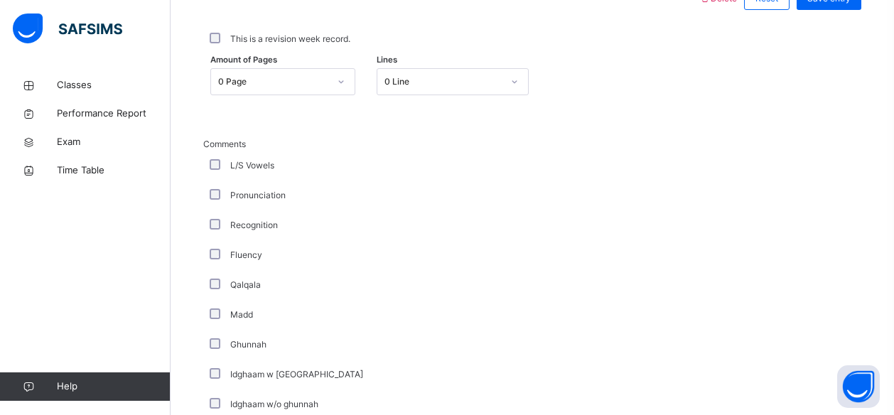
scroll to position [696, 0]
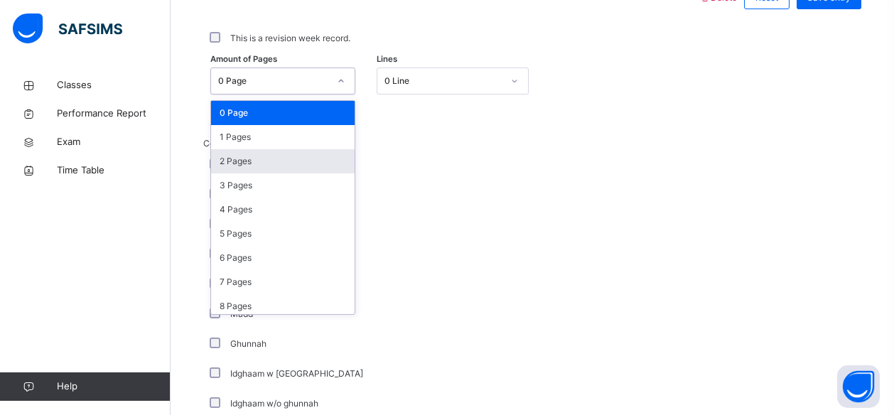
click at [247, 165] on div "2 Pages" at bounding box center [283, 161] width 144 height 24
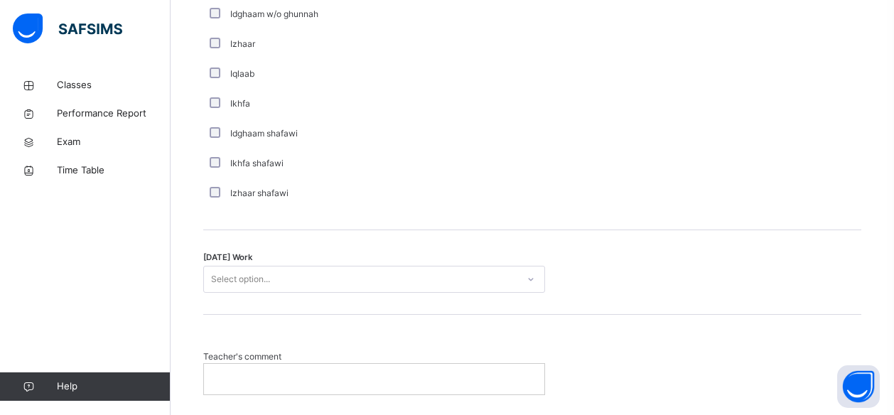
scroll to position [1185, 0]
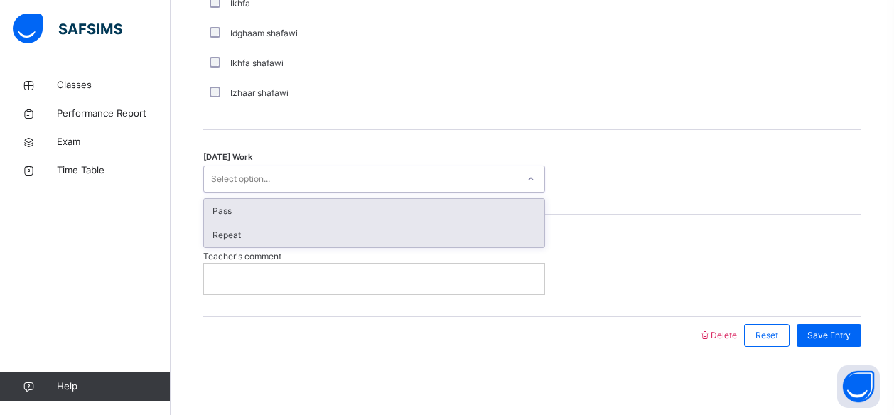
click at [310, 223] on div "Repeat" at bounding box center [374, 235] width 340 height 24
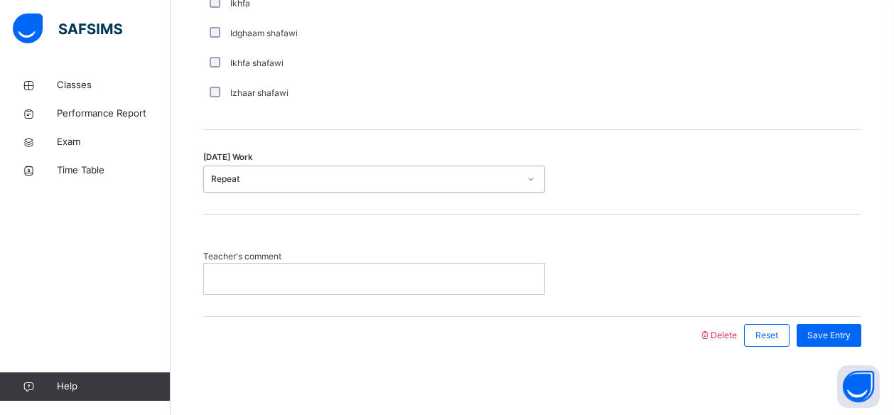
click at [299, 275] on p at bounding box center [374, 278] width 319 height 13
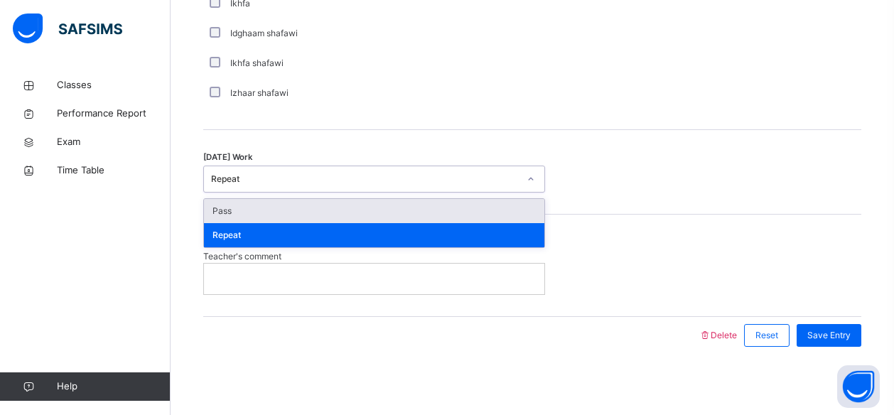
click at [298, 210] on div "Pass" at bounding box center [374, 211] width 340 height 24
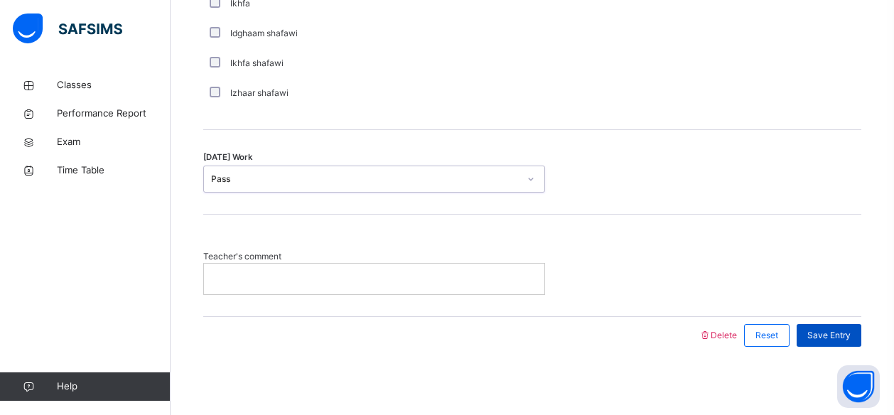
click at [819, 329] on span "Save Entry" at bounding box center [828, 335] width 43 height 13
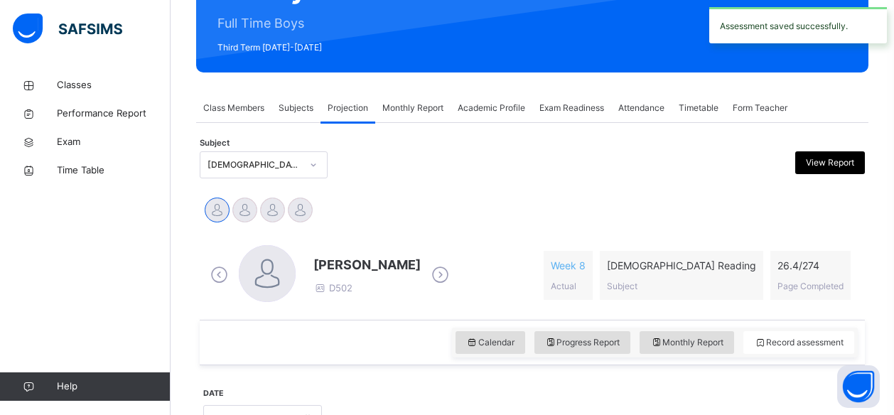
scroll to position [175, 0]
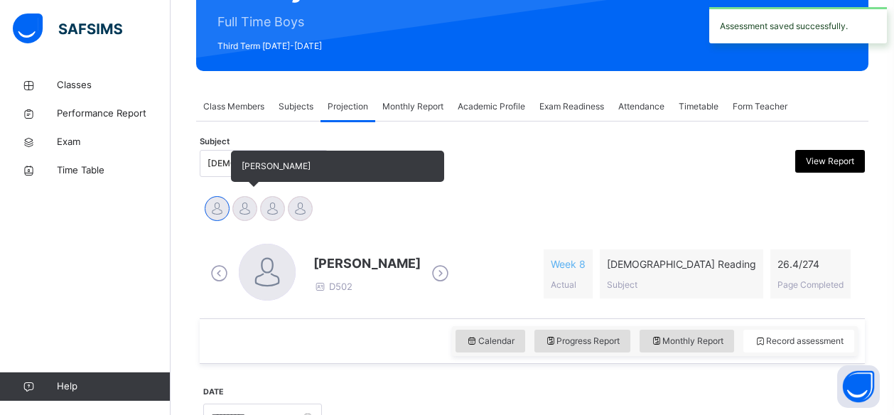
click at [247, 216] on div at bounding box center [244, 208] width 25 height 25
click at [212, 206] on div at bounding box center [217, 208] width 25 height 25
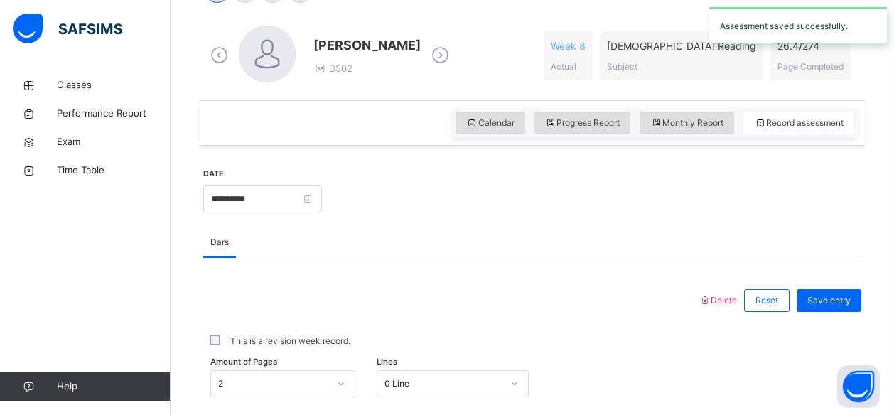
scroll to position [406, 0]
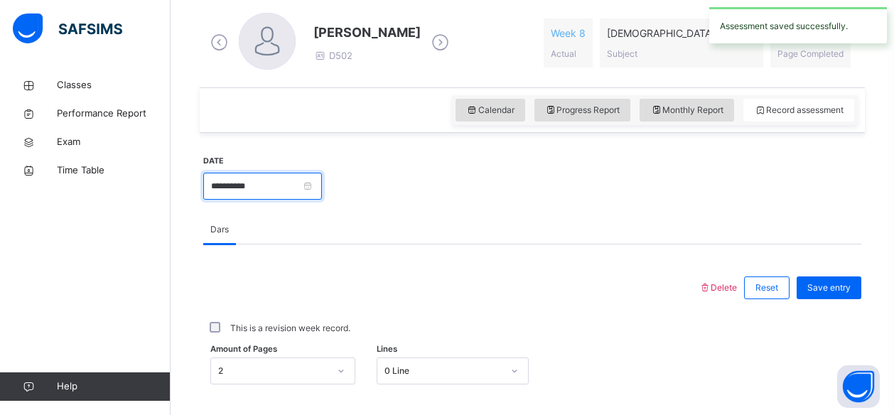
click at [322, 194] on input "**********" at bounding box center [262, 186] width 119 height 27
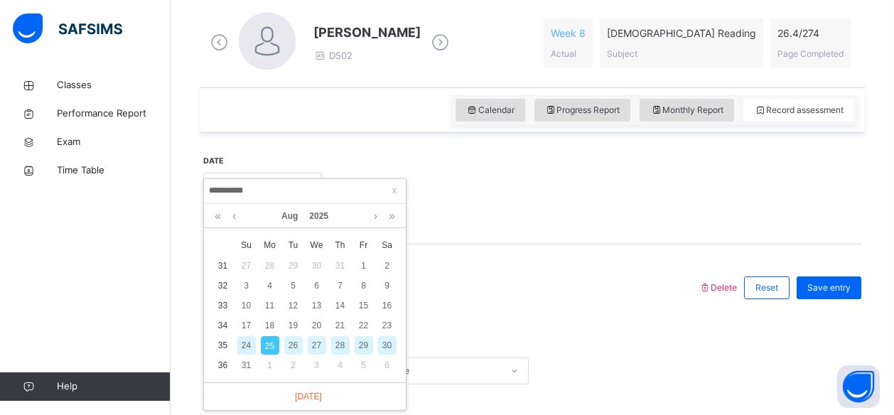
click at [246, 353] on div "24" at bounding box center [246, 345] width 18 height 18
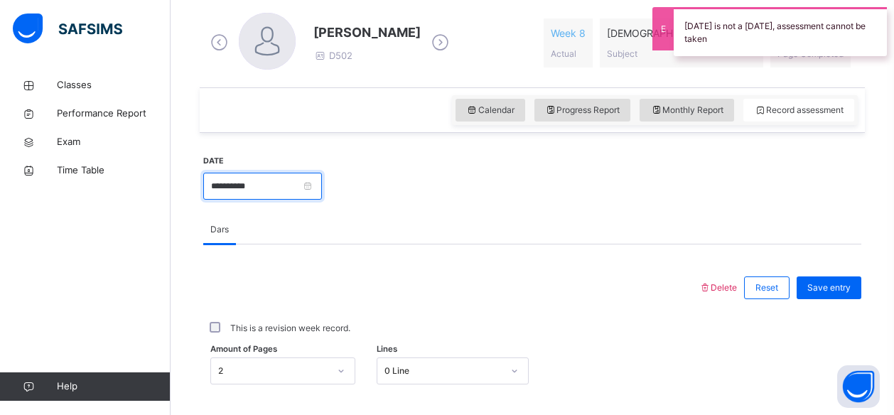
click at [322, 193] on input "**********" at bounding box center [262, 186] width 119 height 27
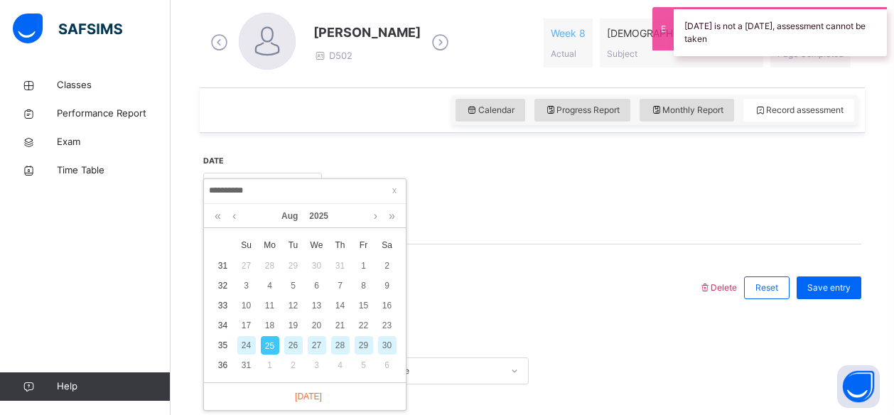
click at [235, 343] on div "24" at bounding box center [246, 345] width 23 height 18
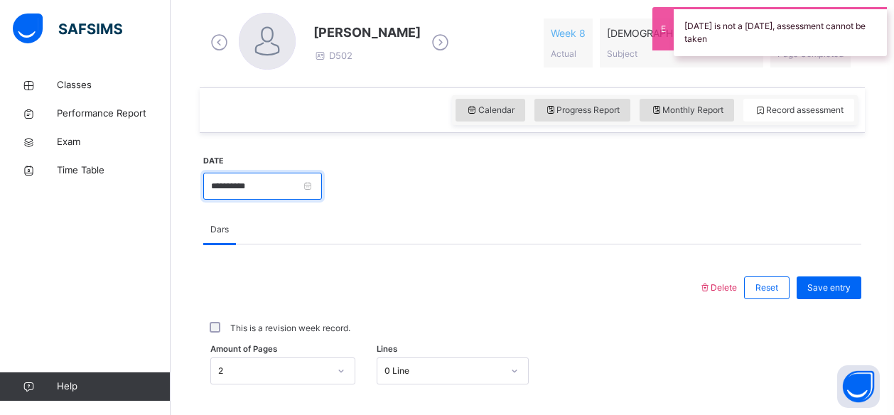
click at [322, 181] on input "**********" at bounding box center [262, 186] width 119 height 27
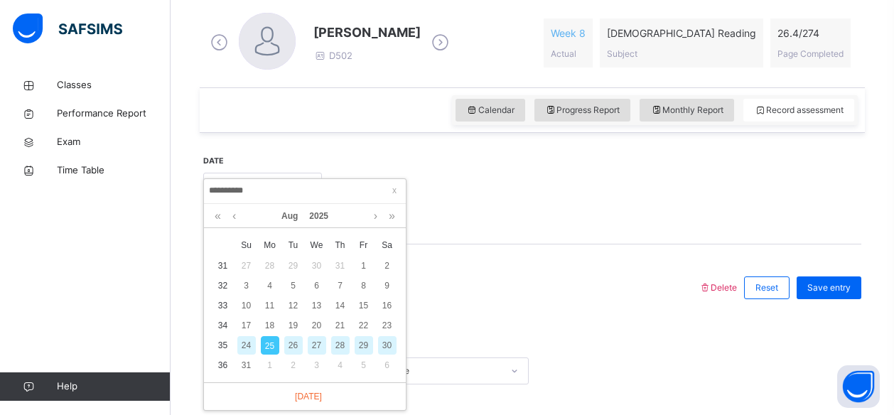
click at [220, 343] on td "35" at bounding box center [222, 345] width 23 height 20
click at [389, 325] on div "23" at bounding box center [387, 325] width 18 height 18
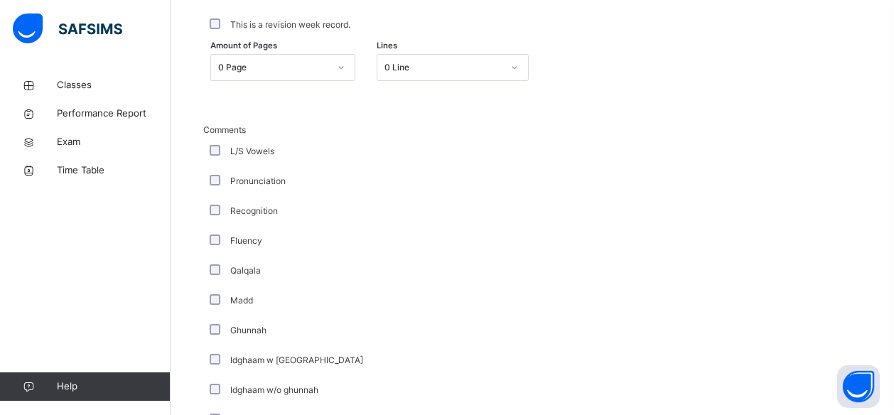
scroll to position [706, 0]
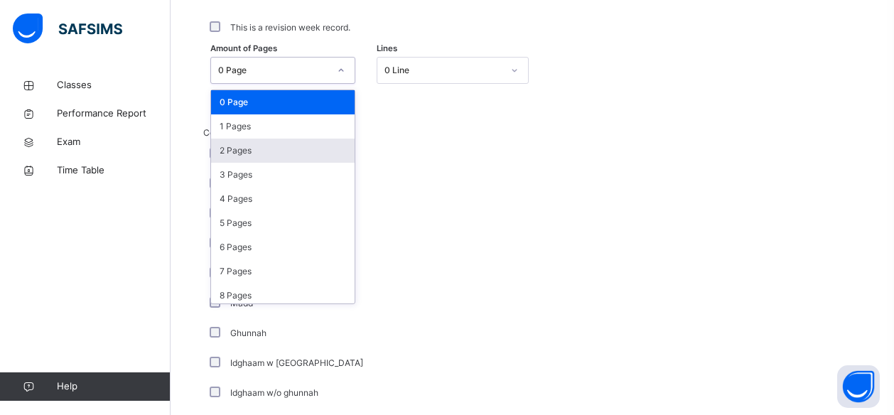
click at [242, 151] on div "2 Pages" at bounding box center [283, 151] width 144 height 24
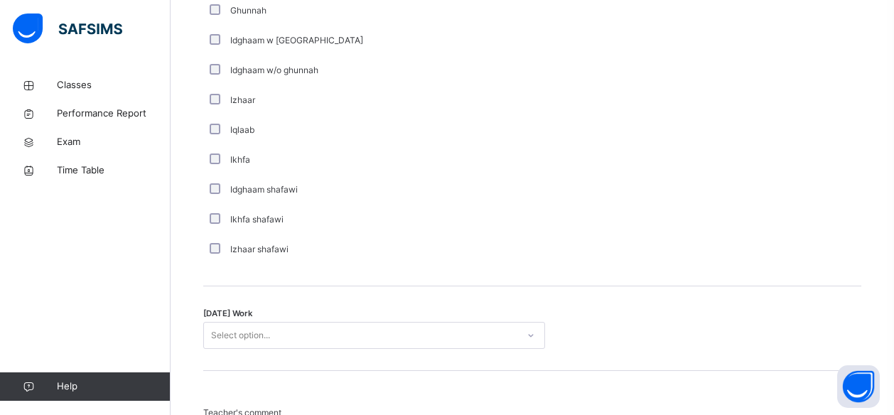
scroll to position [1185, 0]
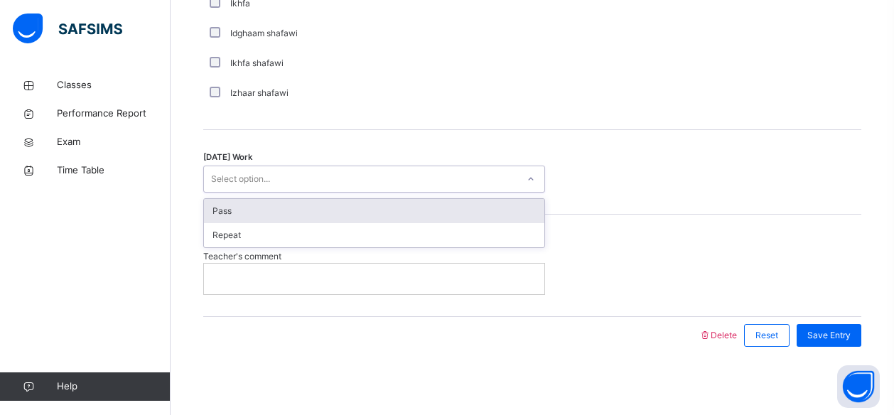
click at [323, 215] on div "Pass" at bounding box center [374, 211] width 340 height 24
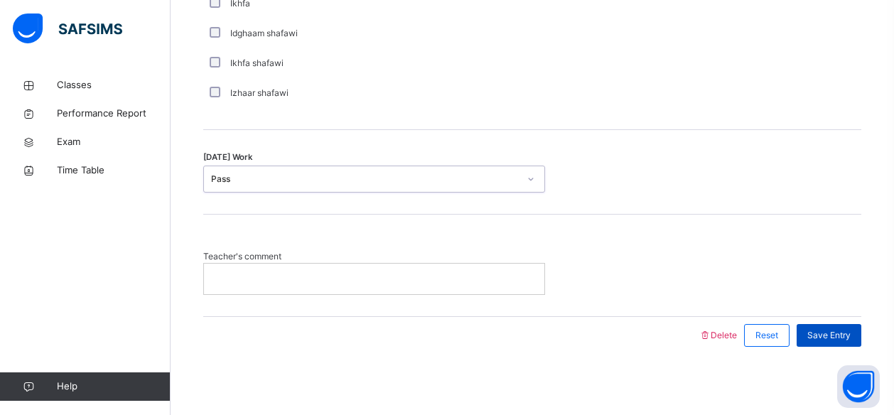
click at [840, 334] on span "Save Entry" at bounding box center [828, 335] width 43 height 13
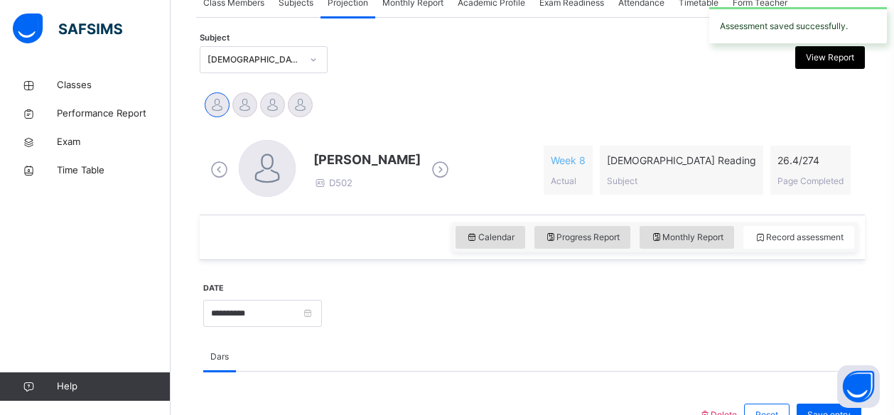
scroll to position [337, 0]
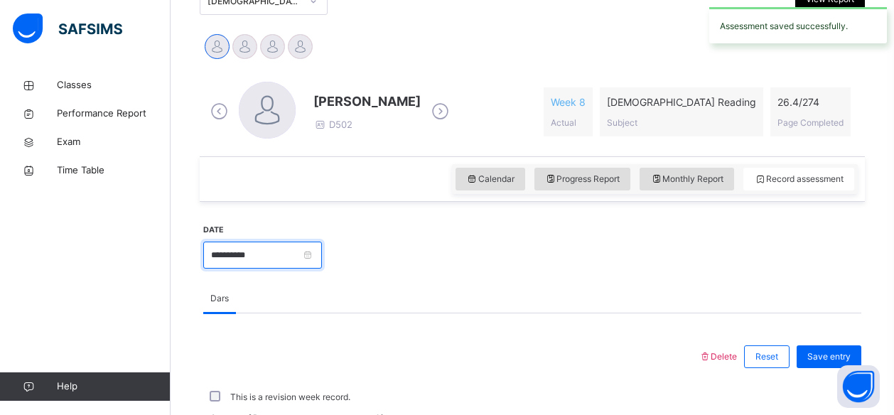
click at [322, 258] on input "**********" at bounding box center [262, 255] width 119 height 27
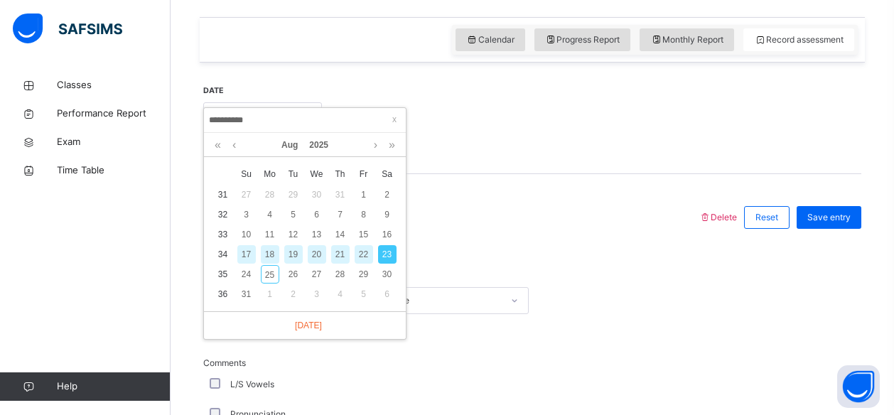
scroll to position [478, 0]
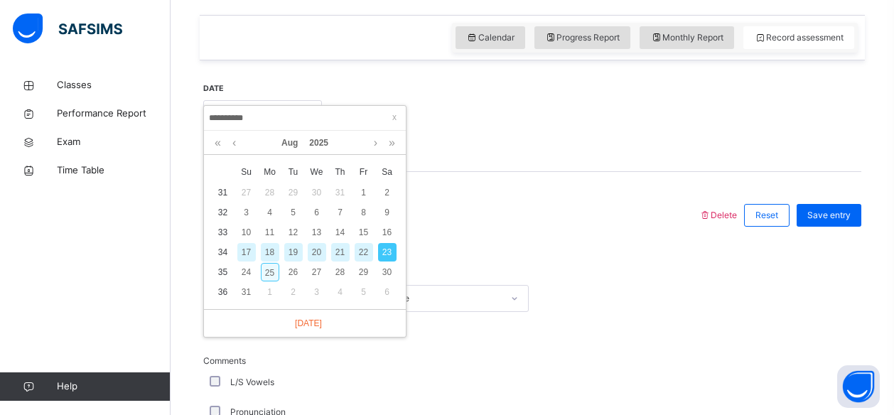
click at [269, 273] on div "25" at bounding box center [270, 272] width 18 height 18
type input "**********"
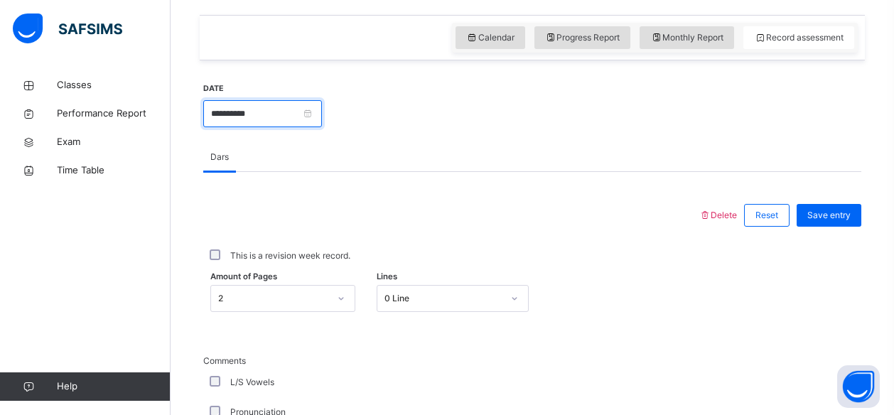
click at [322, 119] on input "**********" at bounding box center [262, 113] width 119 height 27
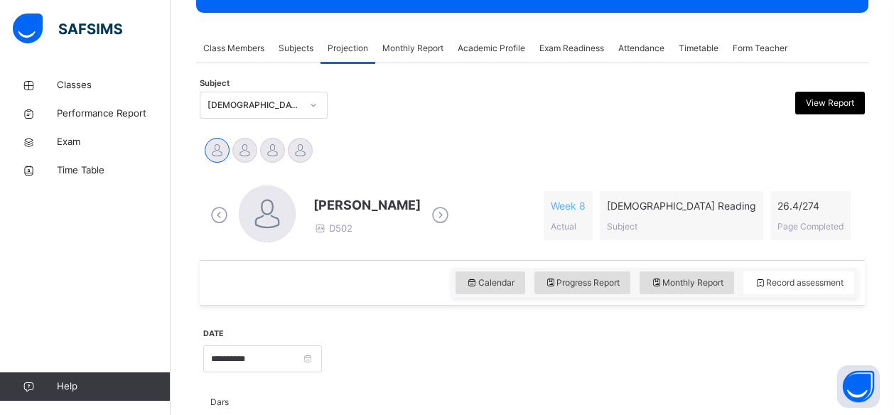
scroll to position [227, 0]
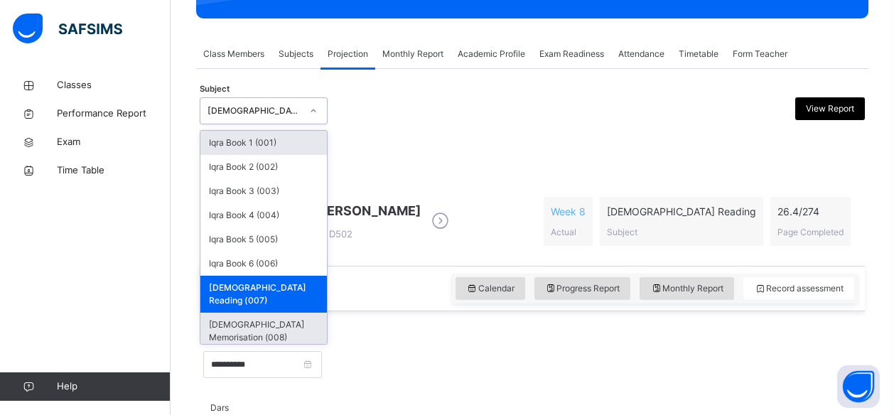
click at [293, 313] on div "[DEMOGRAPHIC_DATA] Memorisation (008)" at bounding box center [263, 331] width 126 height 37
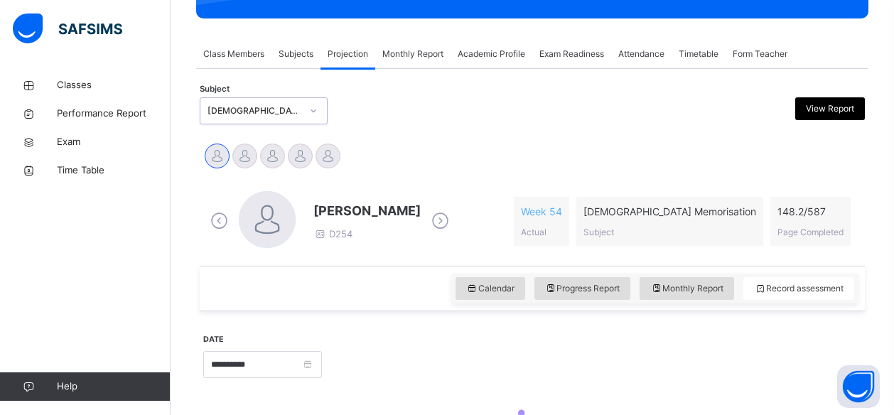
scroll to position [329, 0]
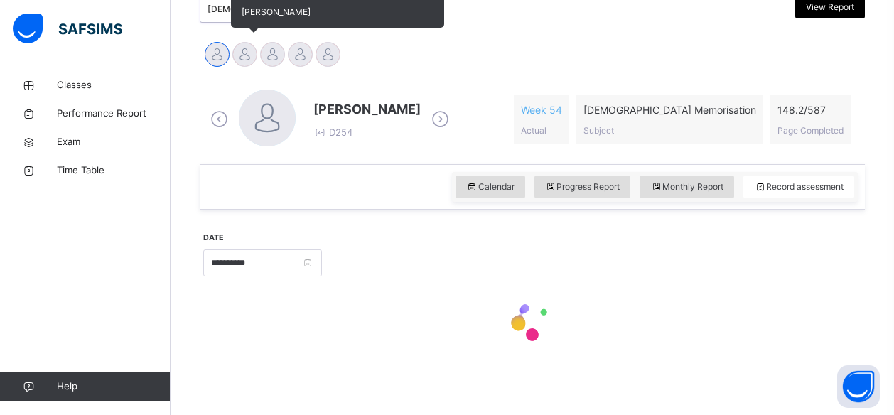
click at [241, 58] on div at bounding box center [244, 54] width 25 height 25
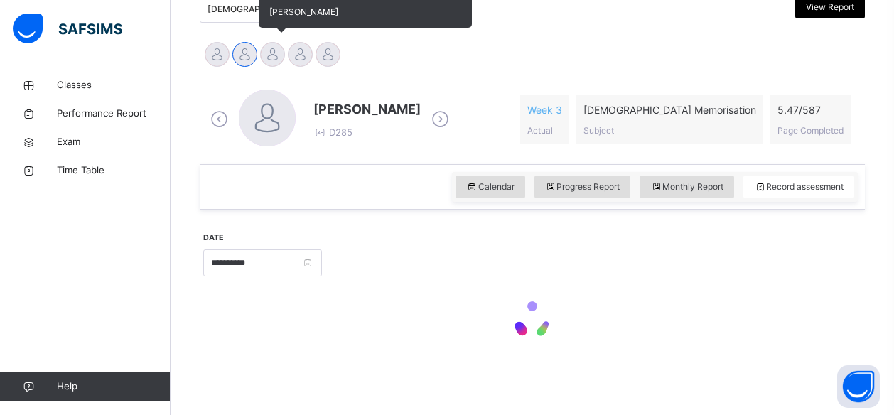
click at [275, 63] on div at bounding box center [272, 54] width 25 height 25
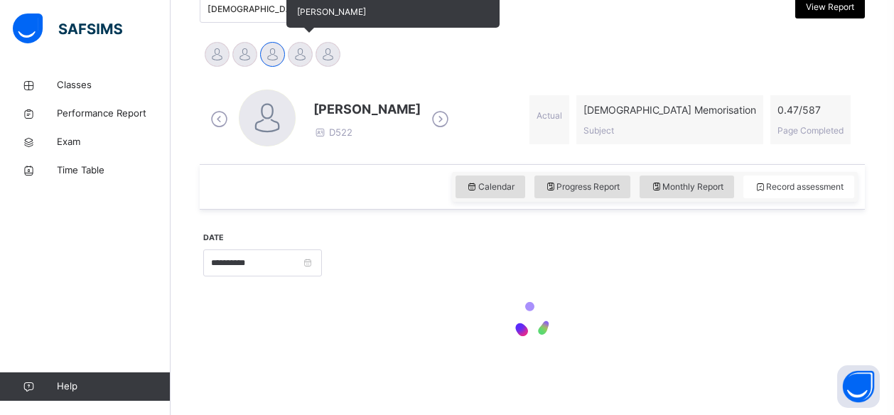
click at [296, 53] on div at bounding box center [300, 54] width 25 height 25
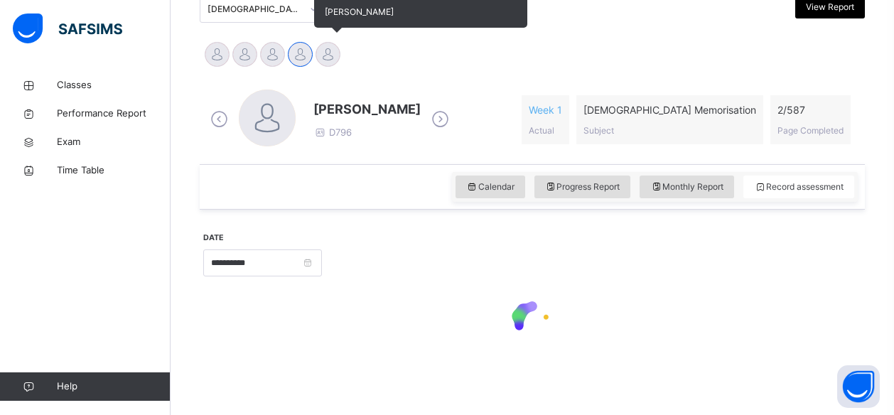
click at [320, 56] on div at bounding box center [328, 54] width 25 height 25
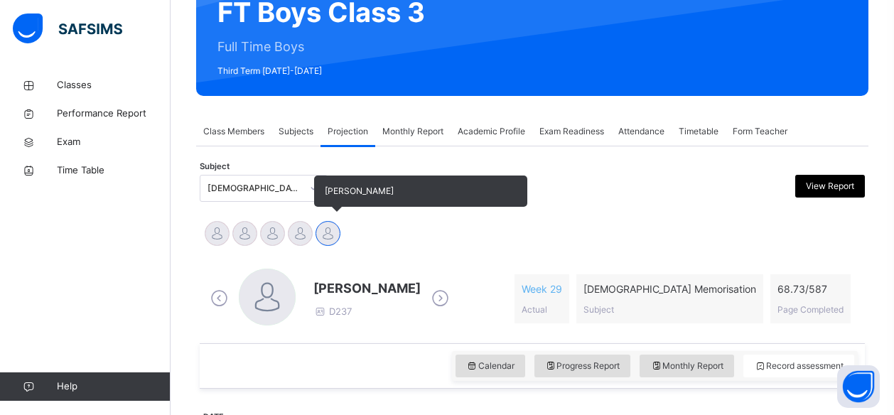
scroll to position [146, 0]
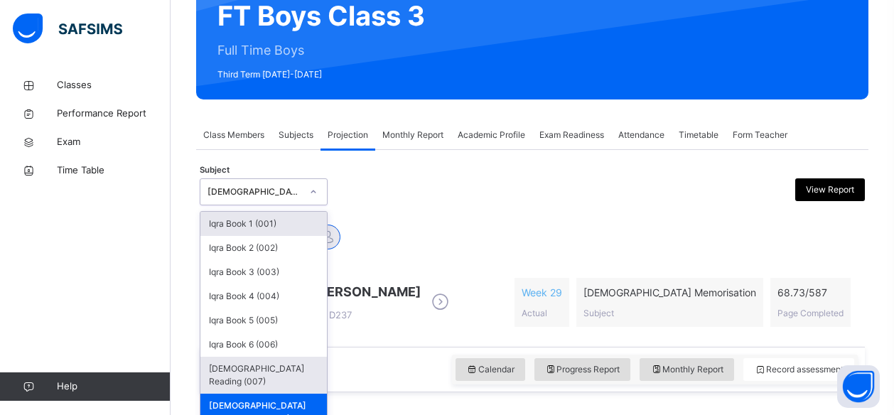
click at [265, 366] on div "[DEMOGRAPHIC_DATA] Reading (007)" at bounding box center [263, 375] width 126 height 37
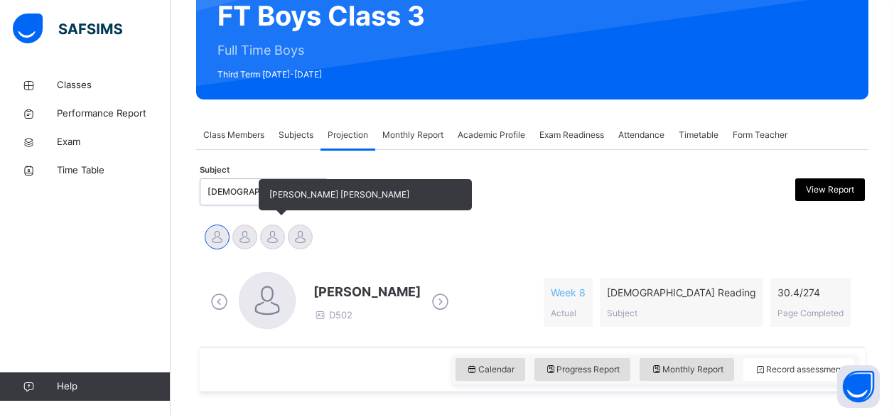
click at [262, 233] on div at bounding box center [272, 237] width 25 height 25
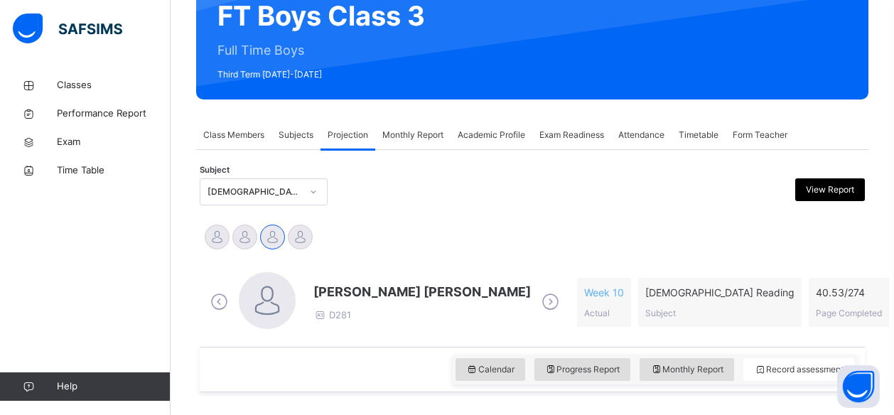
click at [338, 297] on span "[PERSON_NAME] [PERSON_NAME]" at bounding box center [421, 291] width 217 height 19
click at [350, 297] on span "[PERSON_NAME] [PERSON_NAME]" at bounding box center [421, 291] width 217 height 19
click at [407, 297] on span "[PERSON_NAME] [PERSON_NAME]" at bounding box center [421, 291] width 217 height 19
click at [442, 296] on span "[PERSON_NAME] [PERSON_NAME]" at bounding box center [421, 291] width 217 height 19
click at [348, 290] on span "[PERSON_NAME] [PERSON_NAME]" at bounding box center [421, 291] width 217 height 19
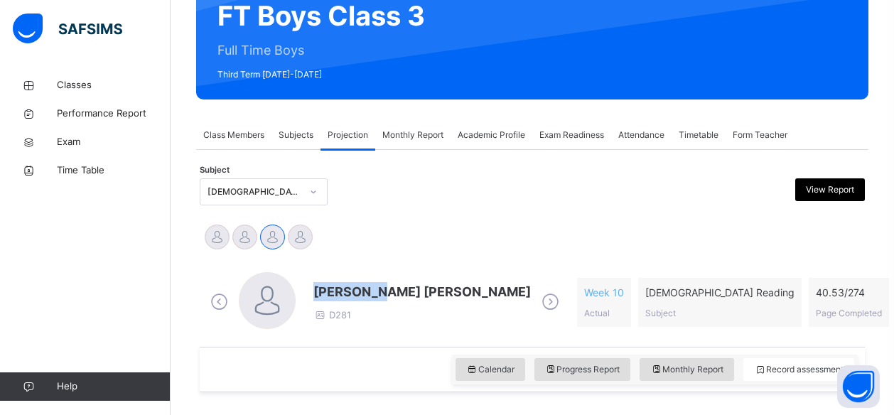
drag, startPoint x: 348, startPoint y: 290, endPoint x: 394, endPoint y: 294, distance: 45.7
click at [394, 294] on span "[PERSON_NAME] [PERSON_NAME]" at bounding box center [421, 291] width 217 height 19
click at [470, 291] on span "[PERSON_NAME] [PERSON_NAME]" at bounding box center [421, 291] width 217 height 19
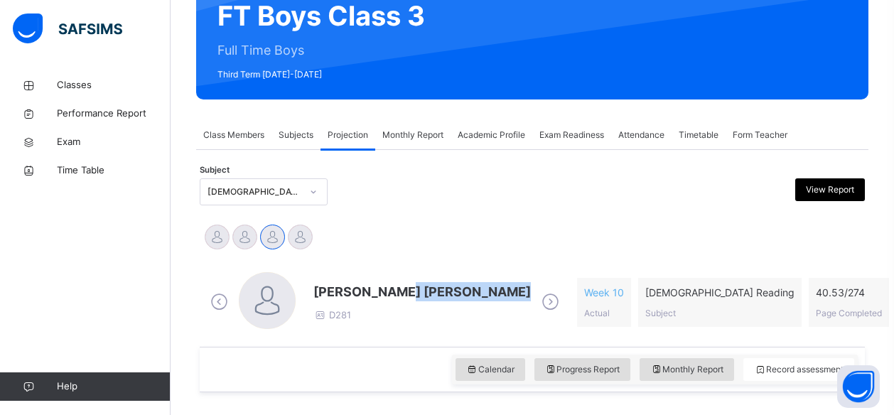
drag, startPoint x: 418, startPoint y: 291, endPoint x: 510, endPoint y: 257, distance: 98.7
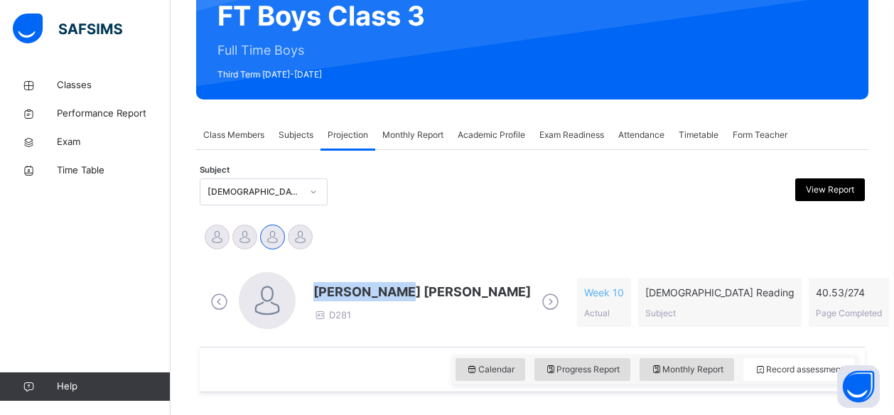
click at [510, 257] on div "Ibrahim Yusuf Idris Boquizada Mohammad Hanzalah Siddiqui Mohammed Abdullah" at bounding box center [532, 239] width 665 height 38
drag, startPoint x: 375, startPoint y: 296, endPoint x: 375, endPoint y: 288, distance: 7.8
click at [375, 288] on span "[PERSON_NAME] [PERSON_NAME]" at bounding box center [421, 291] width 217 height 19
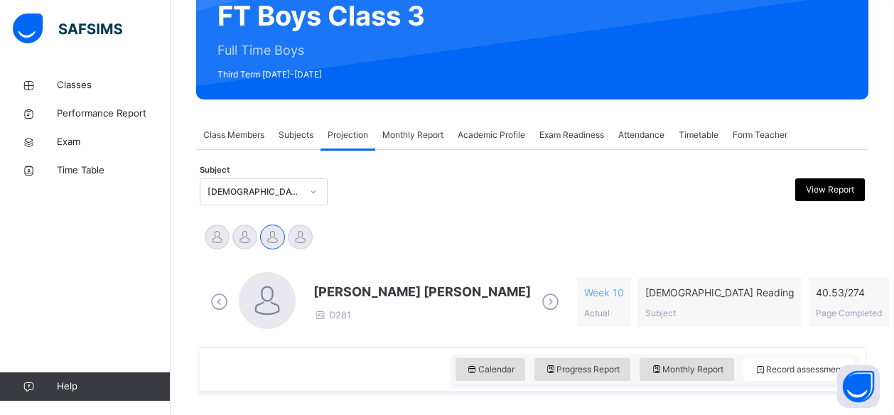
click at [421, 291] on span "[PERSON_NAME] [PERSON_NAME]" at bounding box center [421, 291] width 217 height 19
drag, startPoint x: 421, startPoint y: 291, endPoint x: 435, endPoint y: 255, distance: 38.7
click at [435, 255] on div "Ibrahim Yusuf Idris Boquizada Mohammad Hanzalah Siddiqui Mohammed Abdullah" at bounding box center [532, 239] width 665 height 38
click at [354, 286] on span "[PERSON_NAME] [PERSON_NAME]" at bounding box center [421, 291] width 217 height 19
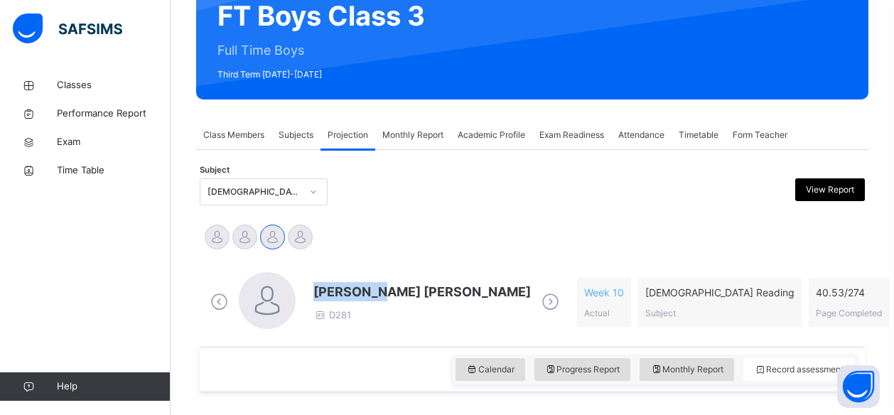
click at [354, 286] on span "[PERSON_NAME] [PERSON_NAME]" at bounding box center [421, 291] width 217 height 19
click at [388, 258] on div "Mohammad Hanzalah Siddiqui D281 Week 10 Actual Quran Reading Subject 40.53 / 27…" at bounding box center [532, 302] width 665 height 89
click at [365, 286] on span "[PERSON_NAME] [PERSON_NAME]" at bounding box center [421, 291] width 217 height 19
click at [382, 294] on span "[PERSON_NAME] [PERSON_NAME]" at bounding box center [421, 291] width 217 height 19
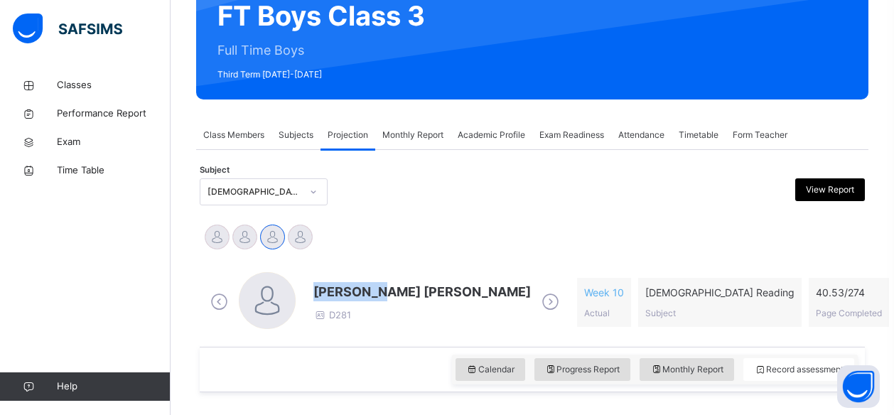
click at [374, 291] on span "[PERSON_NAME] [PERSON_NAME]" at bounding box center [421, 291] width 217 height 19
drag, startPoint x: 366, startPoint y: 286, endPoint x: 380, endPoint y: 285, distance: 14.2
click at [380, 285] on span "[PERSON_NAME] [PERSON_NAME]" at bounding box center [421, 291] width 217 height 19
click at [319, 291] on span "[PERSON_NAME] [PERSON_NAME]" at bounding box center [421, 291] width 217 height 19
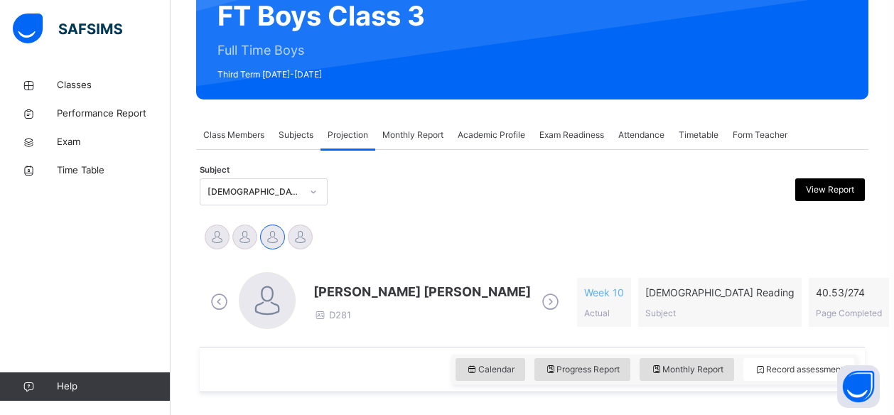
click at [416, 295] on span "[PERSON_NAME] [PERSON_NAME]" at bounding box center [421, 291] width 217 height 19
click at [316, 286] on span "[PERSON_NAME] [PERSON_NAME]" at bounding box center [421, 291] width 217 height 19
click at [358, 289] on span "[PERSON_NAME] [PERSON_NAME]" at bounding box center [421, 291] width 217 height 19
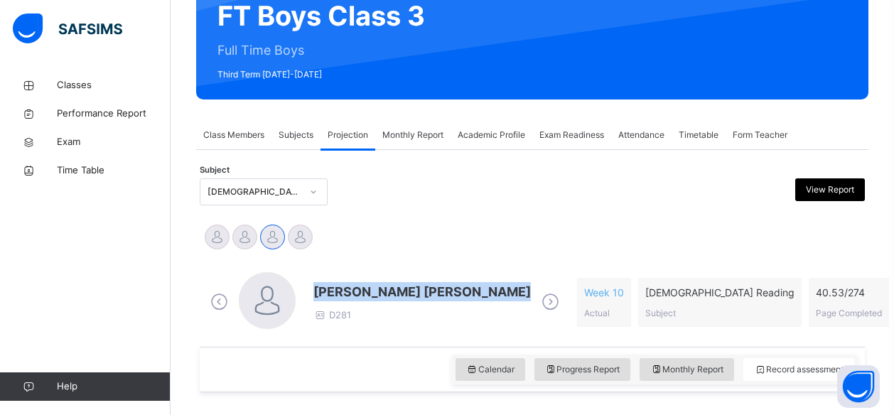
drag, startPoint x: 358, startPoint y: 289, endPoint x: 476, endPoint y: 285, distance: 118.0
click at [476, 285] on span "[PERSON_NAME] [PERSON_NAME]" at bounding box center [421, 291] width 217 height 19
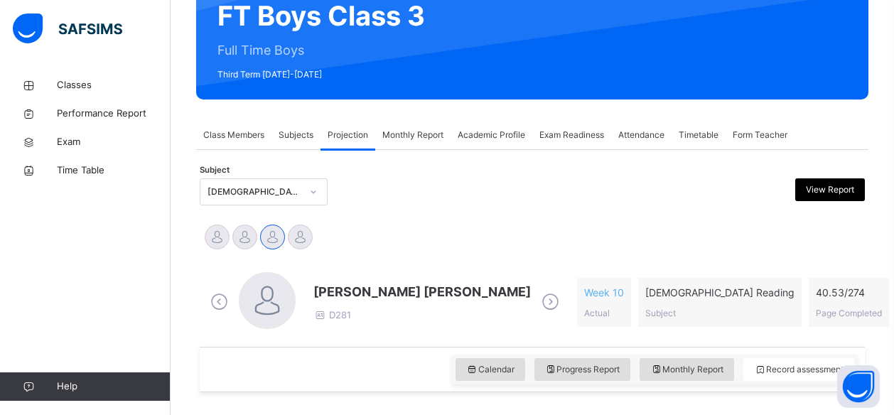
click at [351, 296] on span "[PERSON_NAME] [PERSON_NAME]" at bounding box center [421, 291] width 217 height 19
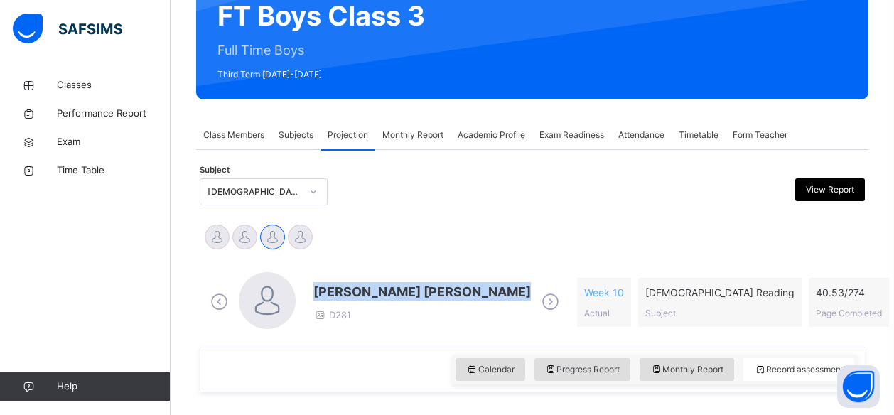
drag, startPoint x: 351, startPoint y: 296, endPoint x: 540, endPoint y: 230, distance: 200.5
click at [540, 230] on div "Ibrahim Yusuf Idris Boquizada Mohammad Hanzalah Siddiqui Mohammed Abdullah" at bounding box center [532, 238] width 658 height 31
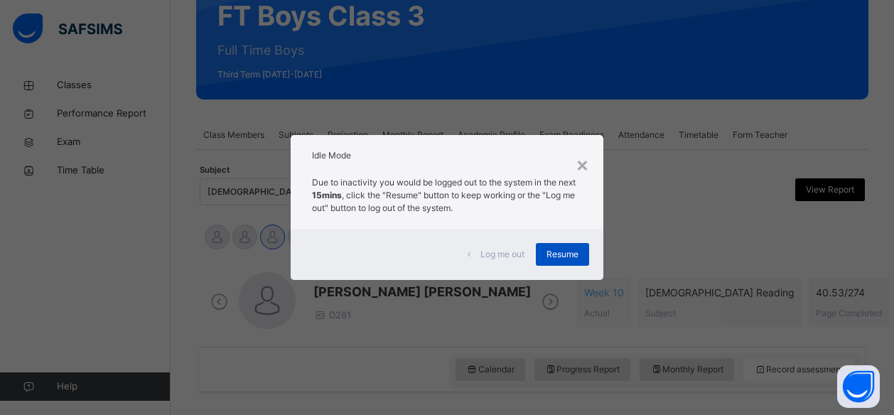
click at [559, 254] on span "Resume" at bounding box center [563, 254] width 32 height 13
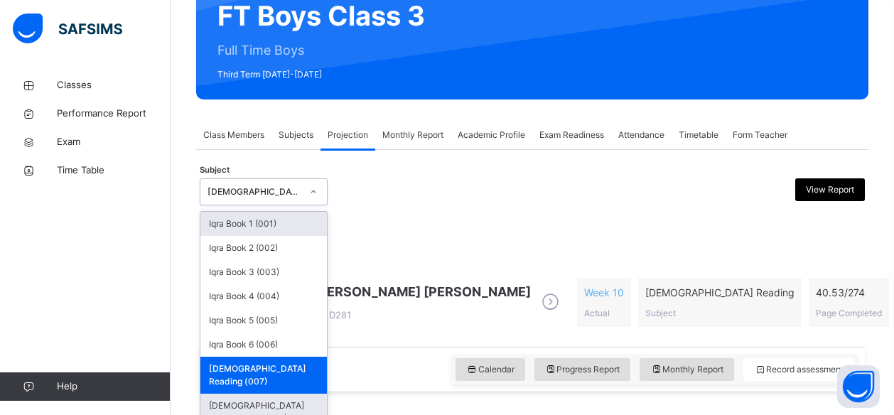
click at [293, 396] on div "[DEMOGRAPHIC_DATA] Memorisation (008)" at bounding box center [263, 412] width 126 height 37
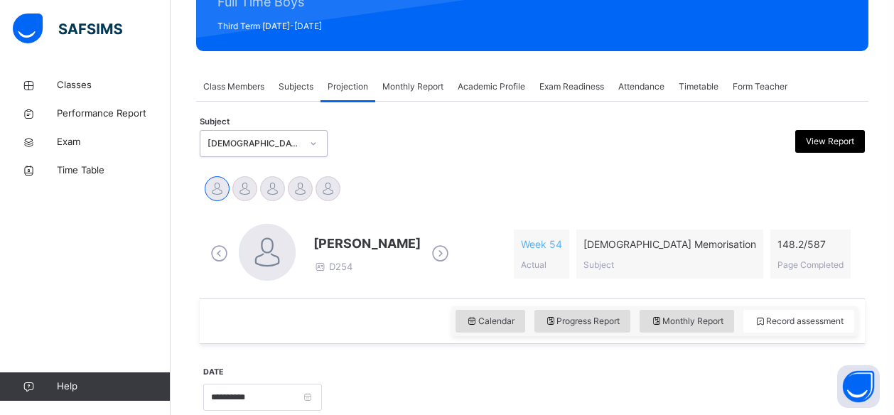
scroll to position [195, 0]
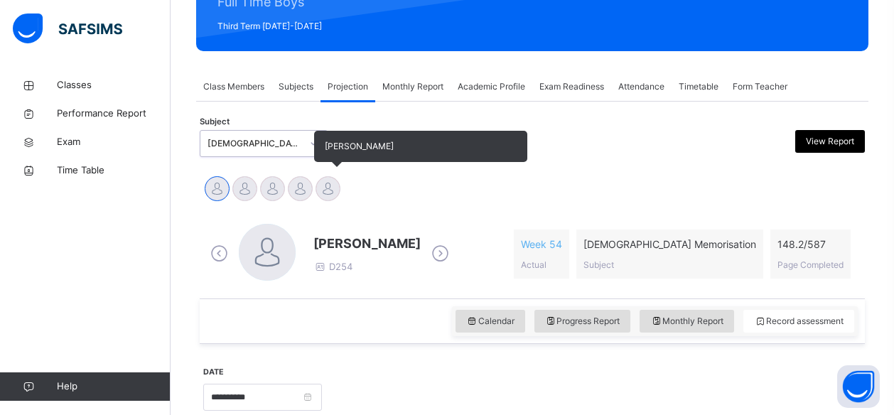
click at [337, 193] on div at bounding box center [328, 188] width 25 height 25
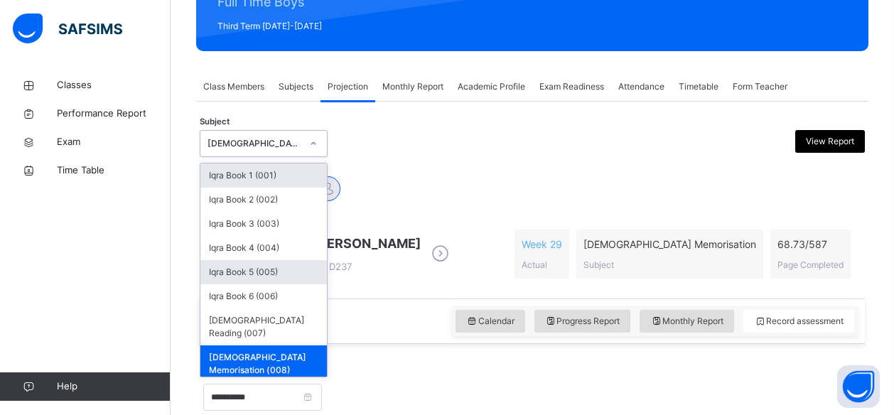
click at [283, 276] on div "Iqra Book 5 (005)" at bounding box center [263, 272] width 126 height 24
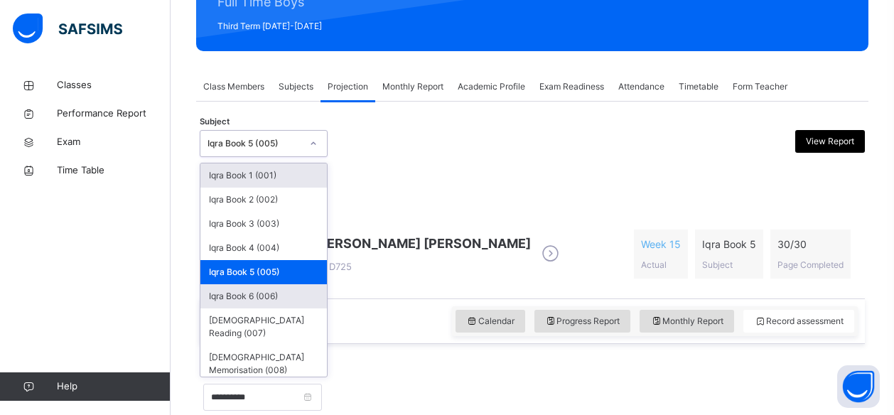
click at [274, 294] on div "Iqra Book 6 (006)" at bounding box center [263, 296] width 126 height 24
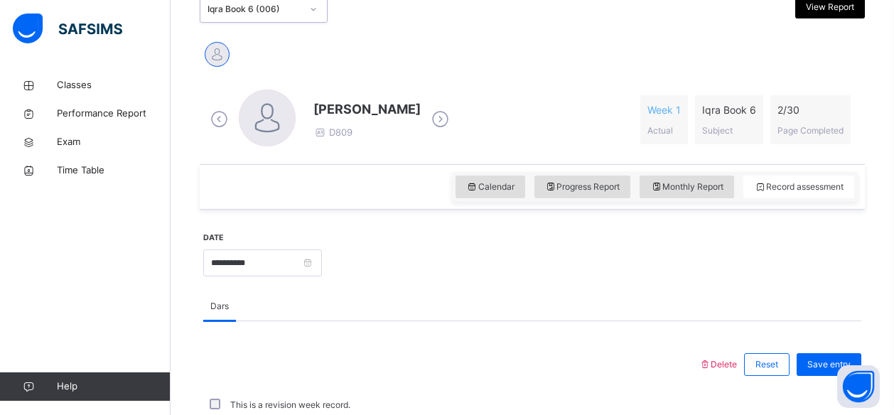
scroll to position [172, 0]
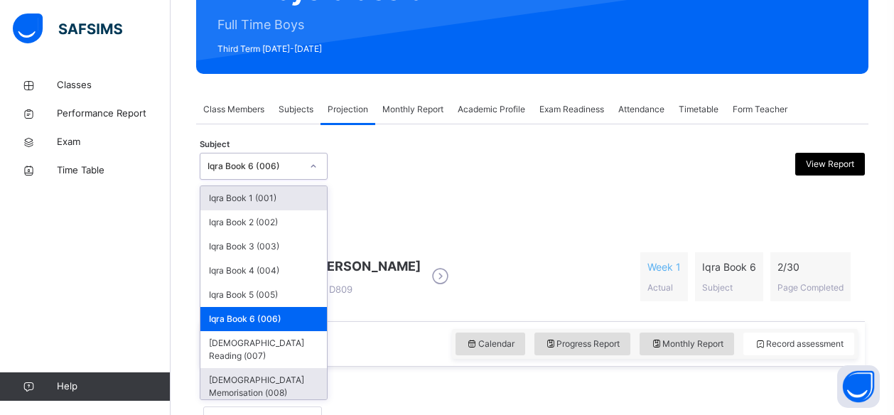
click at [286, 368] on div "[DEMOGRAPHIC_DATA] Memorisation (008)" at bounding box center [263, 386] width 126 height 37
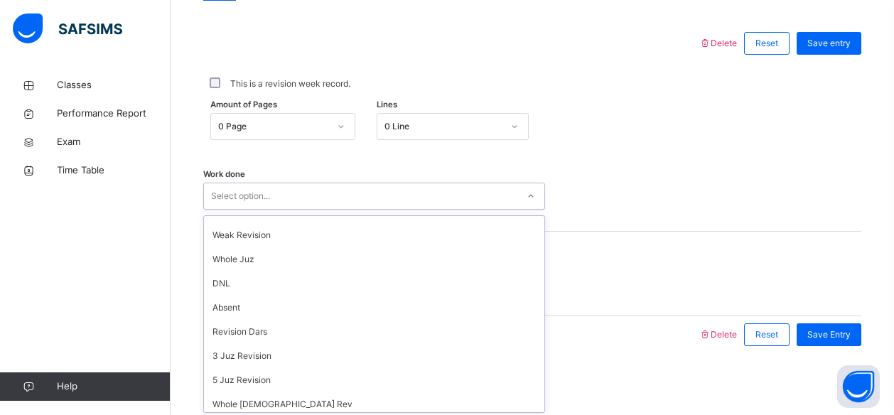
scroll to position [0, 0]
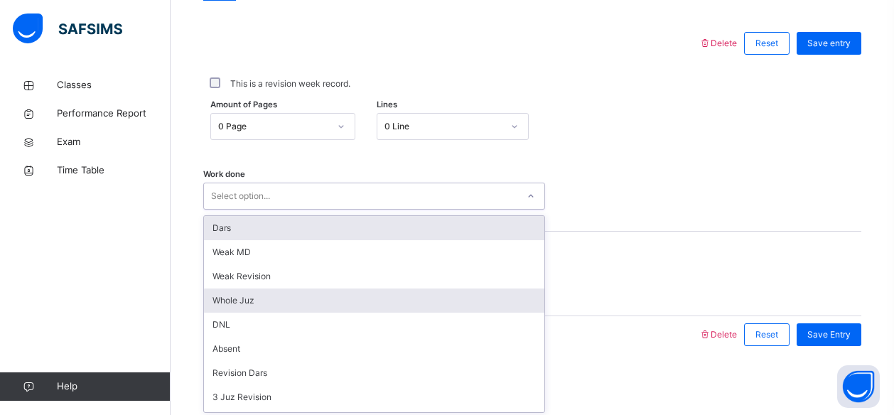
click at [289, 299] on div "Whole Juz" at bounding box center [374, 301] width 340 height 24
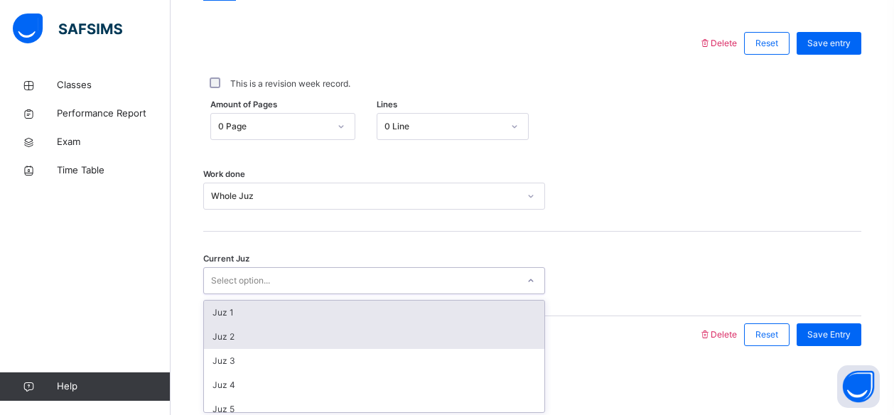
click at [323, 335] on div "Juz 2" at bounding box center [374, 337] width 340 height 24
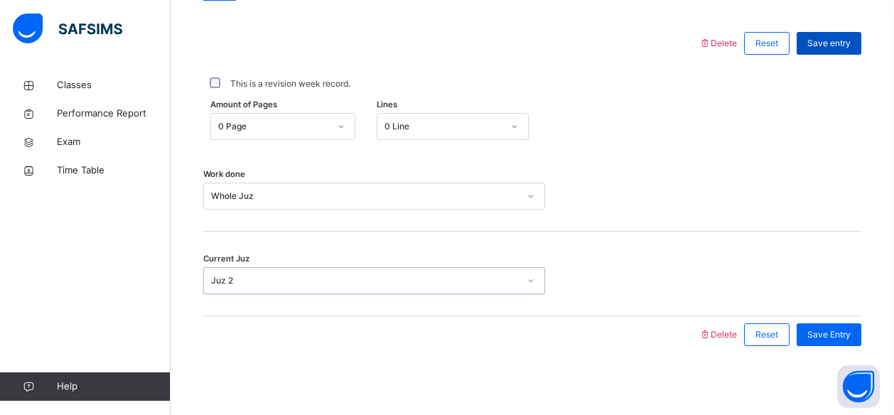
click at [851, 41] on span "Save entry" at bounding box center [828, 43] width 43 height 13
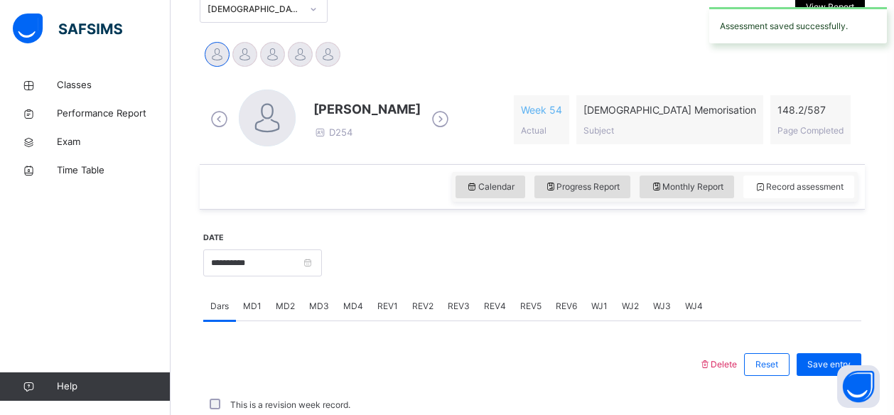
scroll to position [650, 0]
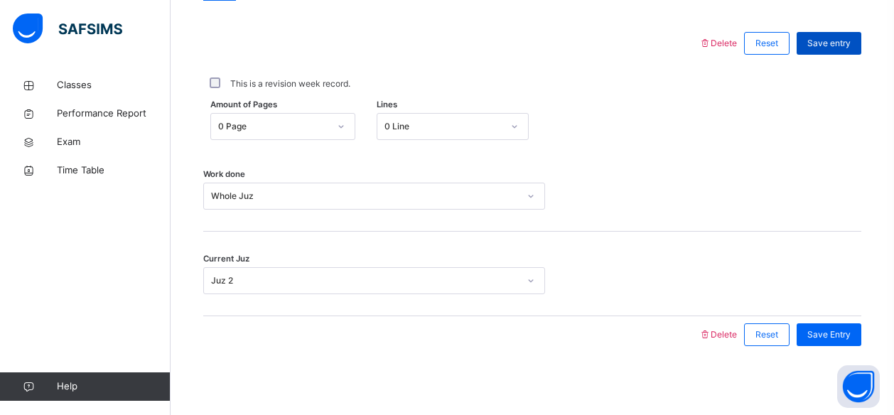
click at [851, 39] on span "Save entry" at bounding box center [828, 43] width 43 height 13
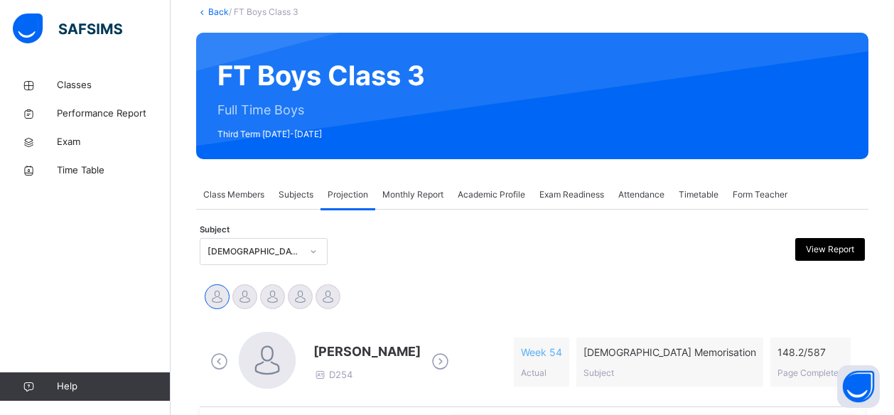
scroll to position [119, 0]
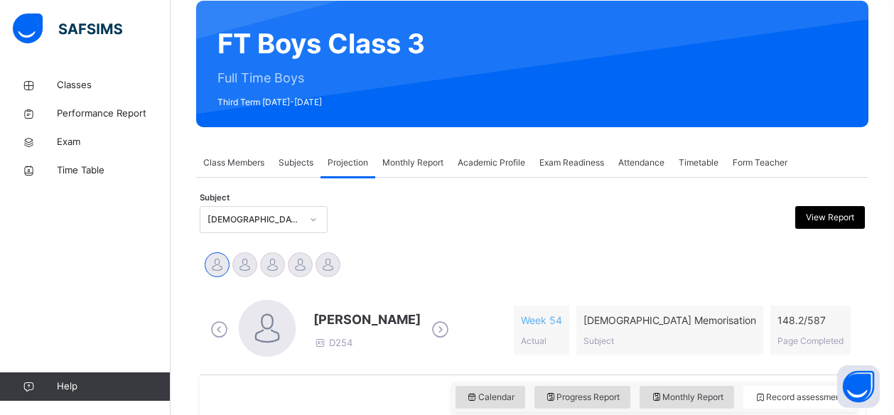
click at [578, 158] on span "Exam Readiness" at bounding box center [571, 162] width 65 height 13
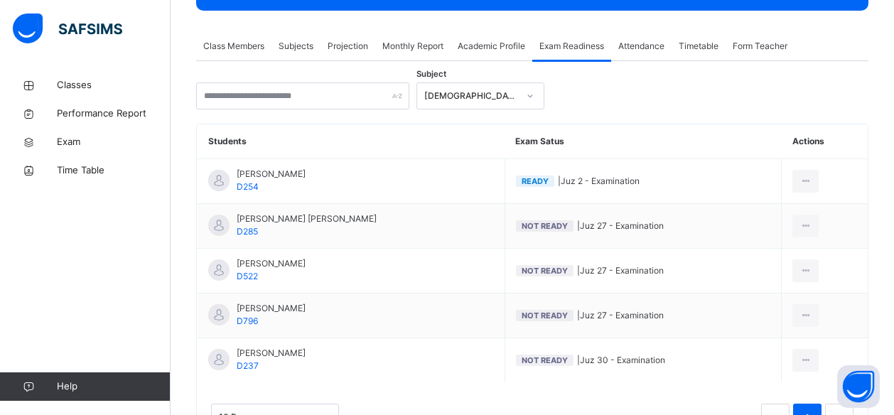
scroll to position [236, 0]
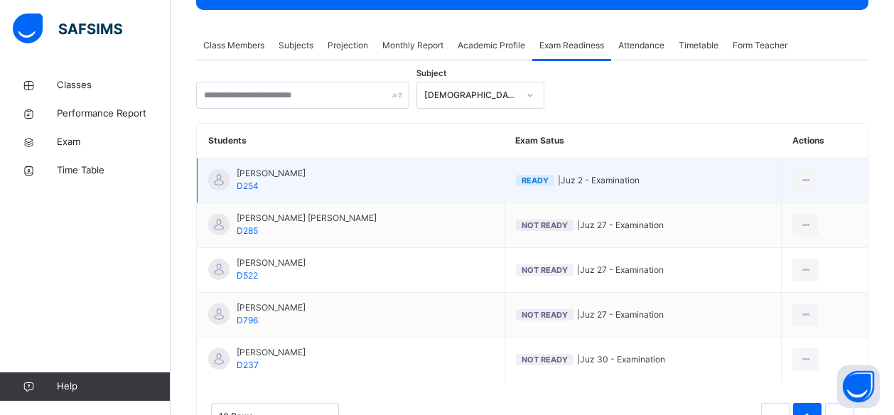
click at [831, 196] on td "View Exam Profile Mark as Not Ready for Exam" at bounding box center [825, 180] width 86 height 45
click at [807, 176] on icon at bounding box center [806, 180] width 12 height 13
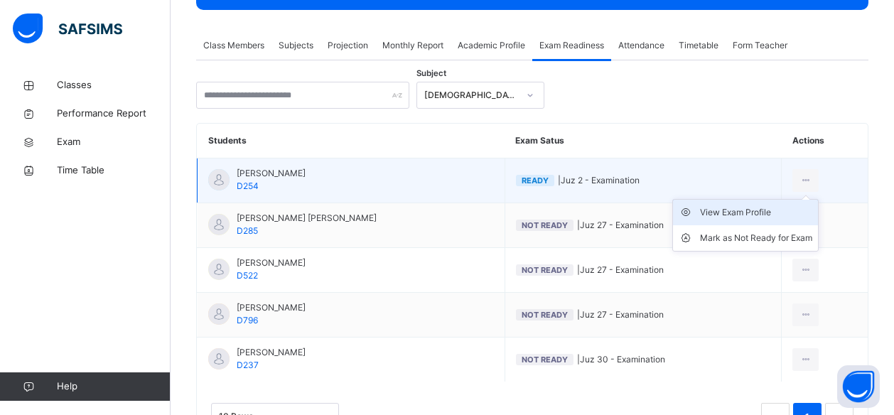
click at [738, 211] on div "View Exam Profile" at bounding box center [756, 212] width 112 height 14
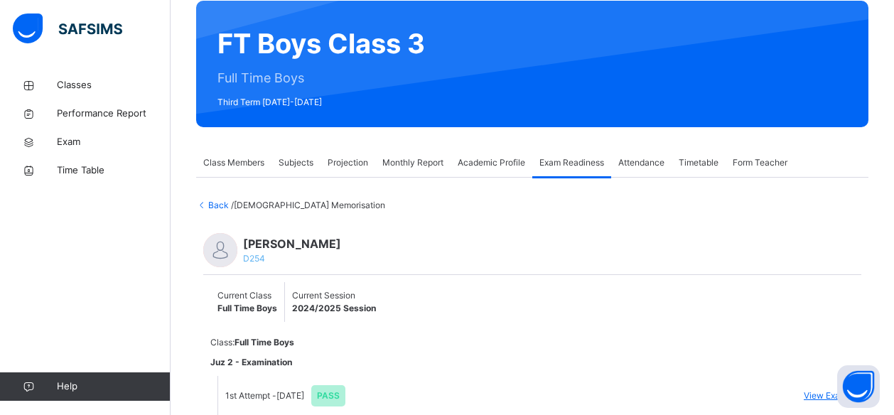
scroll to position [176, 0]
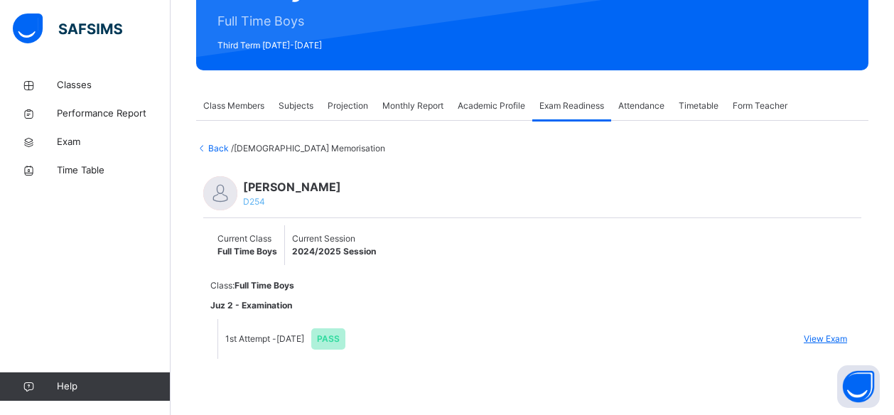
click at [566, 242] on div "Current Class Full Time Boys Current Session 2024/2025 Session" at bounding box center [532, 245] width 658 height 54
click at [345, 340] on span "PASS" at bounding box center [328, 338] width 34 height 21
click at [357, 360] on div "Class: Full Time Boys Juz 2 - Examination 1st Attempt - Aug 25, 2025 PASS View …" at bounding box center [532, 319] width 658 height 94
click at [365, 370] on div "Abubakr Adem Ali D254 Current Class Full Time Boys Current Session 2024/2025 Se…" at bounding box center [532, 267] width 672 height 225
click at [352, 357] on li "1st Attempt - Aug 25, 2025 PASS View Exam" at bounding box center [536, 339] width 636 height 40
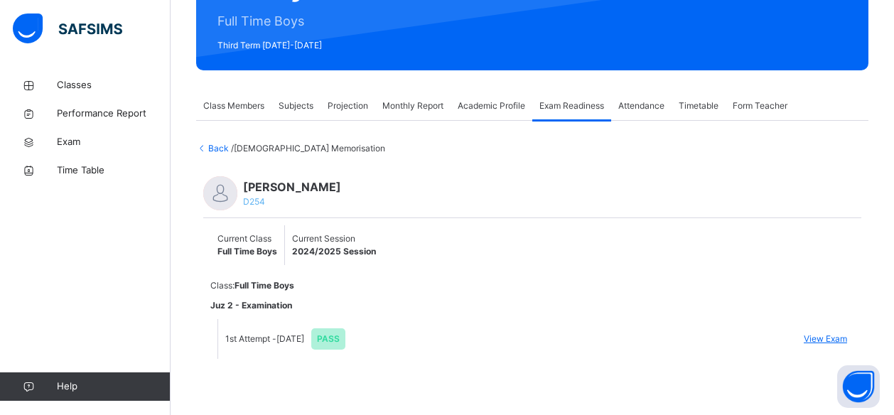
click at [661, 98] on div "Attendance" at bounding box center [641, 106] width 60 height 28
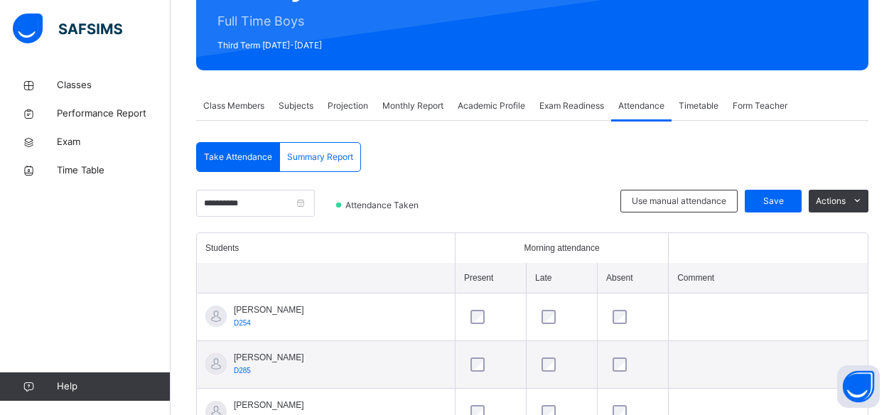
click at [588, 99] on span "Exam Readiness" at bounding box center [571, 105] width 65 height 13
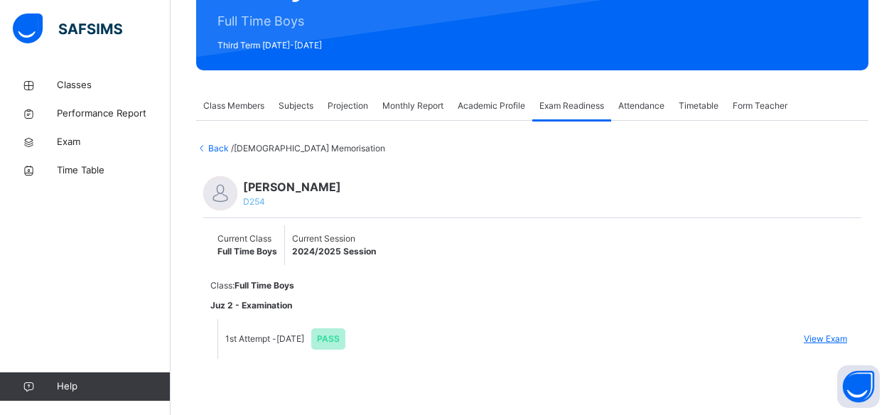
click at [515, 166] on div "Abubakr Adem Ali D254 Current Class Full Time Boys Current Session 2024/2025 Se…" at bounding box center [532, 267] width 672 height 225
click at [297, 327] on span "1st Attempt - Aug 25, 2025 PASS" at bounding box center [285, 339] width 120 height 28
click at [345, 347] on span "PASS" at bounding box center [328, 338] width 34 height 21
click at [378, 357] on li "1st Attempt - Aug 25, 2025 PASS View Exam" at bounding box center [536, 339] width 636 height 40
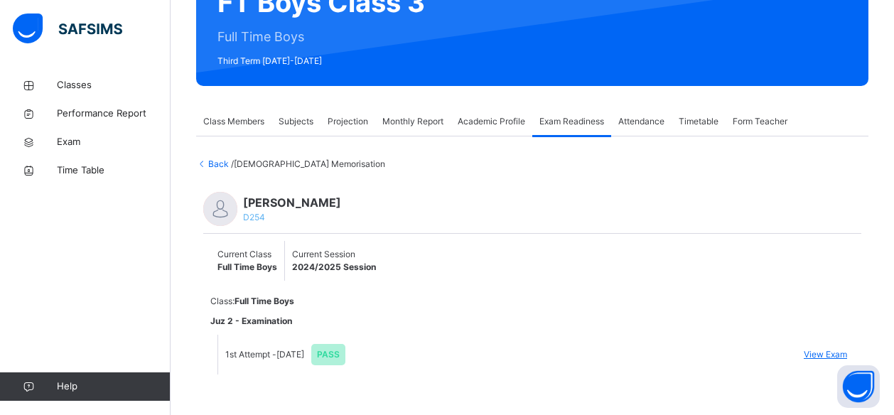
click at [350, 372] on li "1st Attempt - Aug 25, 2025 PASS View Exam" at bounding box center [536, 355] width 636 height 40
click at [352, 377] on div "Class: Full Time Boys Juz 2 - Examination 1st Attempt - Aug 25, 2025 PASS View …" at bounding box center [532, 335] width 658 height 94
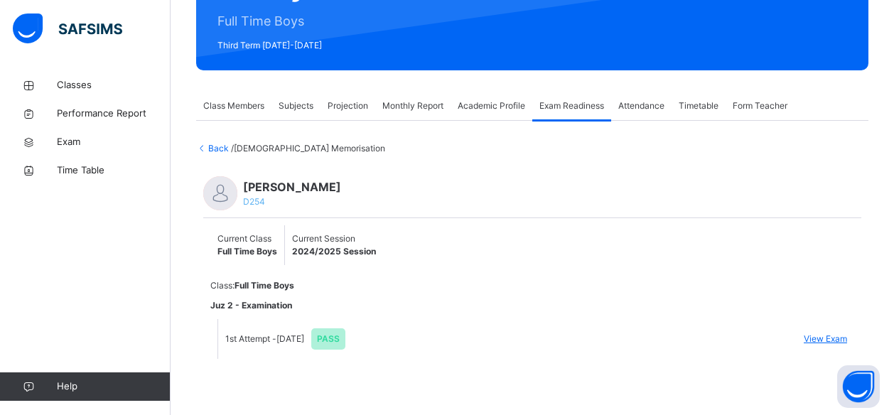
click at [203, 148] on icon at bounding box center [202, 148] width 12 height 11
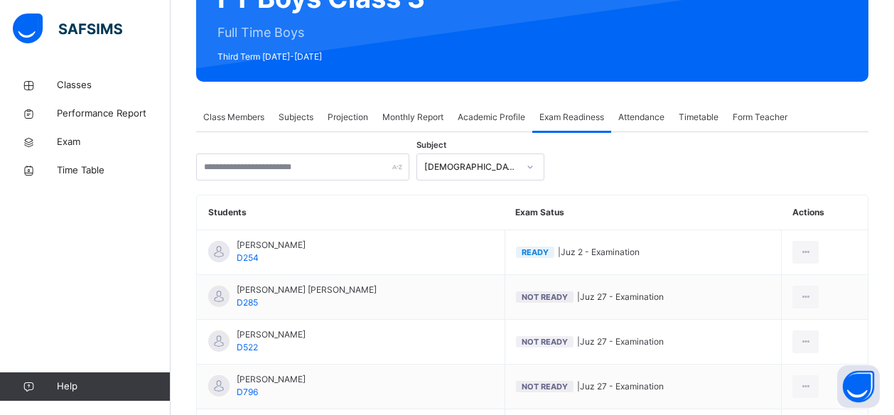
scroll to position [161, 0]
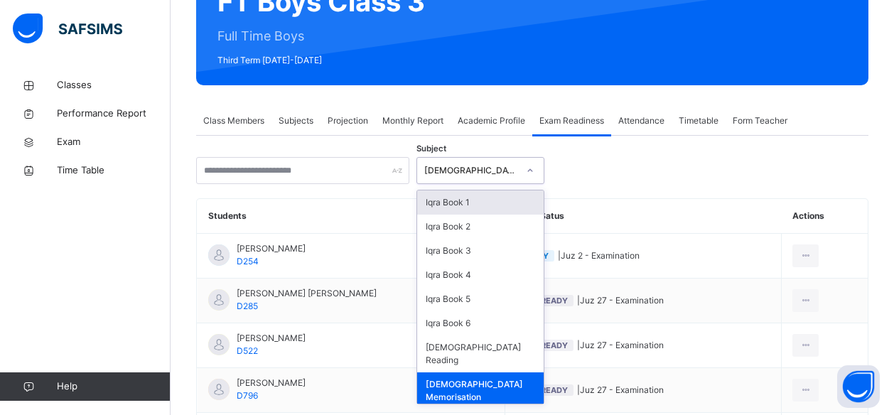
click at [439, 205] on div "Iqra Book 1" at bounding box center [480, 202] width 126 height 24
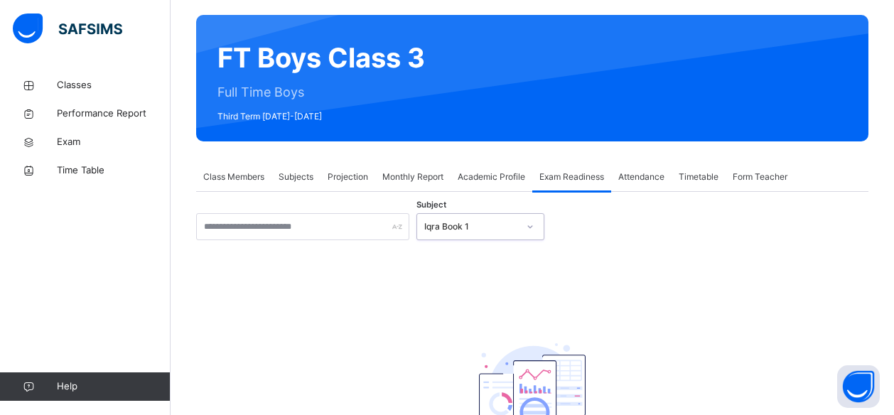
scroll to position [99, 0]
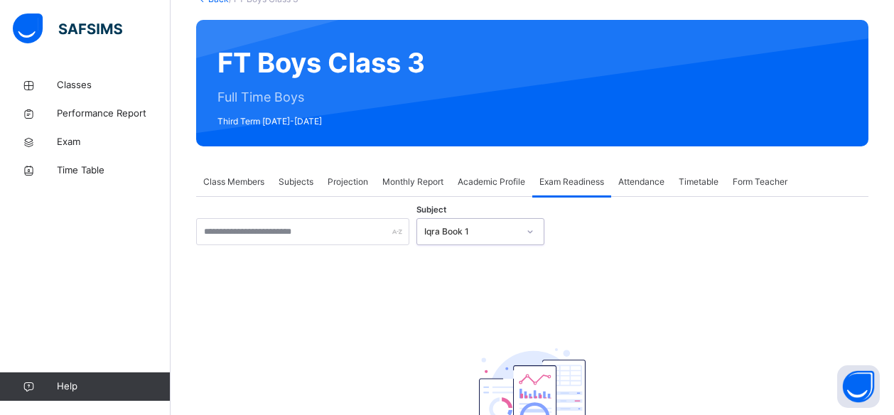
click at [496, 176] on span "Academic Profile" at bounding box center [492, 182] width 68 height 13
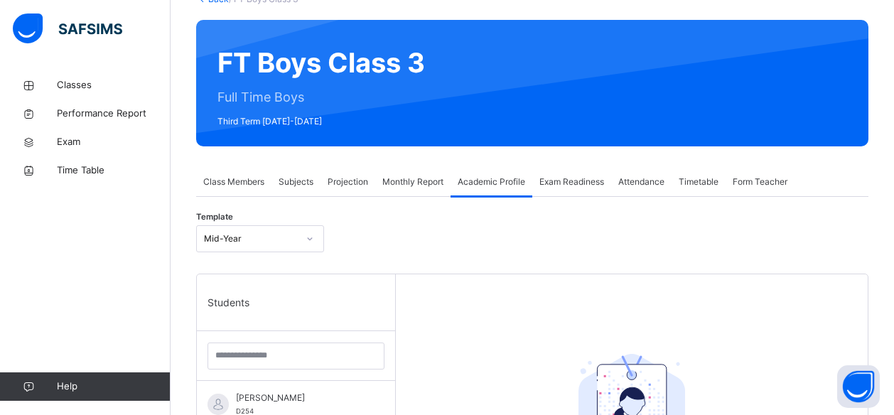
click at [637, 182] on span "Attendance" at bounding box center [641, 182] width 46 height 13
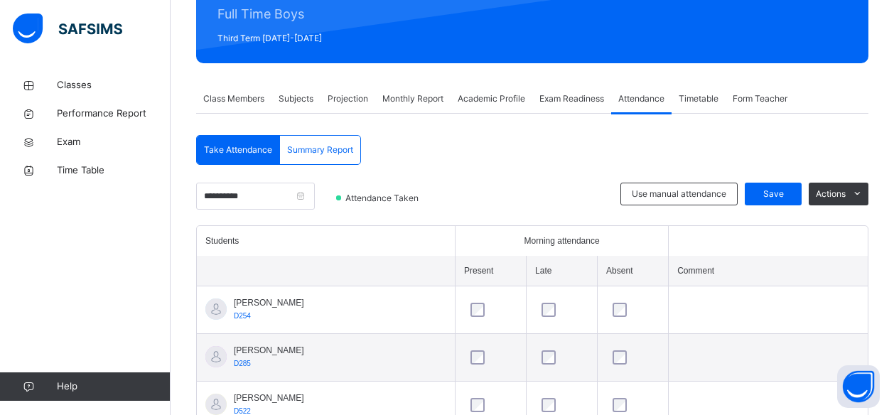
scroll to position [191, 0]
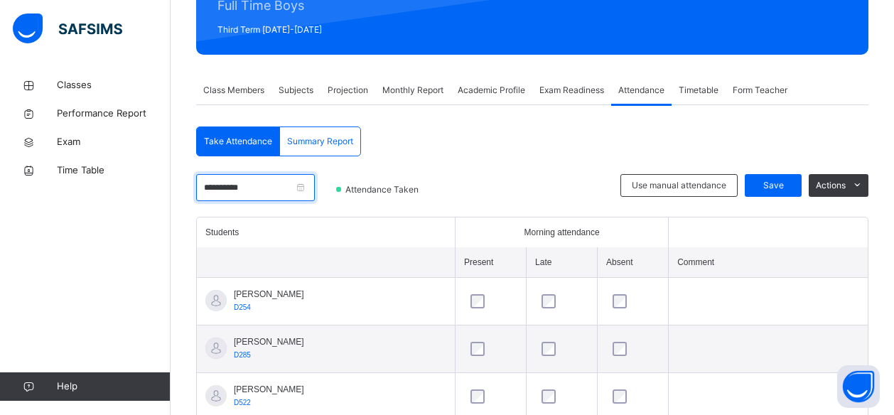
click at [282, 193] on input "**********" at bounding box center [255, 187] width 119 height 27
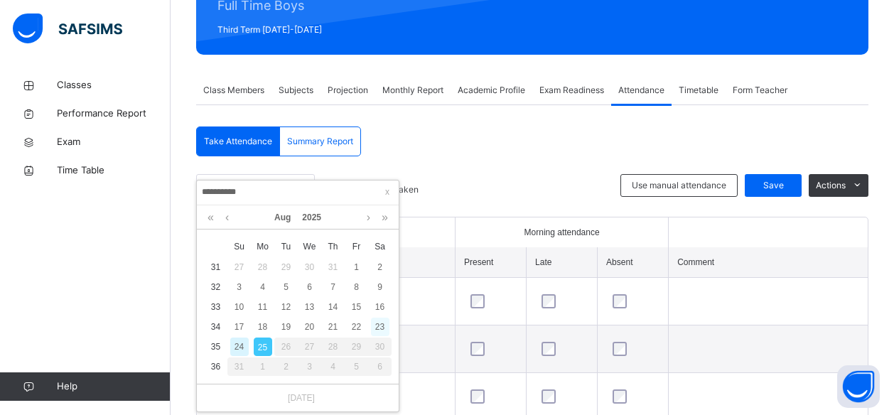
click at [384, 324] on div "23" at bounding box center [380, 327] width 18 height 18
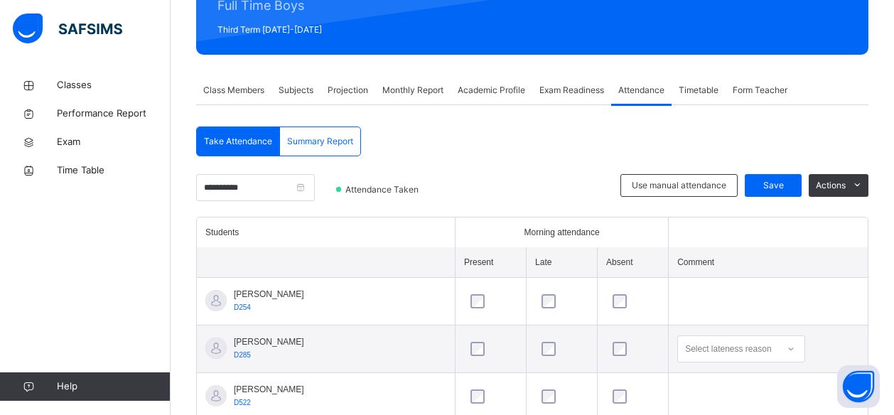
click at [327, 286] on td "Abubakr Adem Ali D254" at bounding box center [326, 302] width 259 height 48
click at [687, 93] on span "Timetable" at bounding box center [699, 90] width 40 height 13
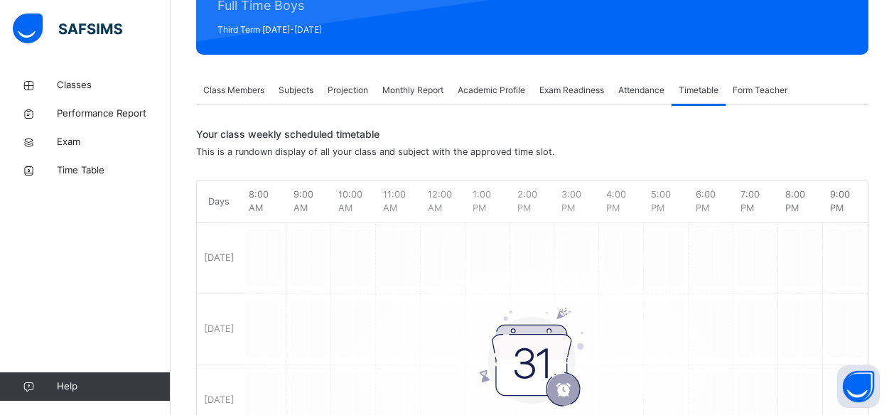
click at [561, 101] on div "Exam Readiness" at bounding box center [571, 90] width 79 height 28
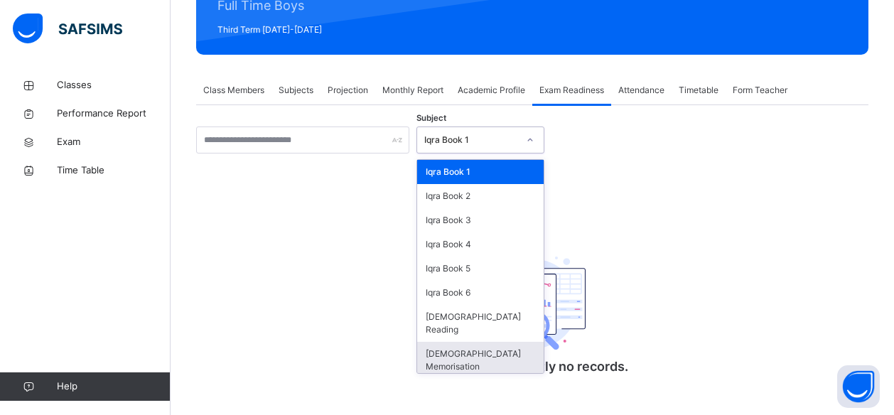
click at [486, 344] on div "[DEMOGRAPHIC_DATA] Memorisation" at bounding box center [480, 360] width 126 height 37
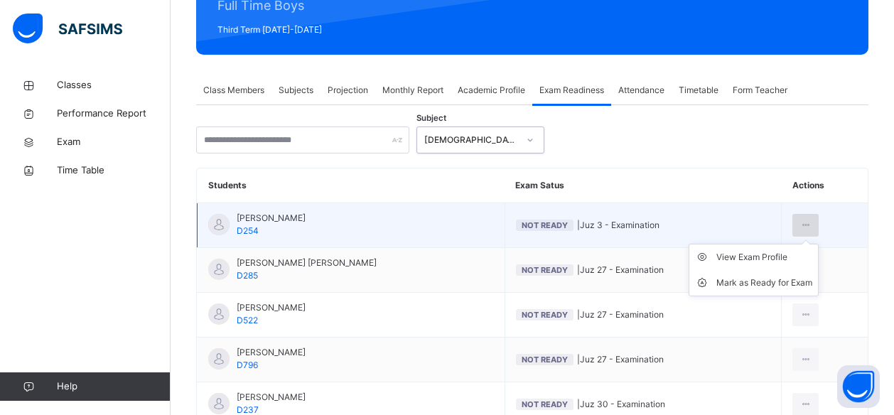
click at [803, 224] on icon at bounding box center [806, 225] width 12 height 13
click at [753, 256] on div "View Exam Profile" at bounding box center [764, 257] width 96 height 14
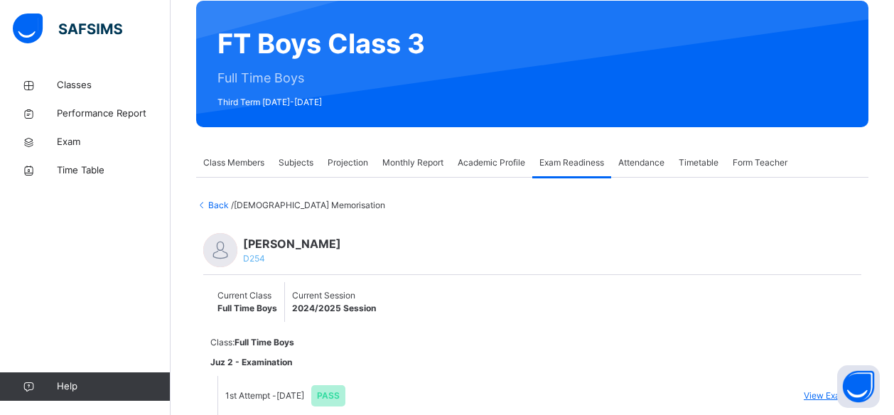
scroll to position [176, 0]
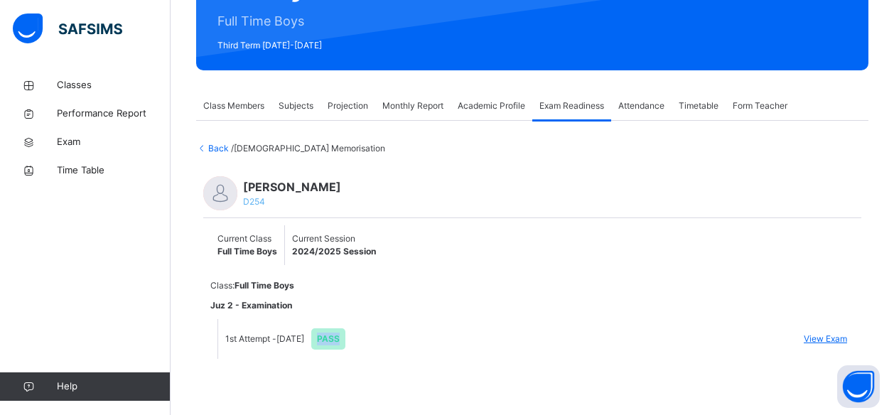
click at [378, 98] on div "Monthly Report" at bounding box center [412, 106] width 75 height 28
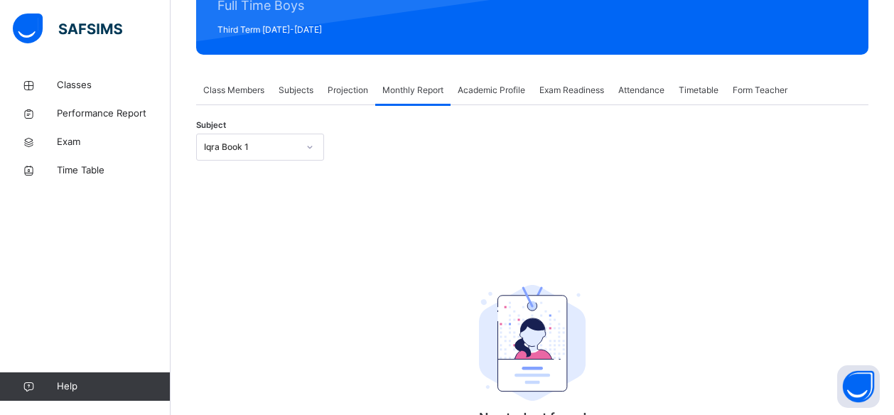
click at [322, 89] on div "Projection" at bounding box center [348, 90] width 55 height 28
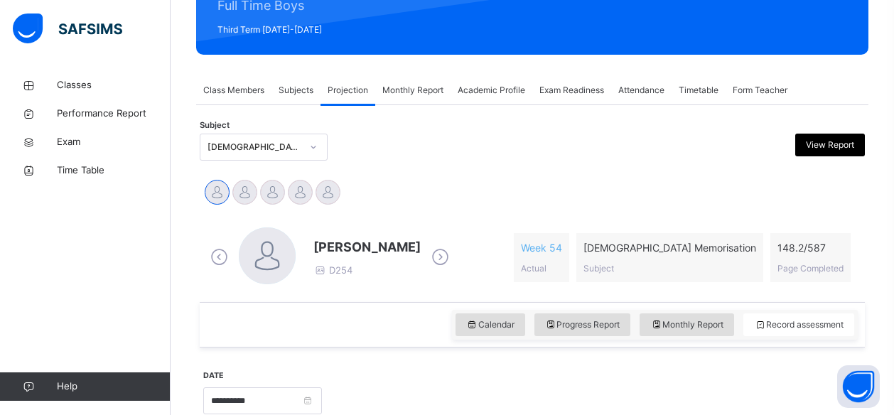
click at [242, 90] on span "Class Members" at bounding box center [233, 90] width 61 height 13
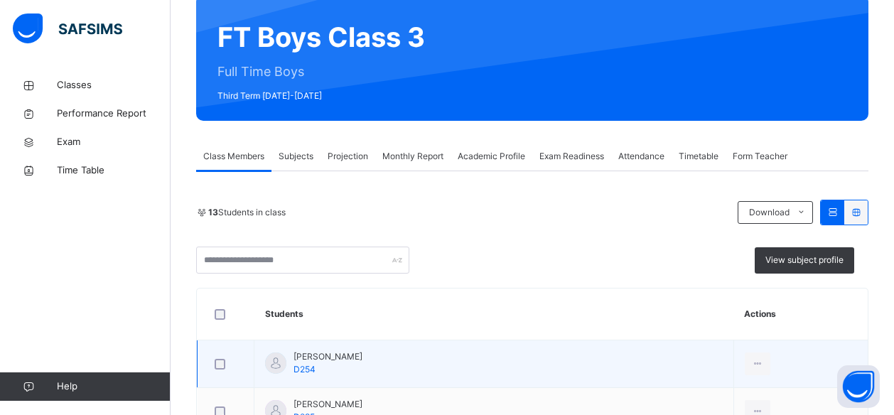
scroll to position [126, 0]
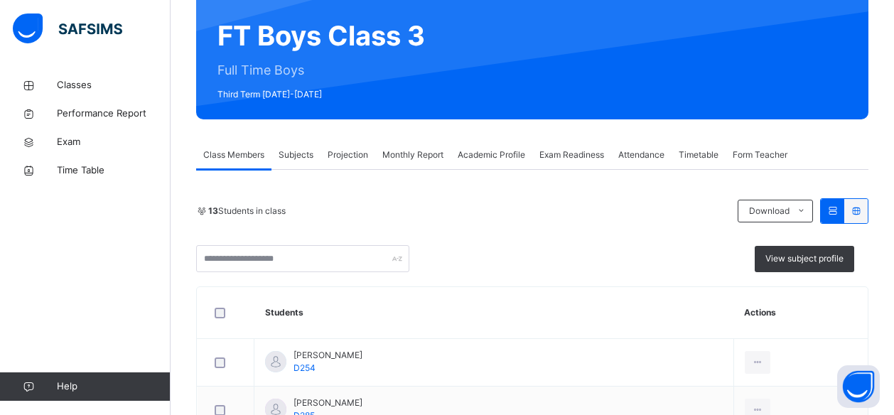
click at [359, 158] on span "Projection" at bounding box center [348, 155] width 41 height 13
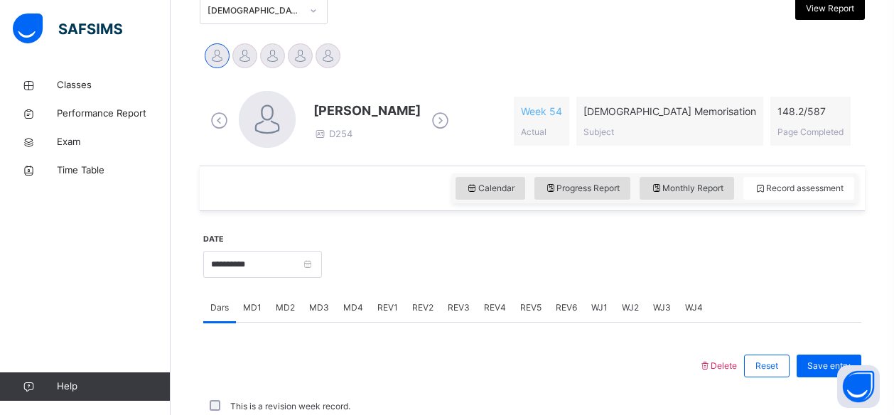
scroll to position [270, 0]
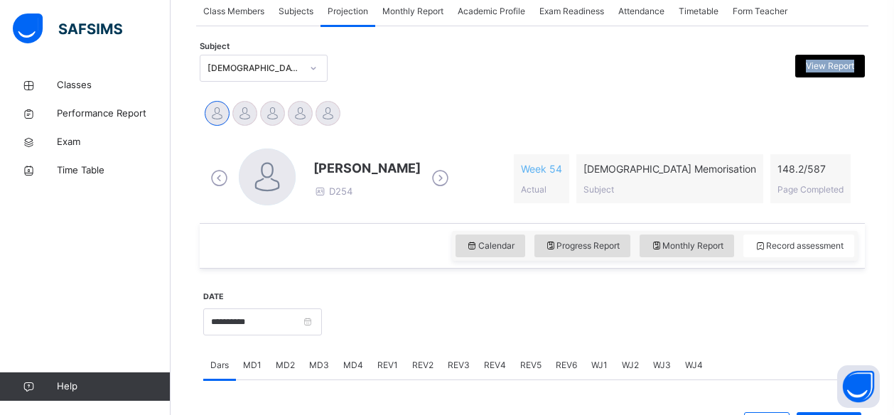
drag, startPoint x: 267, startPoint y: 67, endPoint x: 236, endPoint y: 75, distance: 32.2
click at [236, 75] on div "**********" at bounding box center [532, 405] width 672 height 714
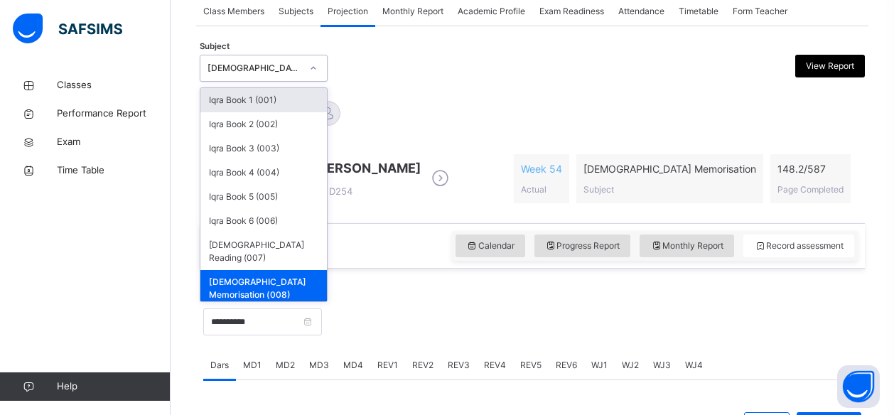
click at [236, 75] on div "[DEMOGRAPHIC_DATA] Memorisation (008)" at bounding box center [249, 69] width 99 height 22
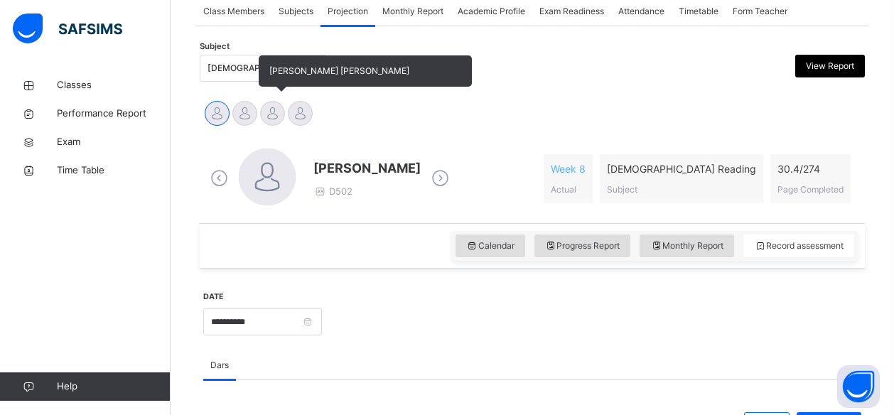
click at [284, 117] on div at bounding box center [272, 113] width 25 height 25
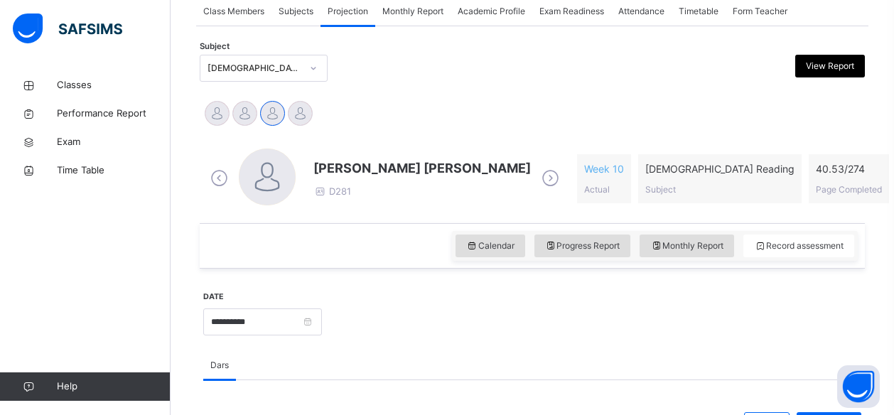
click at [345, 170] on span "[PERSON_NAME] [PERSON_NAME]" at bounding box center [421, 167] width 217 height 19
drag, startPoint x: 345, startPoint y: 170, endPoint x: 470, endPoint y: 126, distance: 133.3
click at [470, 126] on div "Ibrahim Yusuf Idris Boquizada Mohammad Hanzalah Siddiqui Mohammed Abdullah" at bounding box center [532, 114] width 658 height 31
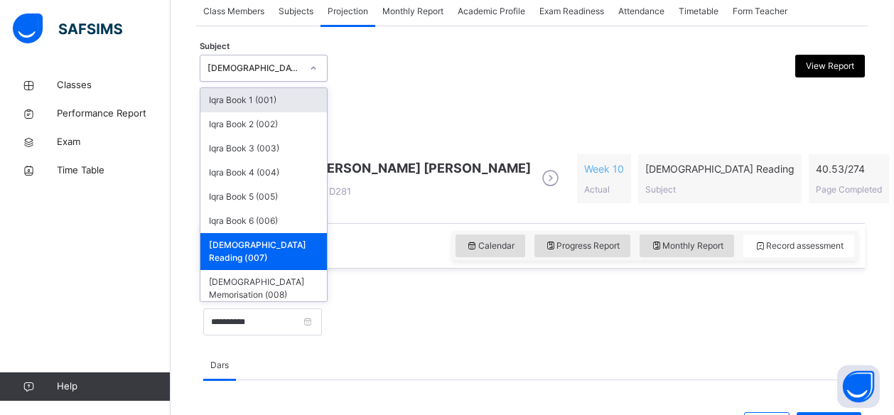
click at [280, 69] on div "[DEMOGRAPHIC_DATA] Reading (007)" at bounding box center [255, 68] width 94 height 13
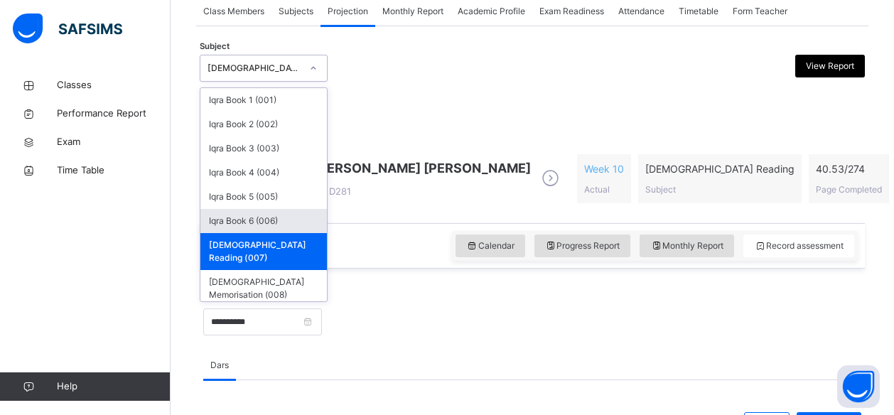
click at [276, 220] on div "Iqra Book 6 (006)" at bounding box center [263, 221] width 126 height 24
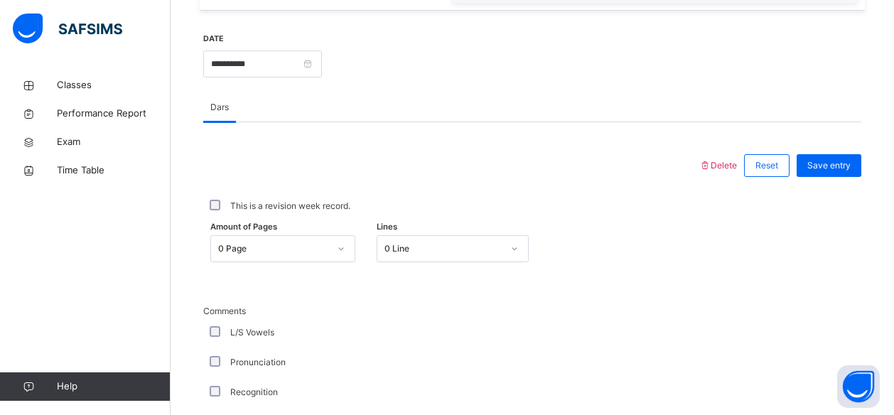
scroll to position [529, 0]
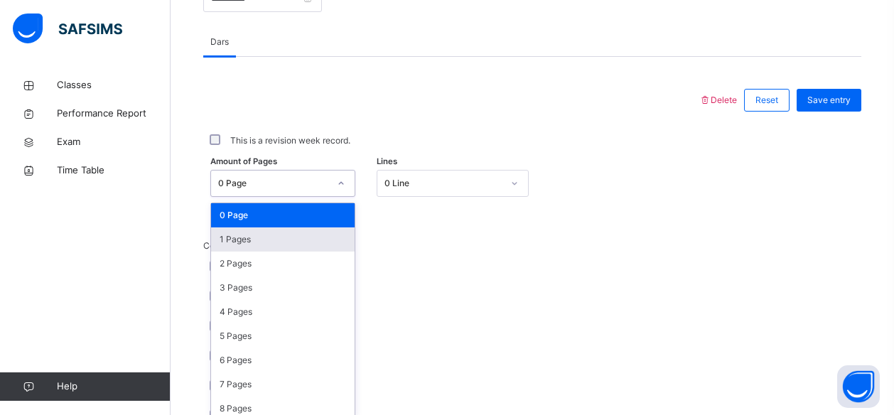
click at [261, 197] on div "option 1 Pages focused, 2 of 31. 31 results available. Use Up and Down to choos…" at bounding box center [282, 183] width 145 height 27
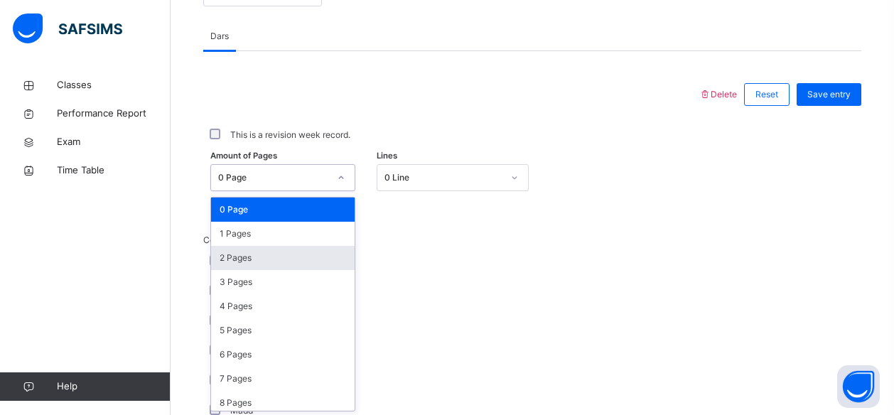
click at [257, 257] on div "2 Pages" at bounding box center [283, 258] width 144 height 24
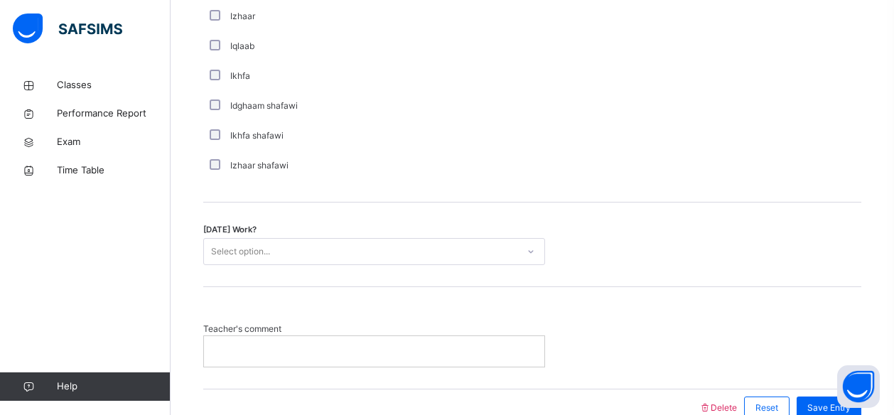
scroll to position [1114, 0]
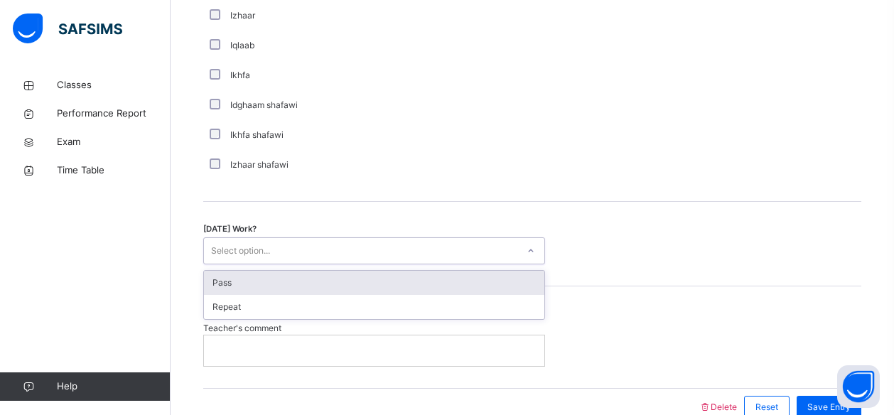
click at [330, 242] on div "Select option..." at bounding box center [360, 251] width 313 height 22
click at [328, 271] on div "Pass" at bounding box center [374, 283] width 340 height 24
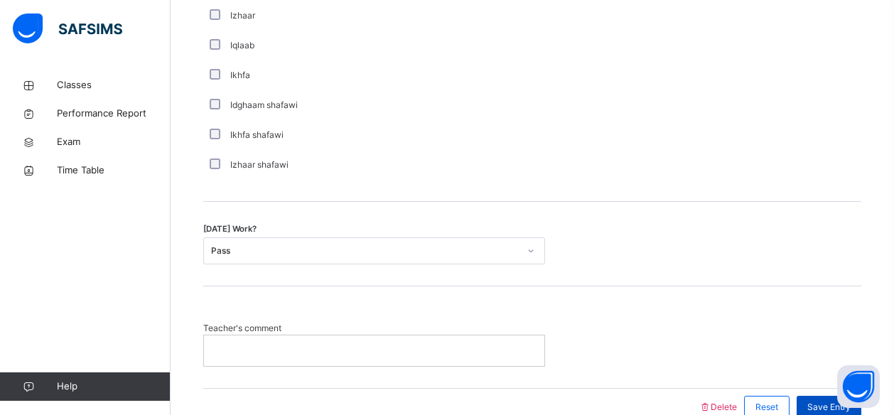
click at [829, 404] on span "Save Entry" at bounding box center [828, 407] width 43 height 13
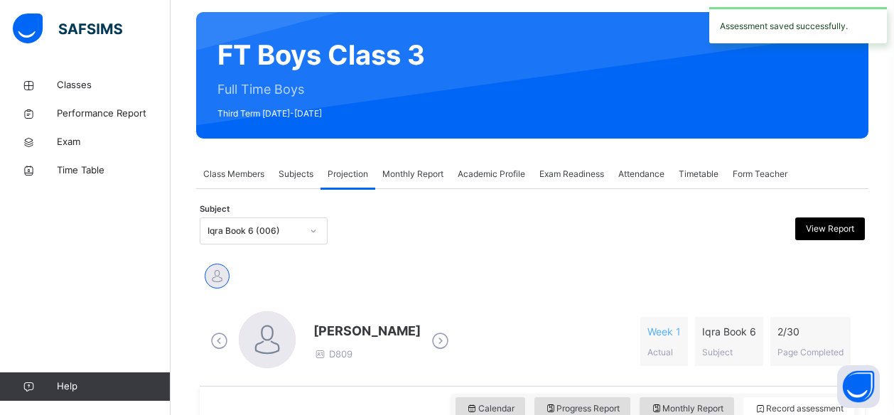
scroll to position [0, 0]
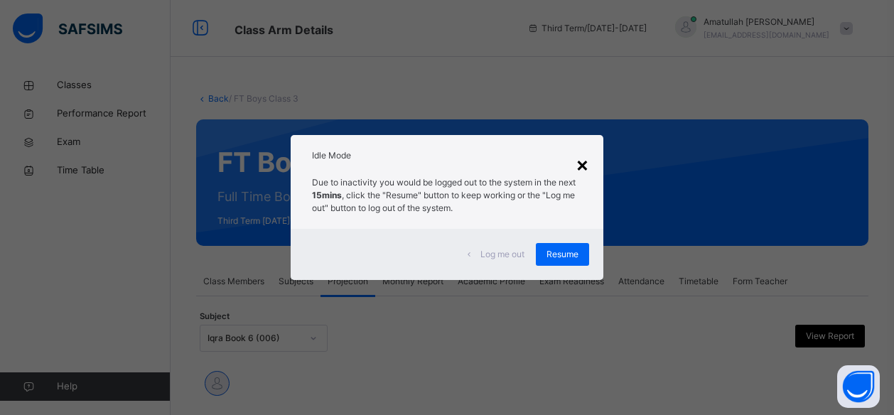
click at [589, 157] on div "×" at bounding box center [583, 164] width 14 height 30
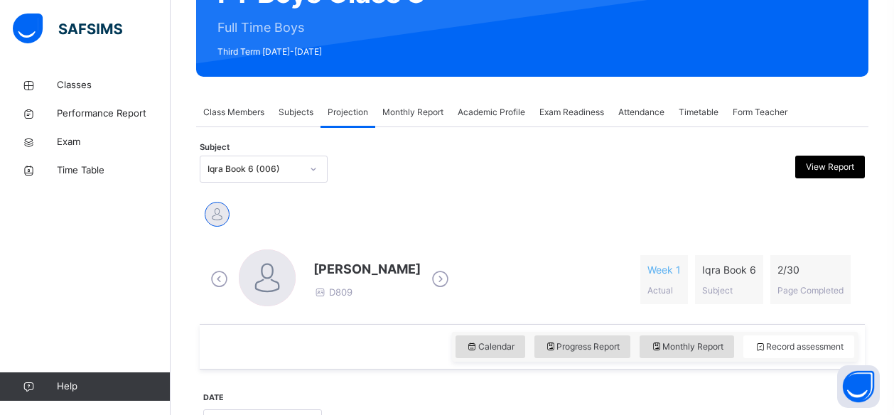
scroll to position [170, 0]
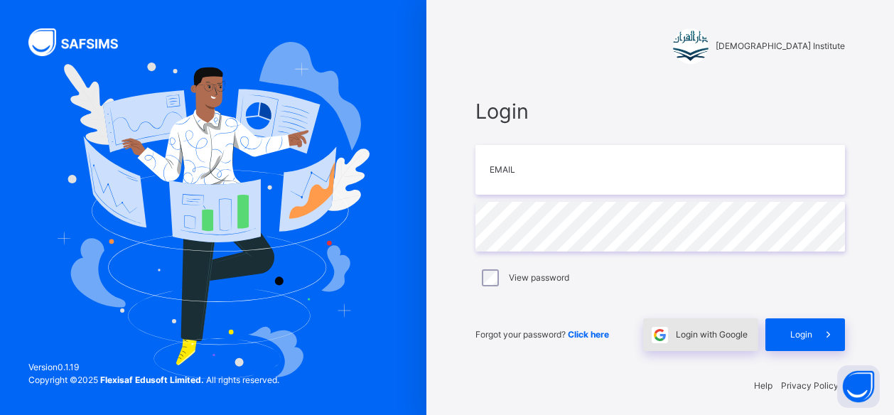
click at [691, 345] on div "Login with Google" at bounding box center [700, 334] width 115 height 33
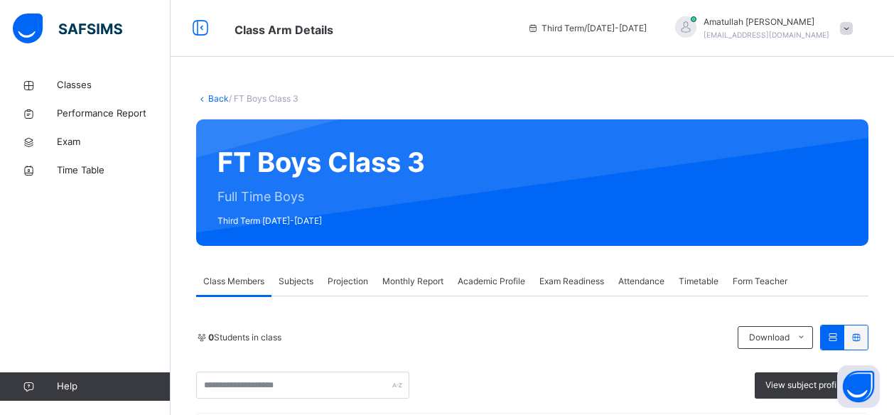
click at [337, 292] on div "Projection" at bounding box center [348, 281] width 55 height 28
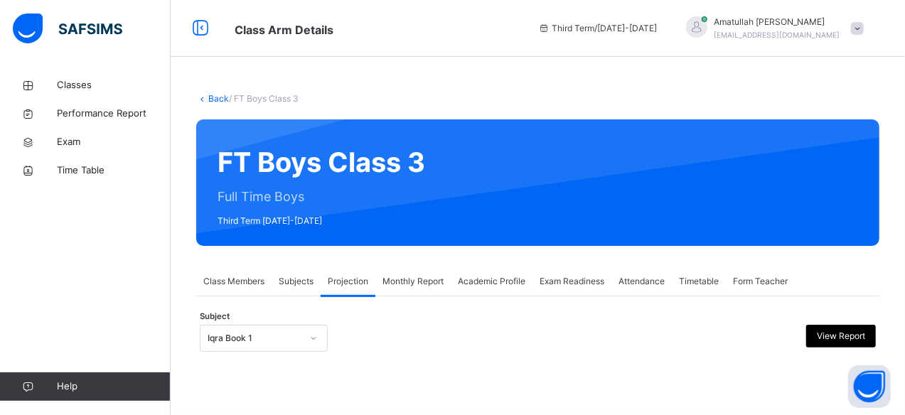
click at [269, 293] on div "Class Members" at bounding box center [233, 281] width 75 height 28
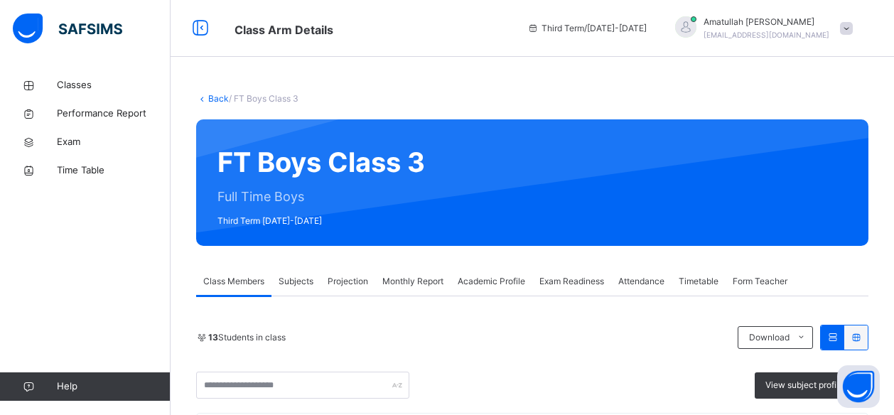
click at [339, 291] on div "Projection" at bounding box center [348, 281] width 55 height 28
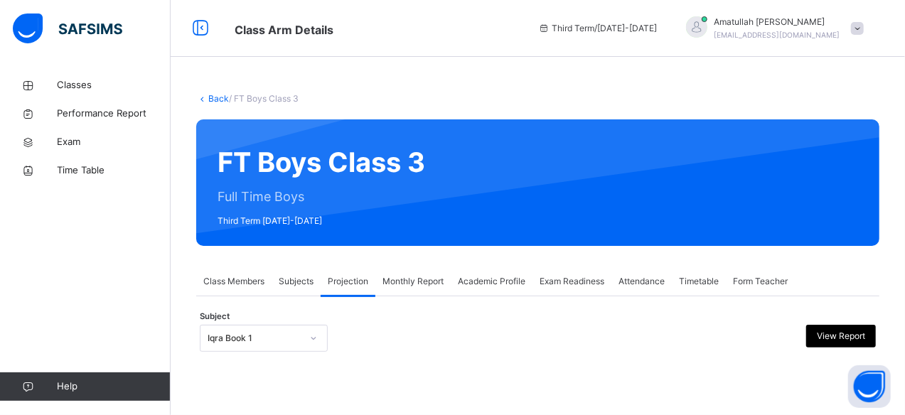
click at [287, 362] on div at bounding box center [538, 362] width 676 height 7
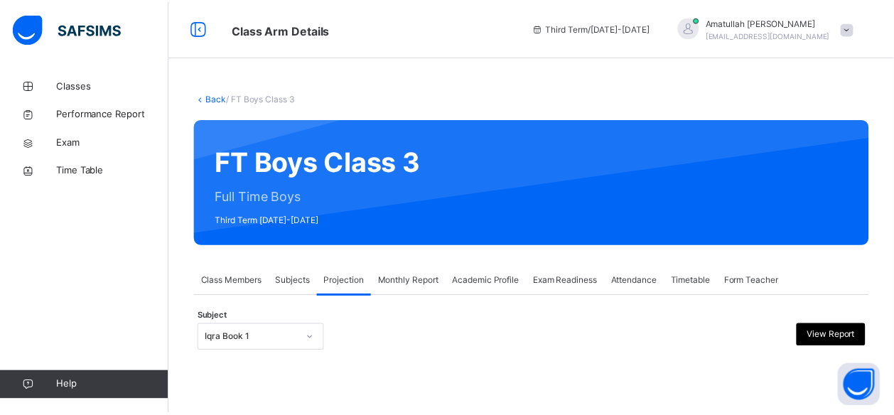
scroll to position [136, 0]
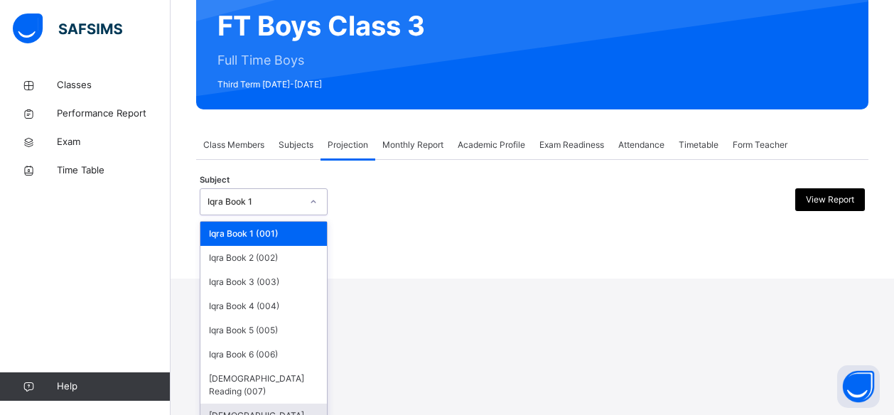
click at [286, 404] on div "[DEMOGRAPHIC_DATA] Memorisation (008)" at bounding box center [263, 422] width 126 height 37
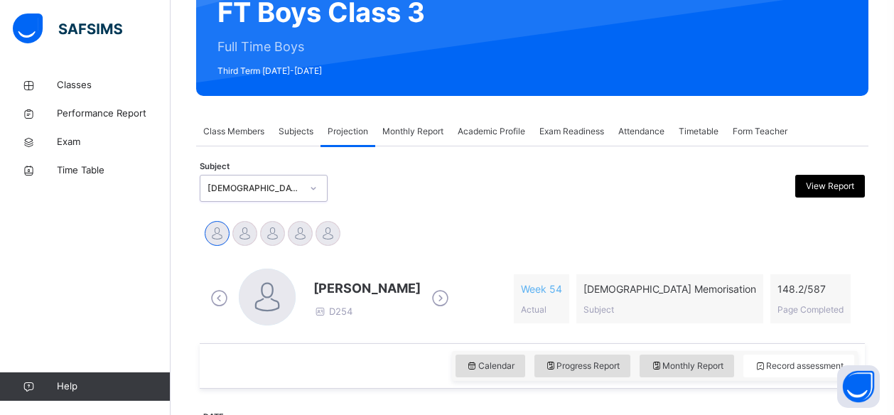
scroll to position [159, 0]
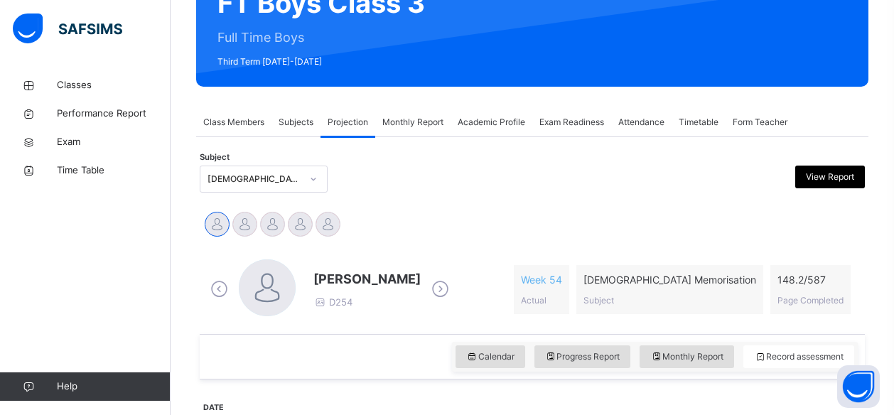
click at [446, 292] on icon at bounding box center [440, 289] width 25 height 21
click at [428, 281] on icon at bounding box center [440, 289] width 25 height 21
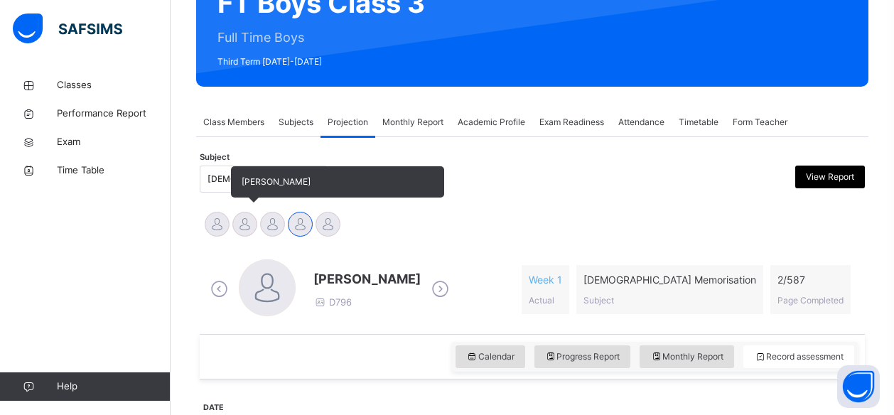
click at [246, 231] on div at bounding box center [244, 224] width 25 height 25
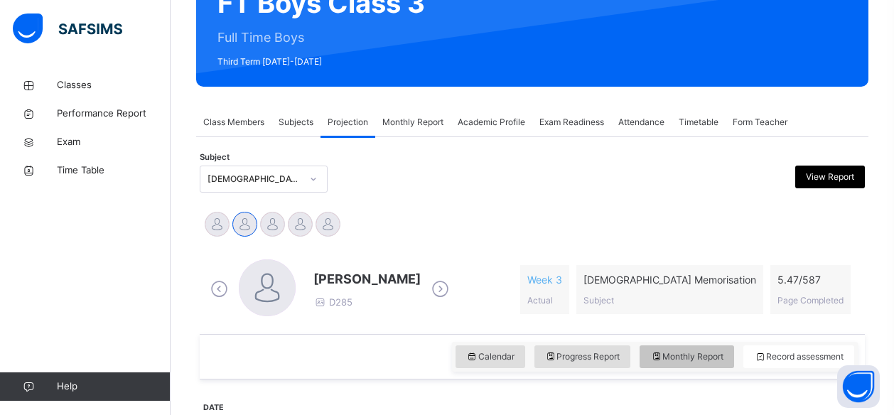
click at [712, 352] on span "Monthly Report" at bounding box center [686, 356] width 73 height 13
select select "****"
select select "*"
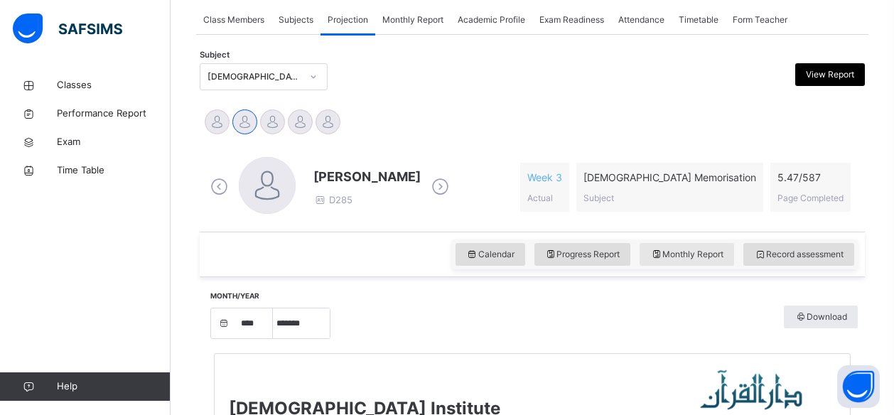
scroll to position [262, 0]
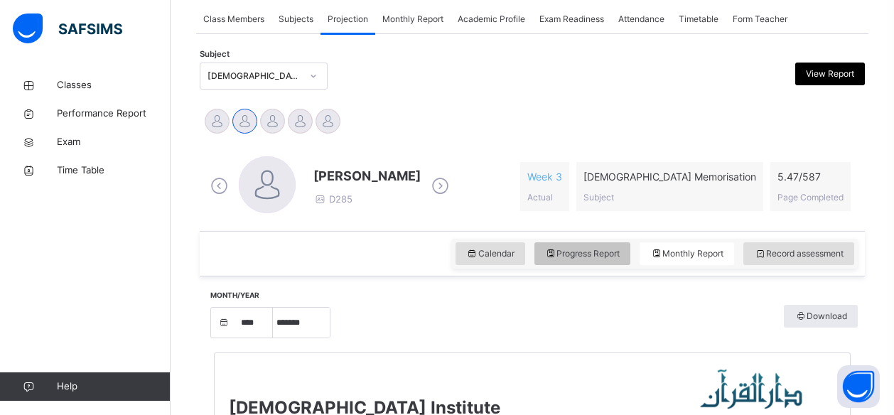
click at [574, 257] on span "Progress Report" at bounding box center [582, 253] width 75 height 13
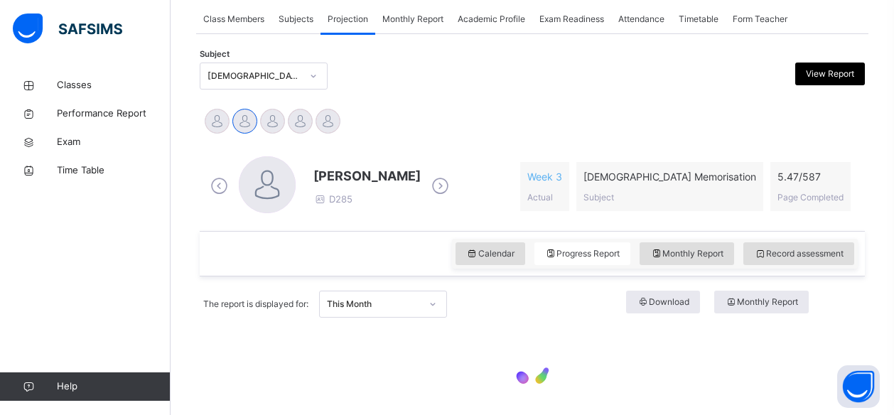
click at [654, 367] on div at bounding box center [532, 369] width 658 height 89
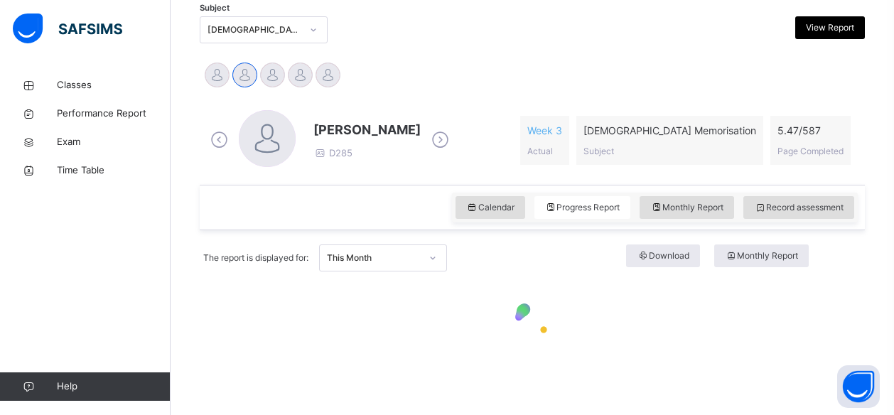
scroll to position [309, 0]
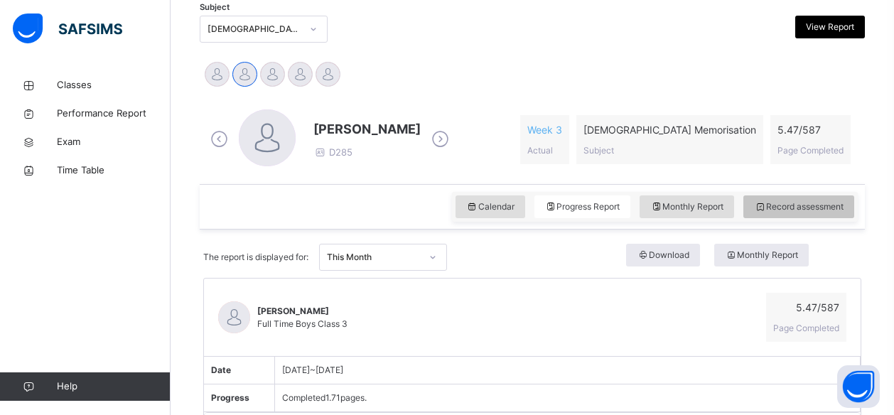
click at [809, 203] on span "Record assessment" at bounding box center [799, 206] width 90 height 13
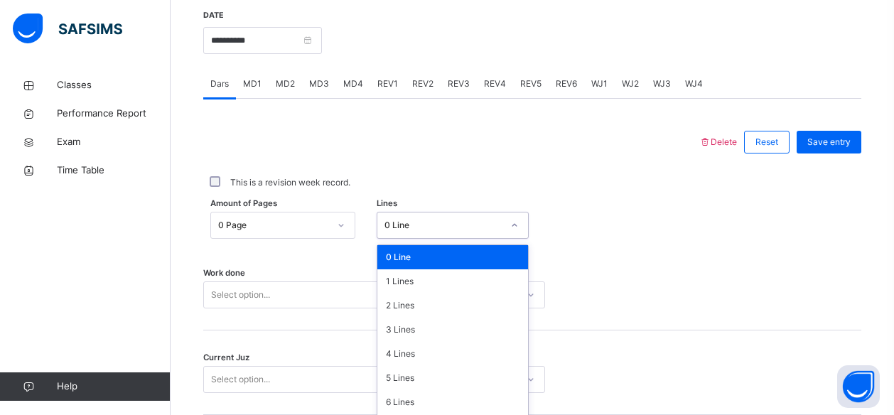
scroll to position [599, 0]
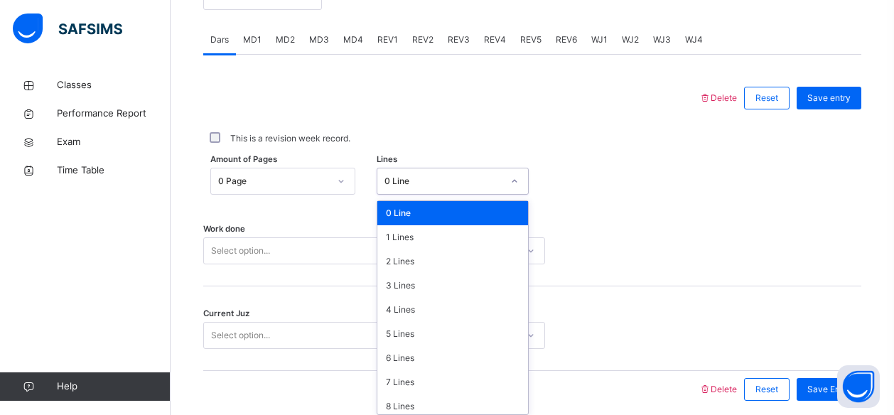
click at [422, 195] on div "option 0 Line focused, 1 of 16. 16 results available. Use Up and Down to choose…" at bounding box center [453, 181] width 152 height 27
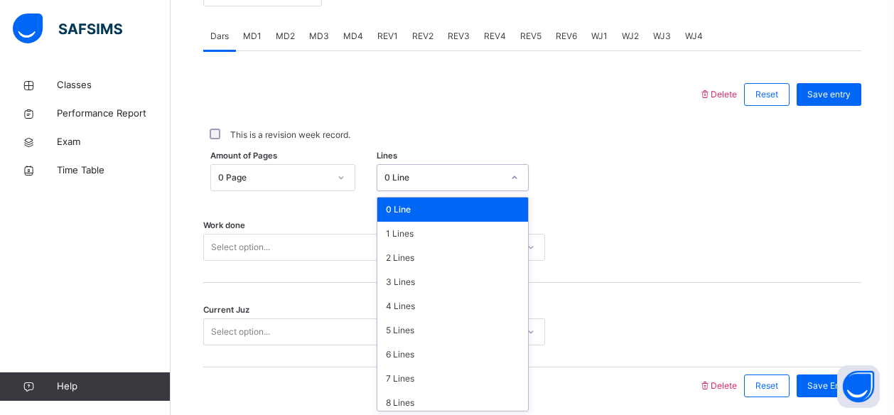
click at [496, 122] on div "This is a revision week record." at bounding box center [532, 135] width 658 height 30
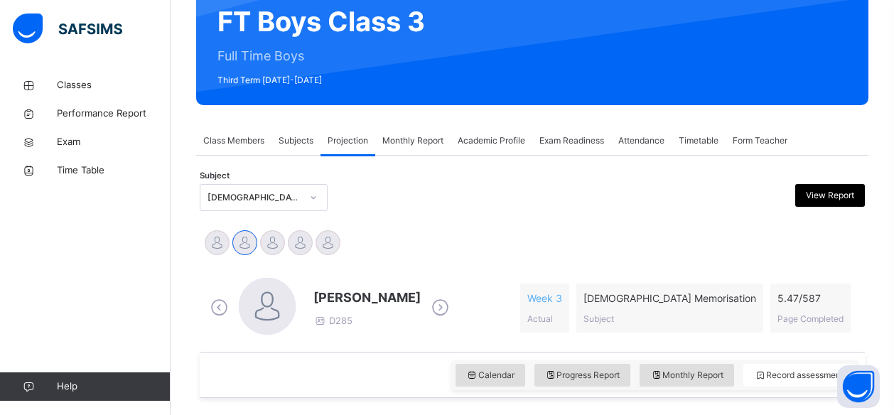
scroll to position [139, 0]
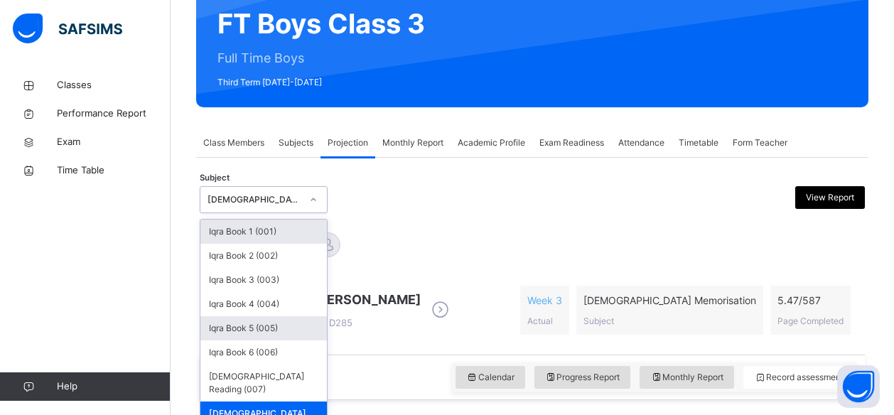
click at [269, 327] on div "Iqra Book 5 (005)" at bounding box center [263, 328] width 126 height 24
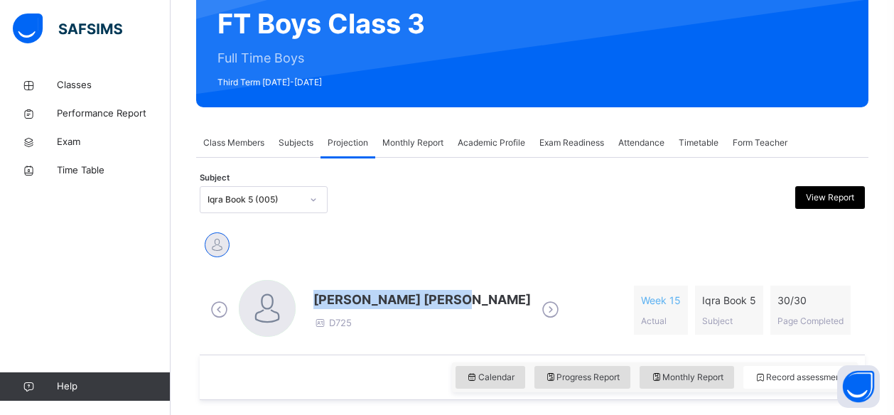
drag, startPoint x: 316, startPoint y: 299, endPoint x: 459, endPoint y: 305, distance: 143.0
click at [459, 305] on div "Mohammed Zufar Khan D725" at bounding box center [385, 310] width 356 height 60
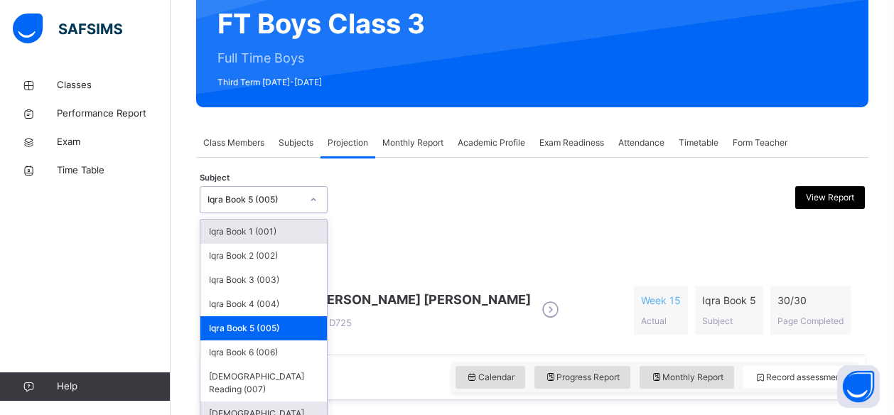
click at [226, 402] on div "[DEMOGRAPHIC_DATA] Memorisation (008)" at bounding box center [263, 420] width 126 height 37
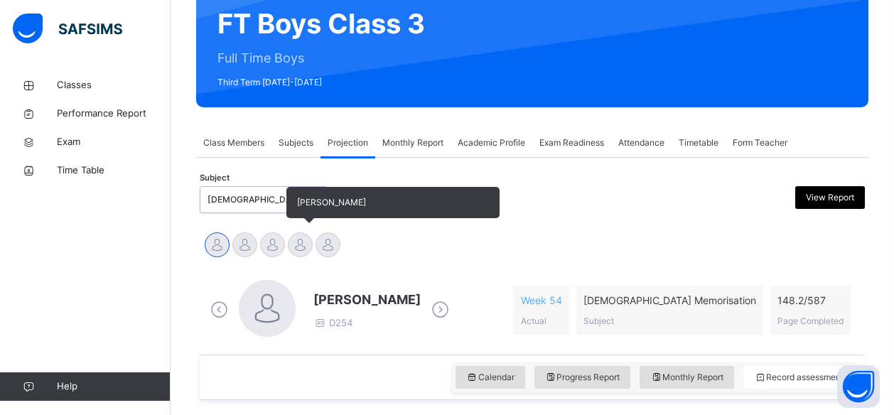
click at [305, 245] on div at bounding box center [300, 244] width 25 height 25
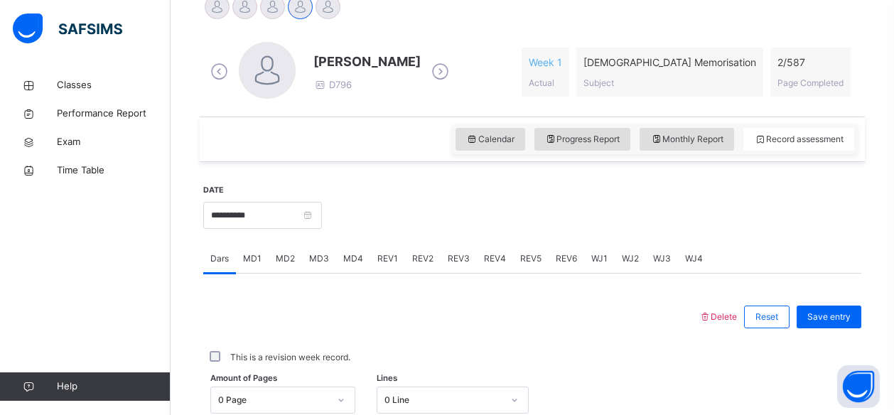
click at [6, 384] on icon at bounding box center [28, 387] width 57 height 11
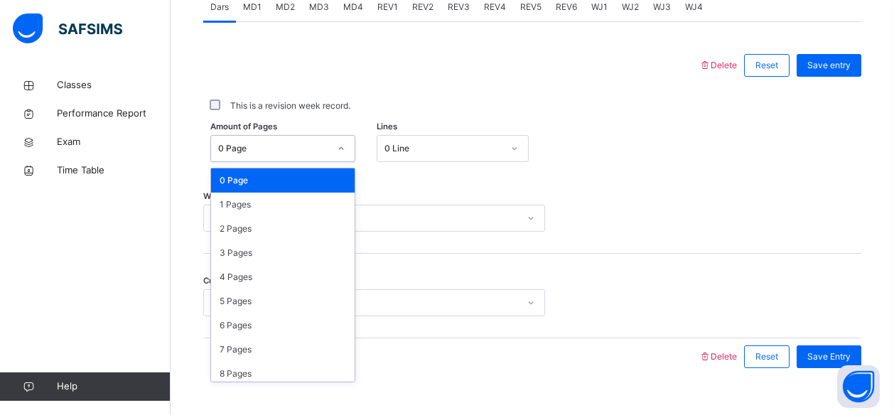
scroll to position [650, 0]
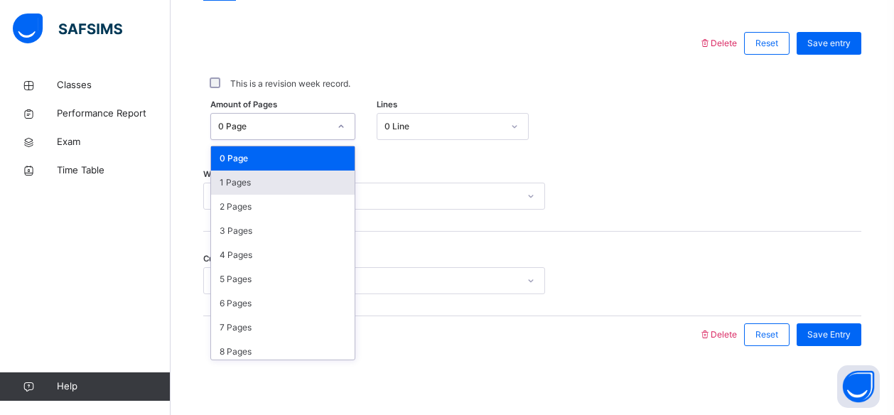
click at [229, 179] on div "1 Pages" at bounding box center [283, 183] width 144 height 24
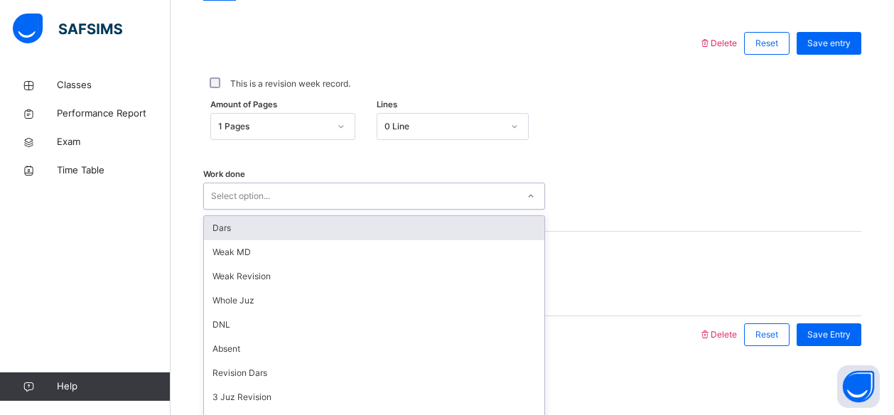
click at [222, 226] on div "Dars" at bounding box center [374, 228] width 340 height 24
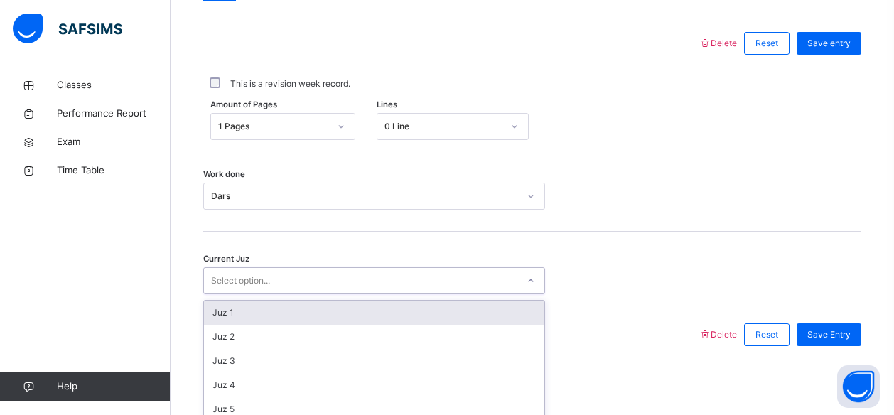
scroll to position [431, 0]
type input "**"
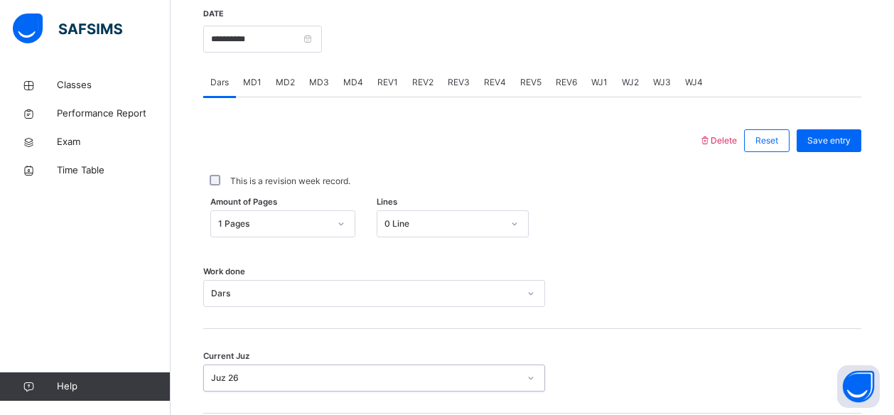
scroll to position [650, 0]
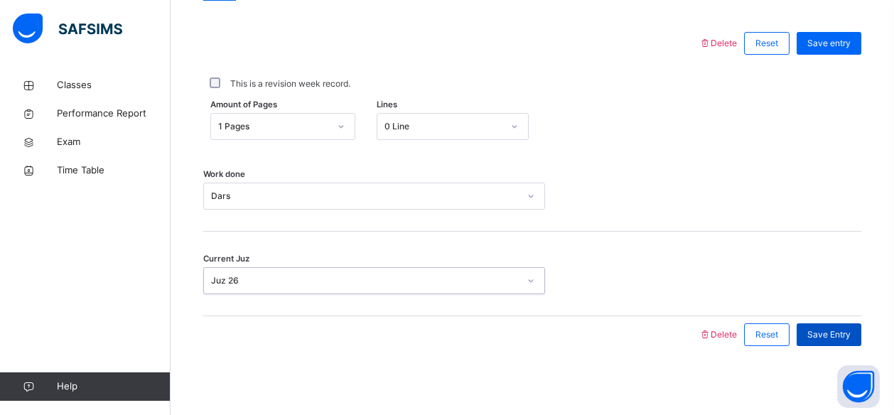
click at [831, 335] on span "Save Entry" at bounding box center [828, 334] width 43 height 13
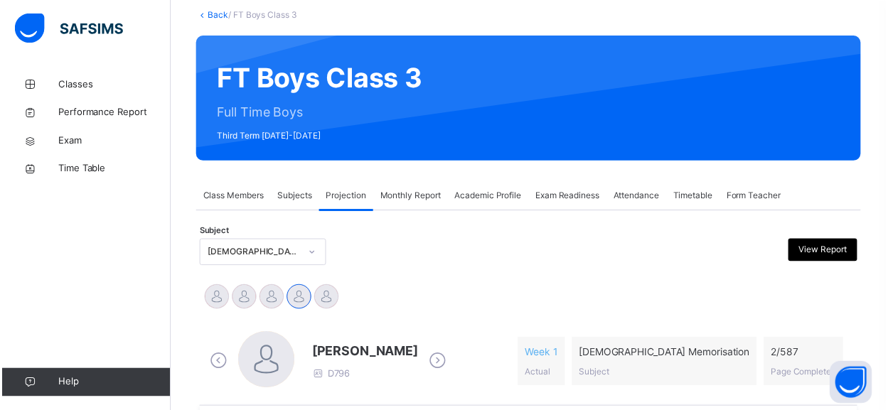
scroll to position [82, 0]
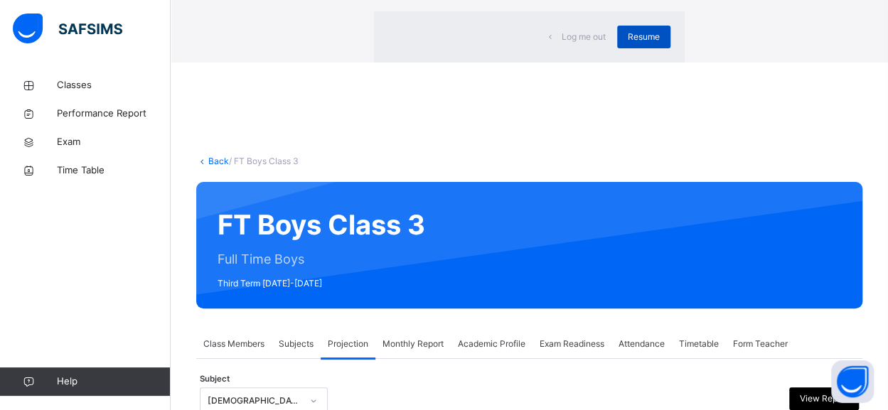
click at [628, 43] on span "Resume" at bounding box center [644, 37] width 32 height 13
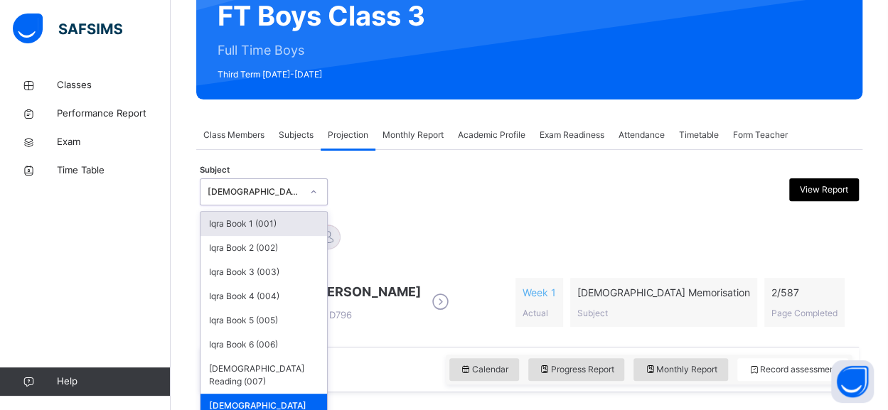
scroll to position [147, 0]
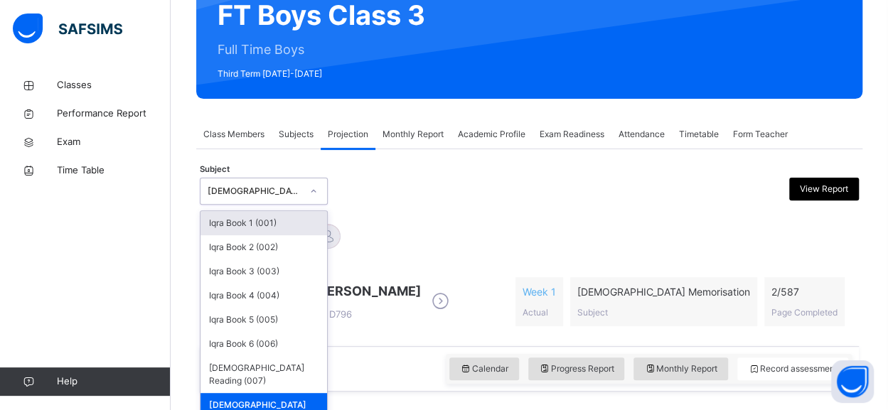
click at [411, 226] on div "Abubakr Adem Ali Ahmed Selami Aminah Cruse Ammar Osman Ibrahim Haydar" at bounding box center [529, 237] width 652 height 31
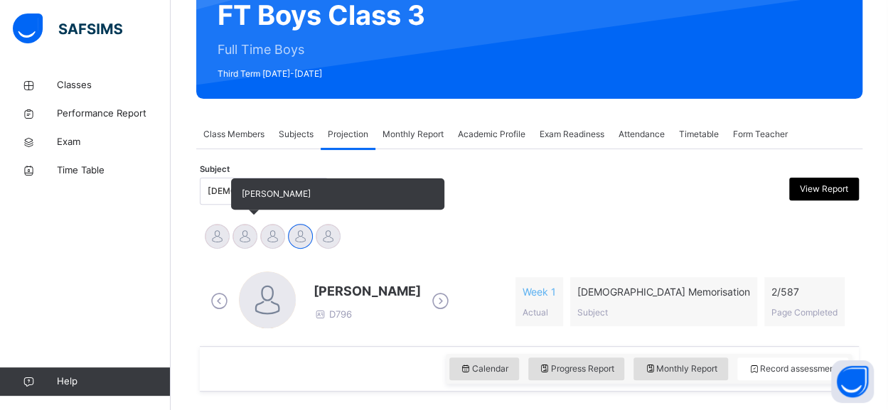
click at [237, 242] on div at bounding box center [244, 236] width 25 height 25
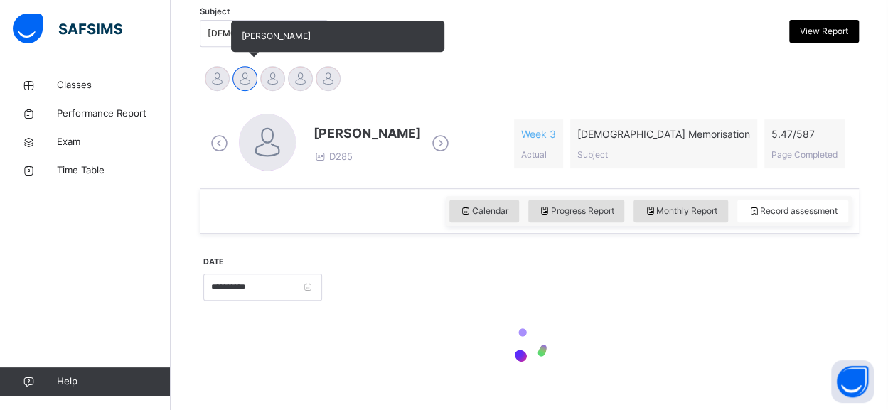
scroll to position [334, 0]
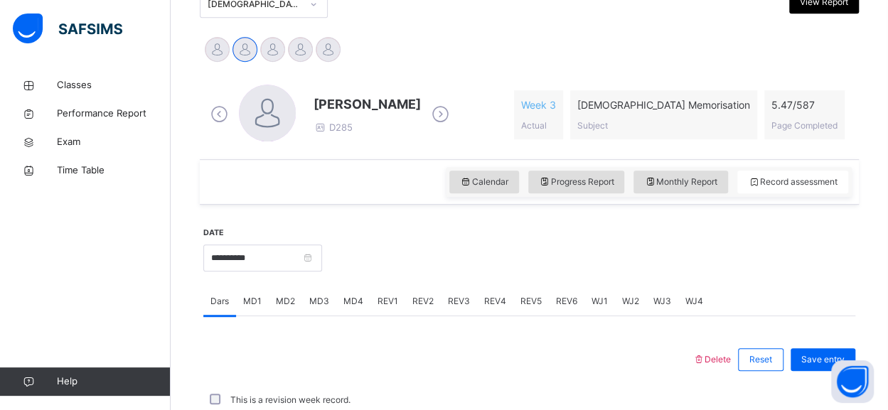
click at [333, 309] on div "MD3" at bounding box center [319, 301] width 34 height 28
click at [333, 306] on div "MD3" at bounding box center [319, 301] width 34 height 28
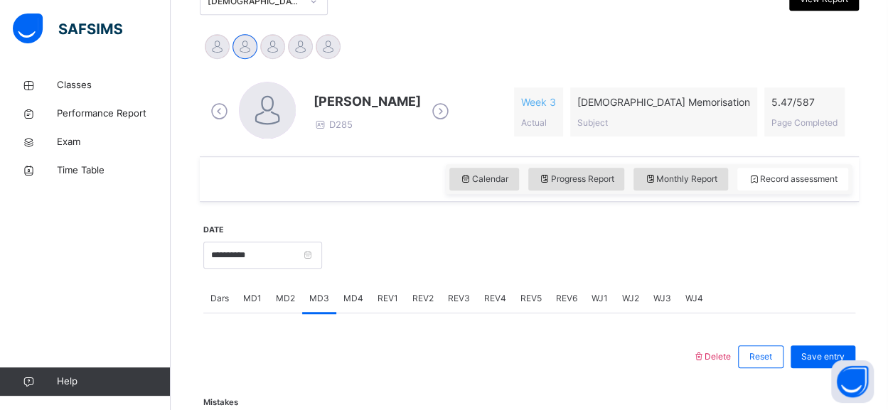
click at [364, 310] on div "MD4" at bounding box center [353, 298] width 34 height 28
click at [350, 300] on span "MD4" at bounding box center [353, 298] width 20 height 13
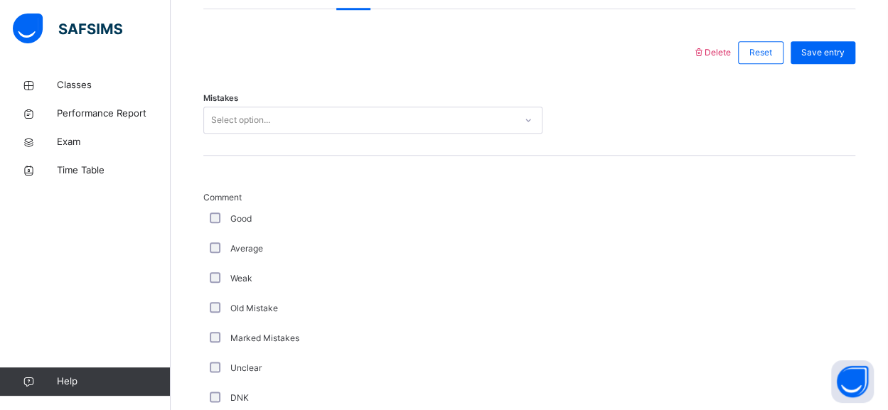
scroll to position [643, 0]
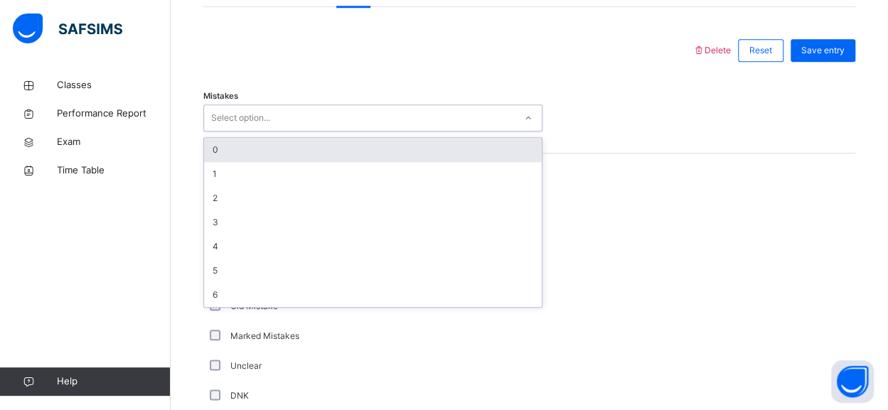
type input "*"
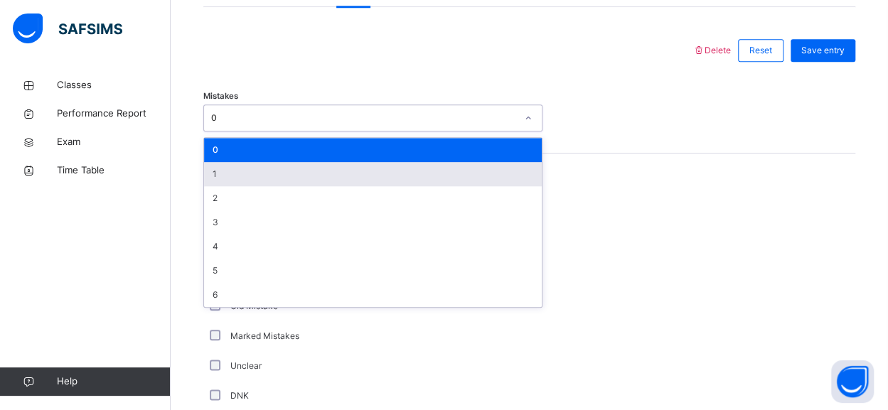
click at [250, 172] on div "1" at bounding box center [373, 174] width 338 height 24
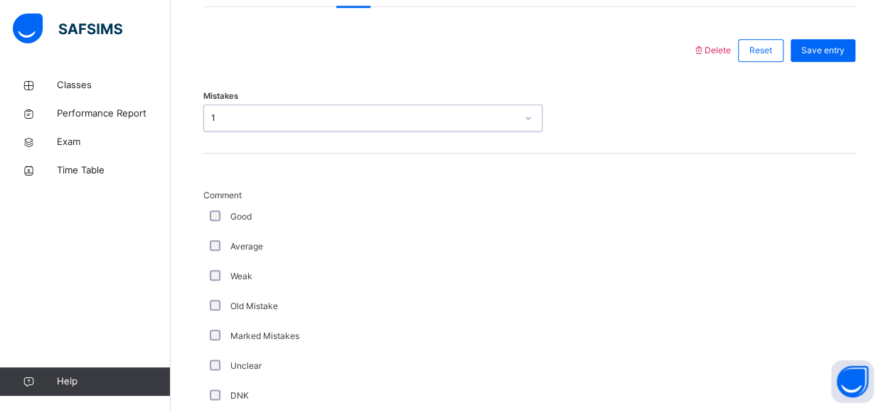
click at [210, 220] on div "Good" at bounding box center [380, 217] width 355 height 30
click at [213, 218] on div "Good" at bounding box center [381, 216] width 348 height 13
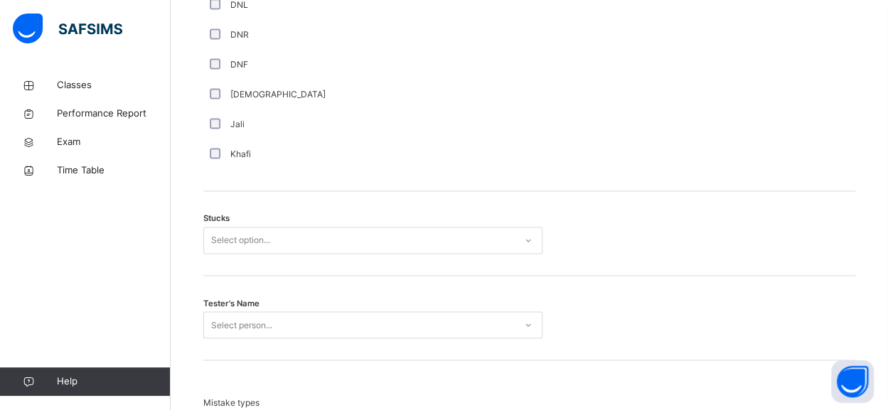
scroll to position [1146, 0]
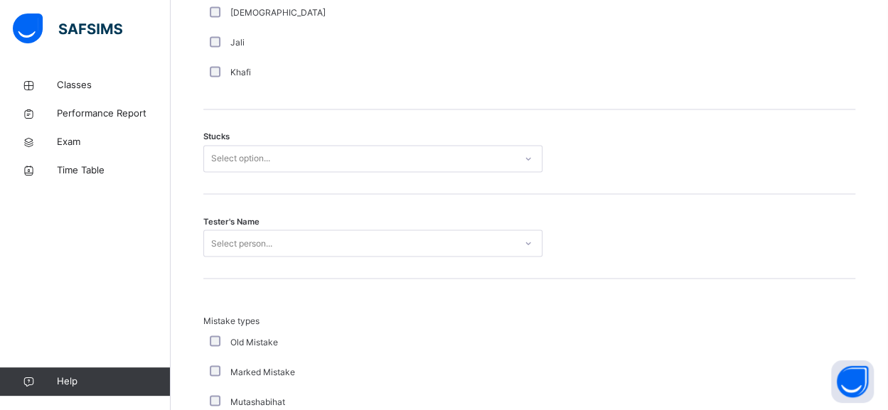
click at [262, 149] on div "Select option..." at bounding box center [240, 158] width 59 height 27
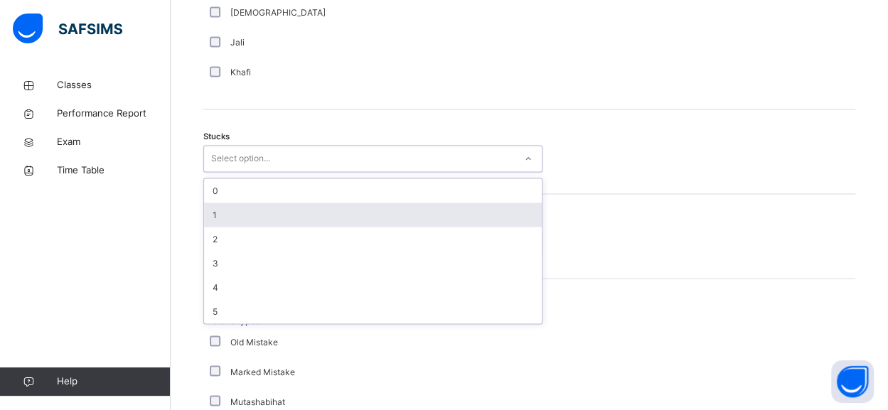
click at [202, 113] on div "**********" at bounding box center [529, 47] width 659 height 1308
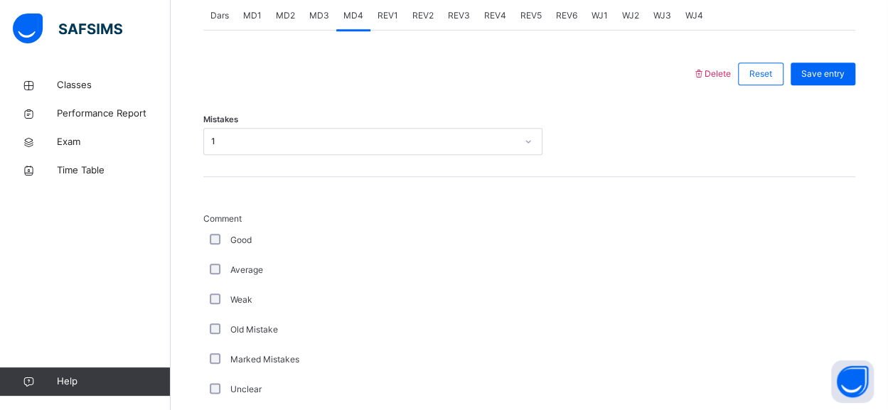
scroll to position [618, 0]
click at [216, 253] on div "Good" at bounding box center [380, 242] width 355 height 30
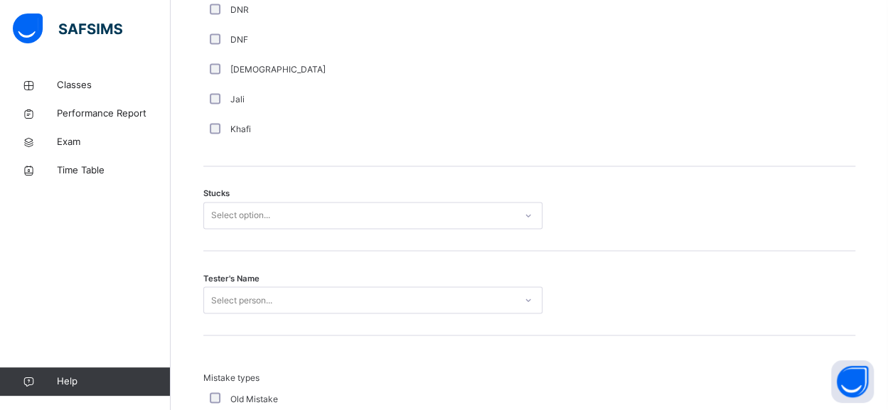
scroll to position [1089, 0]
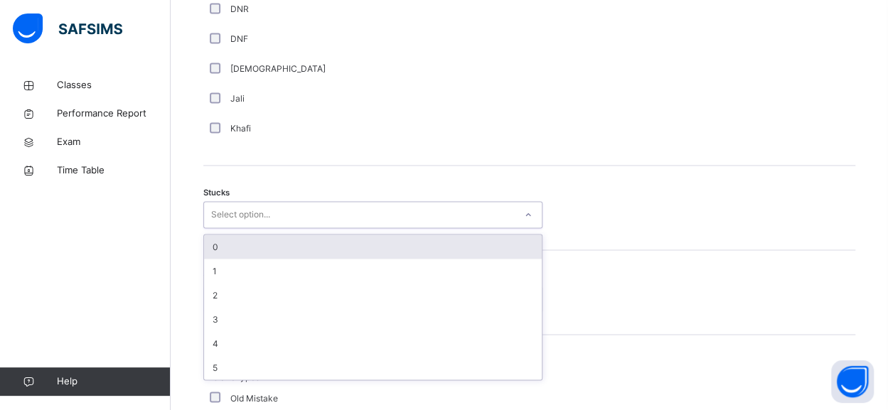
type input "*"
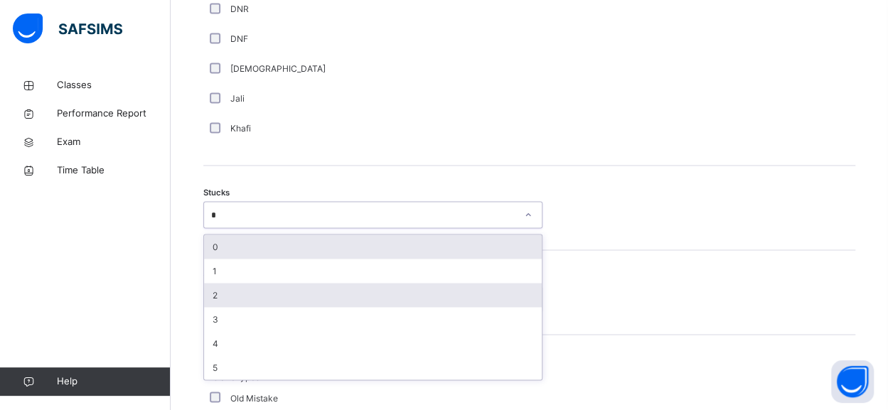
click at [232, 286] on div "2" at bounding box center [373, 295] width 338 height 24
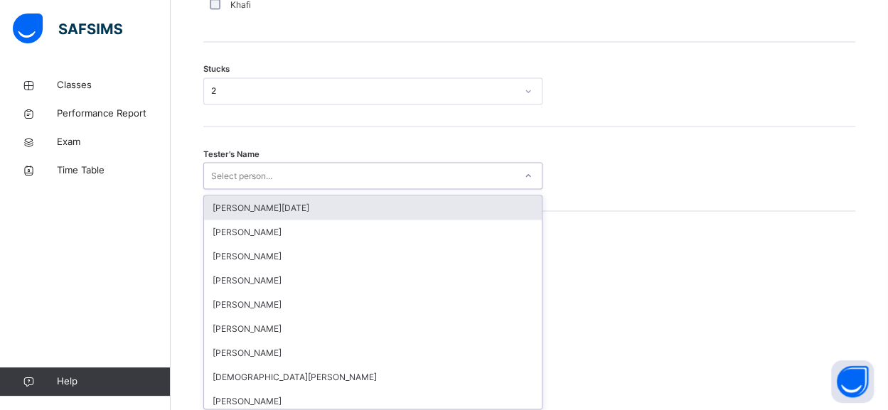
scroll to position [1215, 0]
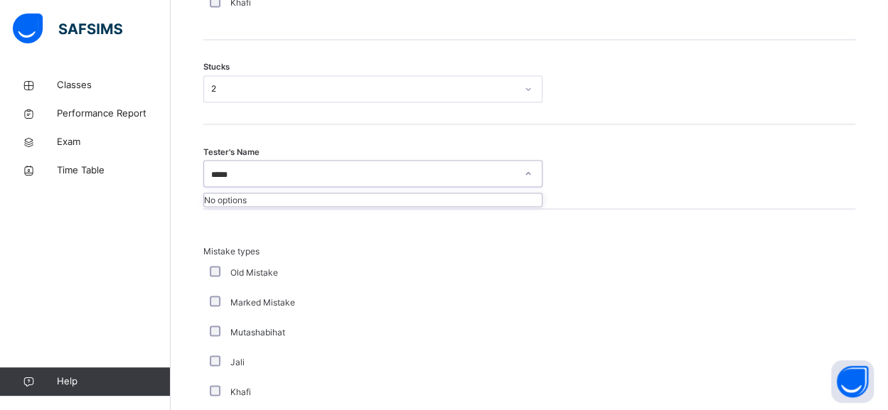
type input "*****"
click at [855, 314] on div "Mistake types Old Mistake Marked Mistake Mutashabihat Jali Khafi Unclear Changi…" at bounding box center [529, 355] width 652 height 222
click at [822, 296] on div "Mistake types Old Mistake Marked Mistake Mutashabihat Jali Khafi Unclear Changi…" at bounding box center [529, 355] width 652 height 222
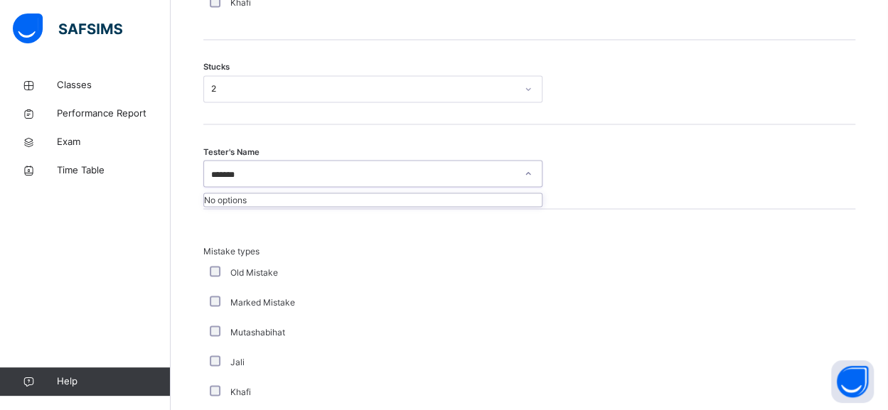
type input "******"
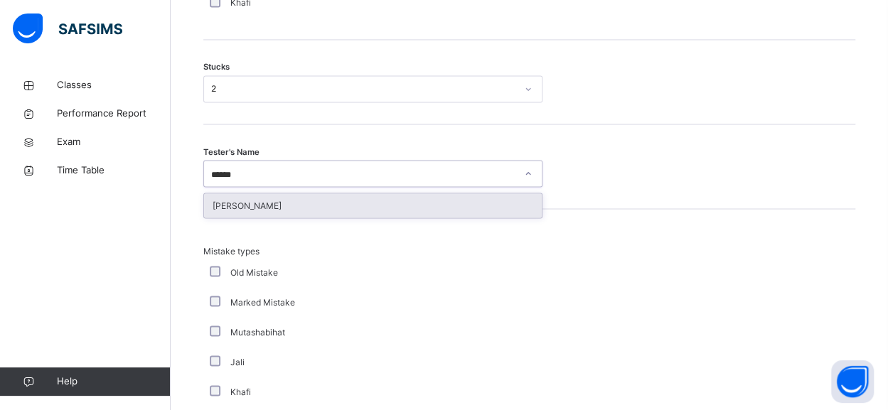
click at [303, 213] on div "[PERSON_NAME]" at bounding box center [373, 205] width 338 height 24
click at [323, 198] on div "Tester's Name option Abubakr Adem Ali focused, 30 of 88. 1 result available for…" at bounding box center [529, 166] width 652 height 85
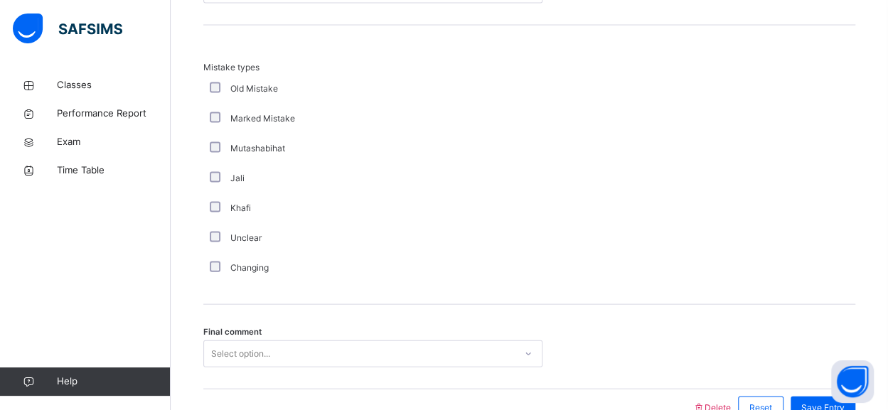
scroll to position [1400, 0]
click at [222, 235] on div "Unclear" at bounding box center [381, 236] width 348 height 13
click at [218, 227] on div "Unclear" at bounding box center [380, 237] width 355 height 30
click at [210, 141] on div "Mutashabihat" at bounding box center [381, 147] width 348 height 13
click at [223, 335] on div "Final comment Select option..." at bounding box center [529, 345] width 652 height 85
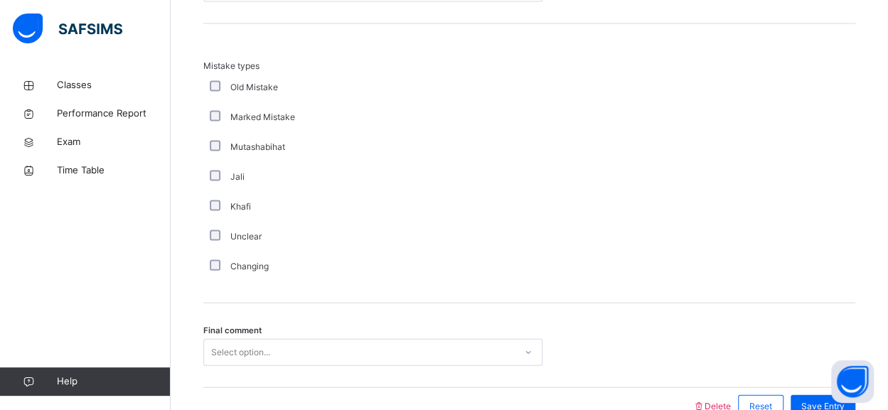
click at [222, 335] on div "Final comment Select option..." at bounding box center [529, 345] width 652 height 85
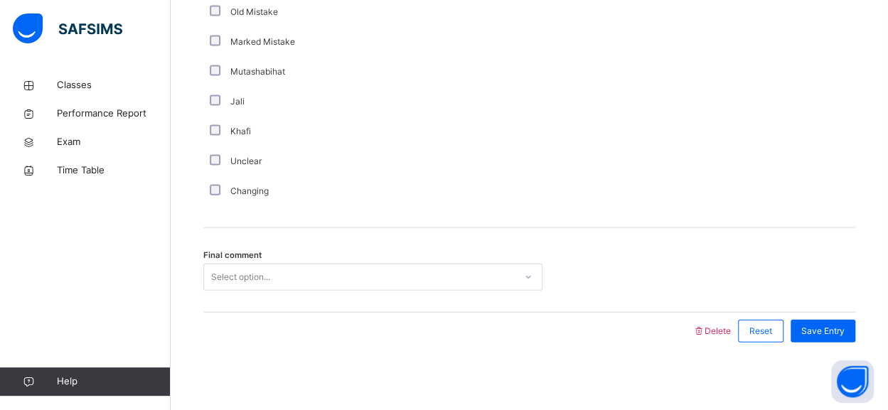
click at [300, 291] on div "Select option..." at bounding box center [372, 277] width 339 height 27
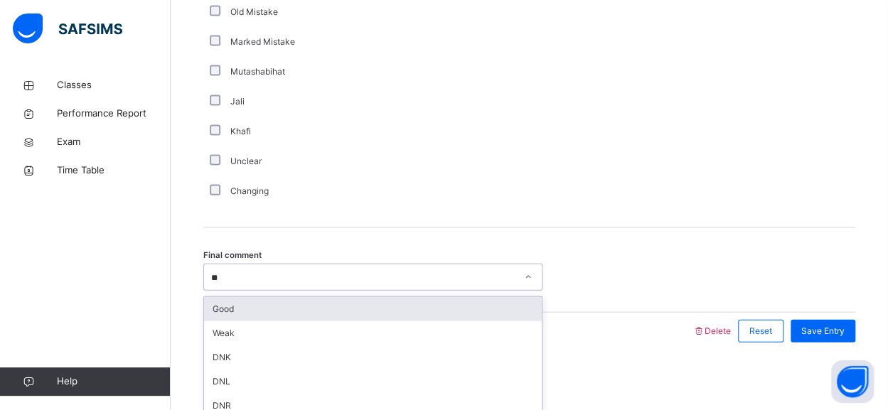
type input "*"
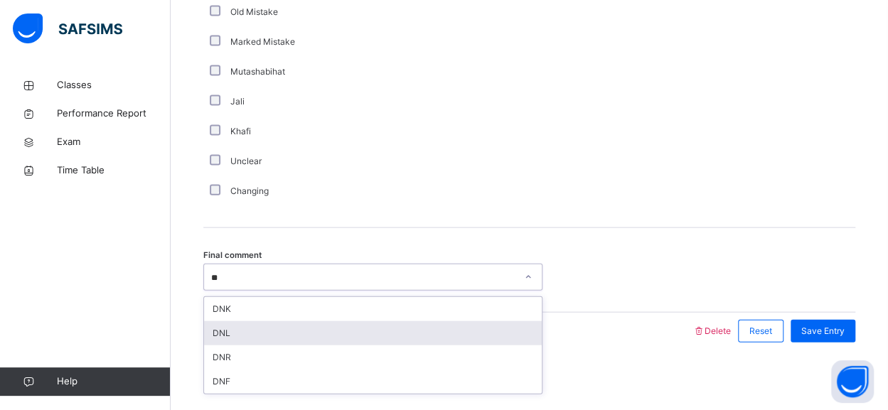
type input "**"
click at [569, 328] on div at bounding box center [447, 331] width 475 height 37
drag, startPoint x: 205, startPoint y: 311, endPoint x: 210, endPoint y: 318, distance: 8.7
click at [210, 318] on div "Good Weak DNK DNL DNR DNF" at bounding box center [373, 369] width 338 height 145
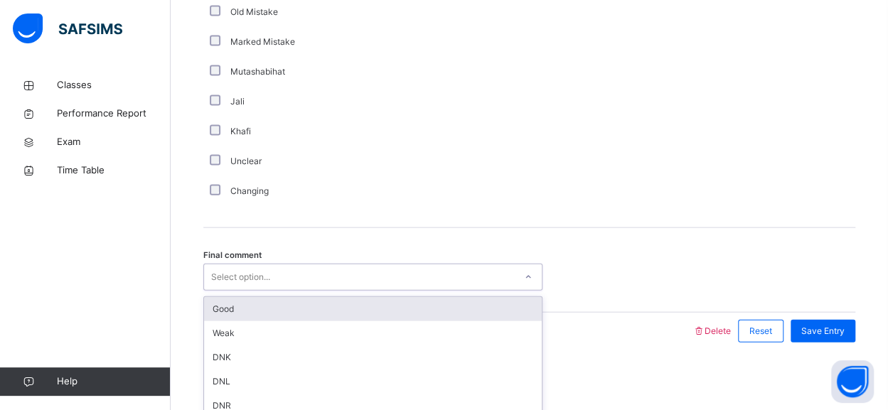
click at [209, 297] on div "Good" at bounding box center [373, 309] width 338 height 24
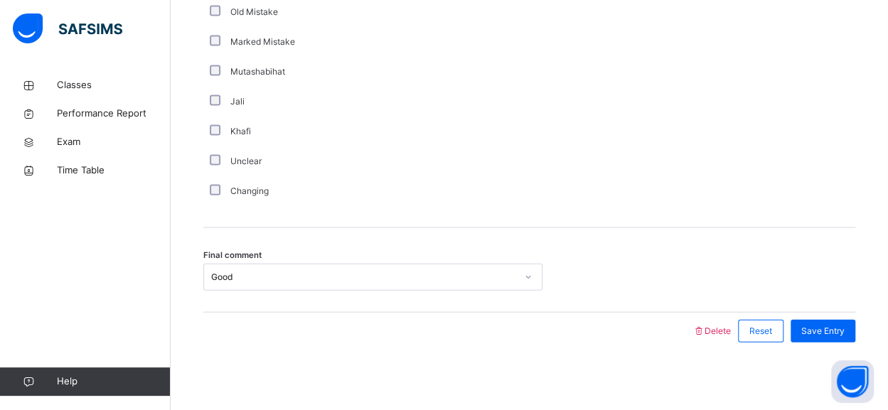
click at [749, 180] on div "Mistake types Old Mistake Marked Mistake Mutashabihat Jali Khafi Unclear Changi…" at bounding box center [529, 95] width 652 height 222
click at [766, 201] on div "Mistake types Old Mistake Marked Mistake Mutashabihat Jali Khafi Unclear Changi…" at bounding box center [529, 95] width 652 height 222
drag, startPoint x: 846, startPoint y: 326, endPoint x: 826, endPoint y: 328, distance: 20.0
click at [844, 325] on span "Save Entry" at bounding box center [822, 331] width 43 height 13
click at [826, 328] on span "Save Entry" at bounding box center [822, 331] width 43 height 13
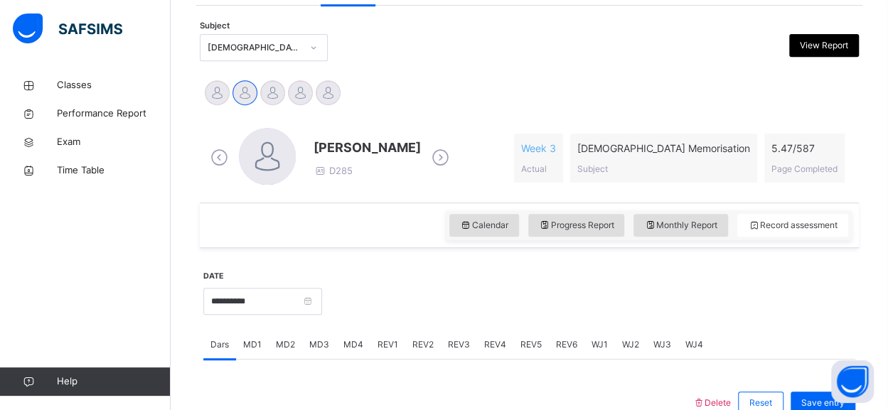
scroll to position [290, 0]
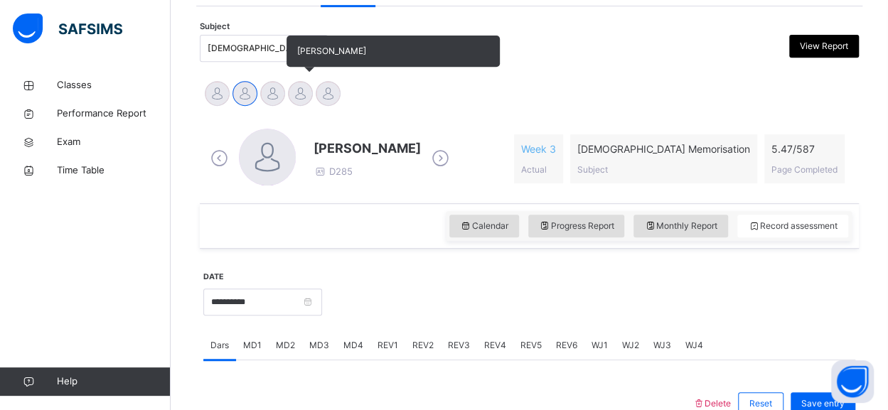
click at [297, 98] on div at bounding box center [300, 93] width 25 height 25
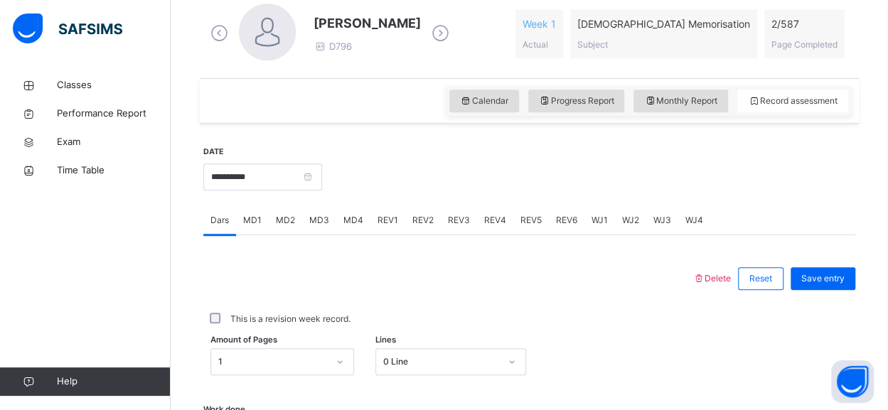
scroll to position [415, 0]
click at [839, 281] on span "Save entry" at bounding box center [822, 278] width 43 height 13
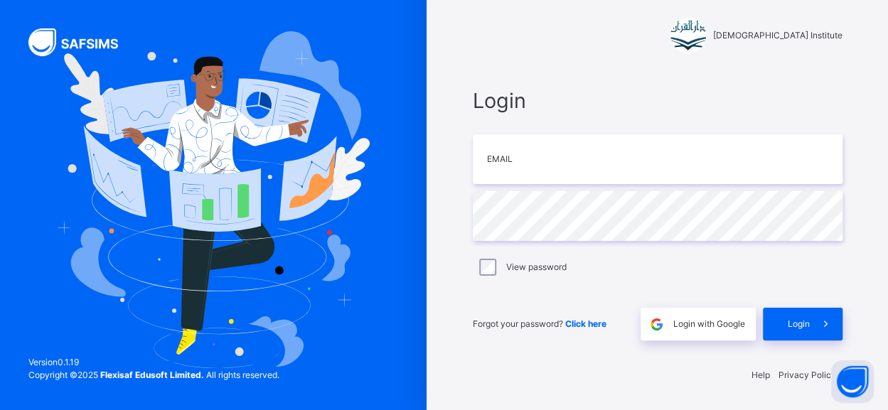
scroll to position [10, 0]
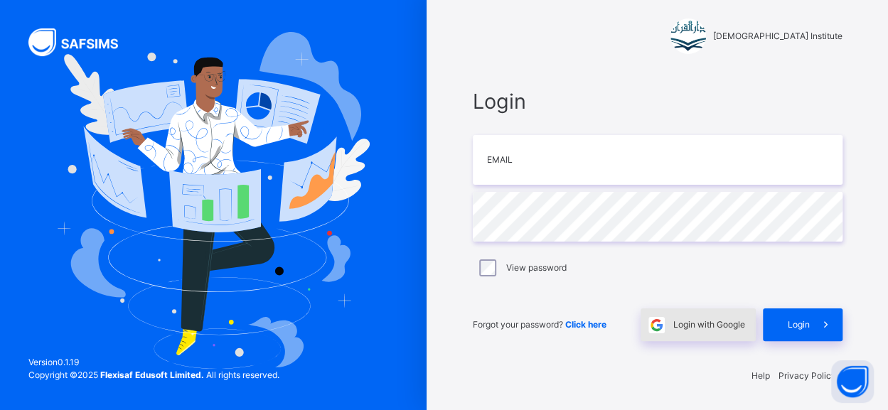
click at [709, 330] on div "Login with Google" at bounding box center [697, 324] width 115 height 33
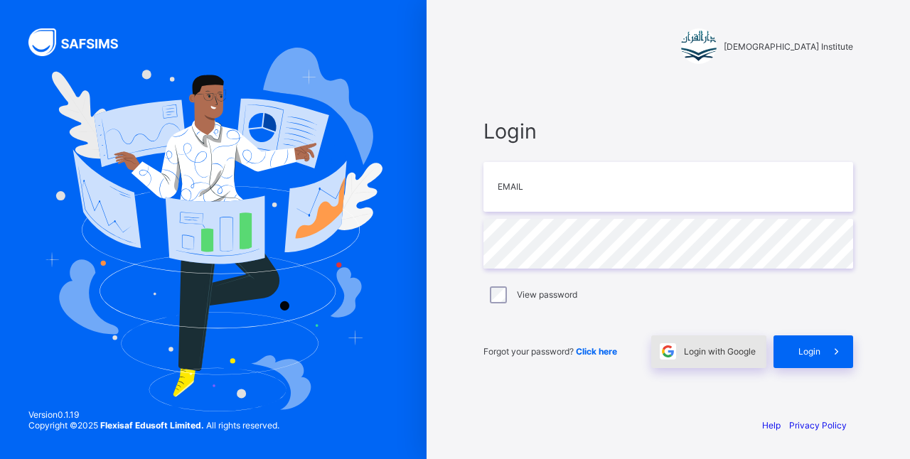
click at [699, 350] on span "Login with Google" at bounding box center [720, 351] width 72 height 11
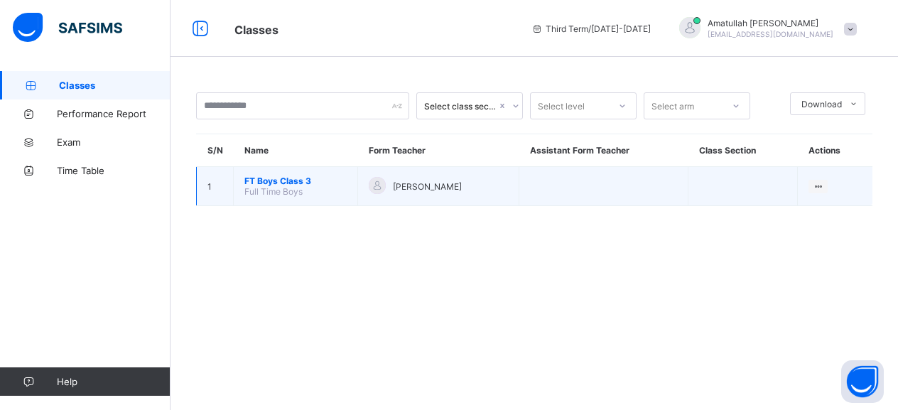
click at [264, 181] on span "FT Boys Class 3" at bounding box center [295, 181] width 102 height 11
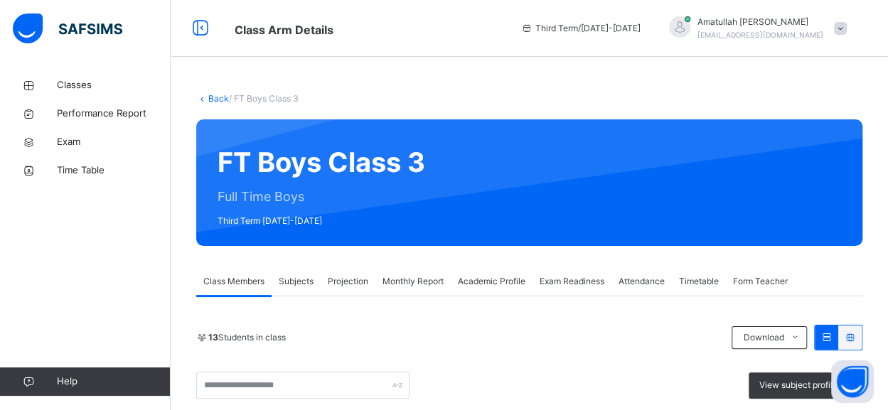
click at [335, 286] on span "Projection" at bounding box center [348, 281] width 41 height 13
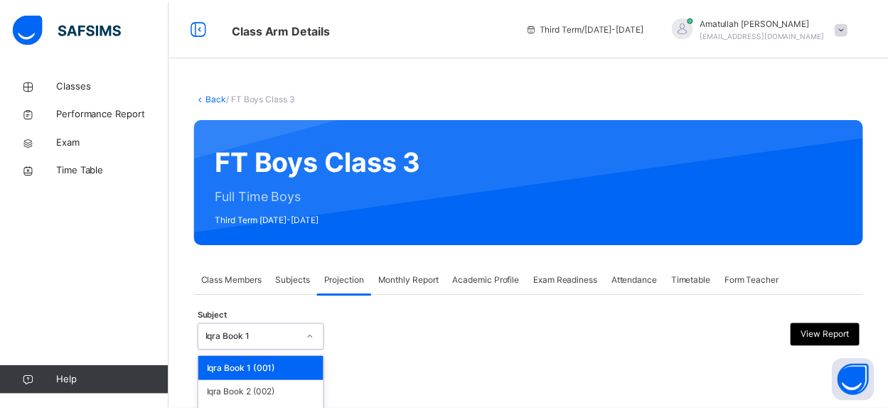
scroll to position [141, 0]
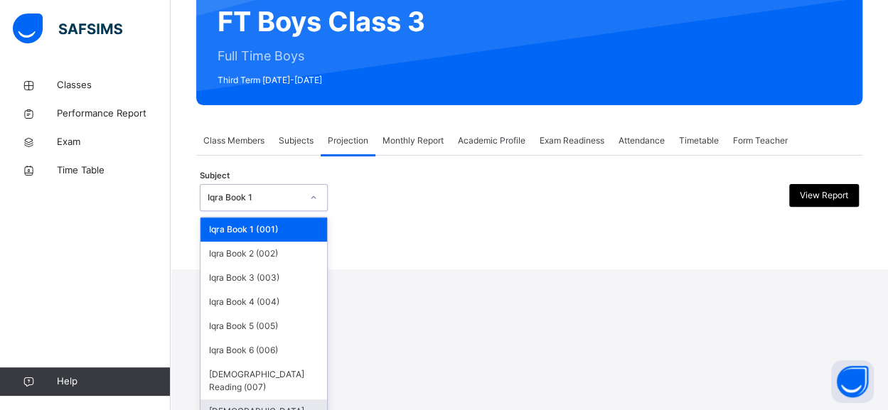
click at [232, 399] on div "[DEMOGRAPHIC_DATA] Memorisation (008)" at bounding box center [263, 417] width 126 height 37
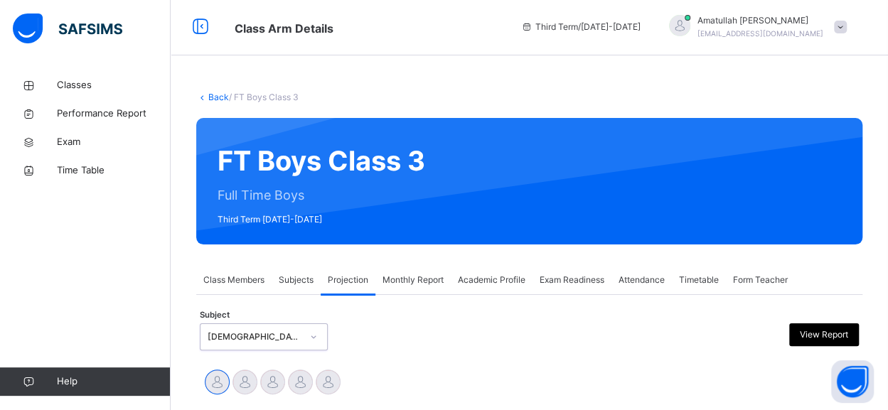
scroll to position [120, 0]
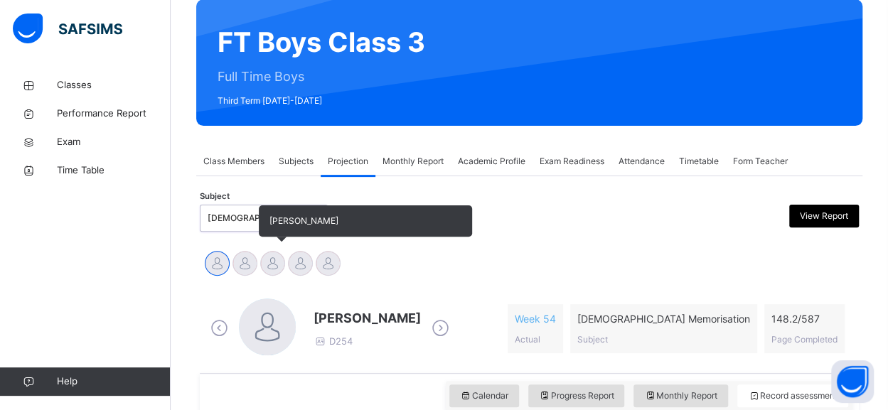
click at [271, 261] on div at bounding box center [272, 263] width 25 height 25
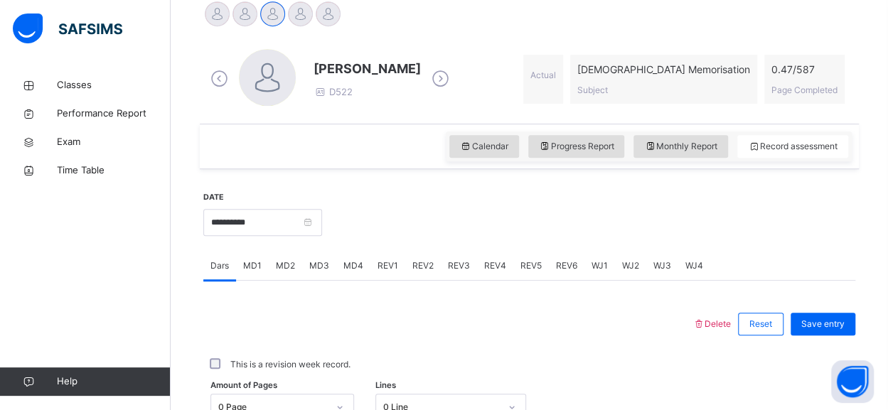
scroll to position [416, 0]
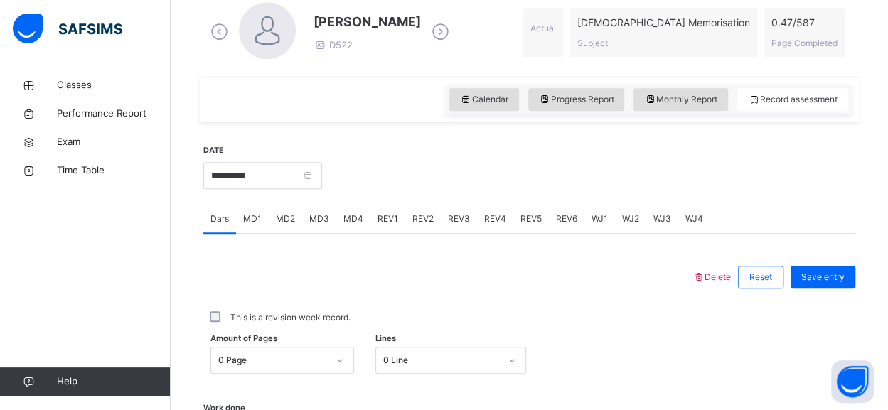
click at [348, 222] on span "MD4" at bounding box center [353, 218] width 20 height 13
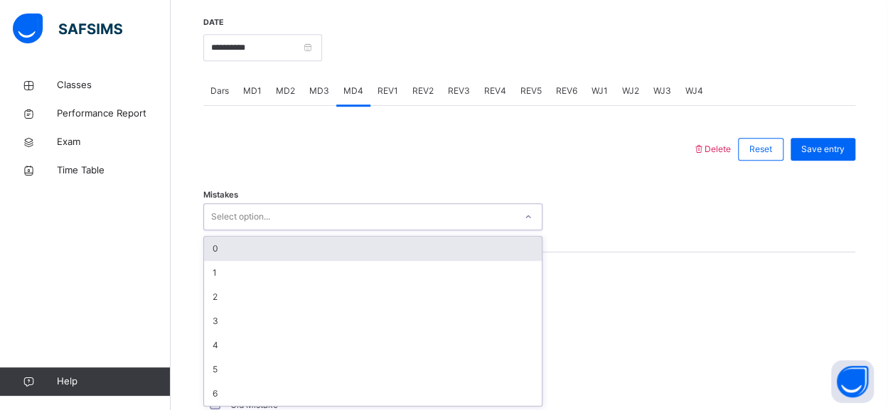
scroll to position [544, 0]
click at [330, 183] on div "Mistakes option 0 focused, 1 of 7. 7 results available. Use Up and Down to choo…" at bounding box center [529, 210] width 652 height 85
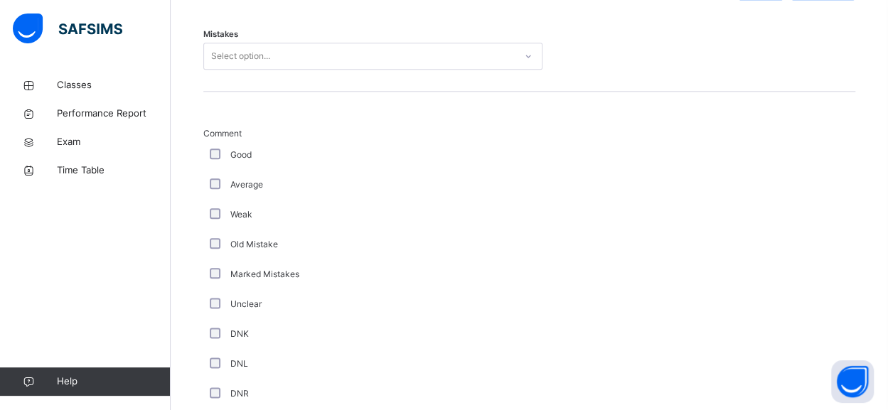
scroll to position [702, 0]
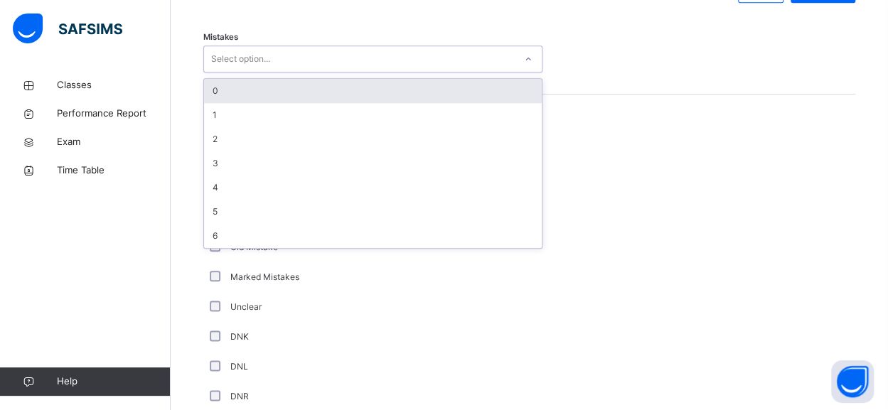
click at [313, 330] on div "DNK" at bounding box center [381, 336] width 348 height 13
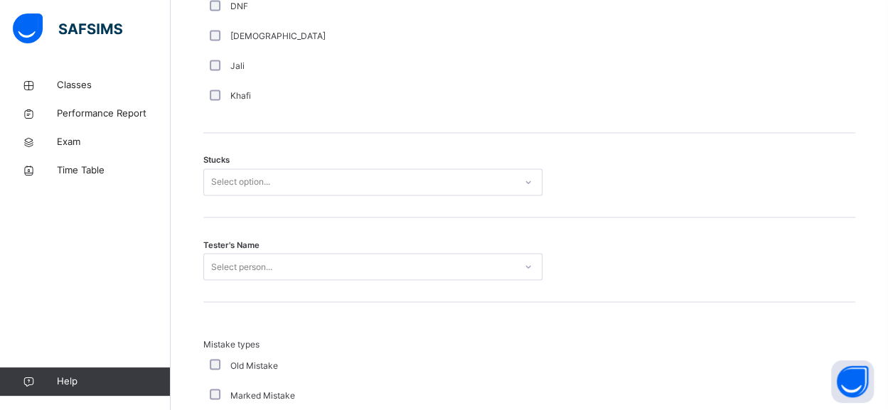
scroll to position [1120, 0]
click at [221, 222] on div "Tester's Name Select person..." at bounding box center [529, 262] width 652 height 85
click at [220, 235] on div "Tester's Name Select person..." at bounding box center [529, 262] width 652 height 85
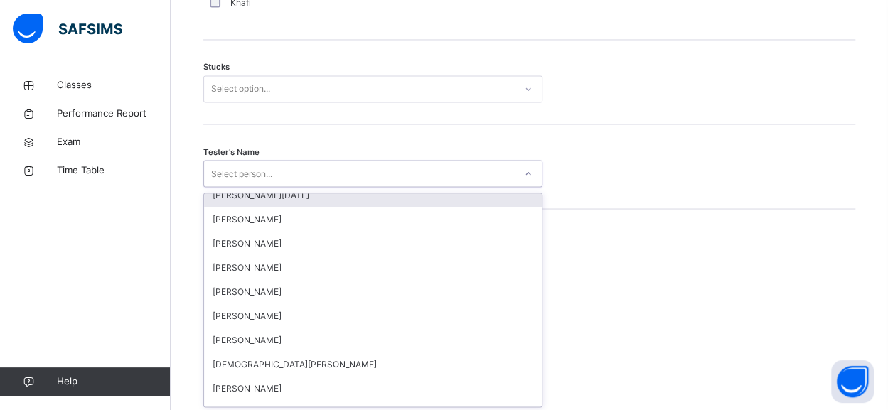
scroll to position [10, 0]
click at [272, 136] on div "Tester's Name option [PERSON_NAME][DATE] focused, 1 of 88. 88 results available…" at bounding box center [529, 166] width 652 height 85
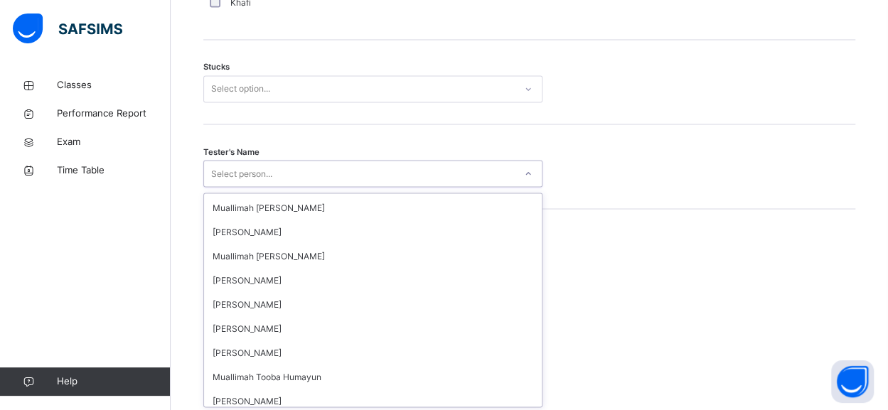
scroll to position [1913, 0]
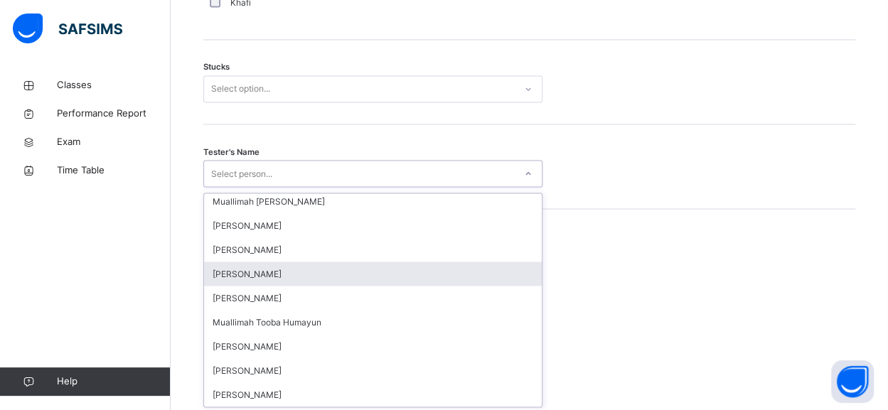
click at [213, 282] on div "[PERSON_NAME]" at bounding box center [373, 274] width 338 height 24
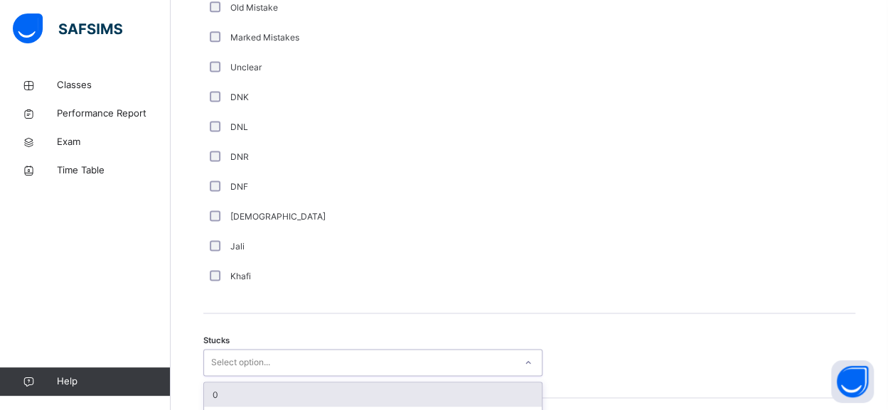
scroll to position [940, 0]
click at [239, 323] on div "Stucks option 0 focused, 1 of 6. 6 results available. Use Up and Down to choose…" at bounding box center [529, 358] width 652 height 85
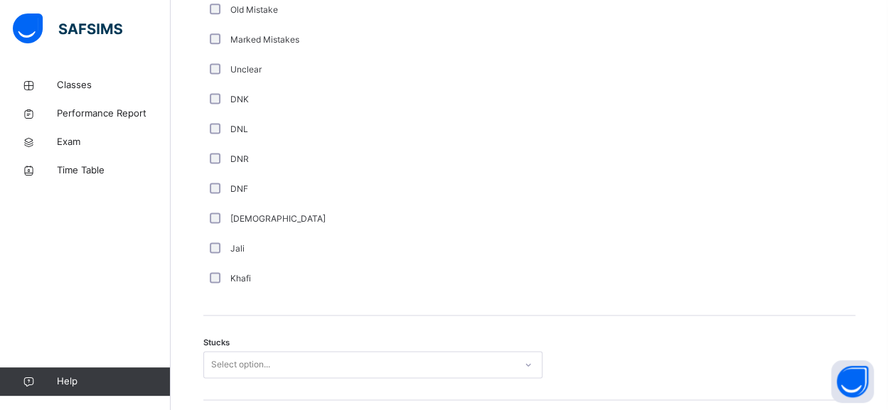
click at [239, 324] on div "Stucks Select option..." at bounding box center [529, 358] width 652 height 85
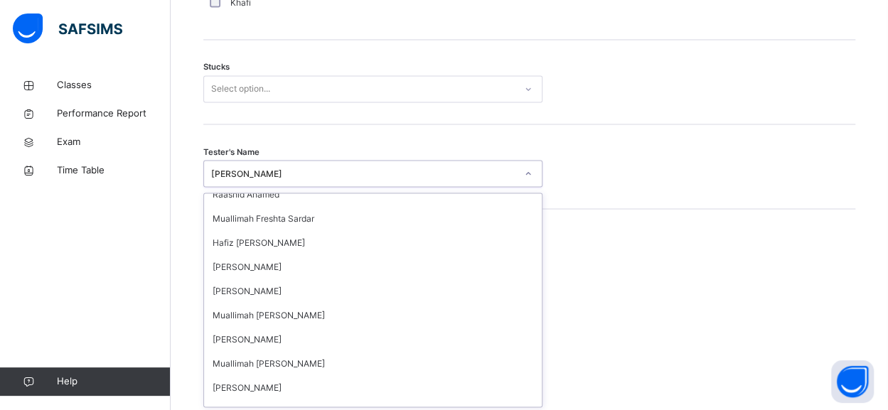
scroll to position [1913, 0]
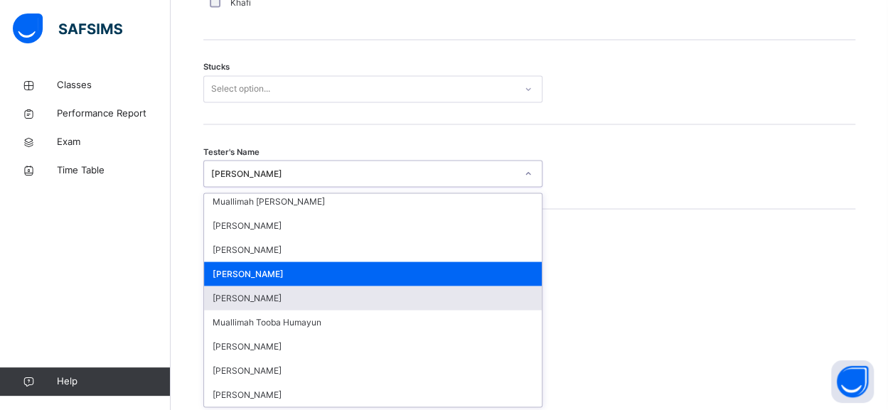
click at [249, 299] on div "[PERSON_NAME]" at bounding box center [373, 298] width 338 height 24
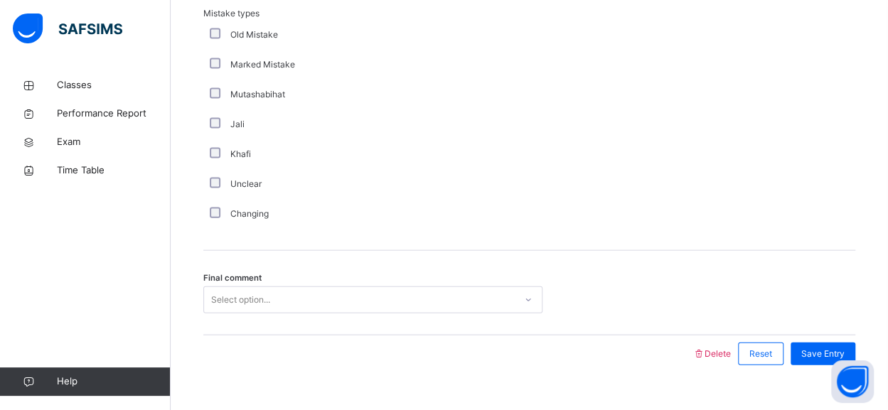
scroll to position [1475, 0]
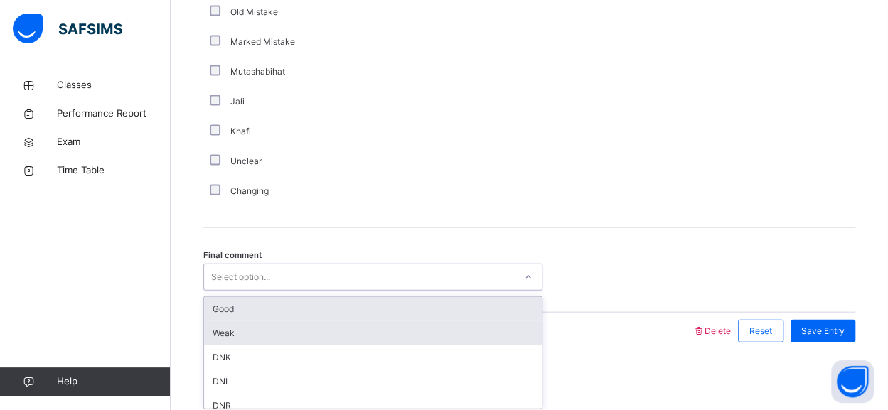
click at [242, 323] on div "Weak" at bounding box center [373, 333] width 338 height 24
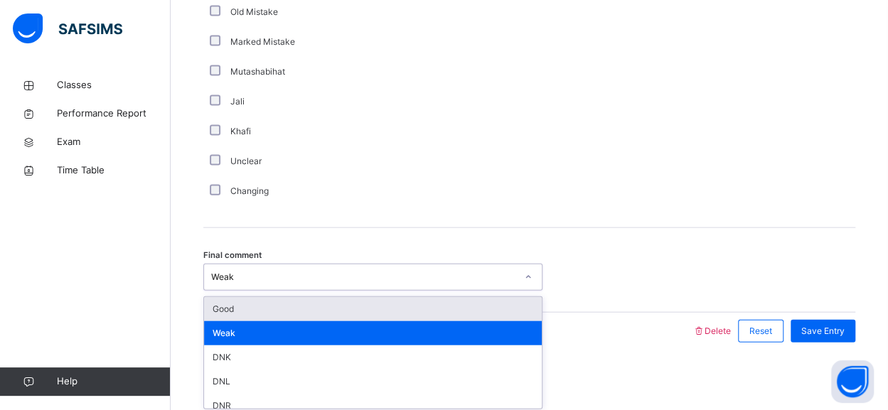
click at [226, 308] on div "Good" at bounding box center [373, 309] width 338 height 24
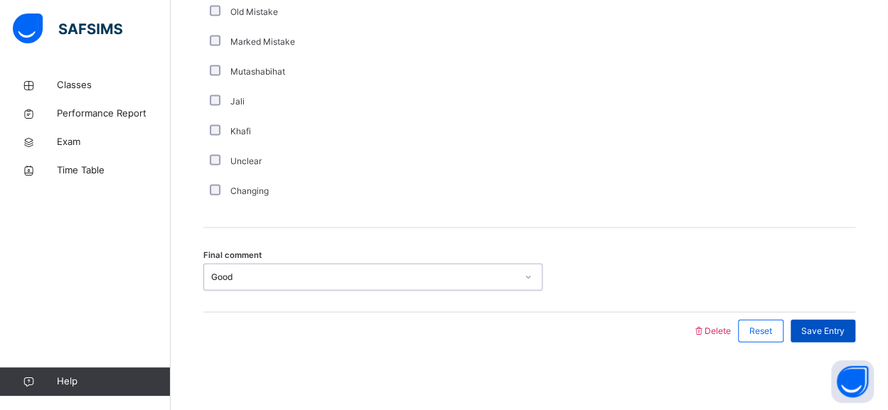
click at [824, 320] on div "Save Entry" at bounding box center [822, 331] width 65 height 23
click at [822, 334] on span "Save Entry" at bounding box center [822, 331] width 43 height 13
click at [830, 325] on span "Save Entry" at bounding box center [822, 331] width 43 height 13
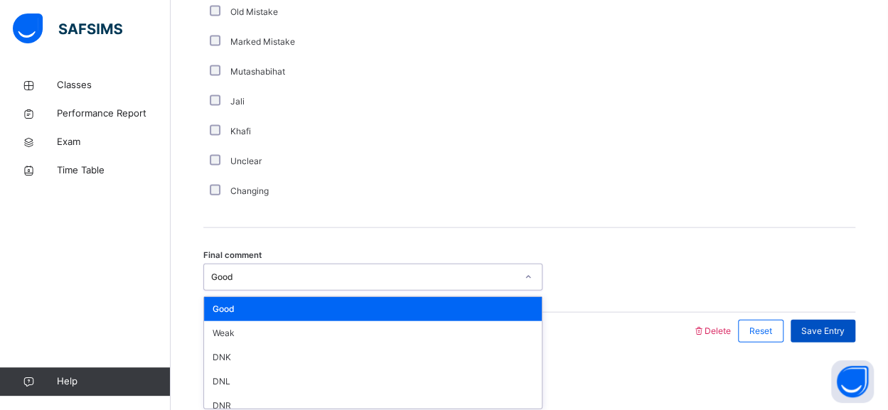
click at [830, 328] on span "Save Entry" at bounding box center [822, 331] width 43 height 13
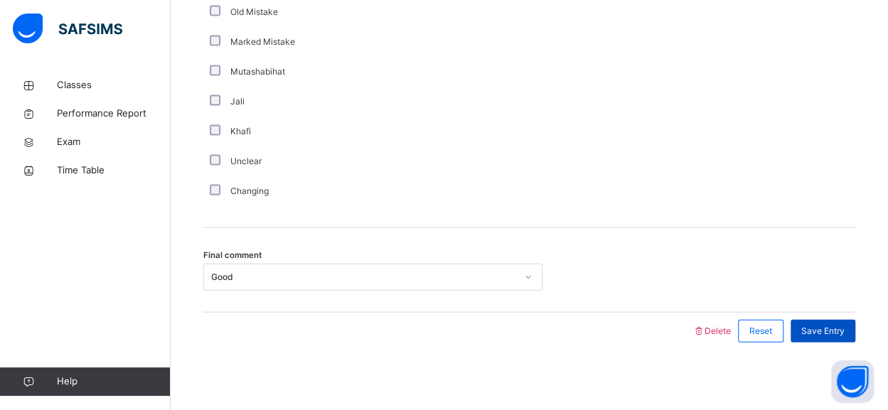
click at [836, 332] on span "Save Entry" at bounding box center [822, 331] width 43 height 13
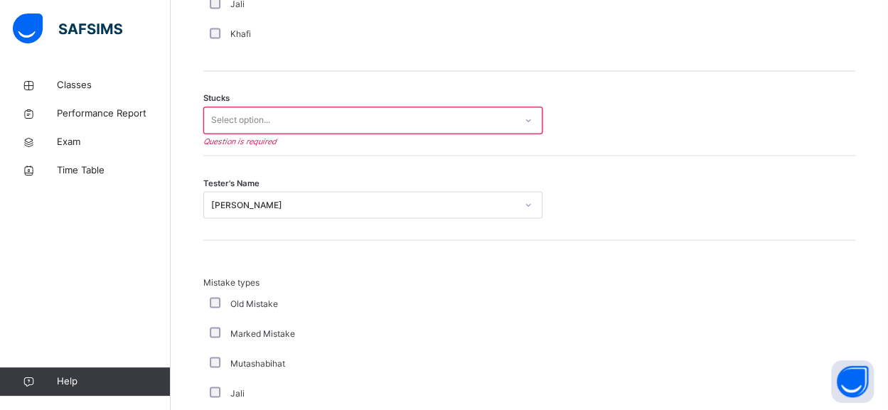
scroll to position [1180, 0]
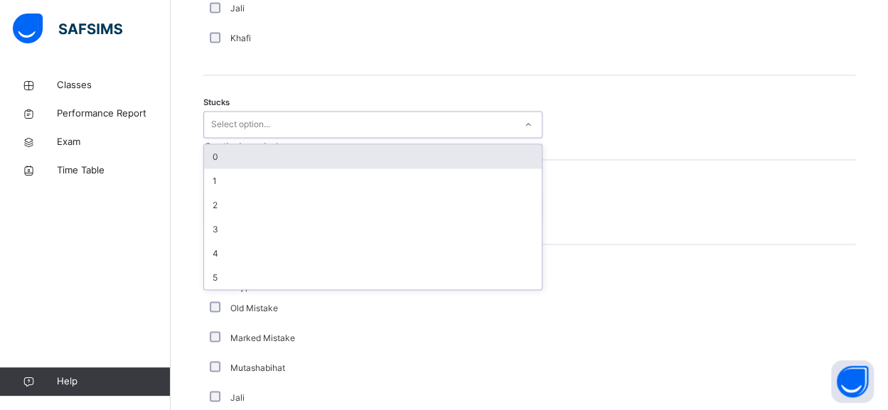
click at [278, 158] on div "0" at bounding box center [373, 156] width 338 height 24
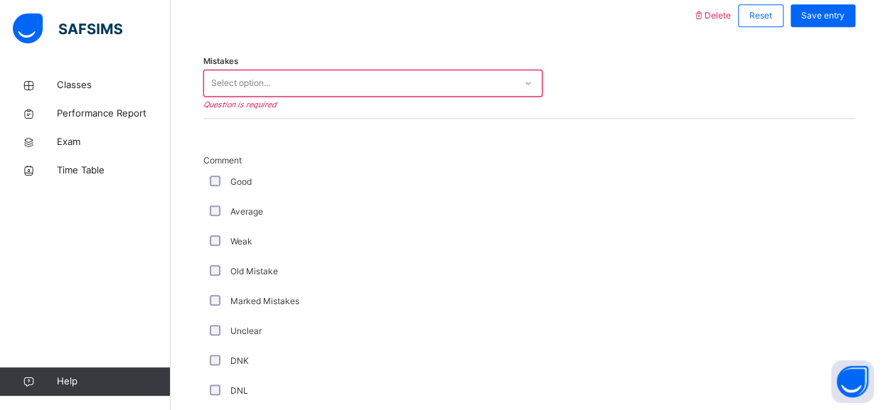
scroll to position [675, 0]
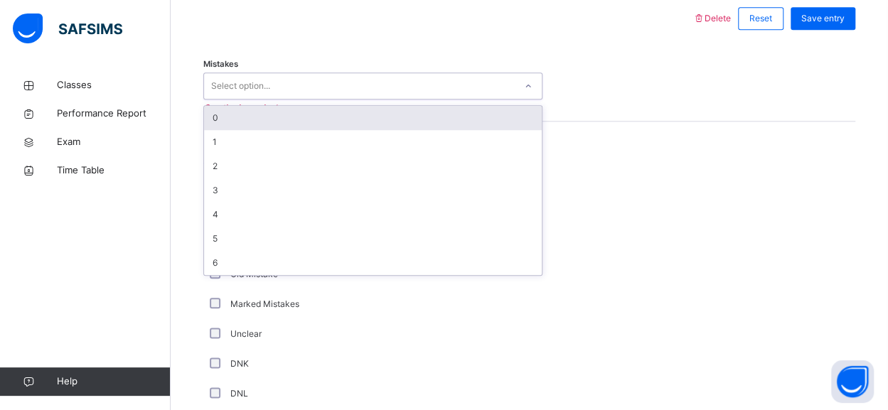
click at [262, 119] on div "0" at bounding box center [373, 118] width 338 height 24
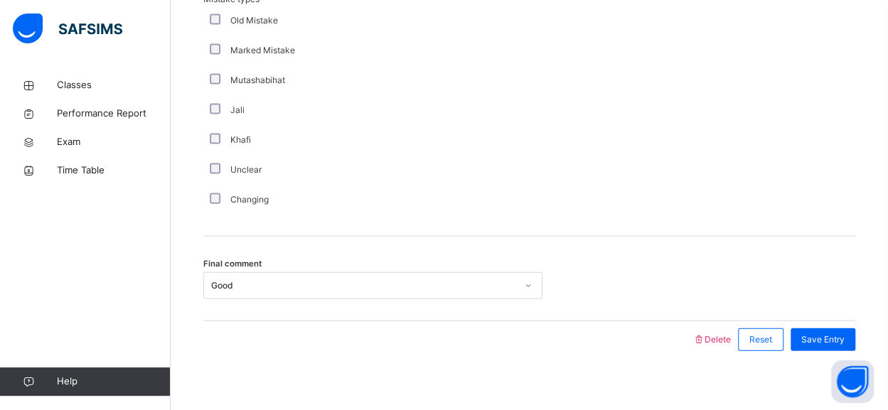
scroll to position [1475, 0]
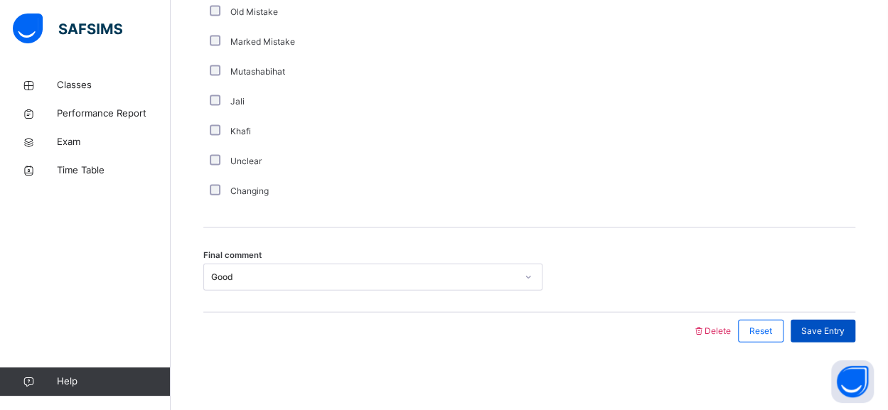
click at [831, 336] on div "Save Entry" at bounding box center [822, 331] width 65 height 23
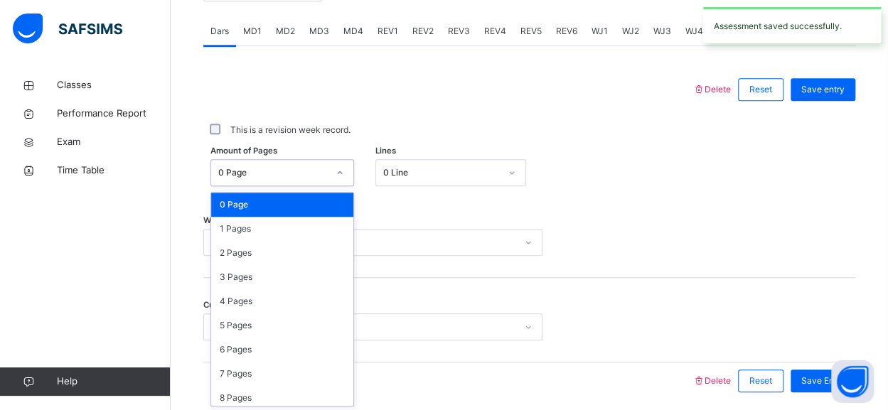
scroll to position [604, 0]
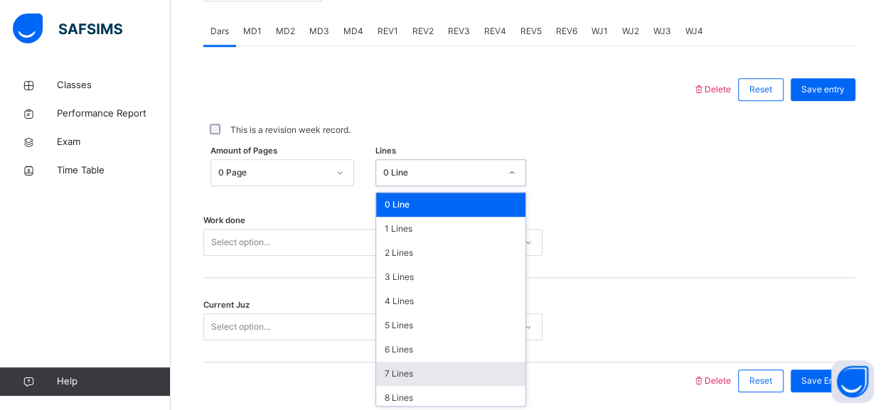
click at [399, 371] on div "7 Lines" at bounding box center [450, 374] width 149 height 24
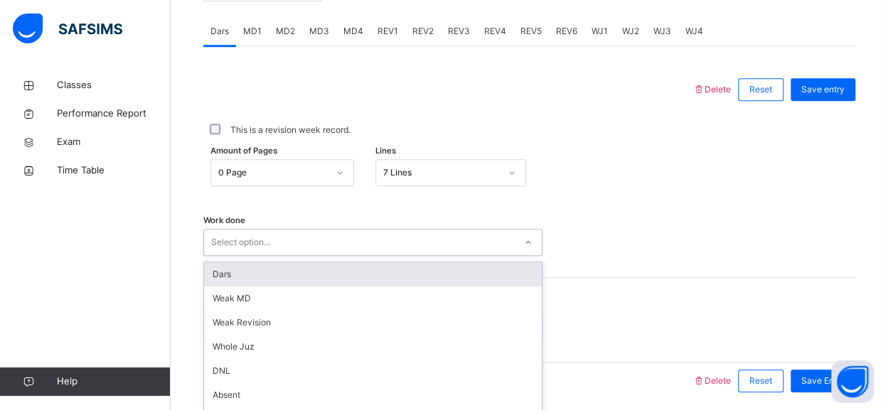
scroll to position [655, 0]
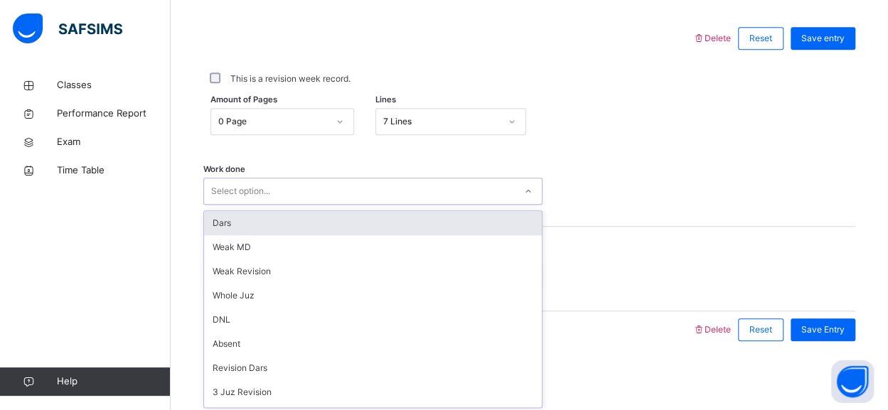
click at [223, 221] on div "Dars" at bounding box center [373, 223] width 338 height 24
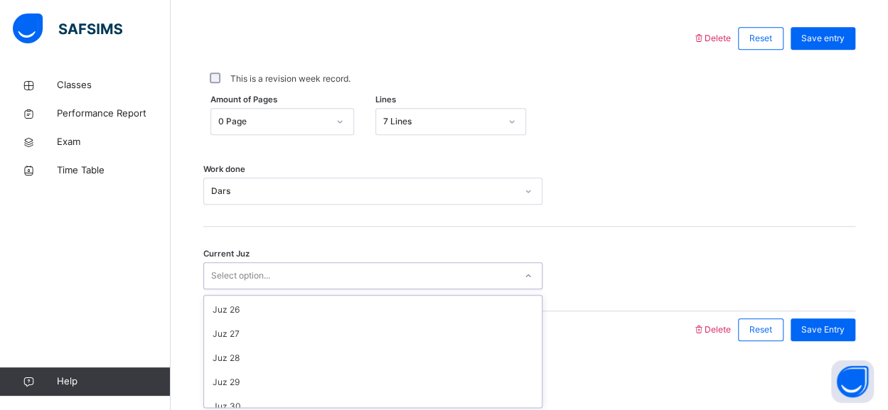
scroll to position [600, 0]
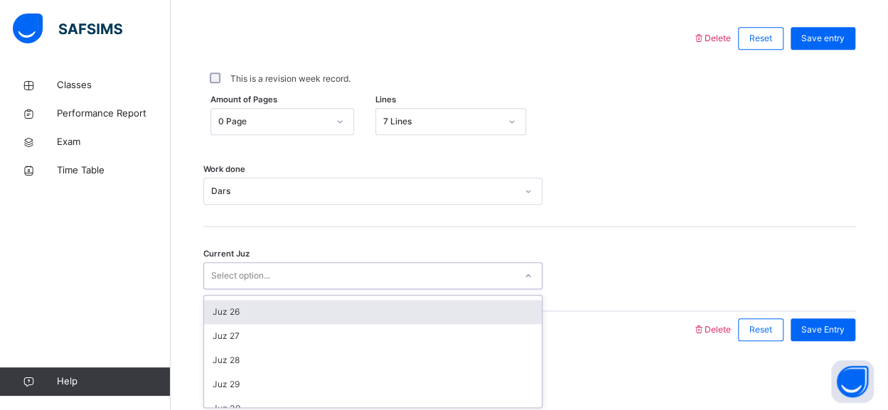
click at [227, 319] on div "Juz 26" at bounding box center [373, 312] width 338 height 24
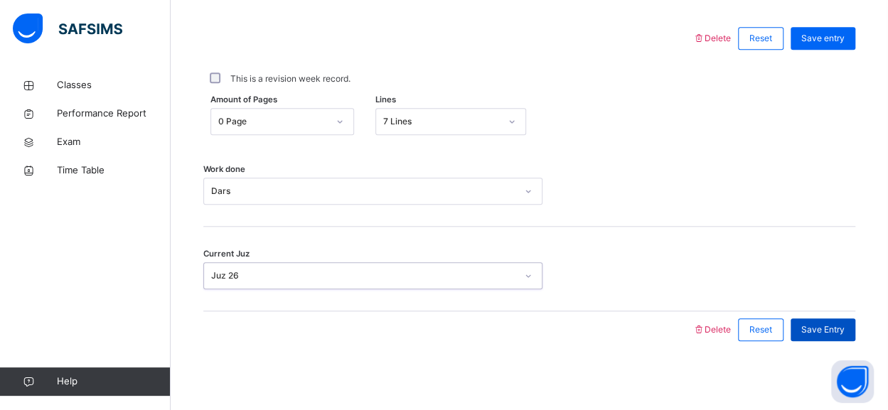
click at [830, 328] on span "Save Entry" at bounding box center [822, 329] width 43 height 13
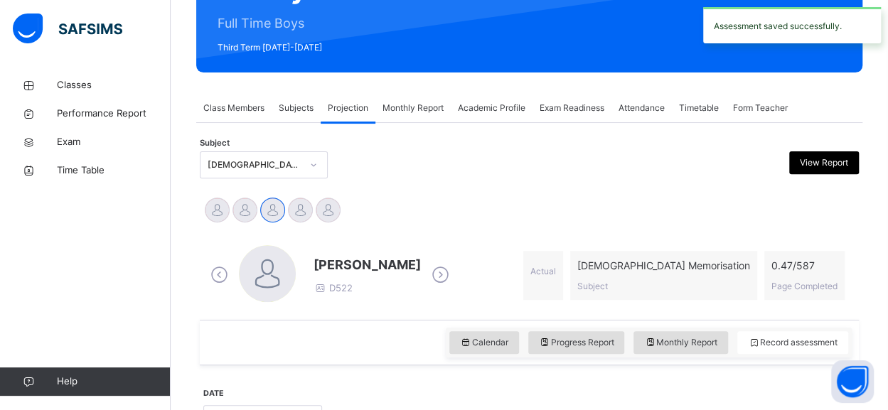
scroll to position [179, 0]
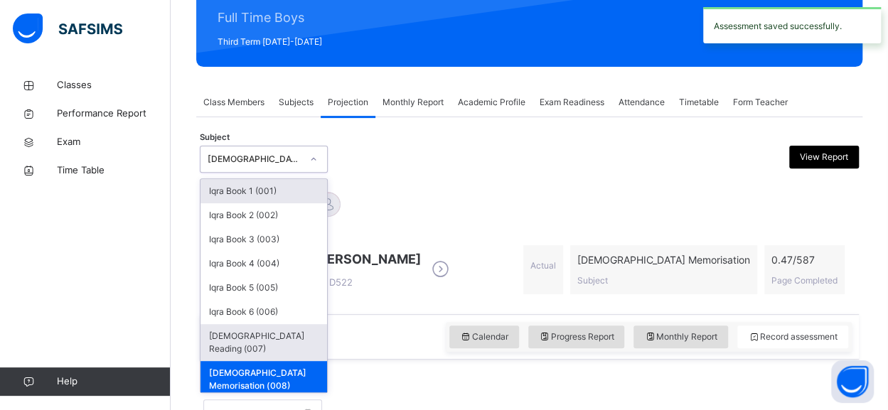
click at [222, 335] on div "[DEMOGRAPHIC_DATA] Reading (007)" at bounding box center [263, 342] width 126 height 37
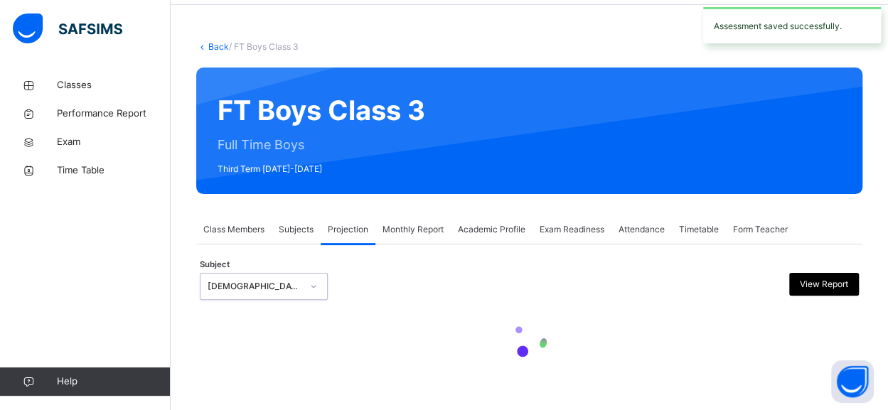
scroll to position [51, 0]
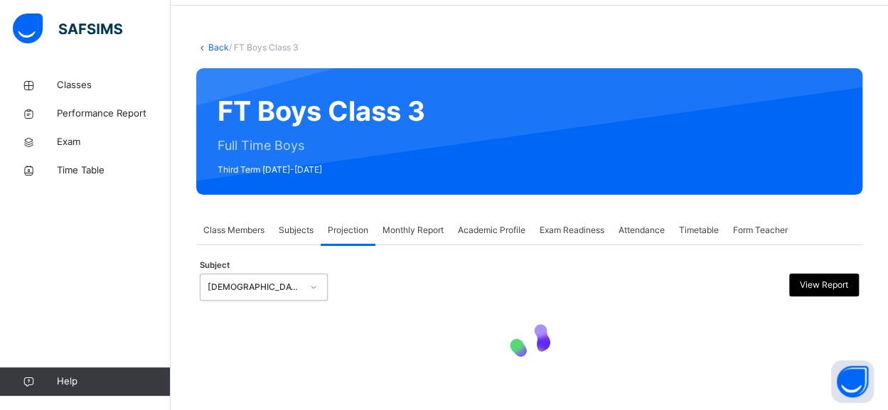
click at [229, 349] on div at bounding box center [529, 341] width 659 height 60
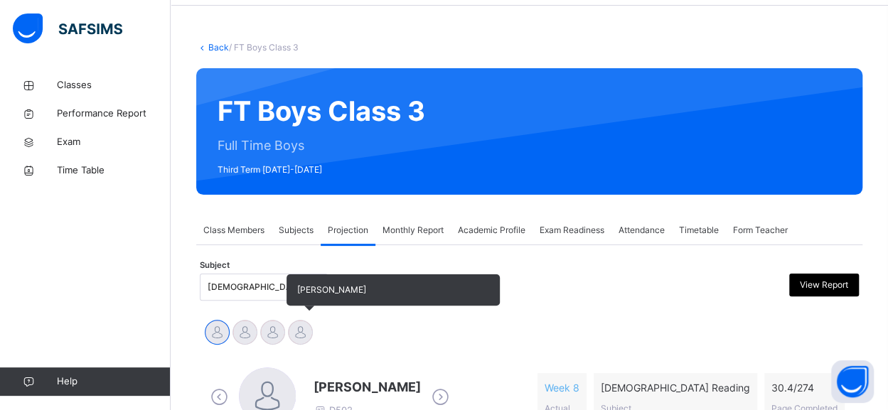
click at [296, 340] on div at bounding box center [300, 332] width 25 height 25
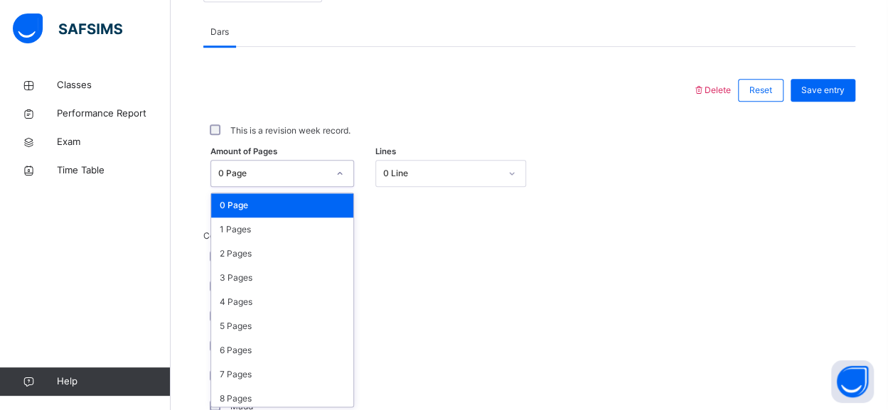
scroll to position [604, 0]
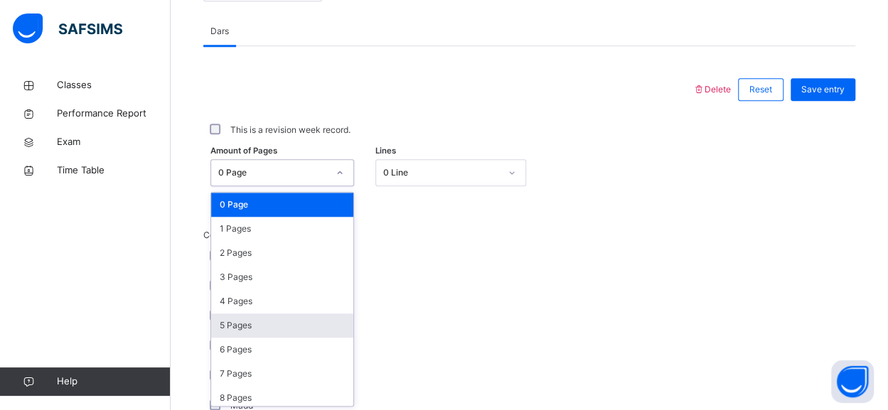
click at [221, 328] on div "5 Pages" at bounding box center [282, 325] width 142 height 24
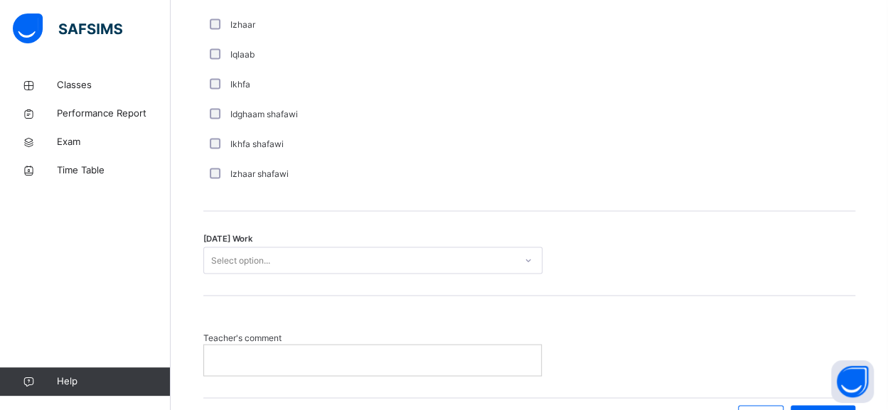
scroll to position [1104, 0]
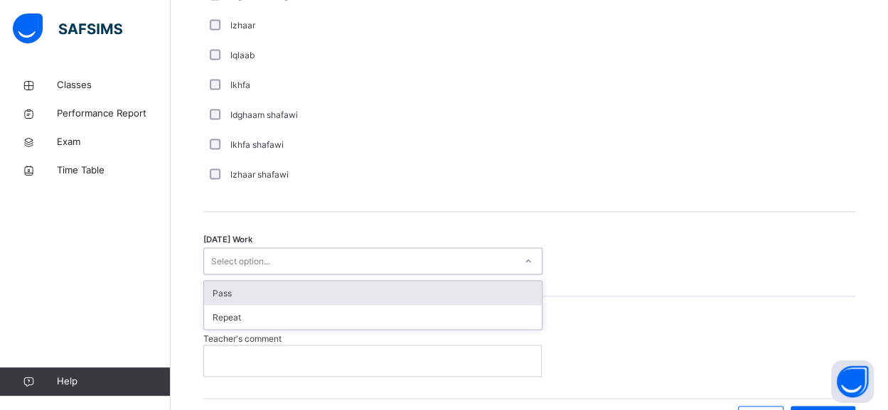
click at [216, 294] on div "Pass" at bounding box center [373, 293] width 338 height 24
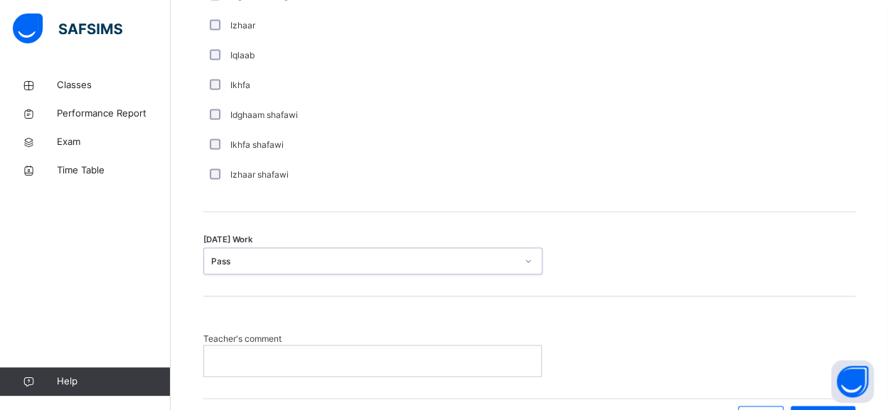
click at [217, 364] on p at bounding box center [373, 360] width 316 height 13
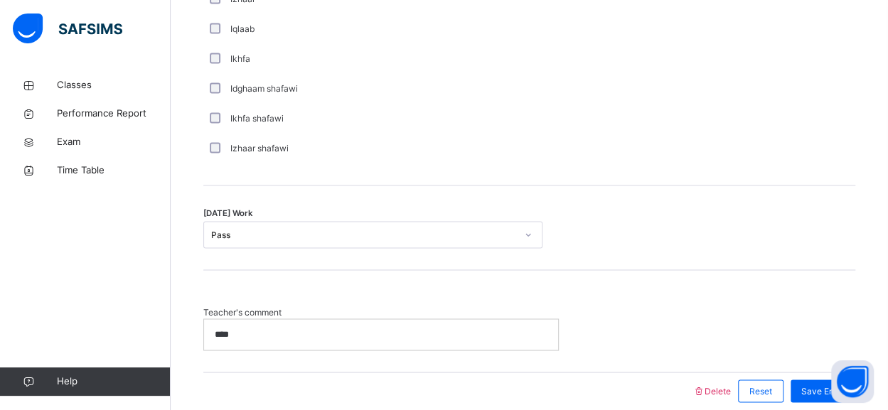
scroll to position [1190, 0]
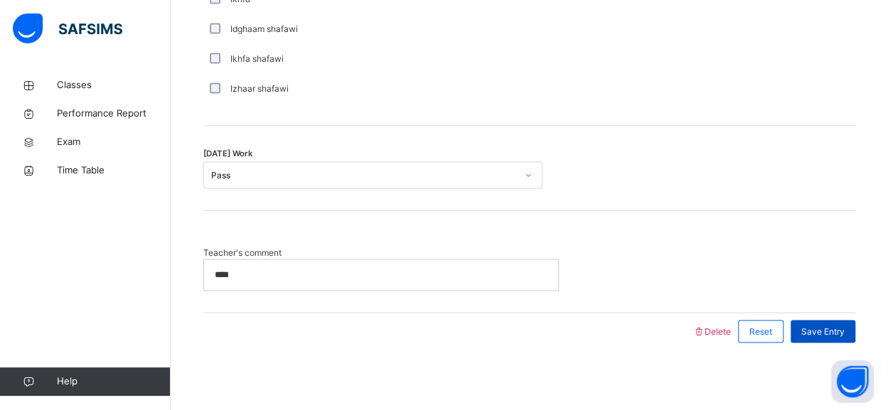
click at [839, 328] on span "Save Entry" at bounding box center [822, 331] width 43 height 13
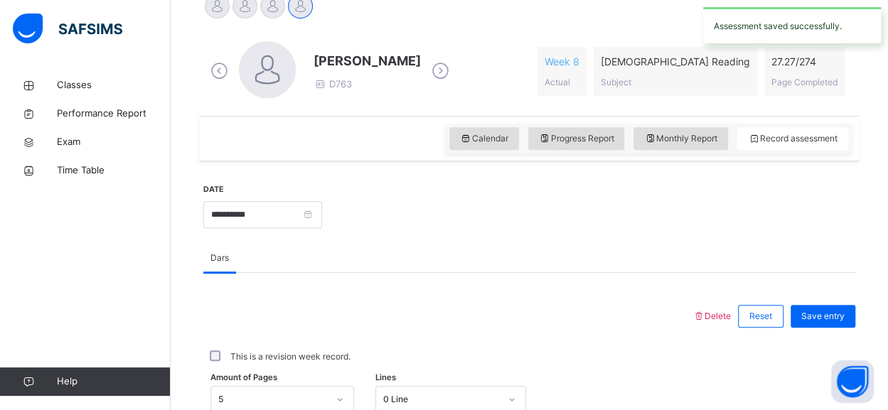
scroll to position [378, 0]
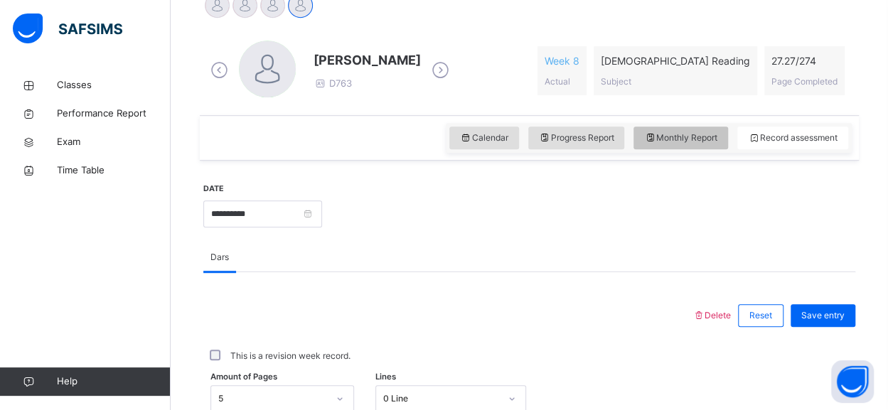
click at [717, 141] on span "Monthly Report" at bounding box center [680, 137] width 73 height 13
select select "****"
select select "*"
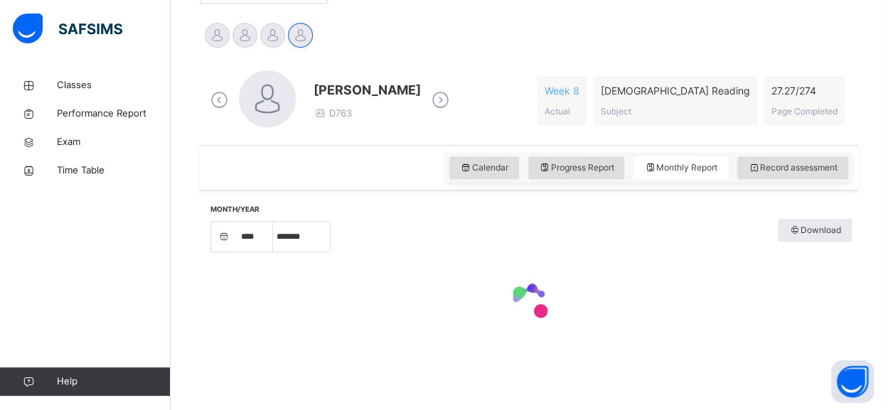
click at [705, 131] on div "[PERSON_NAME] D763 Week 8 Actual [DEMOGRAPHIC_DATA] Reading Subject 27.27 / 274…" at bounding box center [529, 101] width 652 height 82
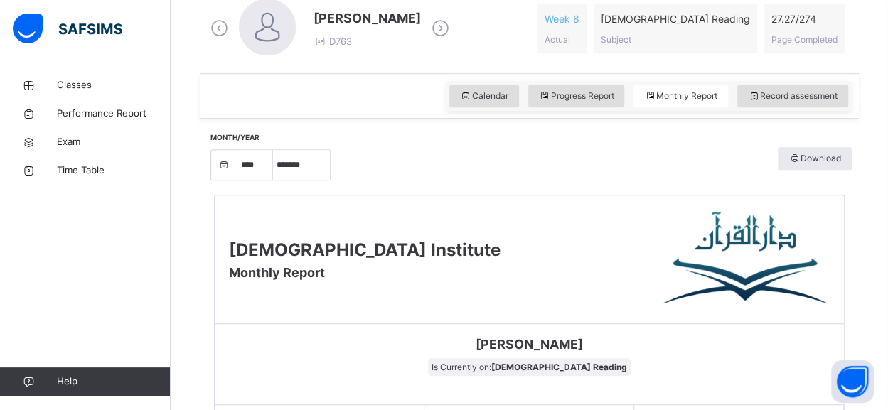
scroll to position [418, 0]
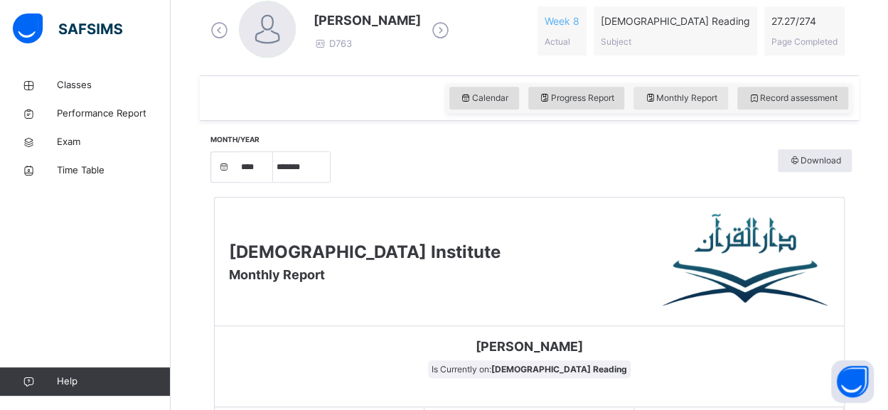
click at [708, 97] on span "Monthly Report" at bounding box center [680, 98] width 73 height 13
click at [710, 102] on span "Monthly Report" at bounding box center [680, 98] width 73 height 13
click at [717, 95] on span "Monthly Report" at bounding box center [680, 98] width 73 height 13
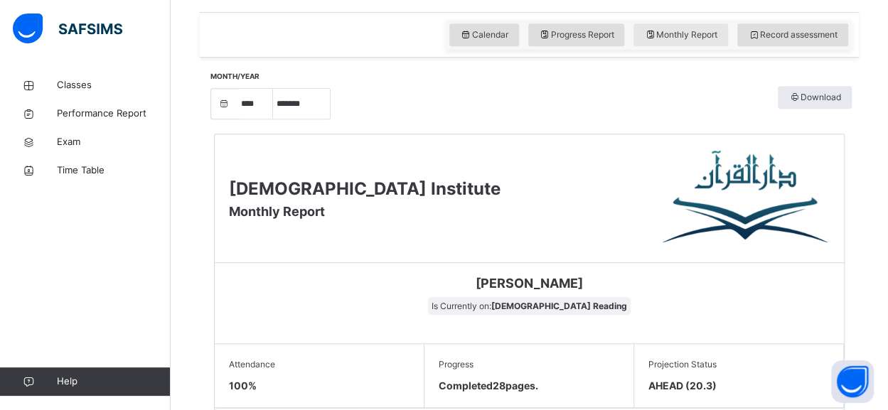
scroll to position [480, 0]
click at [69, 90] on span "Classes" at bounding box center [114, 85] width 114 height 14
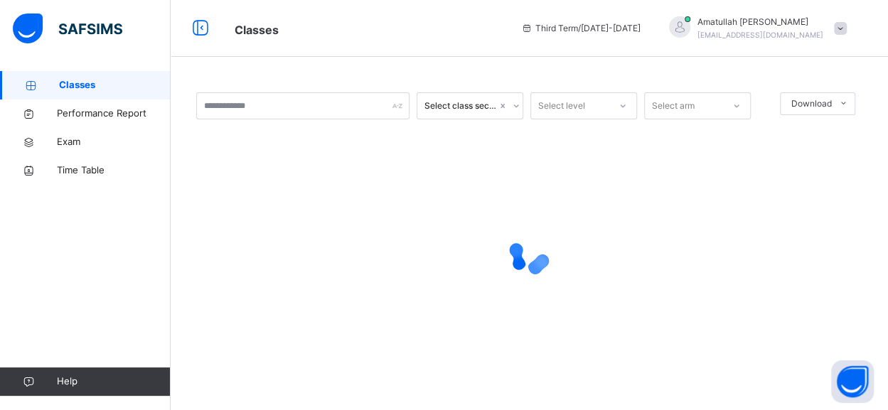
click at [245, 171] on div at bounding box center [529, 254] width 666 height 270
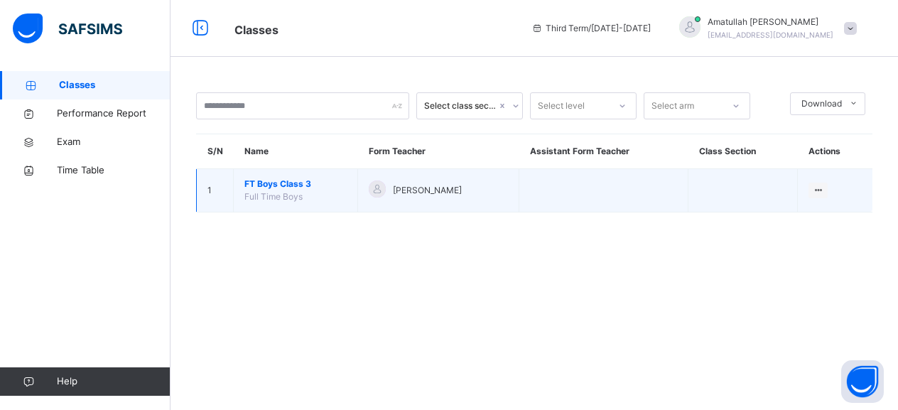
click at [248, 185] on span "FT Boys Class 3" at bounding box center [295, 184] width 102 height 13
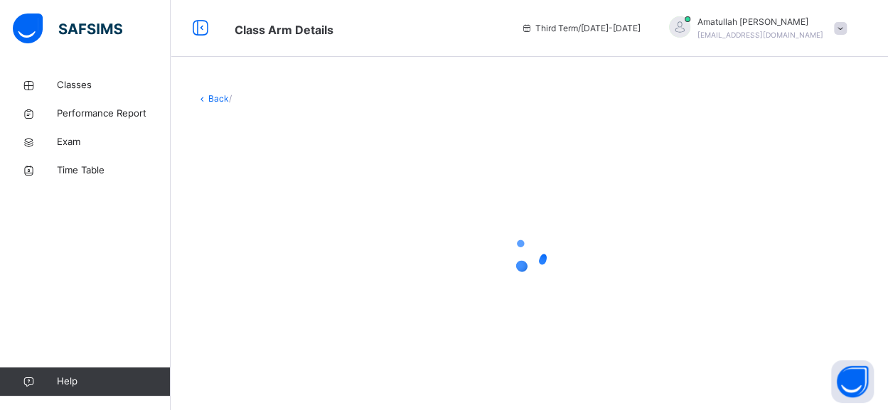
click at [249, 186] on div at bounding box center [529, 254] width 666 height 270
click at [247, 208] on div at bounding box center [529, 254] width 666 height 270
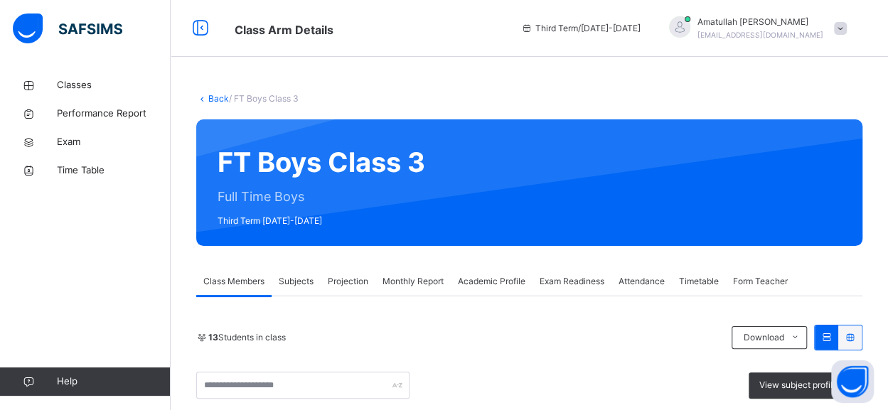
click at [256, 198] on div "FT Boys Class 3 Full Time Boys Third Term [DATE]-[DATE]" at bounding box center [529, 182] width 666 height 126
click at [354, 290] on div "Projection" at bounding box center [348, 281] width 55 height 28
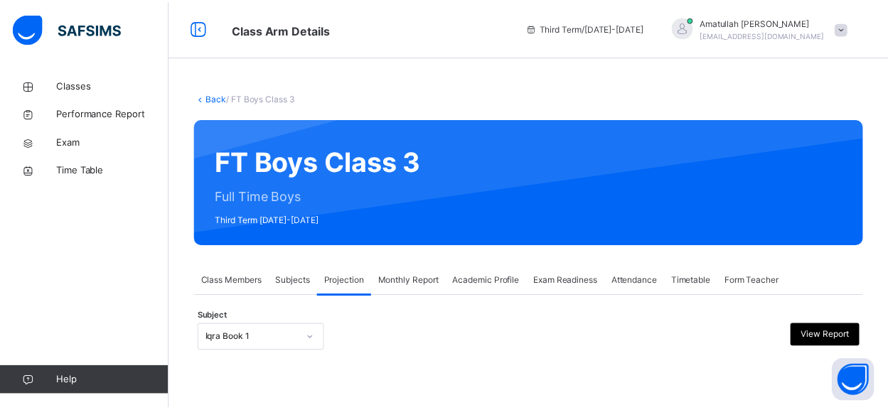
scroll to position [141, 0]
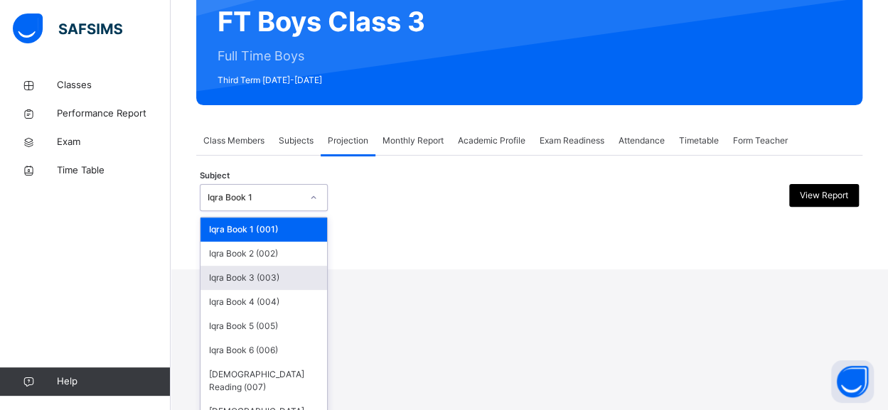
click at [291, 275] on div "Iqra Book 3 (003)" at bounding box center [263, 278] width 126 height 24
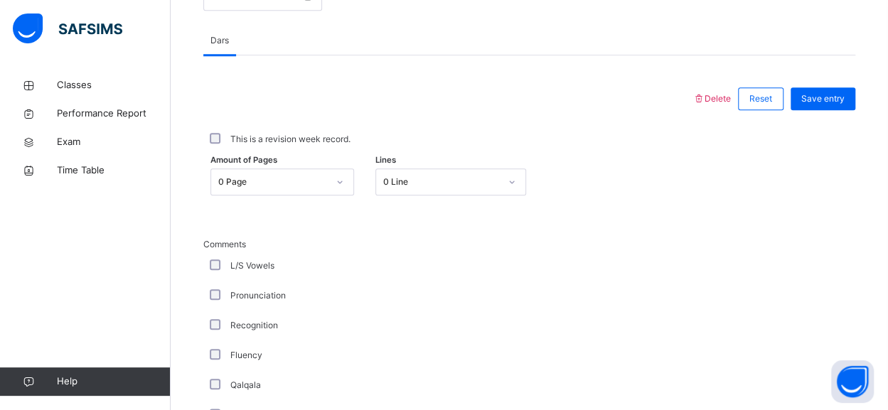
scroll to position [604, 0]
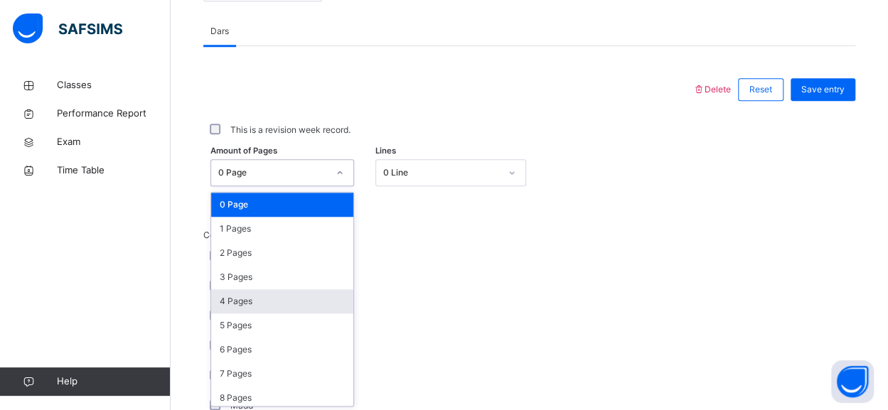
click at [276, 302] on div "4 Pages" at bounding box center [282, 301] width 142 height 24
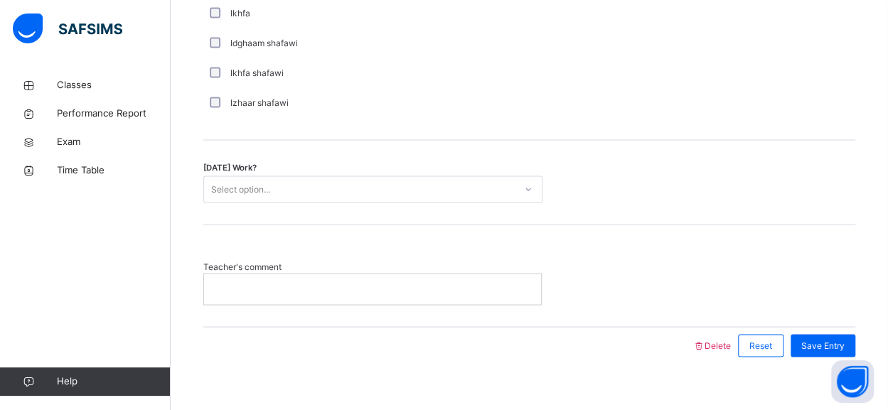
scroll to position [1177, 0]
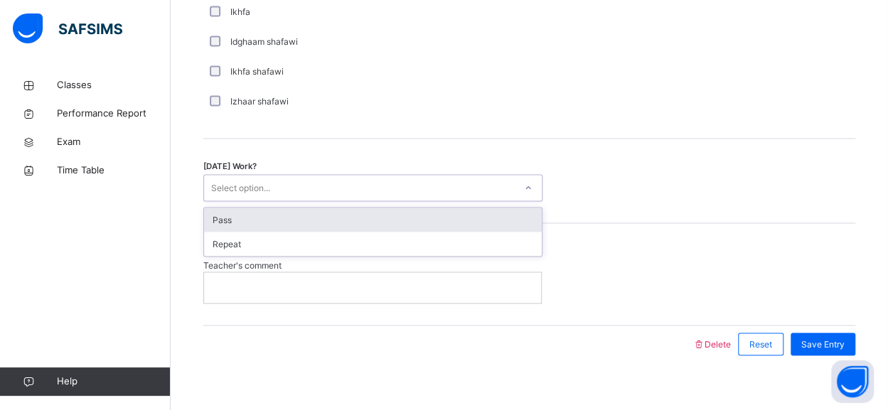
click at [436, 215] on div "Pass" at bounding box center [373, 220] width 338 height 24
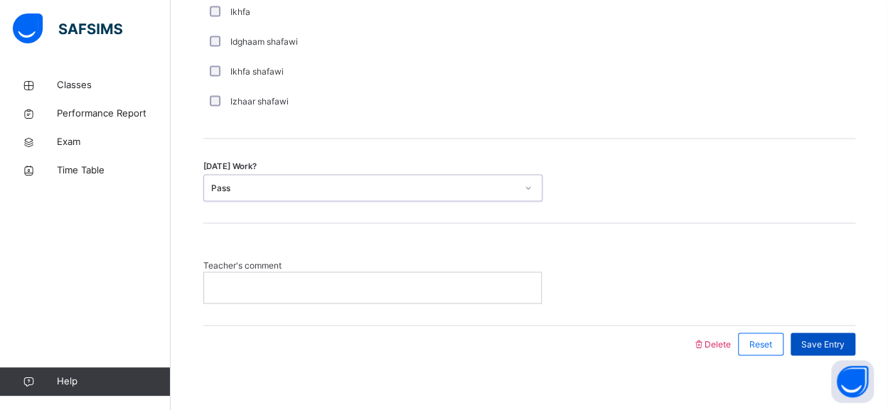
click at [834, 344] on span "Save Entry" at bounding box center [822, 344] width 43 height 13
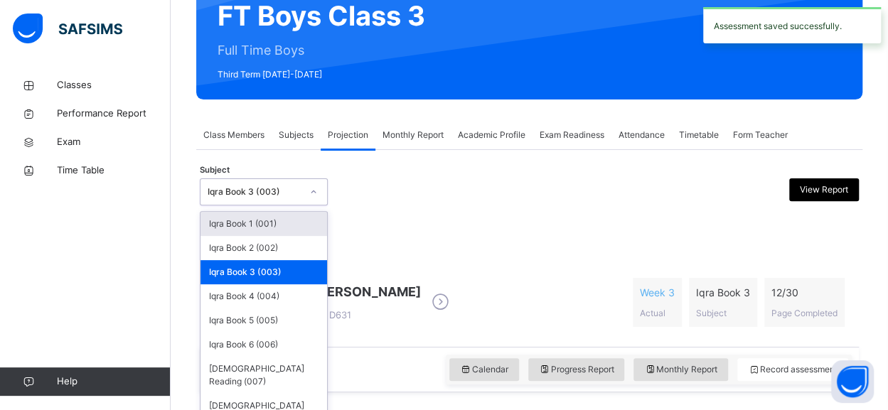
scroll to position [147, 0]
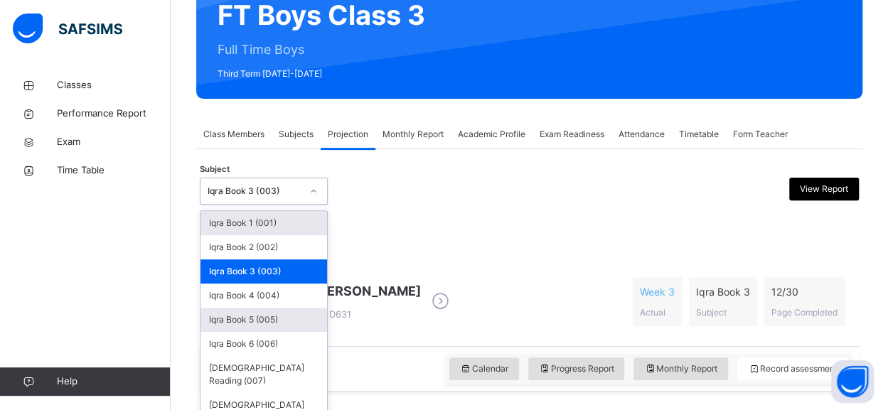
click at [290, 328] on div "Iqra Book 5 (005)" at bounding box center [263, 320] width 126 height 24
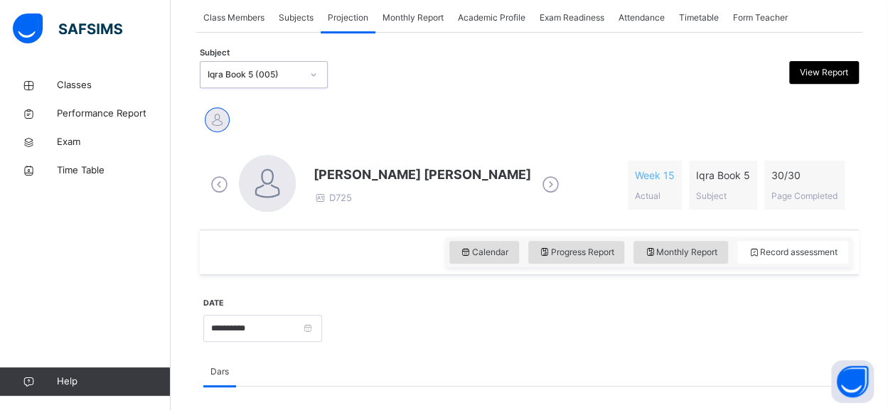
scroll to position [230, 0]
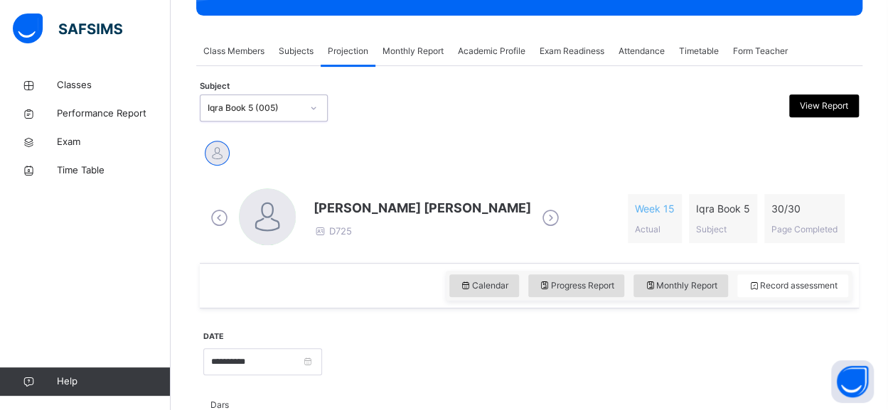
click at [414, 60] on div "Monthly Report" at bounding box center [412, 51] width 75 height 28
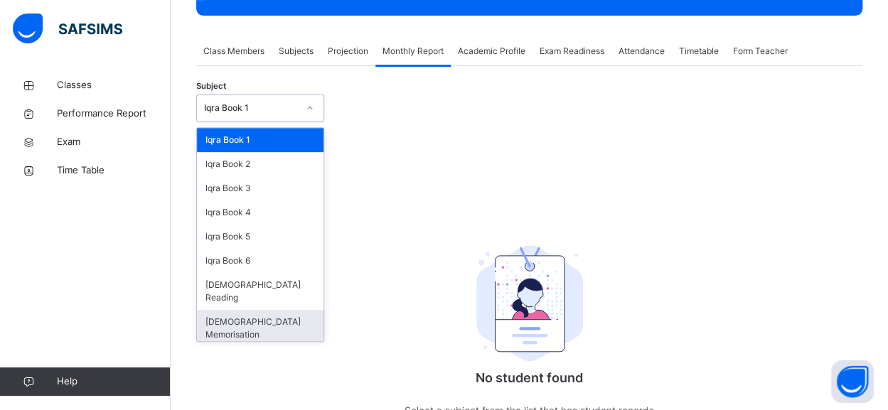
click at [241, 310] on div "[DEMOGRAPHIC_DATA] Memorisation" at bounding box center [260, 328] width 126 height 37
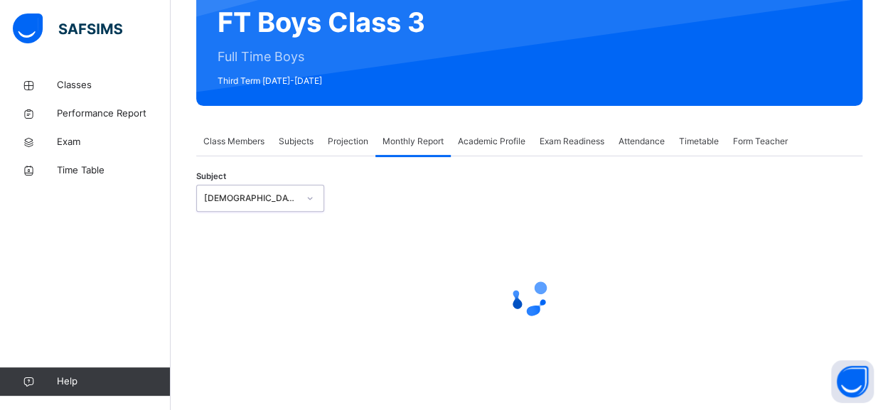
select select "****"
select select "*"
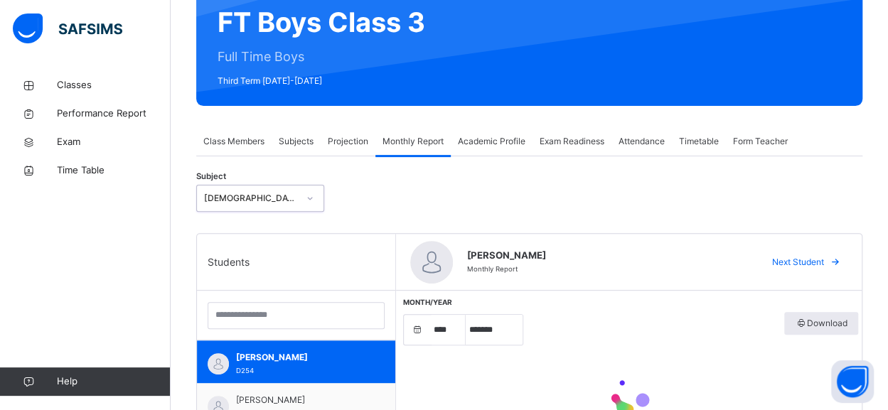
scroll to position [230, 0]
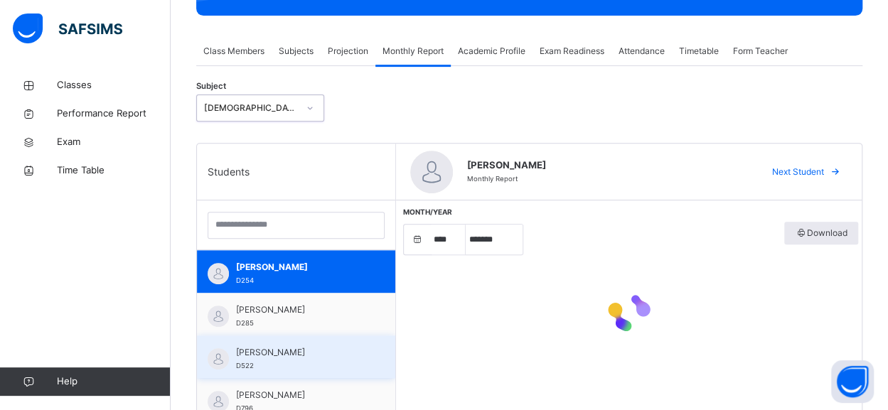
click at [227, 358] on img at bounding box center [218, 358] width 21 height 21
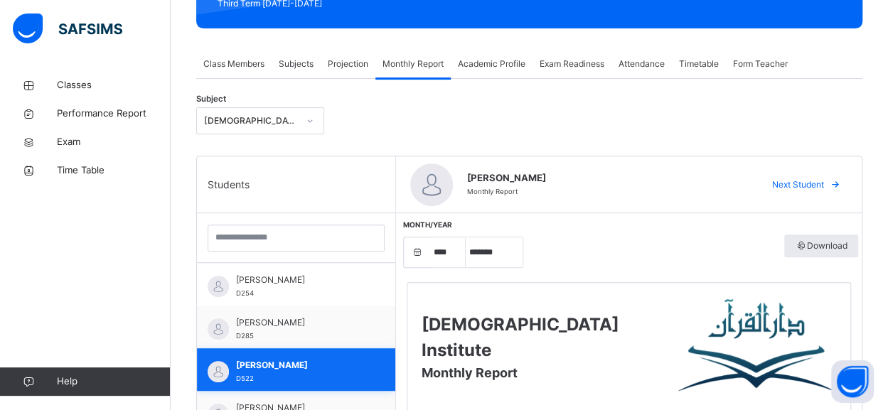
scroll to position [212, 0]
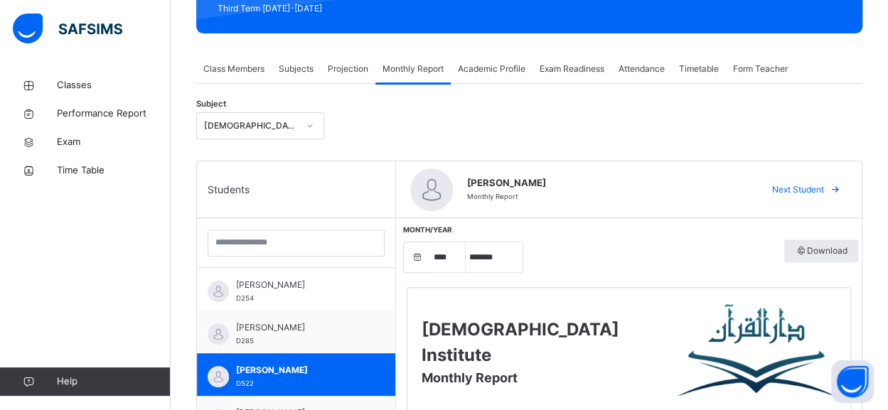
click at [338, 80] on div "Projection" at bounding box center [348, 69] width 55 height 28
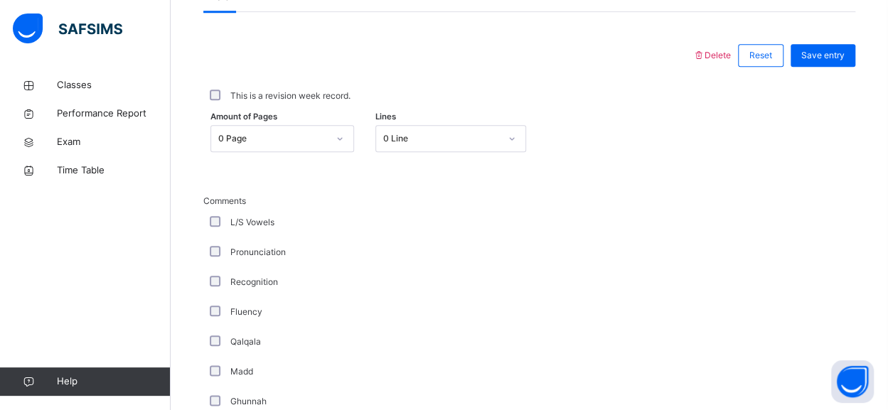
scroll to position [639, 0]
click at [254, 135] on div "0 Page" at bounding box center [272, 137] width 109 height 13
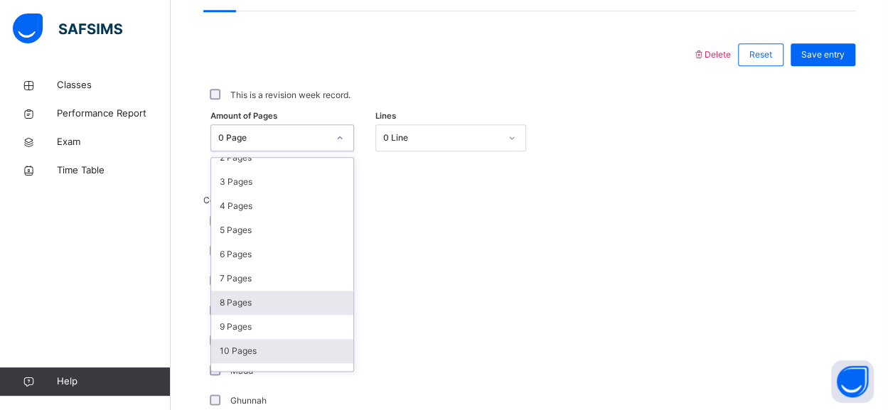
scroll to position [85, 0]
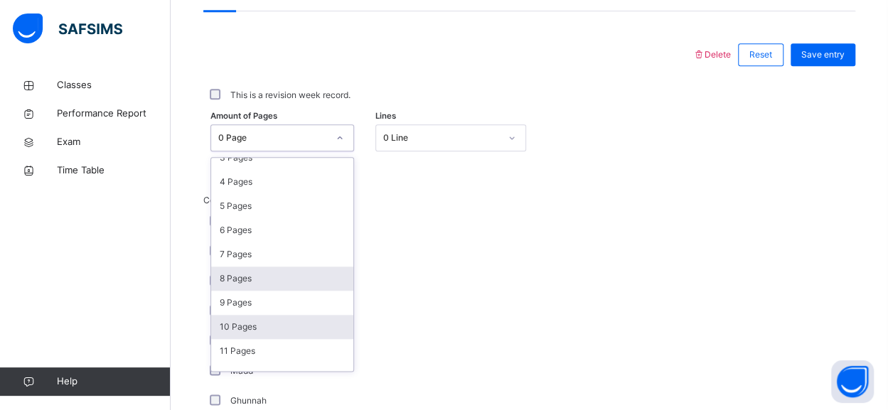
click at [261, 349] on div "11 Pages" at bounding box center [282, 351] width 142 height 24
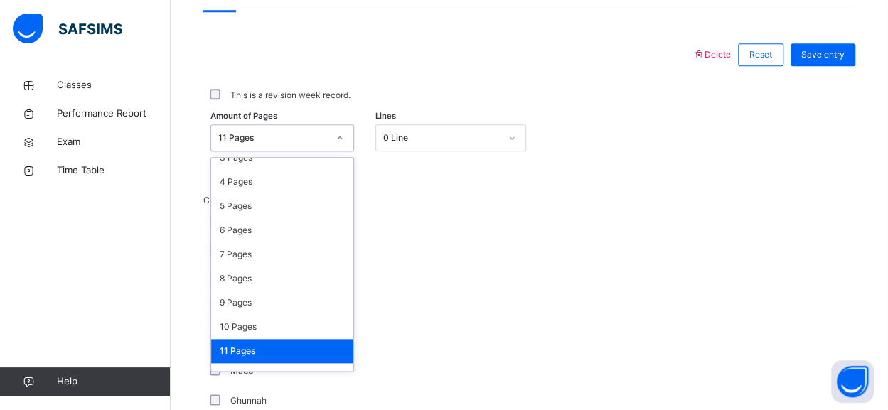
click at [301, 134] on div "11 Pages" at bounding box center [272, 137] width 109 height 13
click at [275, 323] on div "10 Pages" at bounding box center [282, 327] width 142 height 24
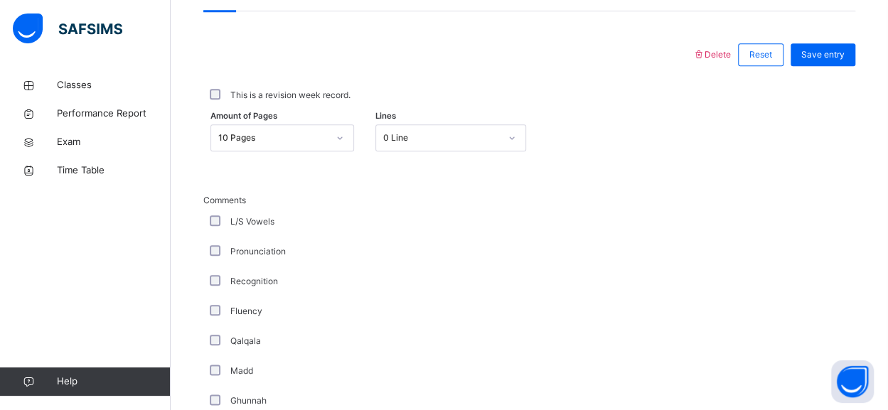
click at [213, 271] on div "Recognition" at bounding box center [380, 282] width 355 height 30
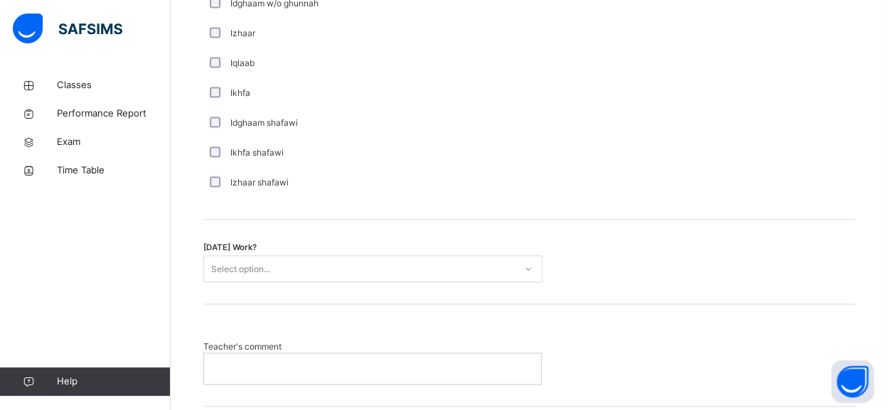
scroll to position [1122, 0]
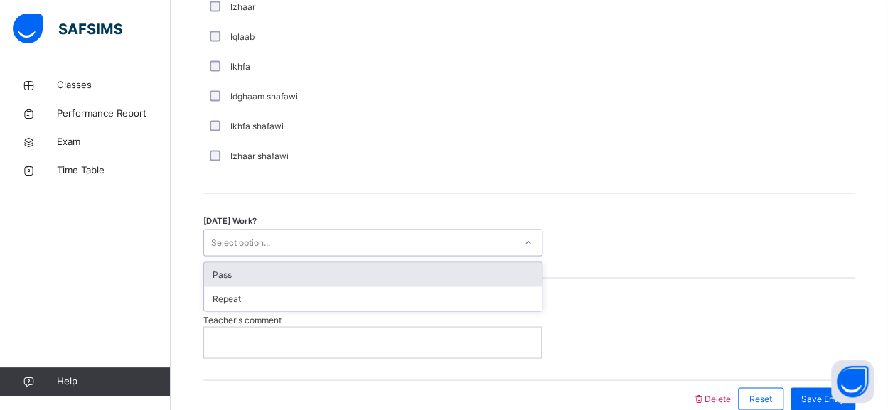
click at [351, 244] on div "Select option..." at bounding box center [359, 243] width 311 height 22
click at [353, 269] on div "Pass" at bounding box center [373, 274] width 338 height 24
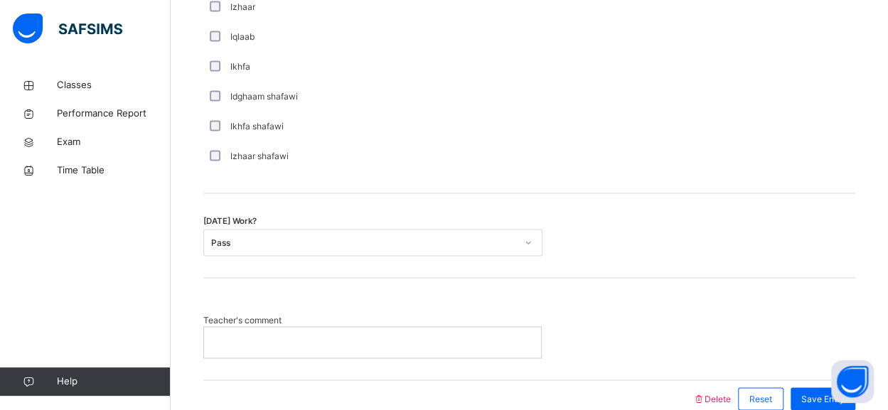
click at [273, 328] on div at bounding box center [372, 342] width 337 height 30
click at [807, 392] on div "Save Entry" at bounding box center [822, 398] width 65 height 23
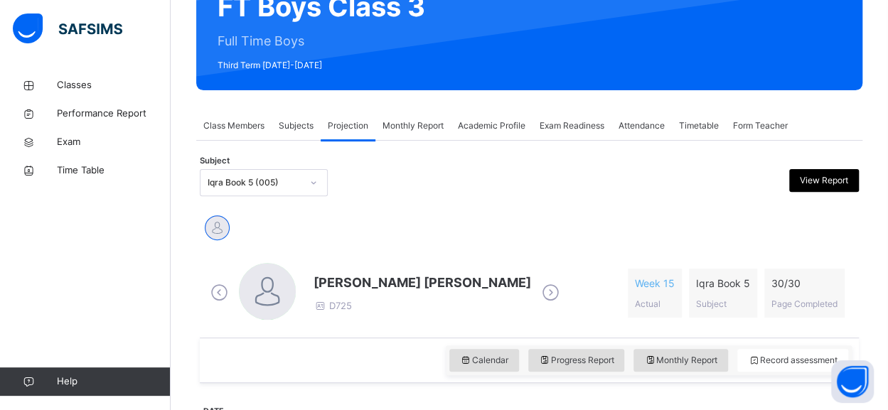
scroll to position [184, 0]
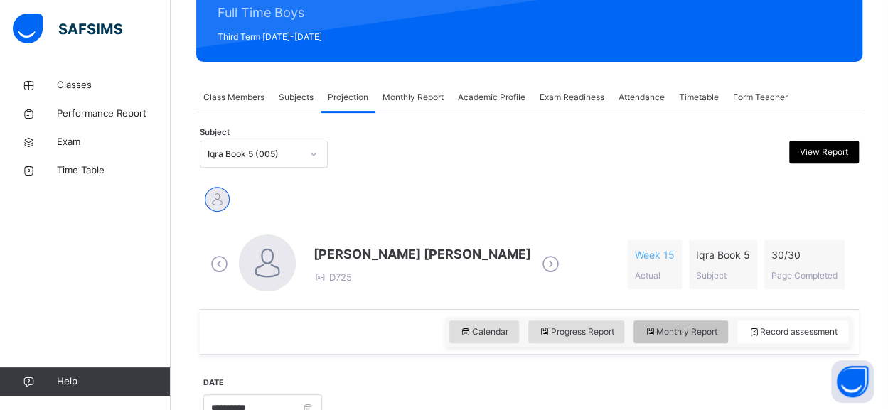
click at [701, 328] on span "Monthly Report" at bounding box center [680, 331] width 73 height 13
select select "****"
select select "*"
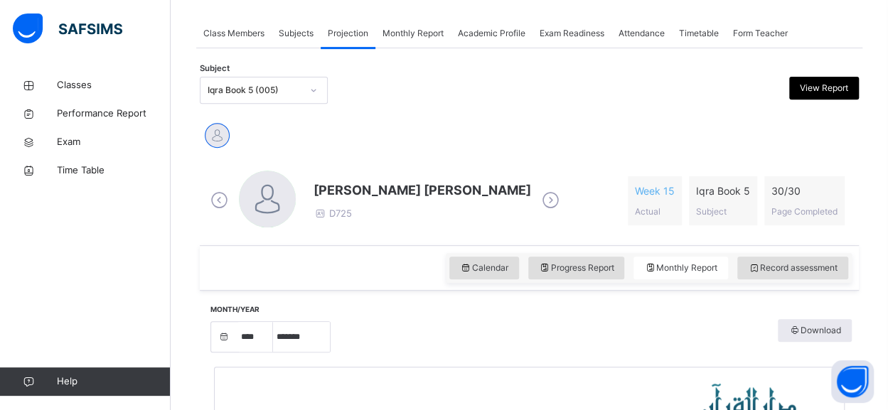
scroll to position [241, 0]
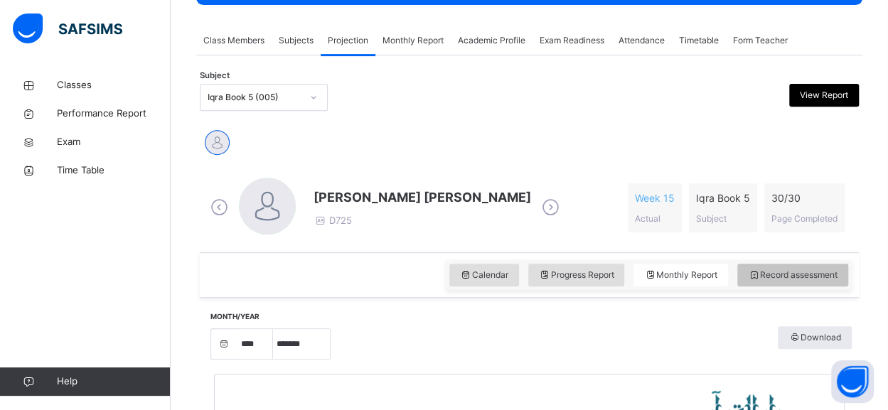
click at [807, 279] on span "Record assessment" at bounding box center [793, 275] width 90 height 13
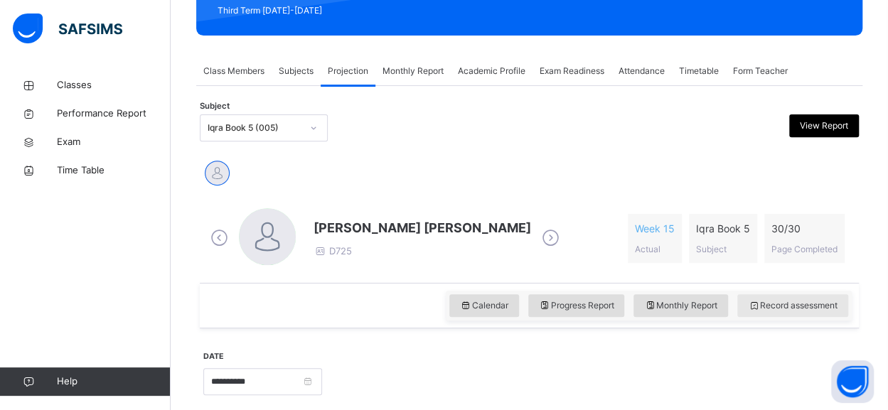
scroll to position [217, 0]
